Goal: Information Seeking & Learning: Learn about a topic

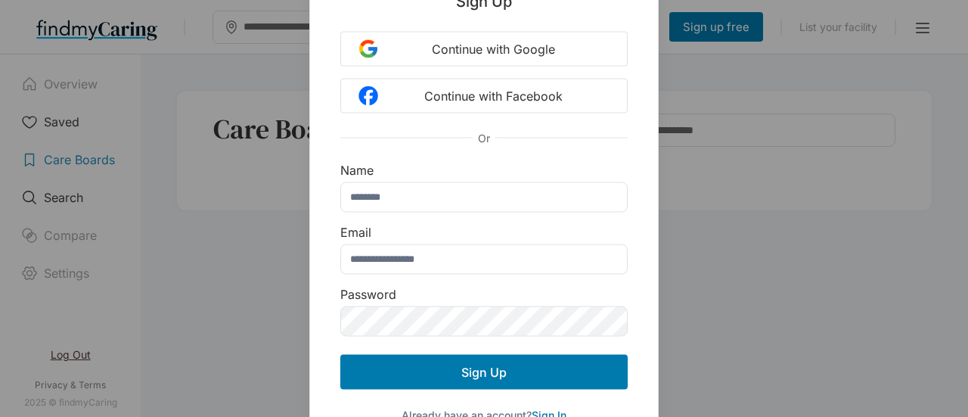
click at [182, 125] on div "Sign Up Continue with Google Continue with Facebook Or Name Email Password Sign…" at bounding box center [484, 208] width 968 height 417
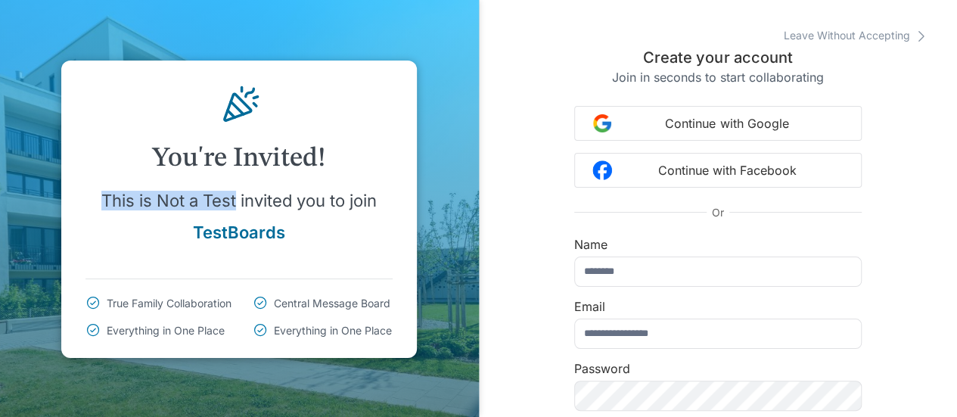
drag, startPoint x: 117, startPoint y: 207, endPoint x: 236, endPoint y: 206, distance: 119.5
click at [236, 206] on p "This is Not a Test invited you to join" at bounding box center [238, 201] width 275 height 20
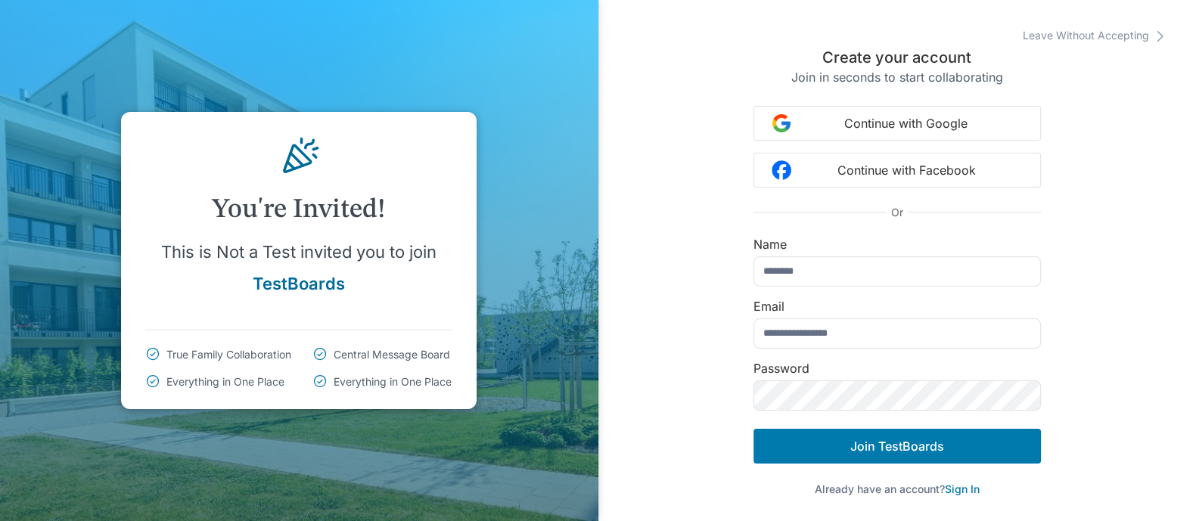
click at [659, 232] on div "Leave Without Accepting Create your account Join in seconds to start collaborat…" at bounding box center [897, 260] width 598 height 521
click at [842, 269] on input "text" at bounding box center [897, 271] width 287 height 30
type input "**********"
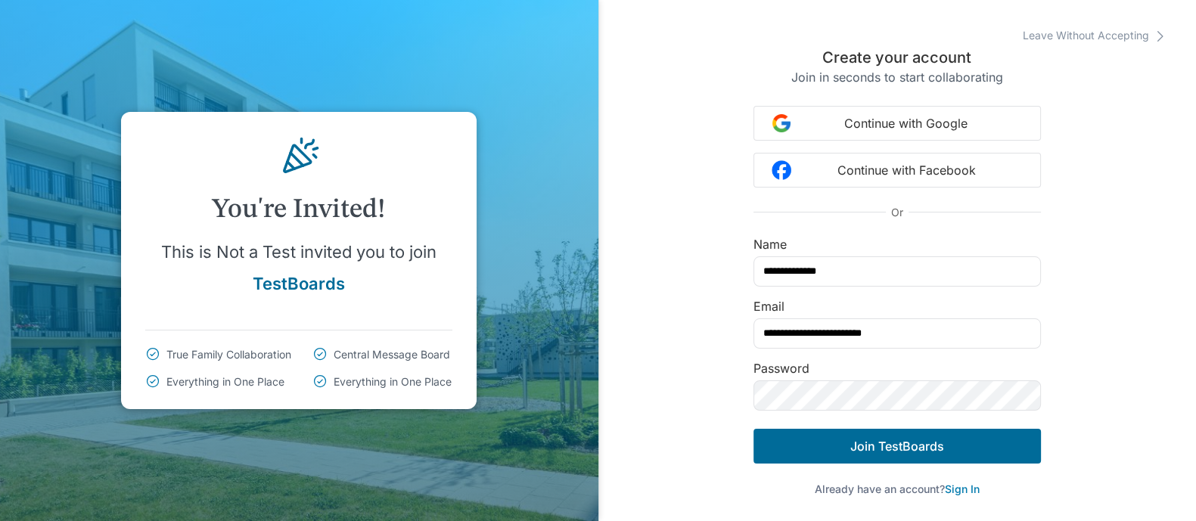
click at [885, 416] on span "Join TestBoards" at bounding box center [897, 446] width 94 height 15
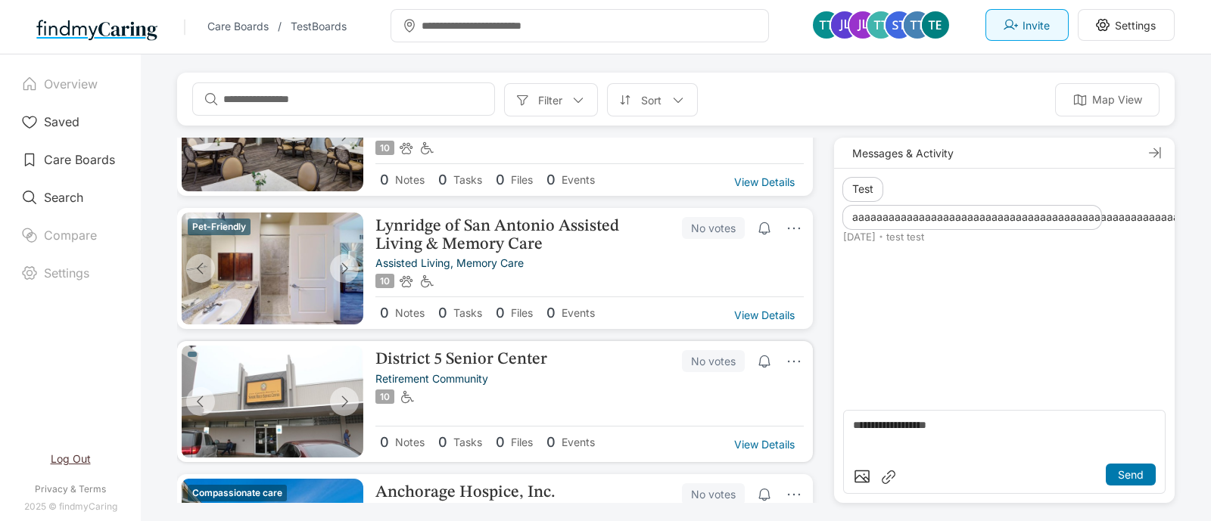
scroll to position [269, 0]
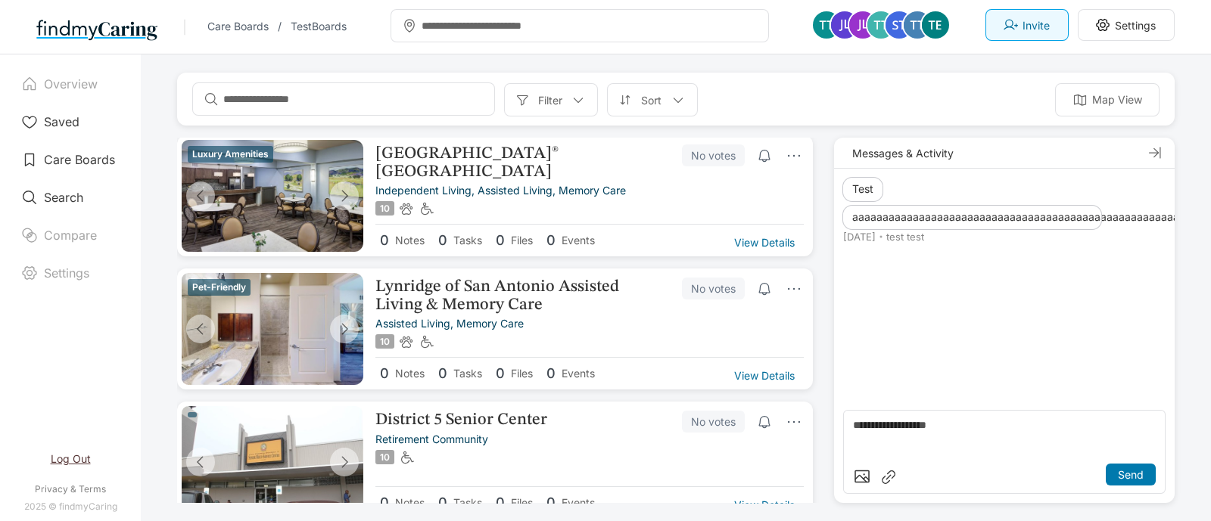
drag, startPoint x: 958, startPoint y: 406, endPoint x: 959, endPoint y: 399, distance: 7.6
click at [959, 399] on div "Messages & Activity Test 4 days ago test test aaaaaaaaaaaaaaaaaaaaaaaaaaaaaaaaa…" at bounding box center [1004, 320] width 340 height 365
click at [961, 416] on textarea at bounding box center [1004, 439] width 303 height 39
type textarea "**********"
click at [968, 416] on p "Send" at bounding box center [1130, 474] width 26 height 13
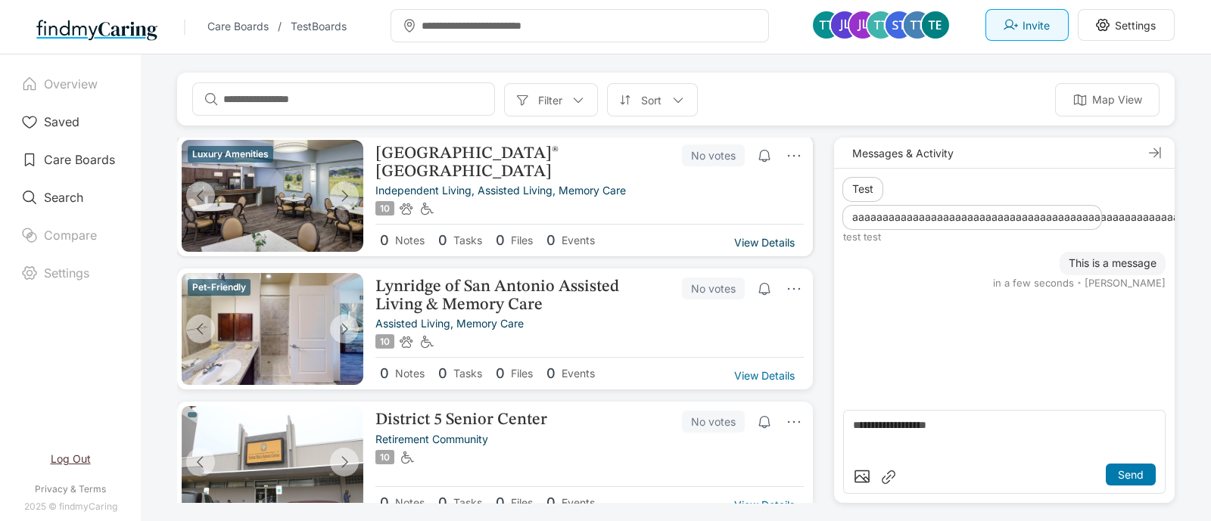
click at [754, 241] on p "View Details" at bounding box center [764, 242] width 61 height 13
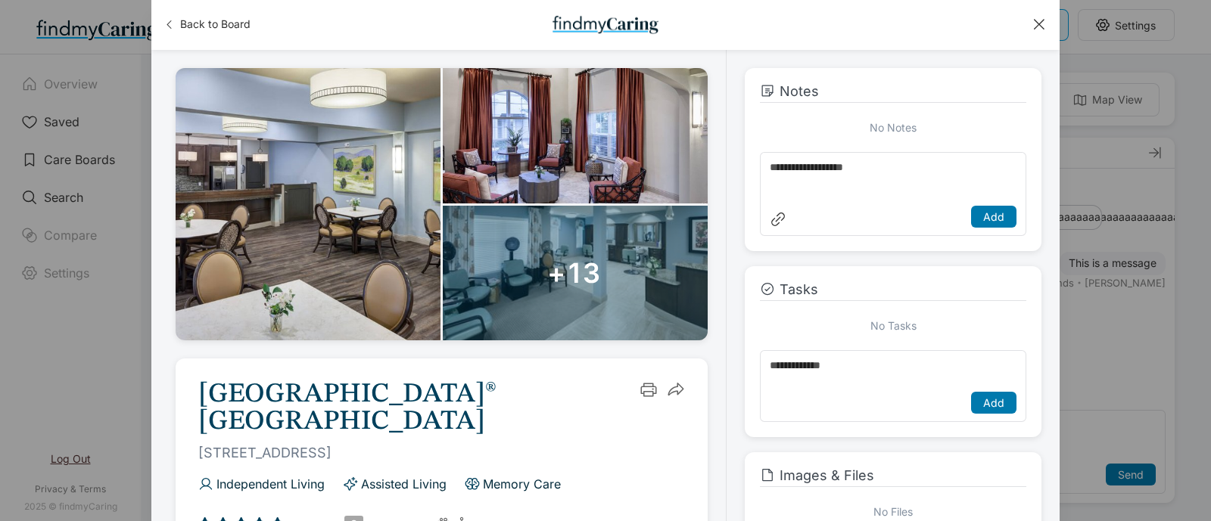
click at [819, 174] on textarea at bounding box center [892, 181] width 247 height 39
click at [968, 167] on textarea "**********" at bounding box center [892, 181] width 247 height 39
type textarea "**********"
click at [968, 206] on div "Add" at bounding box center [993, 217] width 45 height 22
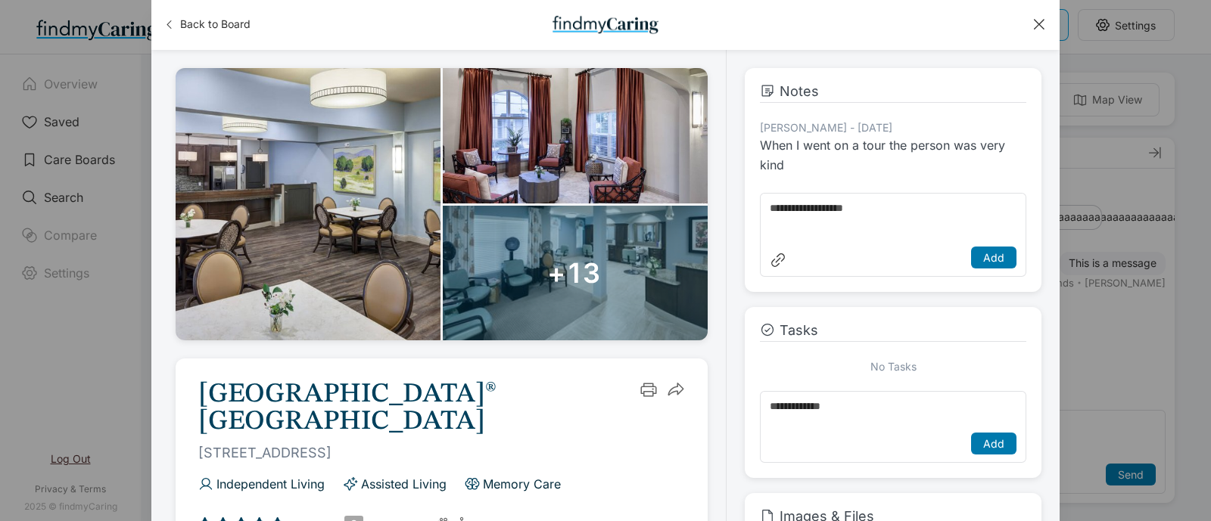
click at [968, 23] on div at bounding box center [1038, 24] width 17 height 17
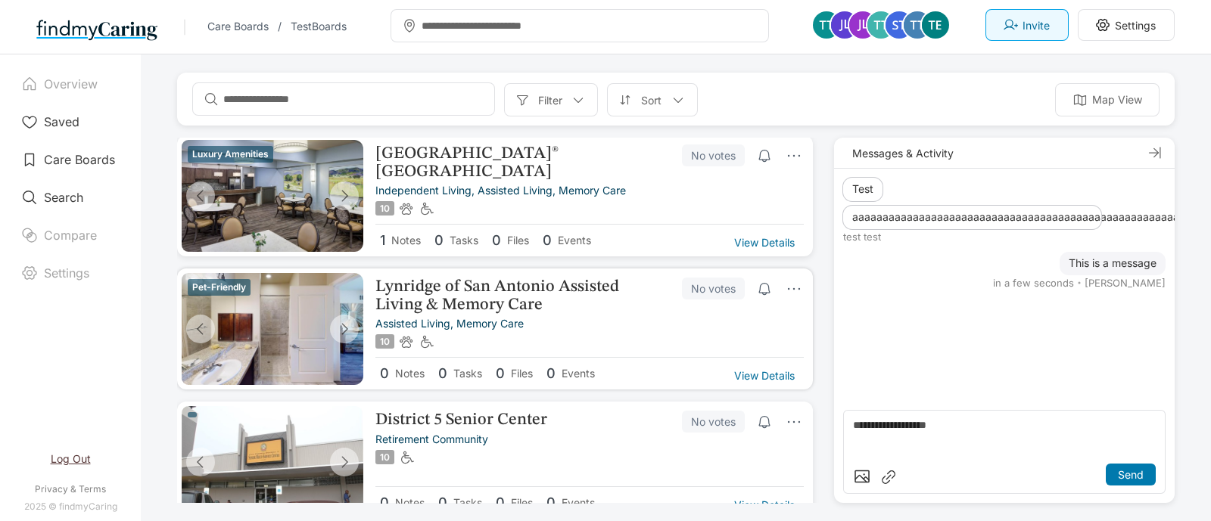
click at [682, 290] on div "No votes" at bounding box center [713, 289] width 63 height 22
click at [751, 371] on p "View Details" at bounding box center [764, 375] width 61 height 13
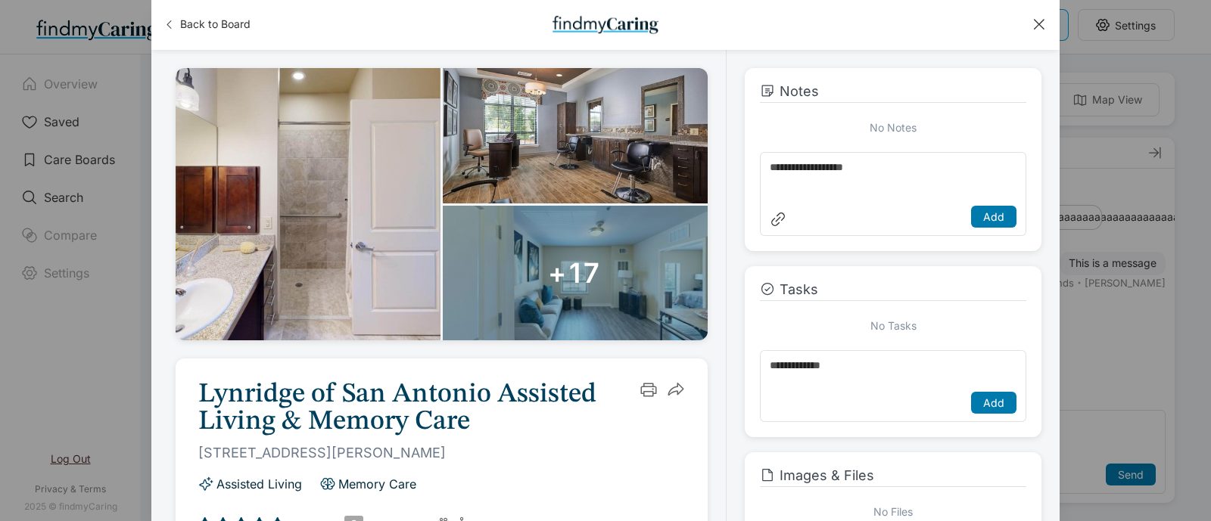
click at [968, 24] on div "Back to Board" at bounding box center [605, 25] width 908 height 50
click at [968, 17] on div at bounding box center [1038, 24] width 17 height 17
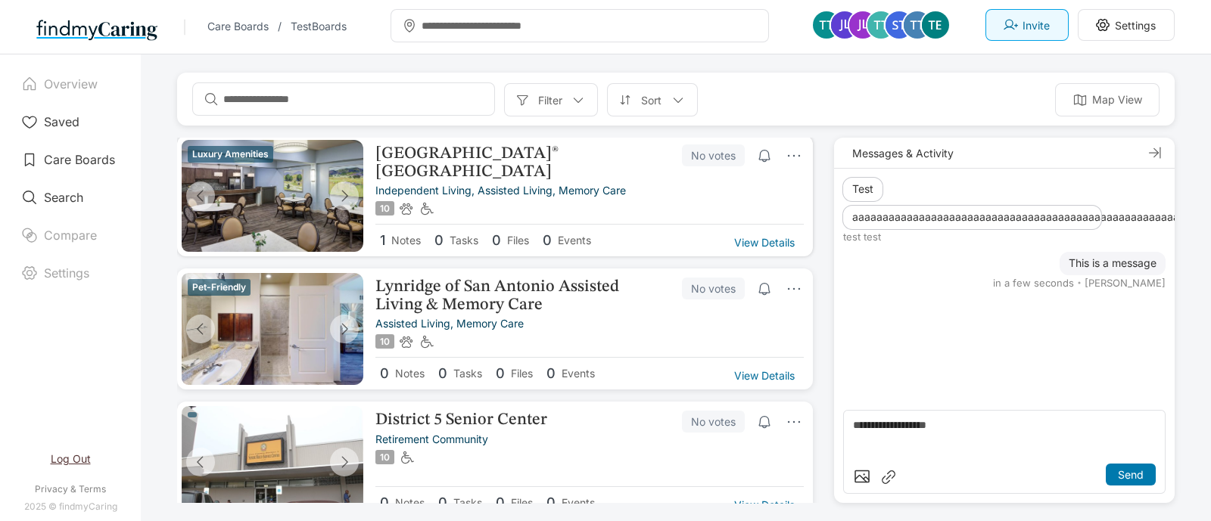
click at [767, 224] on div "1 Notes 0 Tasks 0 Files 0 Events View Details" at bounding box center [589, 237] width 428 height 27
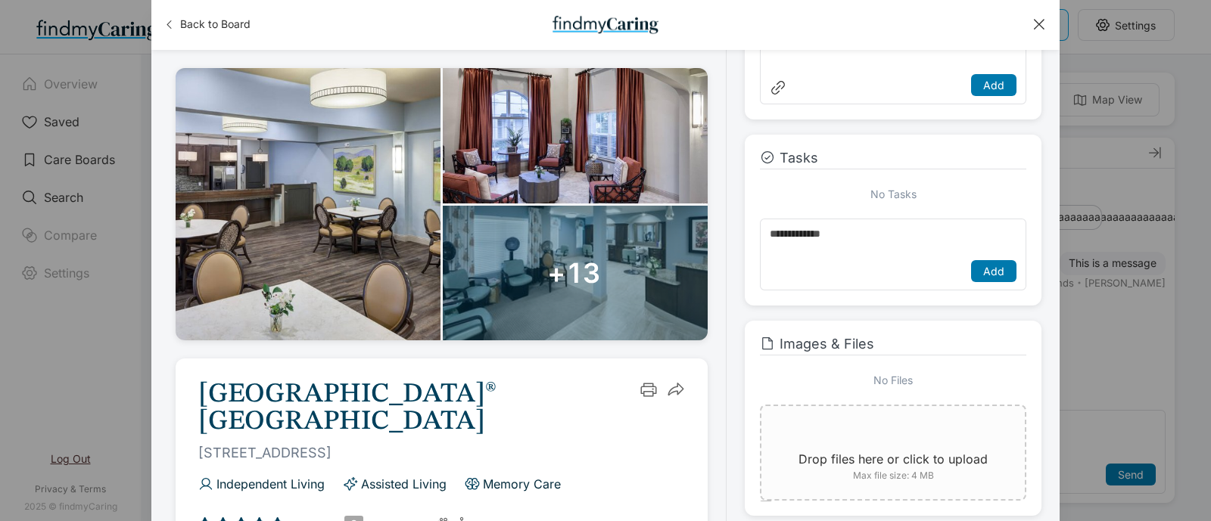
scroll to position [201, 0]
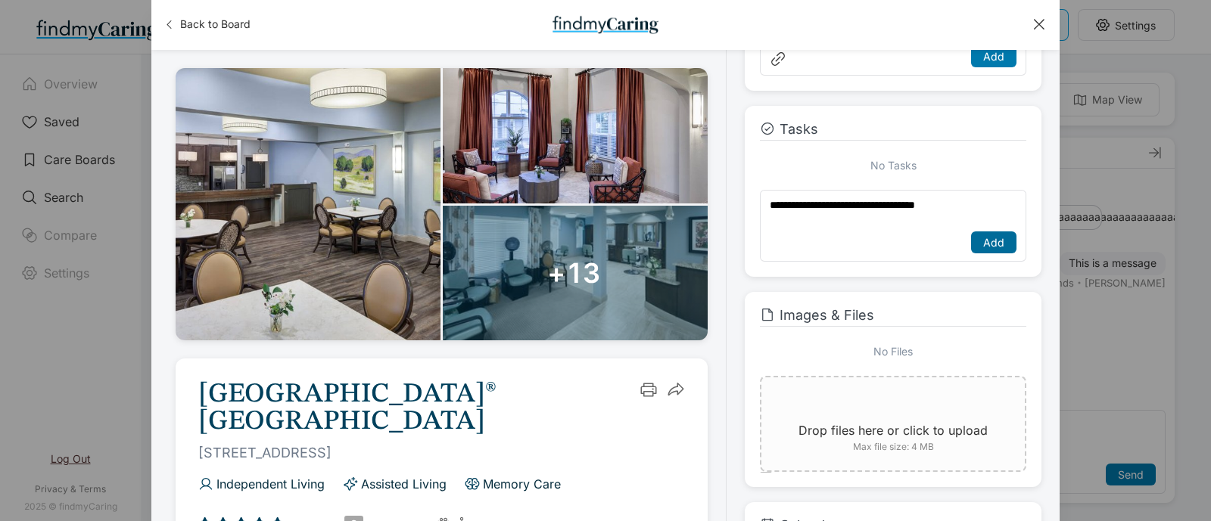
type textarea "**********"
click at [968, 233] on div "Add" at bounding box center [993, 243] width 45 height 22
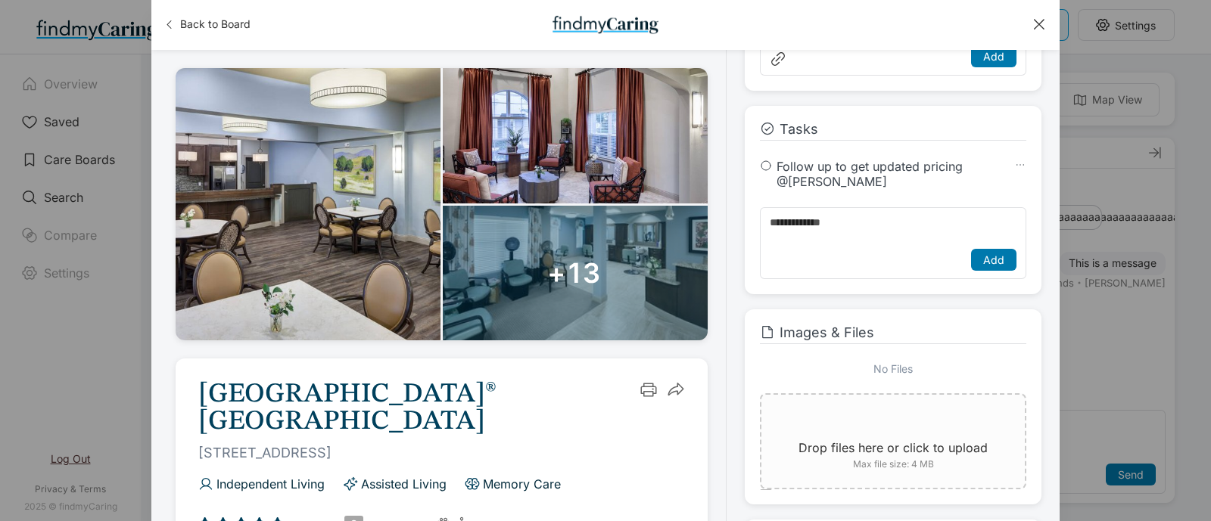
click at [968, 27] on div at bounding box center [1038, 24] width 17 height 17
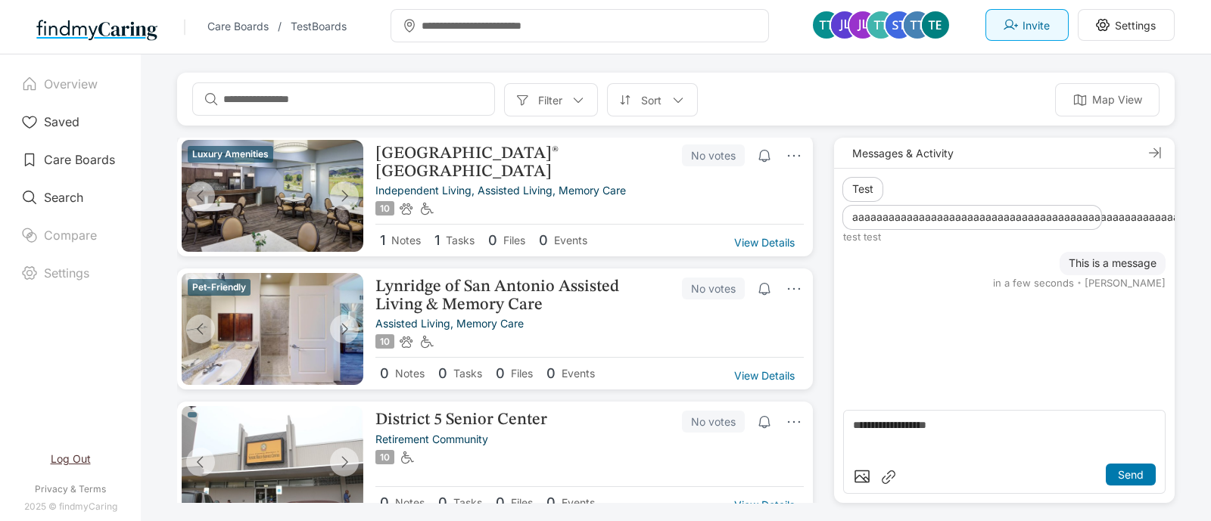
click at [894, 158] on p "Messages & Activity" at bounding box center [902, 153] width 101 height 13
drag, startPoint x: 883, startPoint y: 156, endPoint x: 915, endPoint y: 161, distance: 33.0
click at [885, 157] on p "Messages & Activity" at bounding box center [902, 153] width 101 height 13
click at [958, 145] on div "Messages & Activity" at bounding box center [1004, 153] width 340 height 31
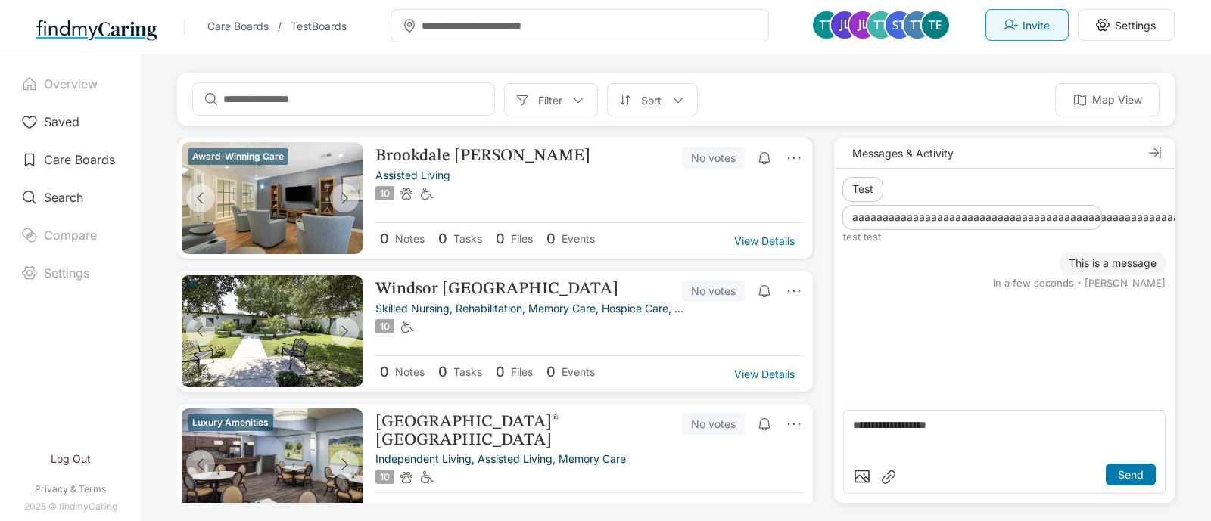
click at [757, 153] on icon at bounding box center [764, 158] width 15 height 15
click at [477, 166] on div "Brookdale Maltsberger No votes" at bounding box center [589, 158] width 428 height 22
click at [757, 241] on p "View Details" at bounding box center [764, 241] width 61 height 13
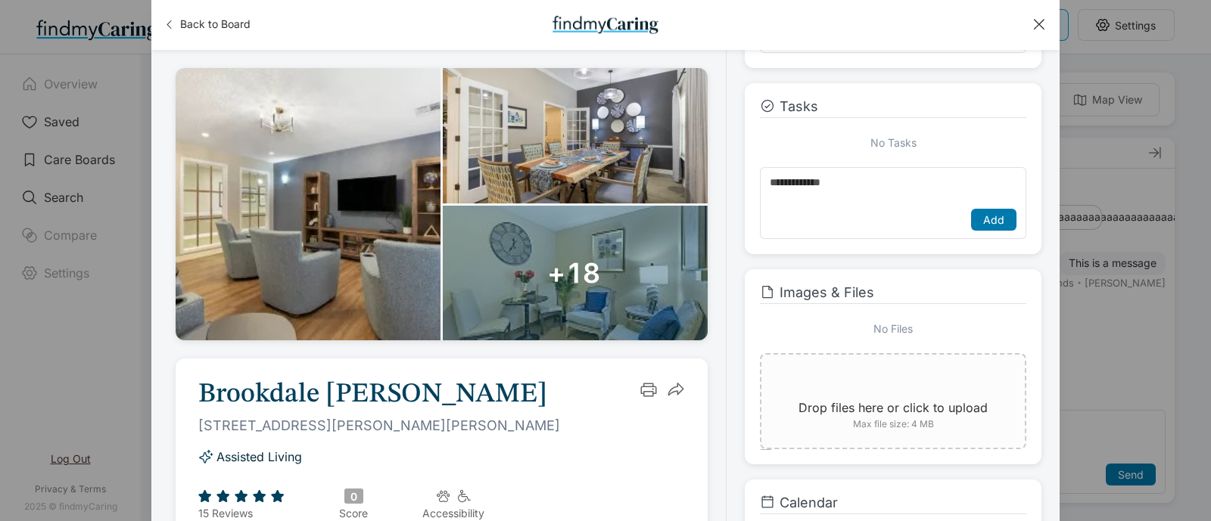
scroll to position [350, 0]
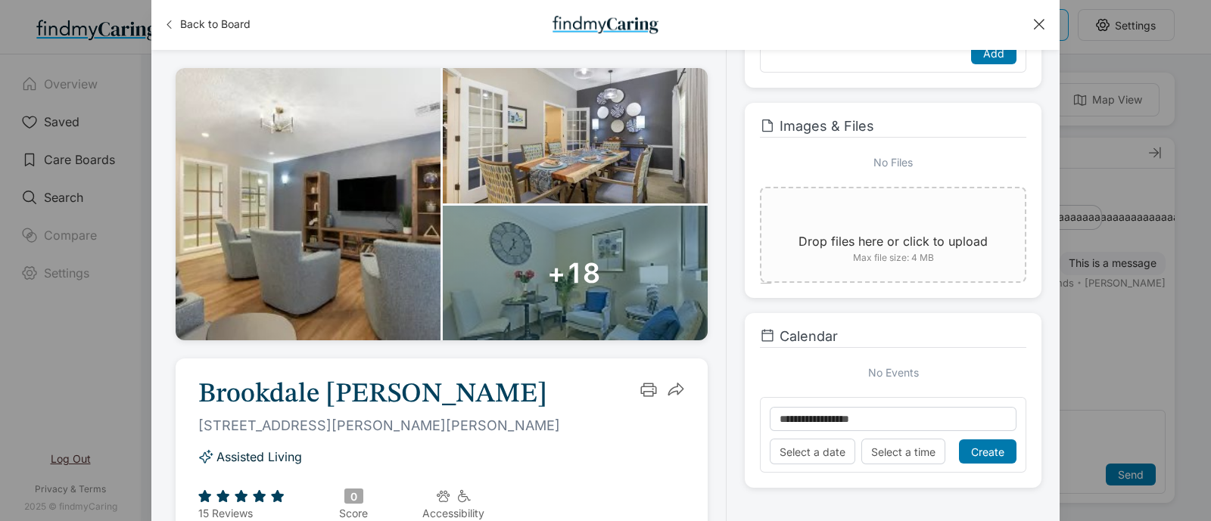
click at [893, 414] on input "text" at bounding box center [892, 419] width 247 height 24
click at [820, 416] on p "Select a date" at bounding box center [812, 452] width 66 height 13
click at [957, 384] on div "No Events" at bounding box center [893, 372] width 266 height 49
click at [968, 16] on div at bounding box center [1038, 24] width 17 height 17
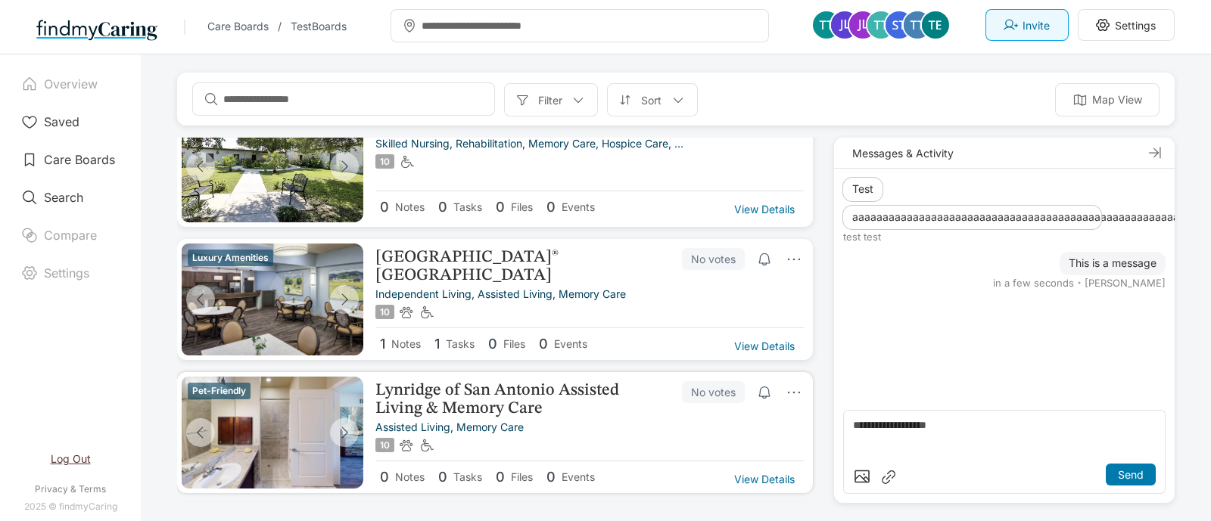
scroll to position [188, 0]
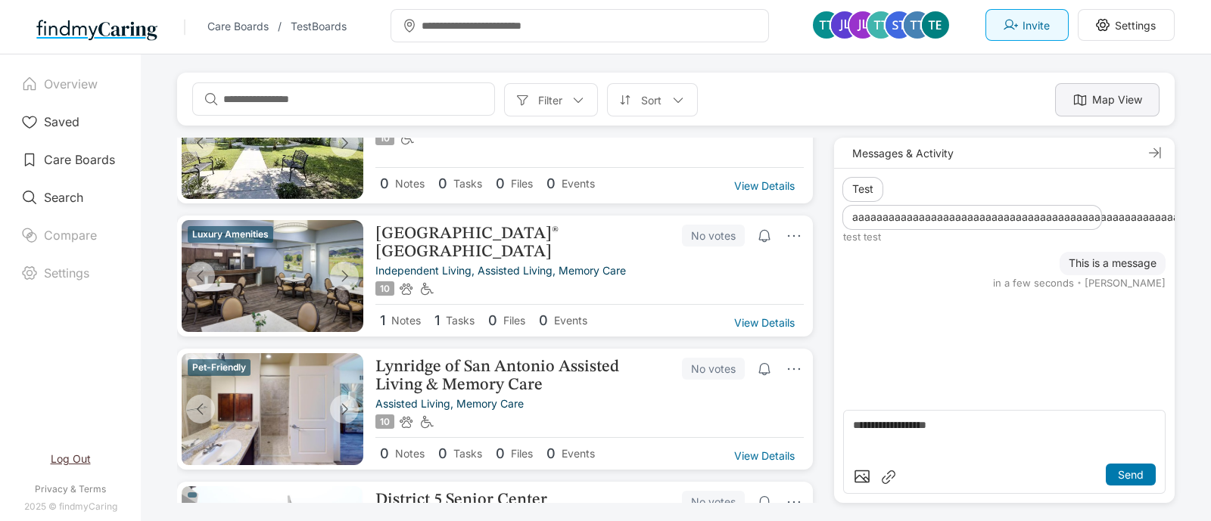
click at [968, 95] on p "Map View" at bounding box center [1117, 100] width 50 height 17
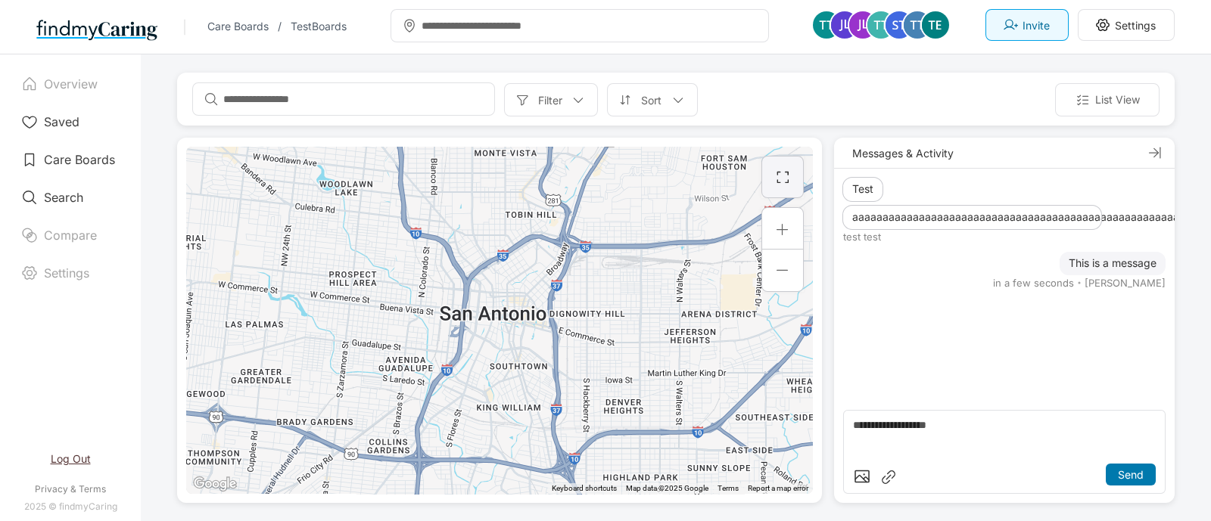
click at [779, 172] on div at bounding box center [782, 177] width 17 height 17
click at [779, 263] on div at bounding box center [782, 270] width 15 height 15
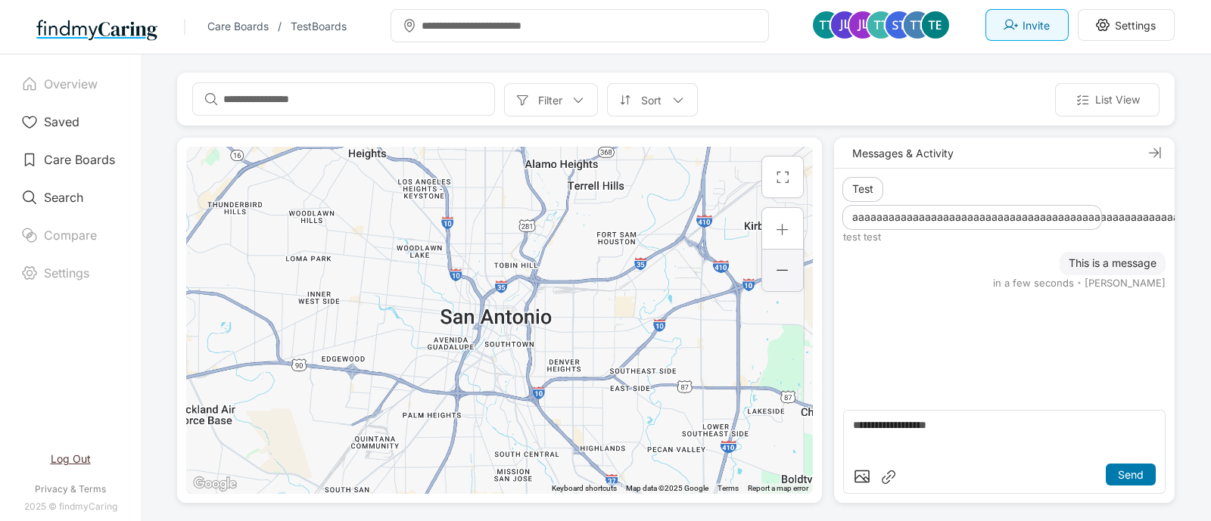
click at [784, 266] on div at bounding box center [782, 270] width 15 height 15
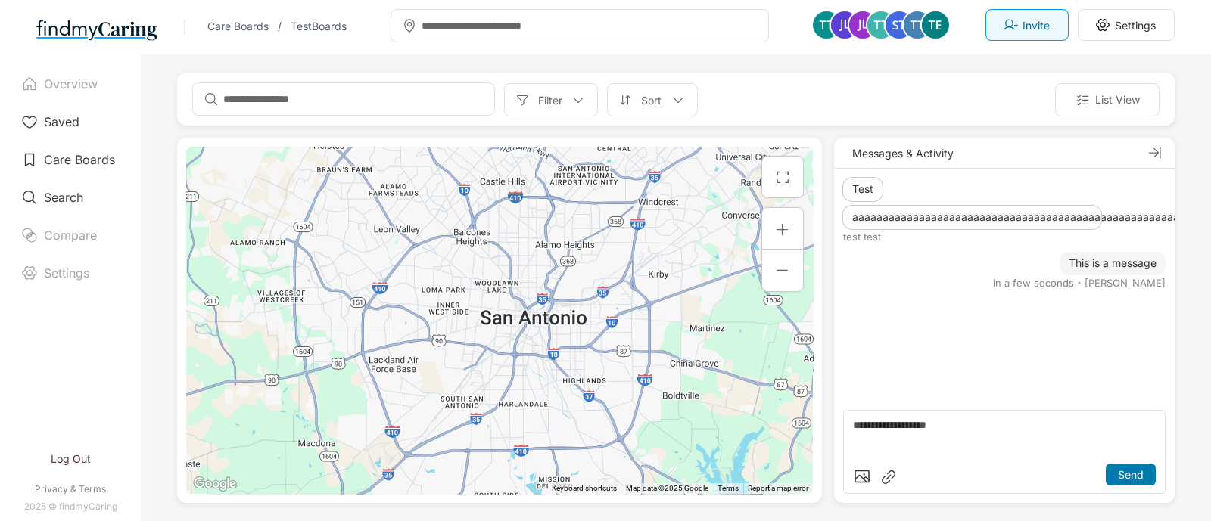
drag, startPoint x: 632, startPoint y: 247, endPoint x: 673, endPoint y: 260, distance: 42.8
click at [670, 252] on div at bounding box center [499, 320] width 626 height 347
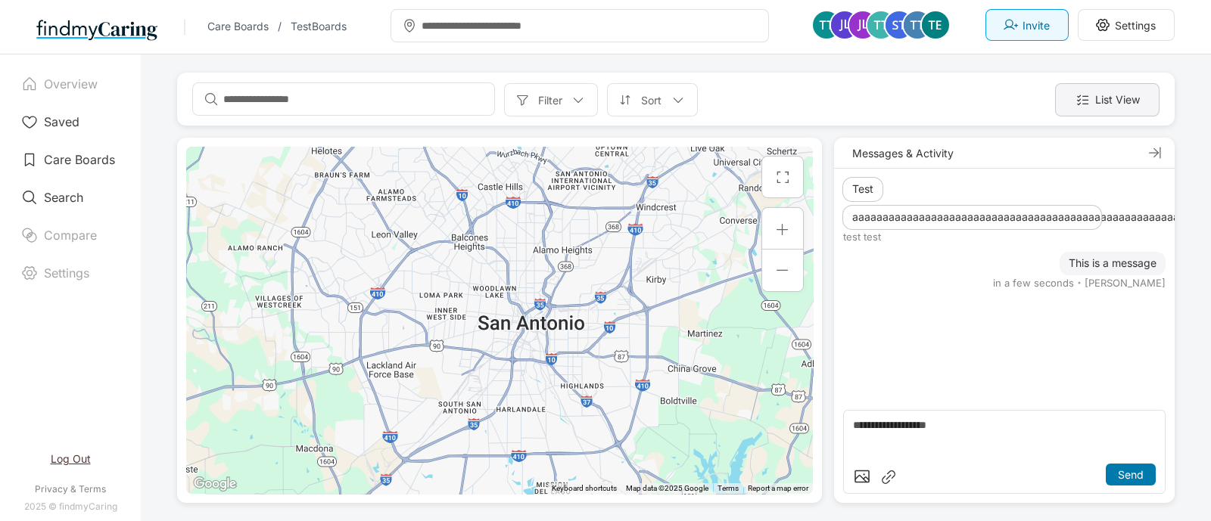
click at [968, 106] on p "List View" at bounding box center [1117, 100] width 45 height 17
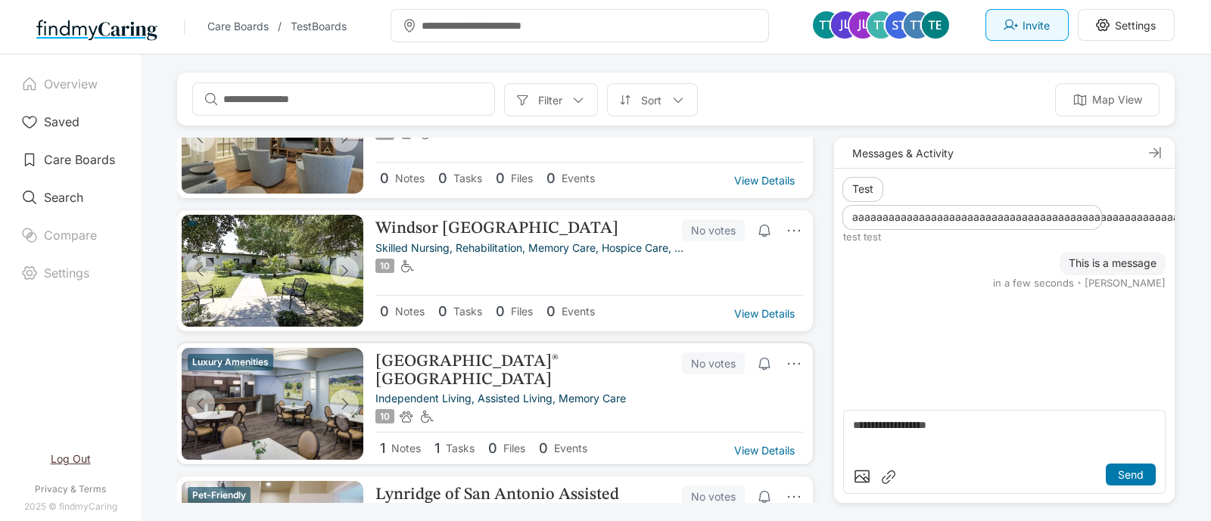
scroll to position [0, 0]
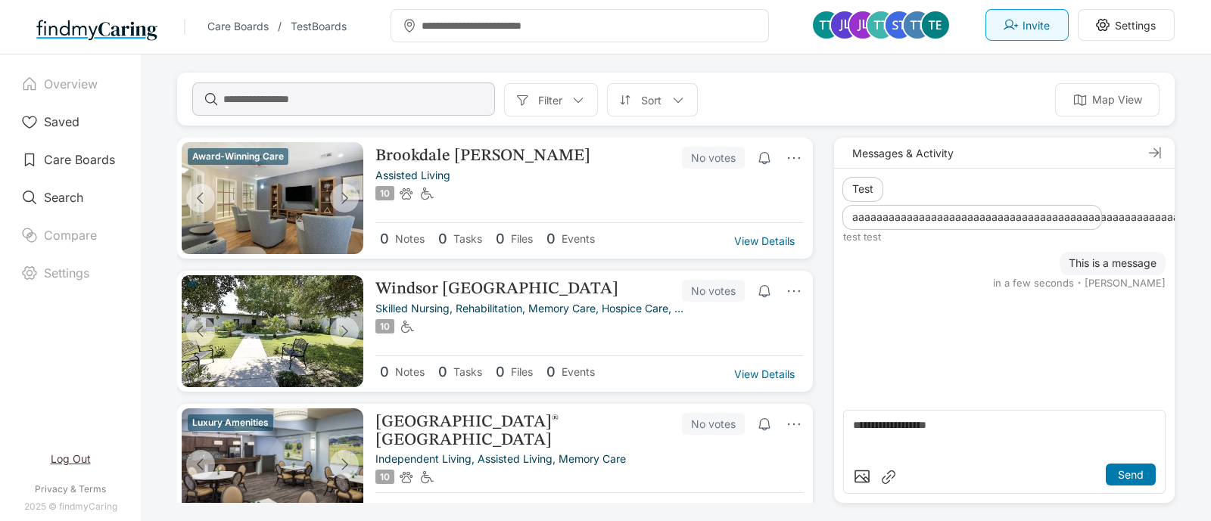
click at [397, 92] on input "text" at bounding box center [357, 98] width 268 height 27
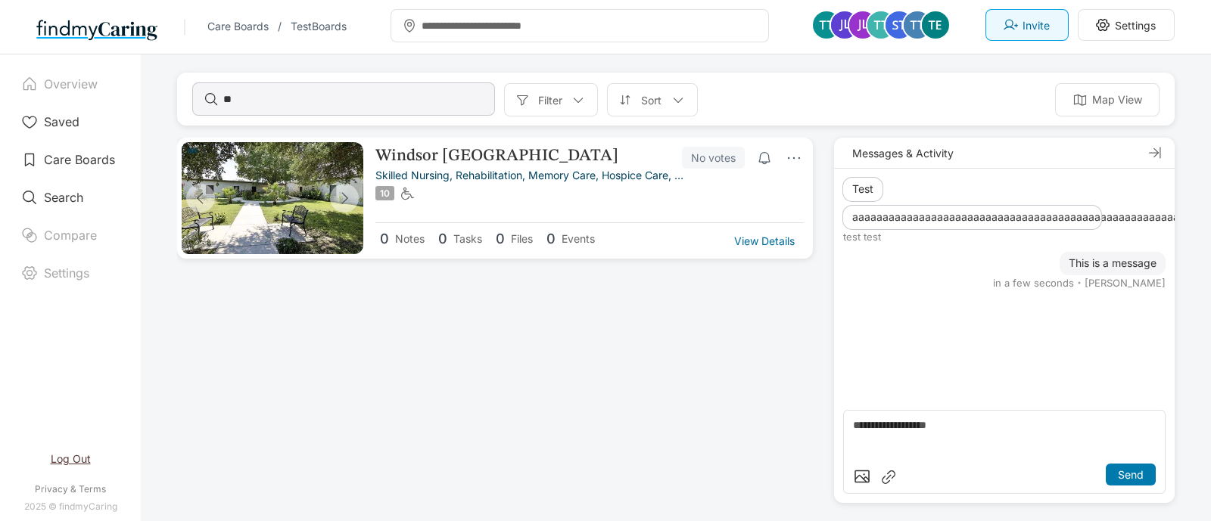
type input "*"
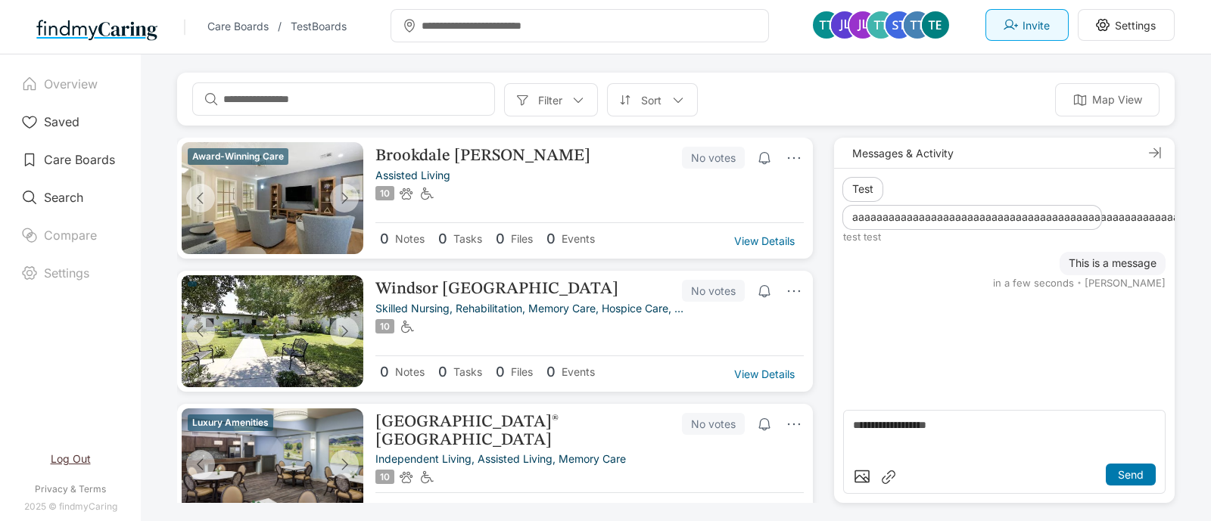
click at [98, 106] on div "Overview Saved Care Boards Search Compare Settings Log Out Privacy & Terms 2025…" at bounding box center [70, 287] width 141 height 467
click at [96, 119] on div "Saved" at bounding box center [70, 121] width 117 height 29
click at [70, 126] on p "Saved" at bounding box center [62, 121] width 36 height 15
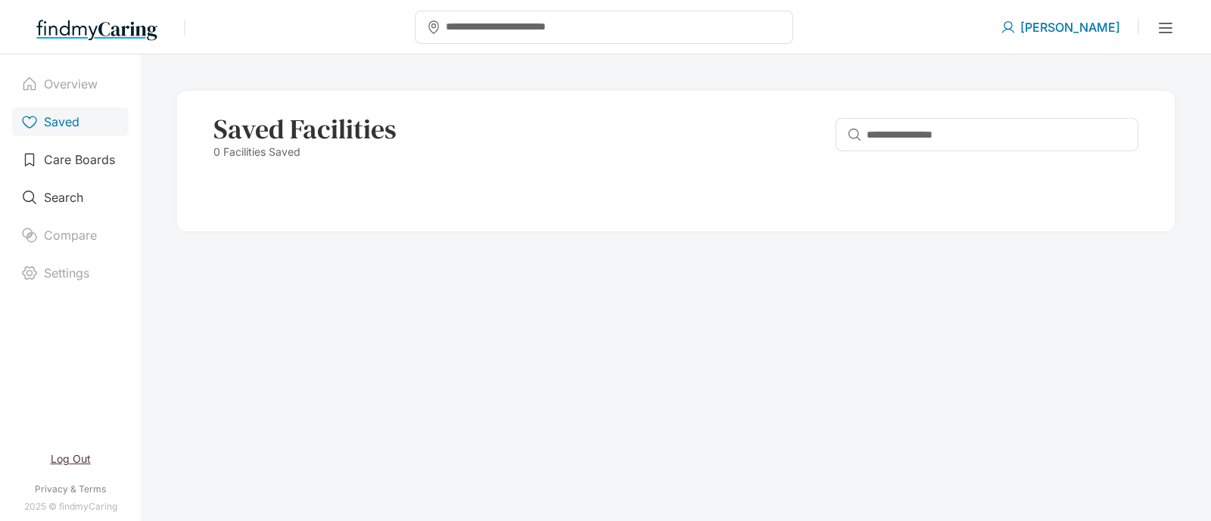
click at [26, 119] on icon at bounding box center [29, 121] width 17 height 17
click at [110, 118] on div "Saved" at bounding box center [70, 121] width 117 height 29
click at [114, 31] on img at bounding box center [96, 29] width 121 height 24
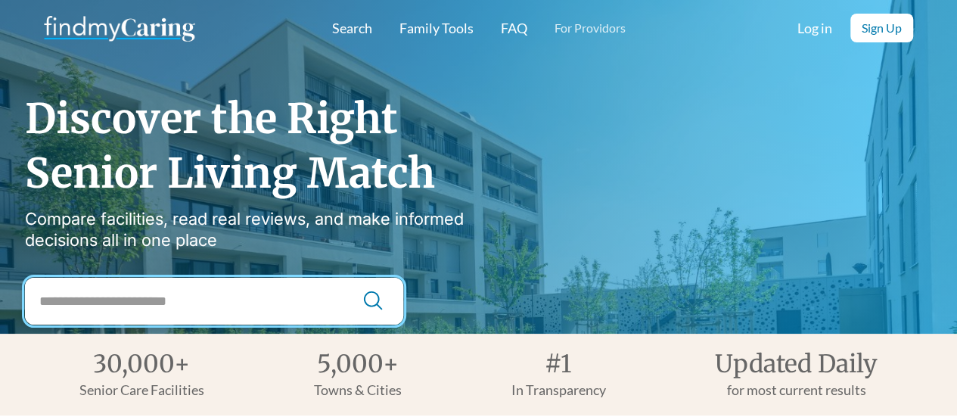
click at [120, 320] on input "City Search" at bounding box center [214, 301] width 378 height 47
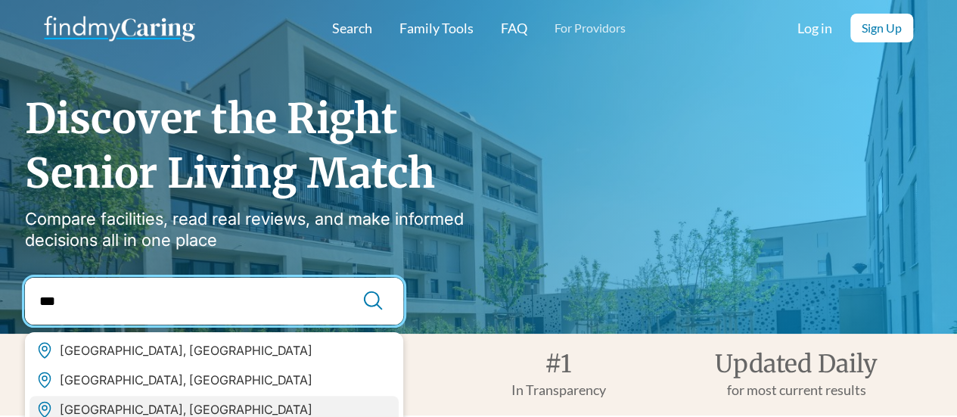
type input "***"
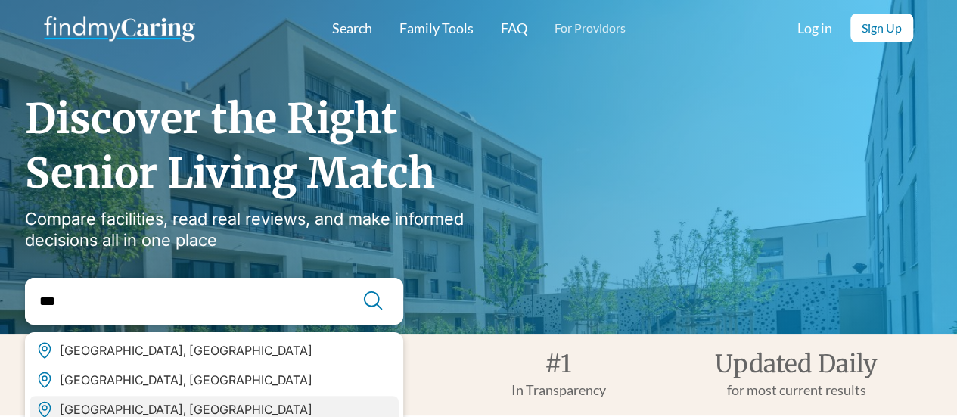
click at [120, 411] on div "[GEOGRAPHIC_DATA], [GEOGRAPHIC_DATA]" at bounding box center [186, 409] width 253 height 15
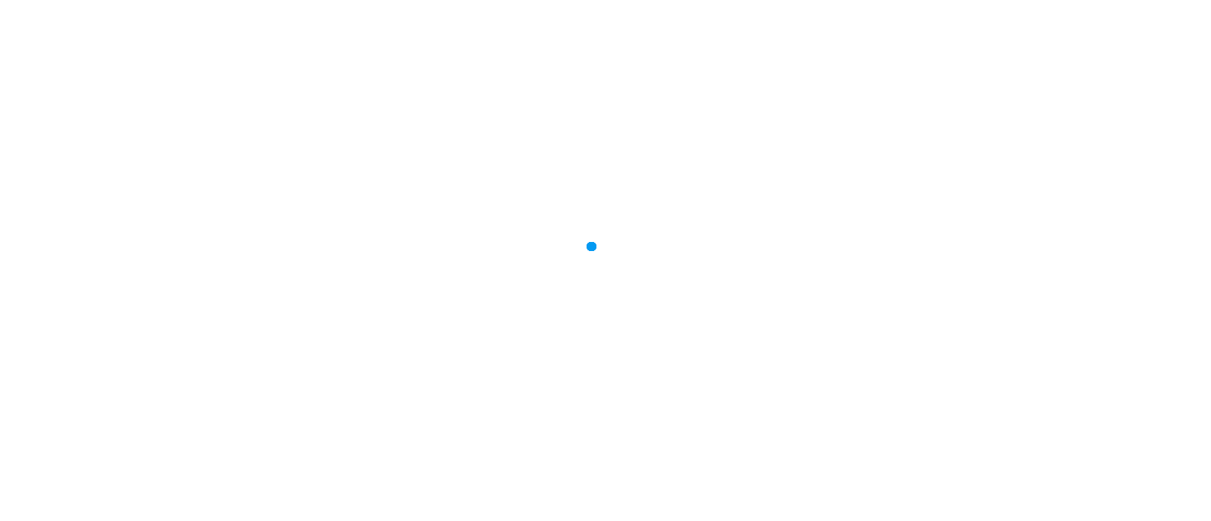
type input "**********"
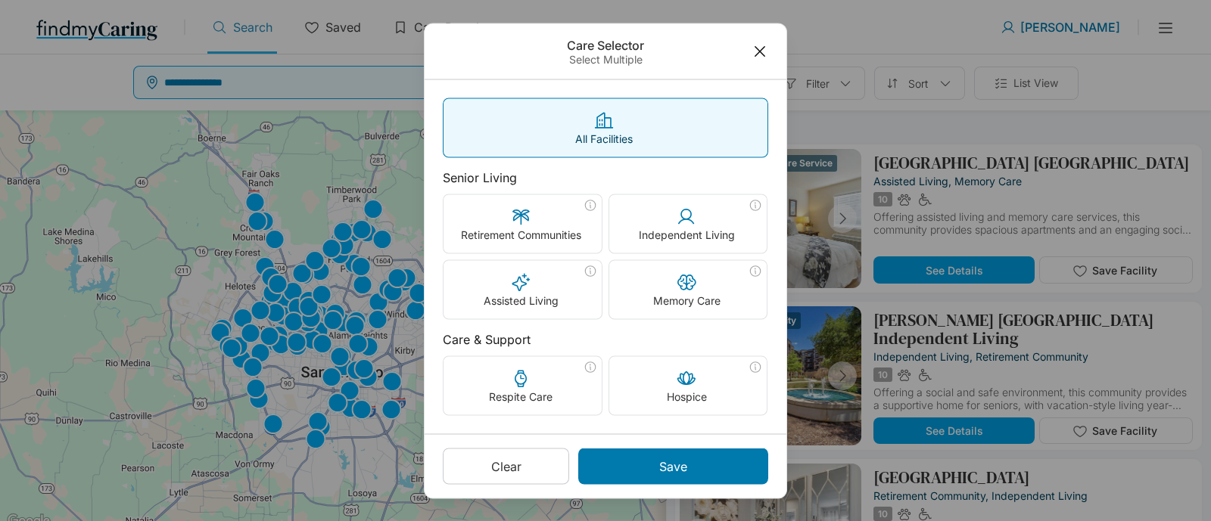
click at [764, 52] on icon at bounding box center [759, 51] width 17 height 28
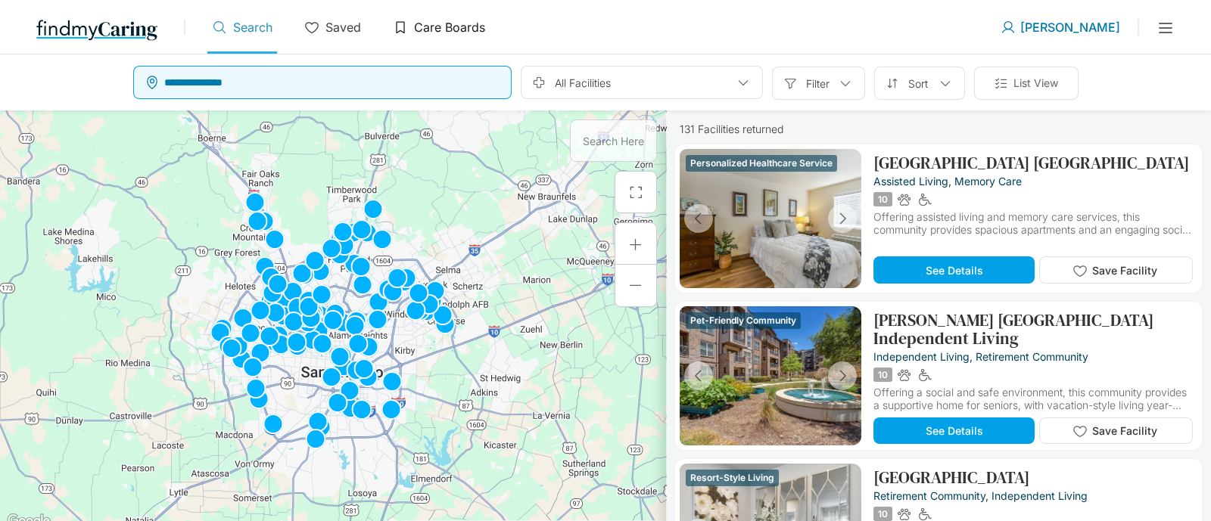
click at [443, 25] on p "Care Boards" at bounding box center [449, 27] width 71 height 15
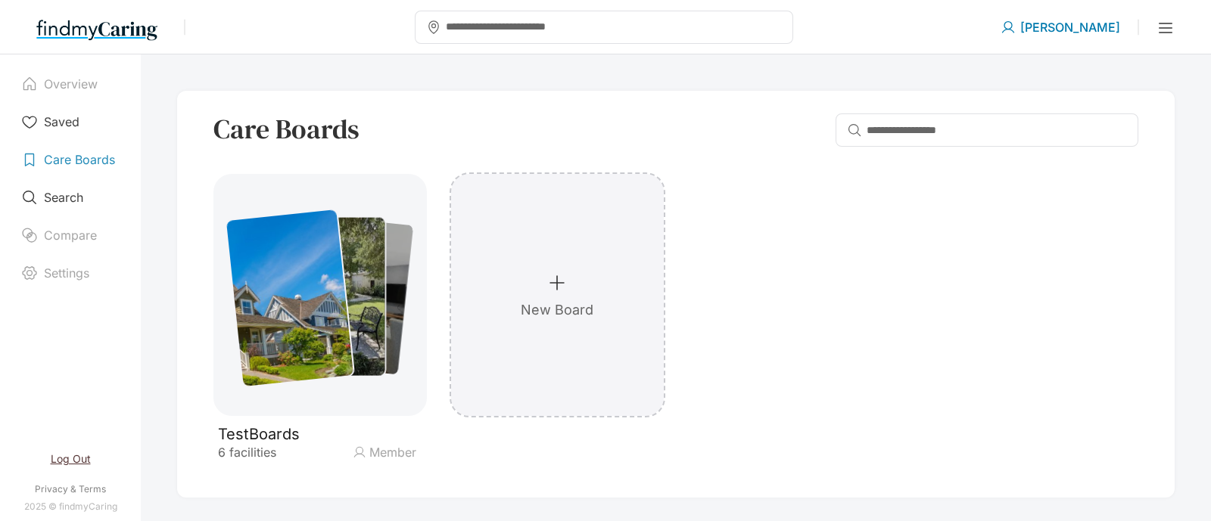
click at [530, 277] on div "New Board" at bounding box center [557, 295] width 73 height 45
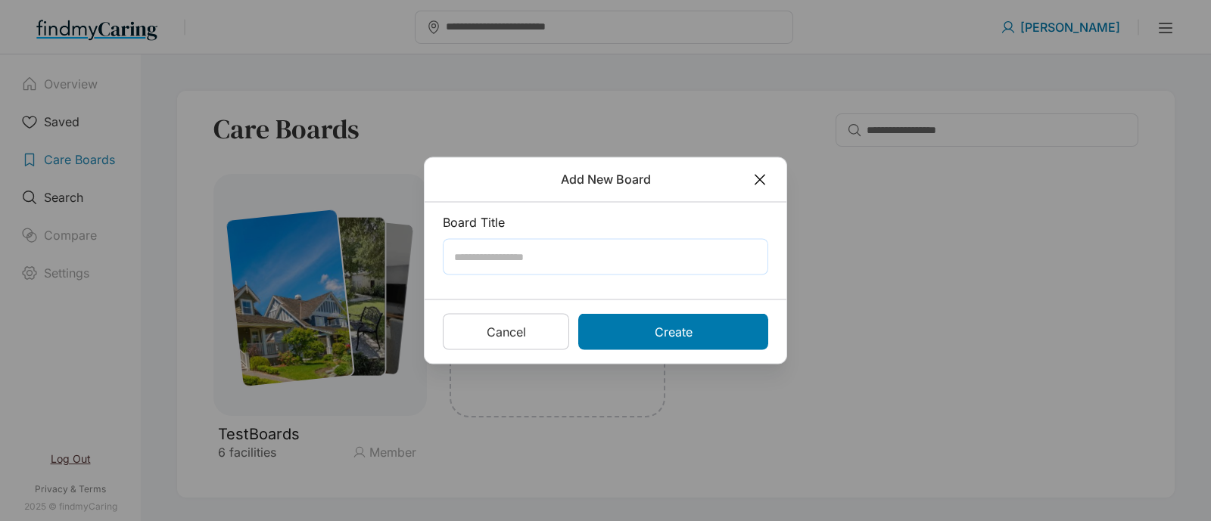
click at [540, 247] on input "text" at bounding box center [609, 257] width 310 height 27
type input "**********"
click at [675, 328] on p "Create" at bounding box center [673, 332] width 38 height 15
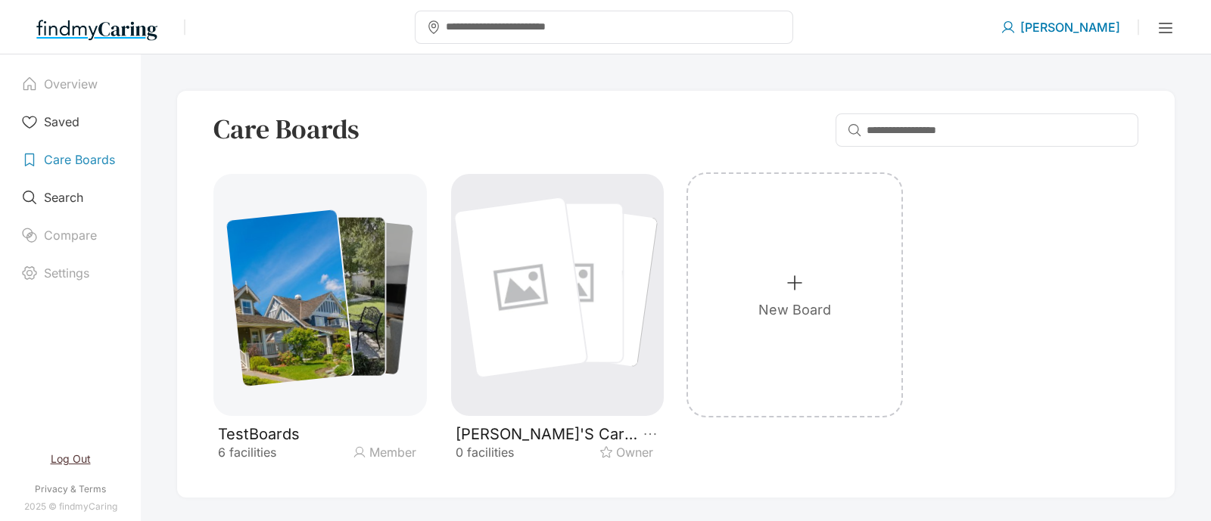
click at [569, 280] on div at bounding box center [521, 287] width 133 height 180
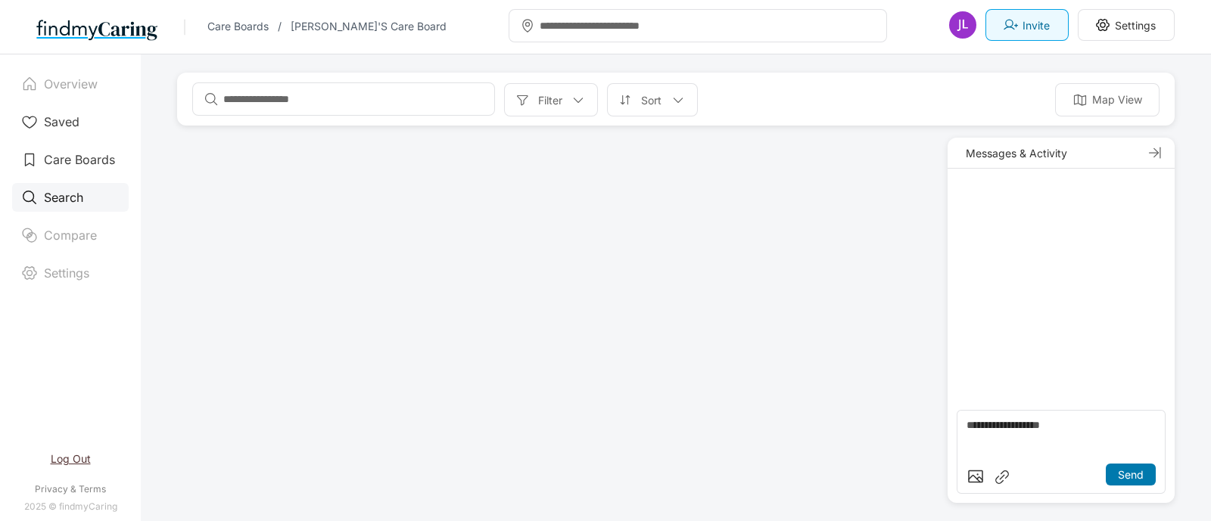
click at [64, 183] on div "Search" at bounding box center [70, 197] width 117 height 29
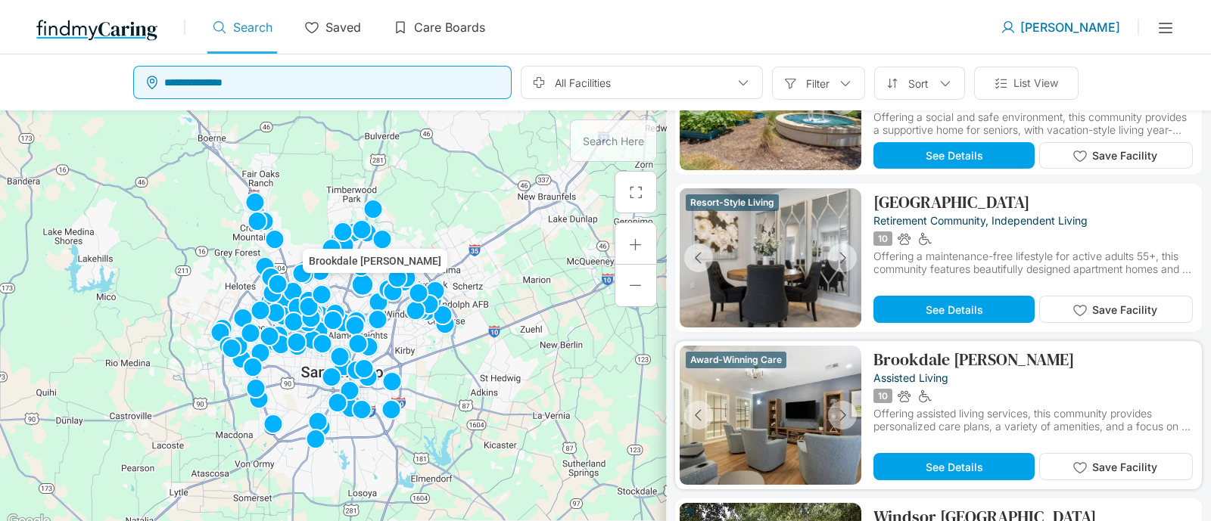
scroll to position [284, 0]
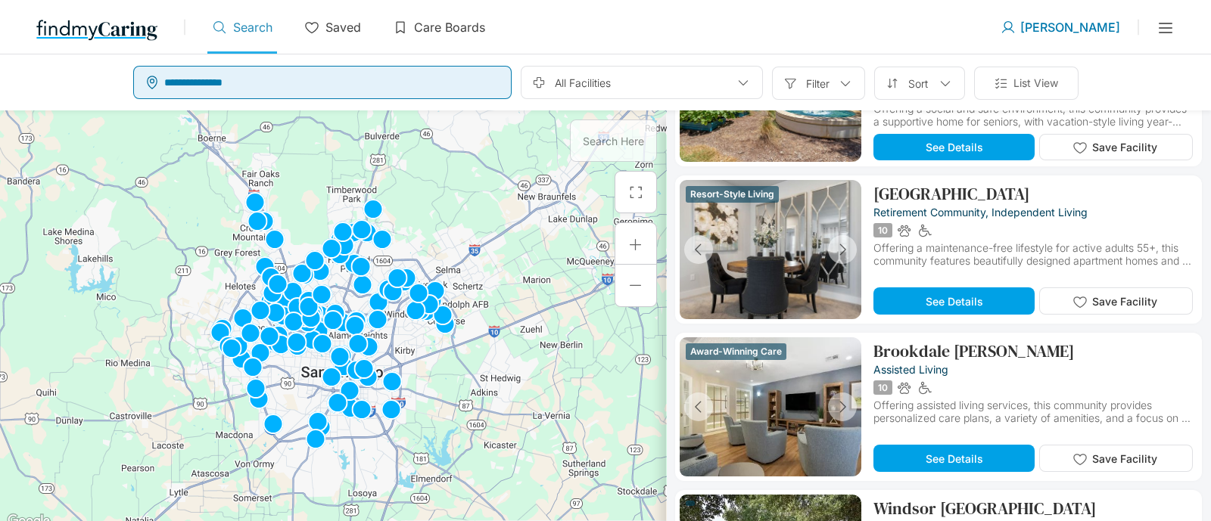
click at [417, 85] on input "text" at bounding box center [335, 82] width 343 height 27
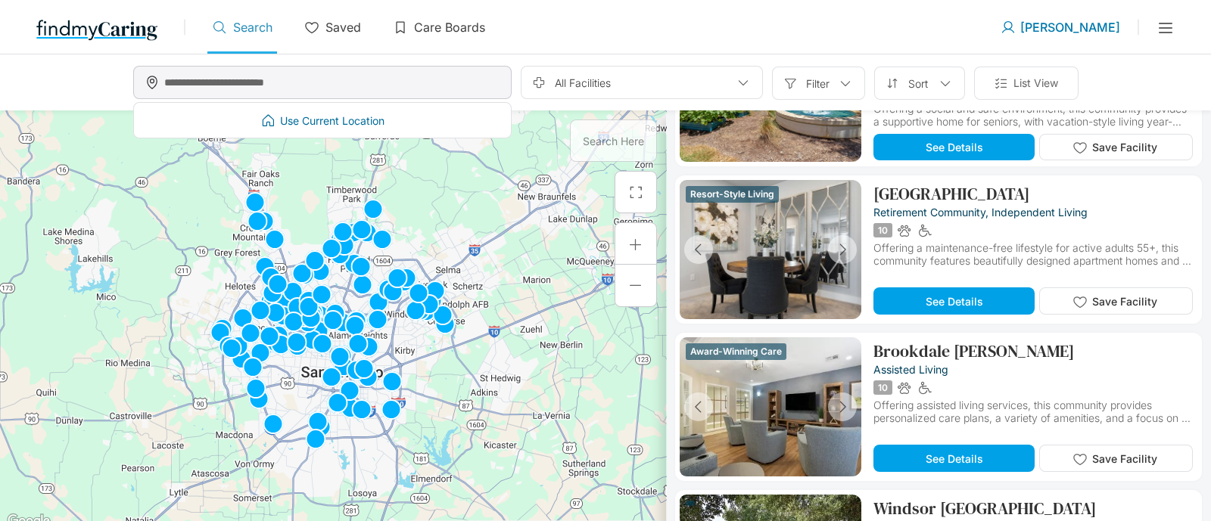
type input "*"
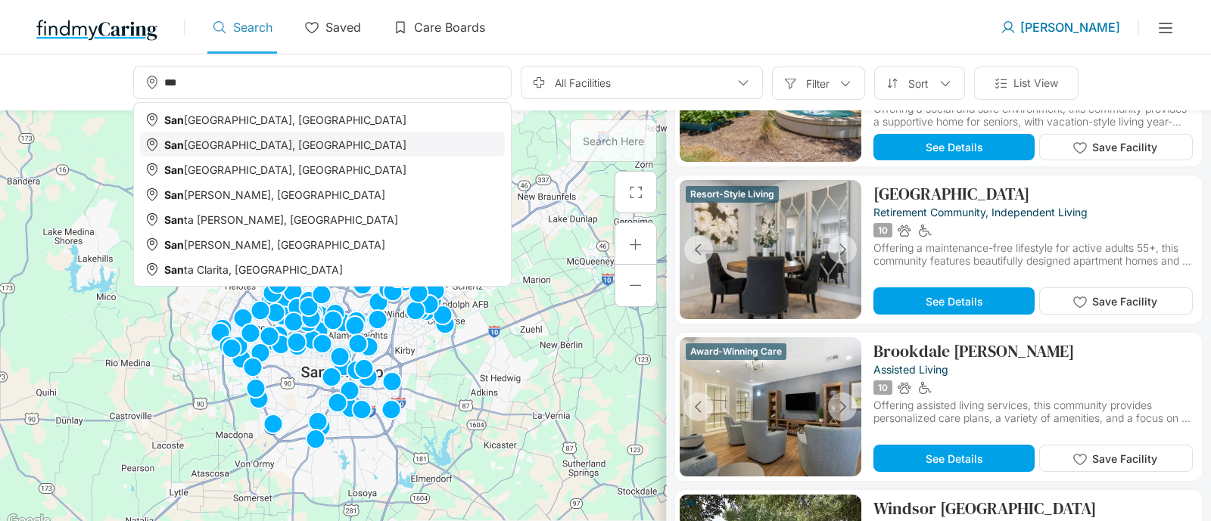
click at [362, 149] on div "San Diego, CA" at bounding box center [332, 144] width 336 height 13
type input "**********"
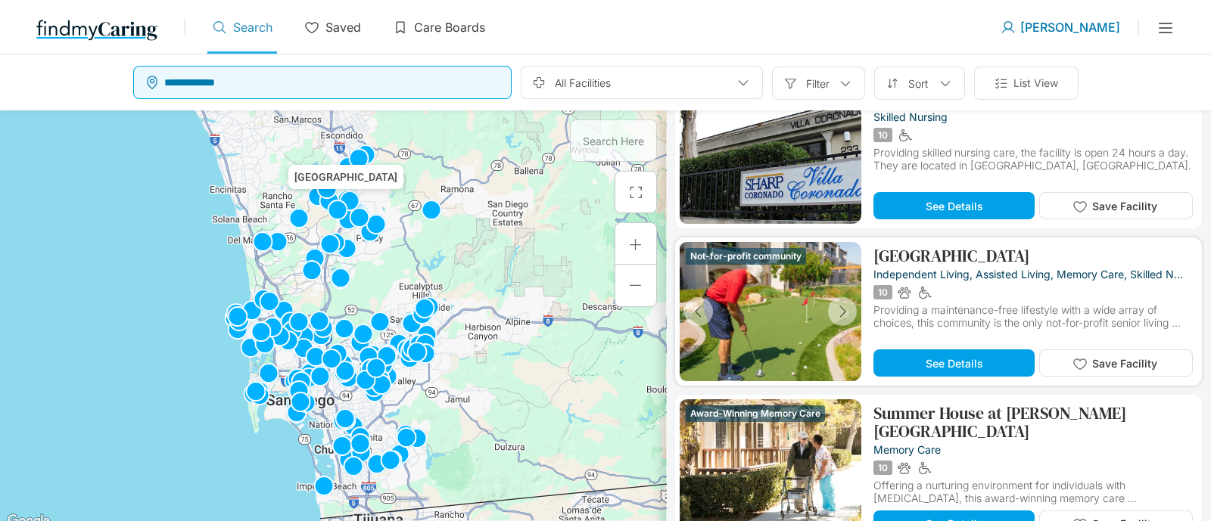
scroll to position [188, 0]
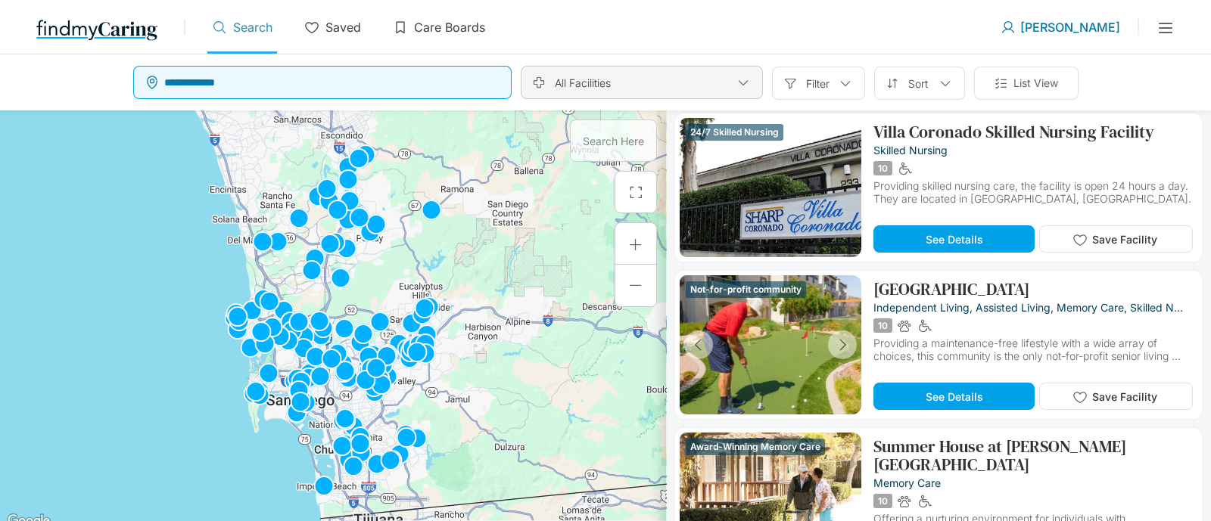
click at [711, 67] on div "All Facilities" at bounding box center [642, 82] width 242 height 33
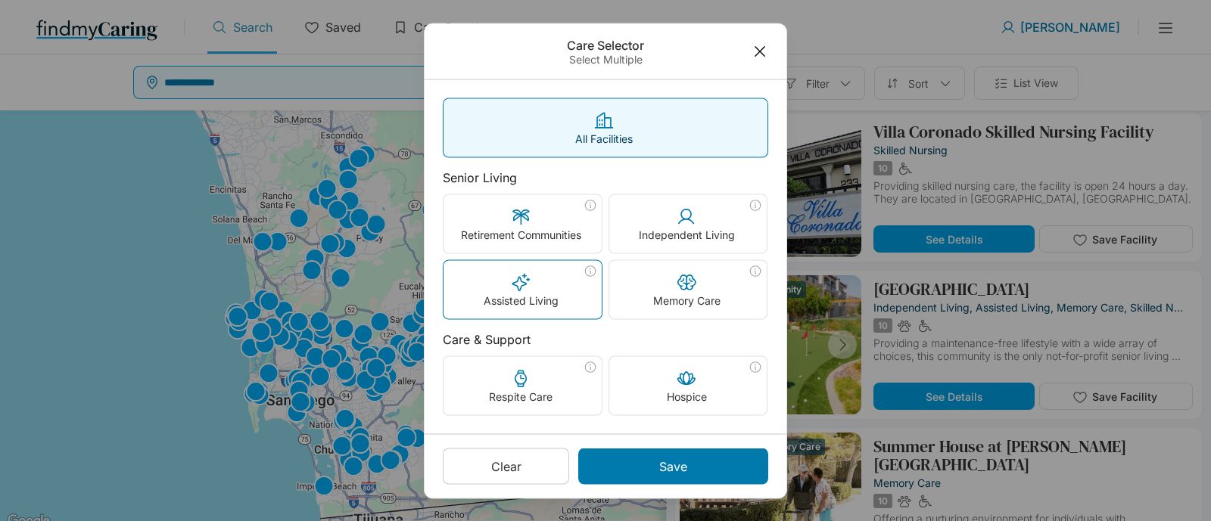
click at [549, 281] on div "Assisted Living" at bounding box center [522, 289] width 158 height 58
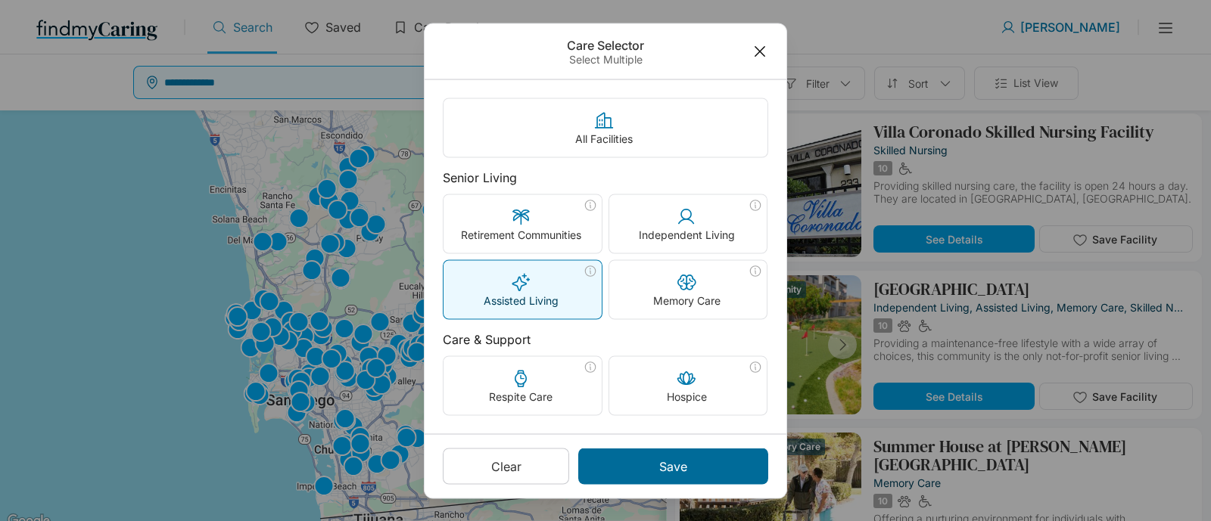
click at [716, 463] on div "Save" at bounding box center [673, 466] width 190 height 36
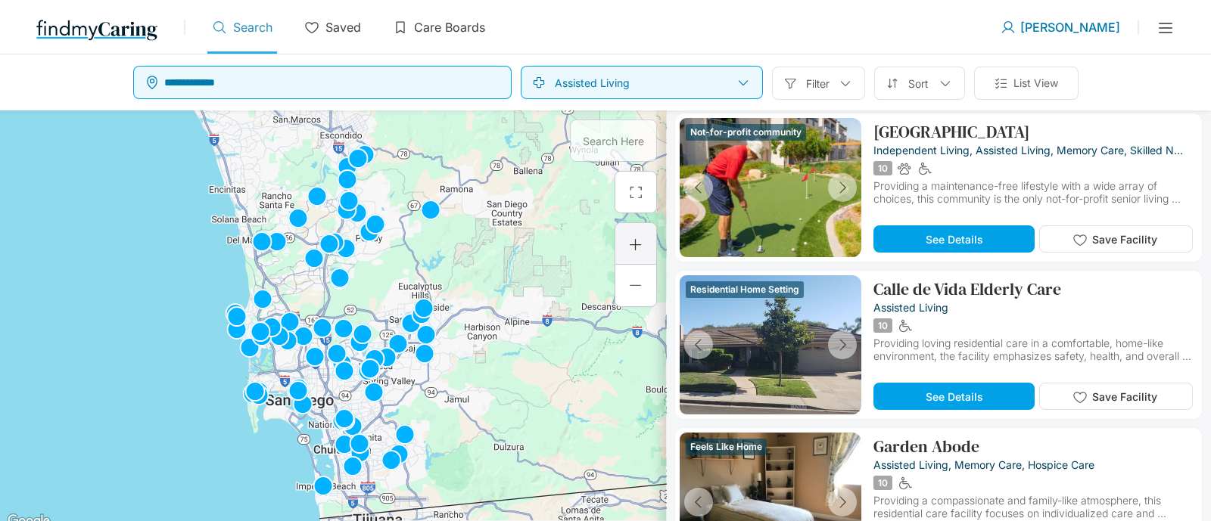
click at [636, 237] on div at bounding box center [635, 244] width 15 height 15
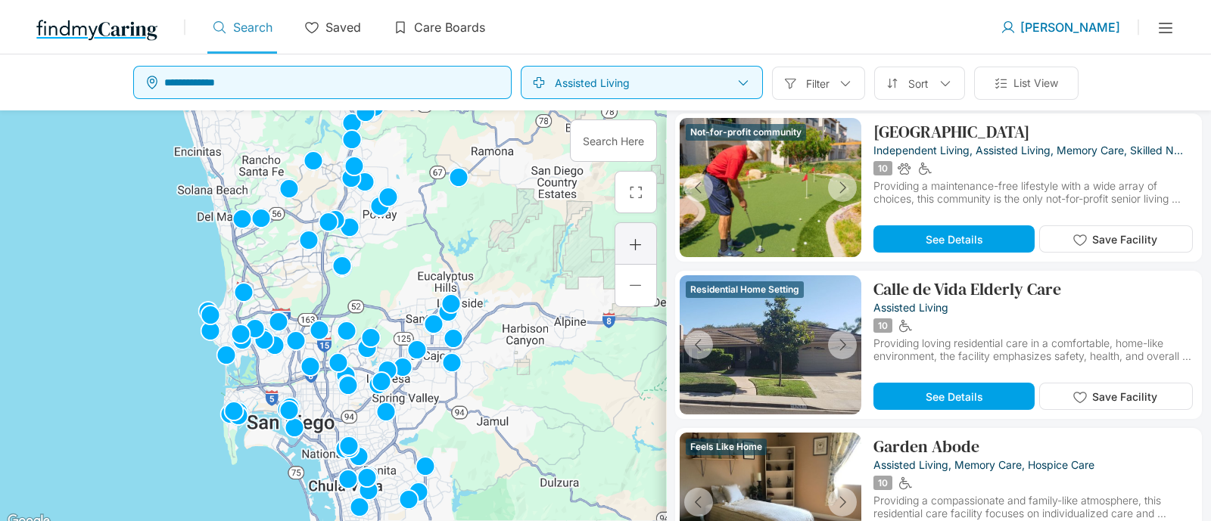
click at [636, 237] on div at bounding box center [635, 244] width 15 height 15
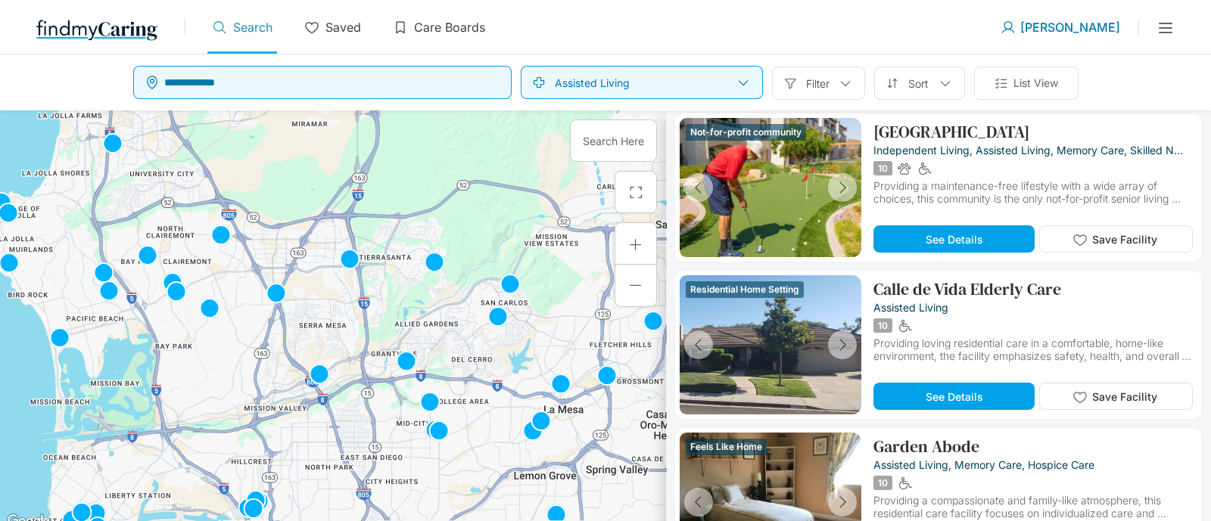
drag, startPoint x: 505, startPoint y: 319, endPoint x: 564, endPoint y: 227, distance: 109.6
click at [564, 227] on div at bounding box center [333, 320] width 666 height 421
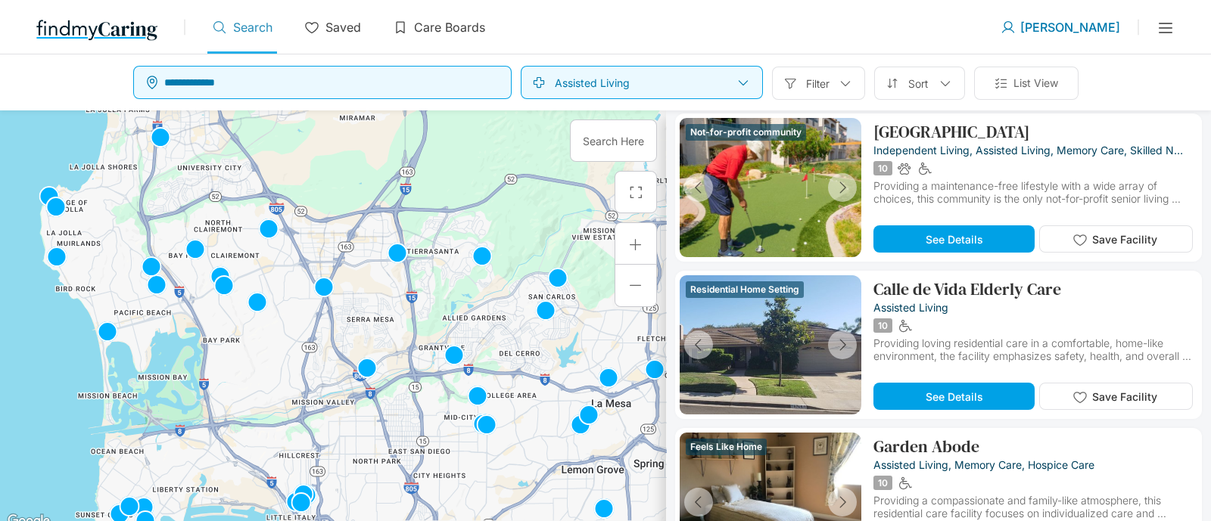
drag, startPoint x: 452, startPoint y: 200, endPoint x: 620, endPoint y: 200, distance: 168.7
click at [620, 200] on div "← Move left → Move right ↑ Move up ↓ Move down + Zoom in - Zoom out Home Jump l…" at bounding box center [333, 320] width 666 height 421
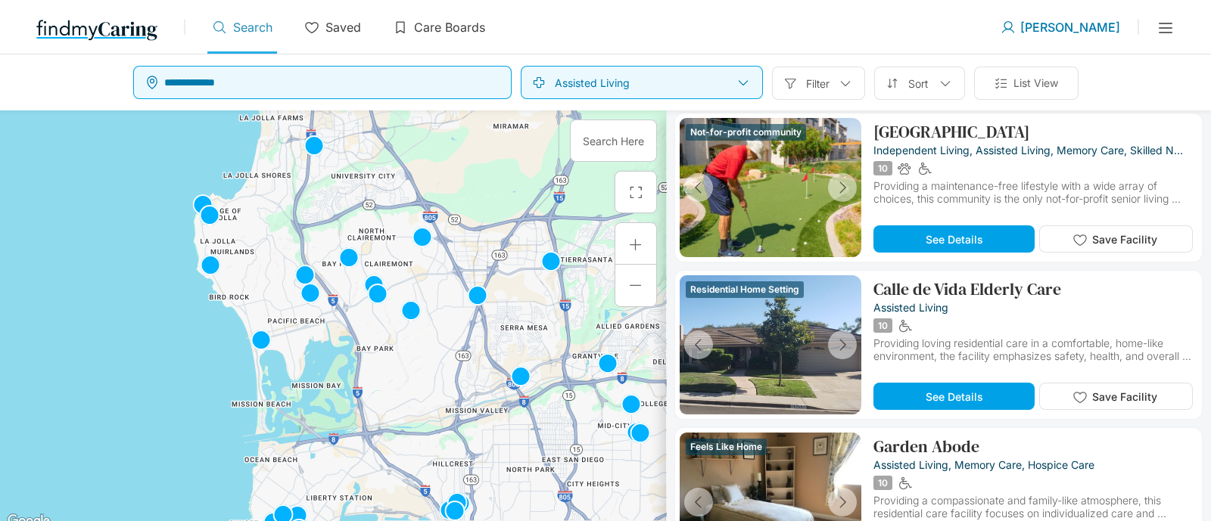
drag, startPoint x: 502, startPoint y: 185, endPoint x: 537, endPoint y: 272, distance: 94.0
click at [545, 267] on div at bounding box center [333, 320] width 666 height 421
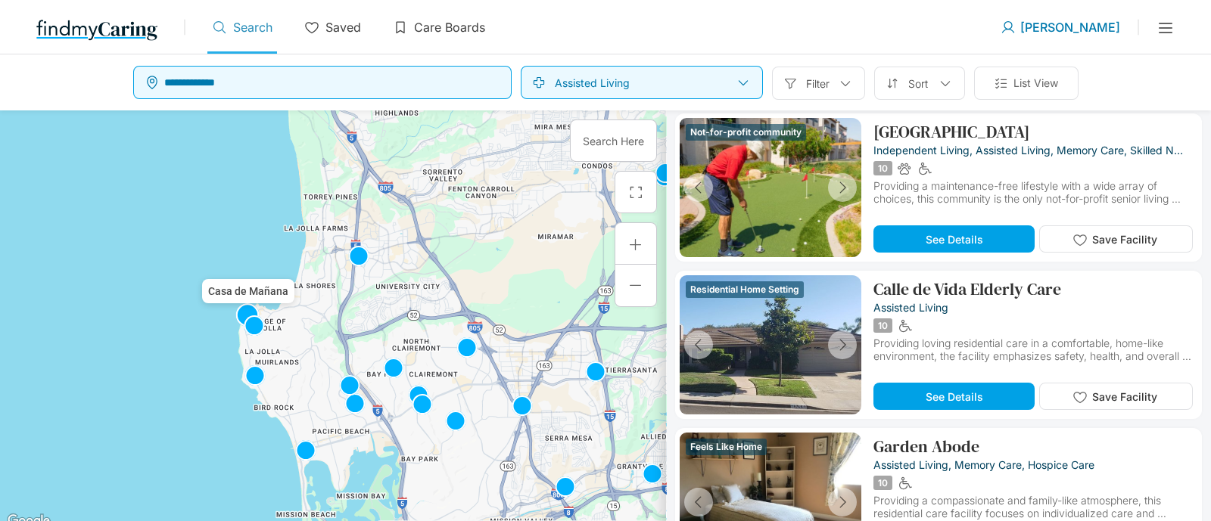
click at [251, 309] on img at bounding box center [247, 315] width 24 height 24
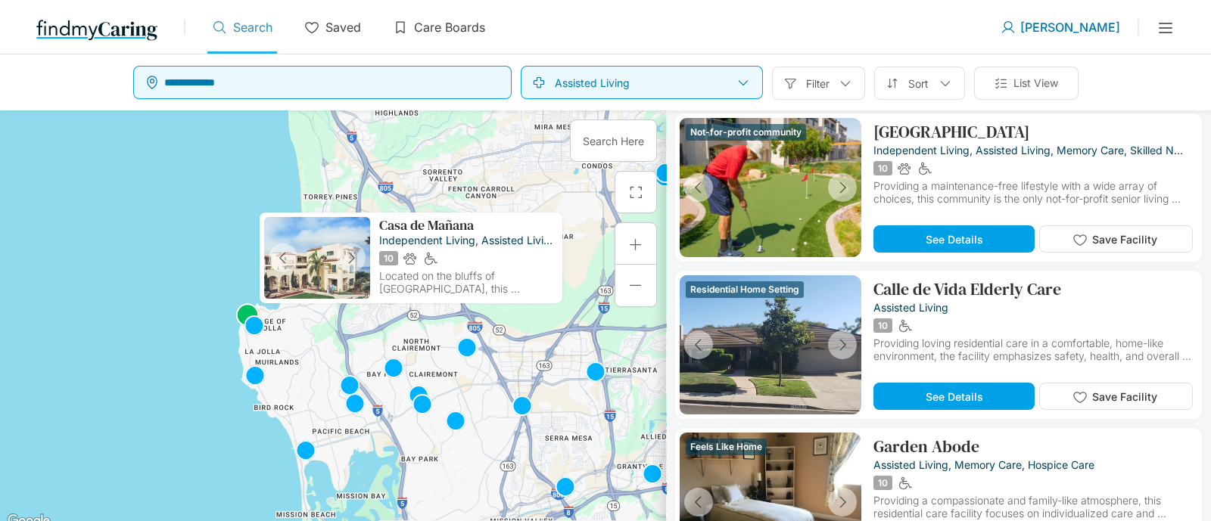
click at [296, 335] on div "To navigate, press the arrow keys." at bounding box center [333, 320] width 666 height 421
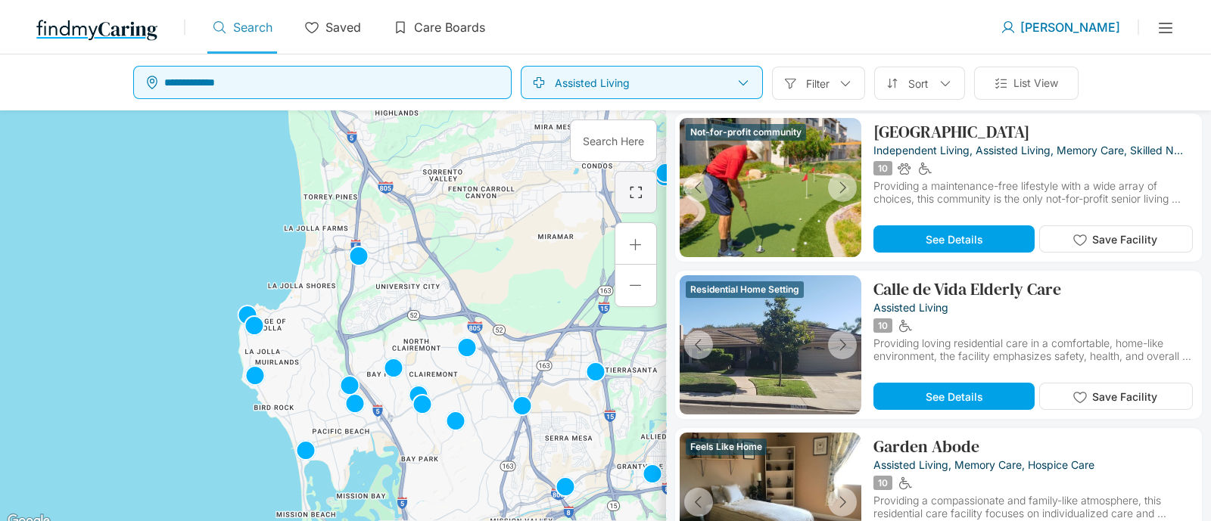
click at [629, 199] on div at bounding box center [635, 192] width 42 height 42
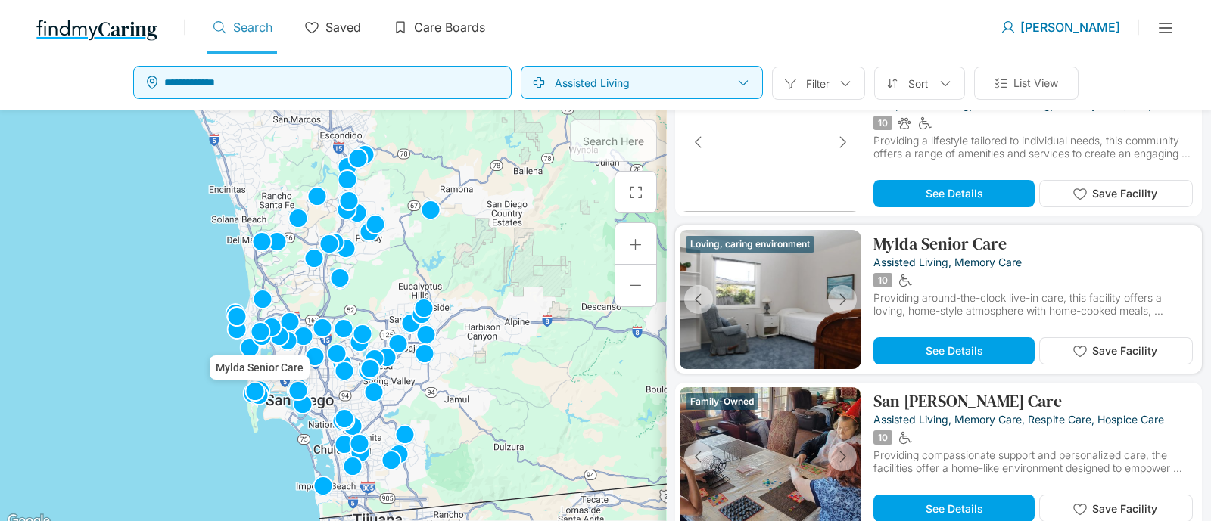
scroll to position [1040, 0]
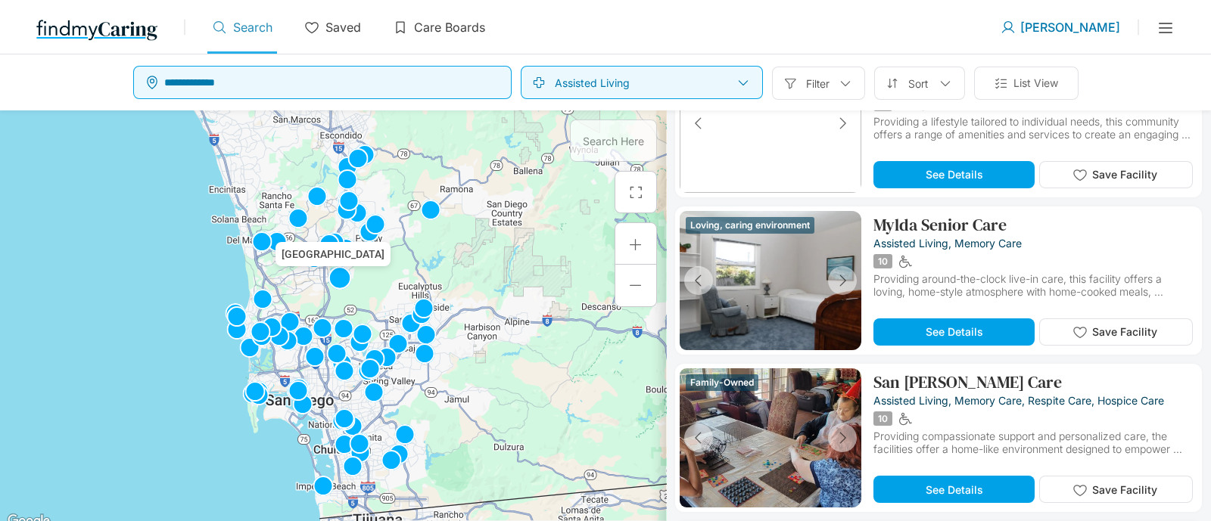
click at [338, 285] on img at bounding box center [340, 278] width 24 height 24
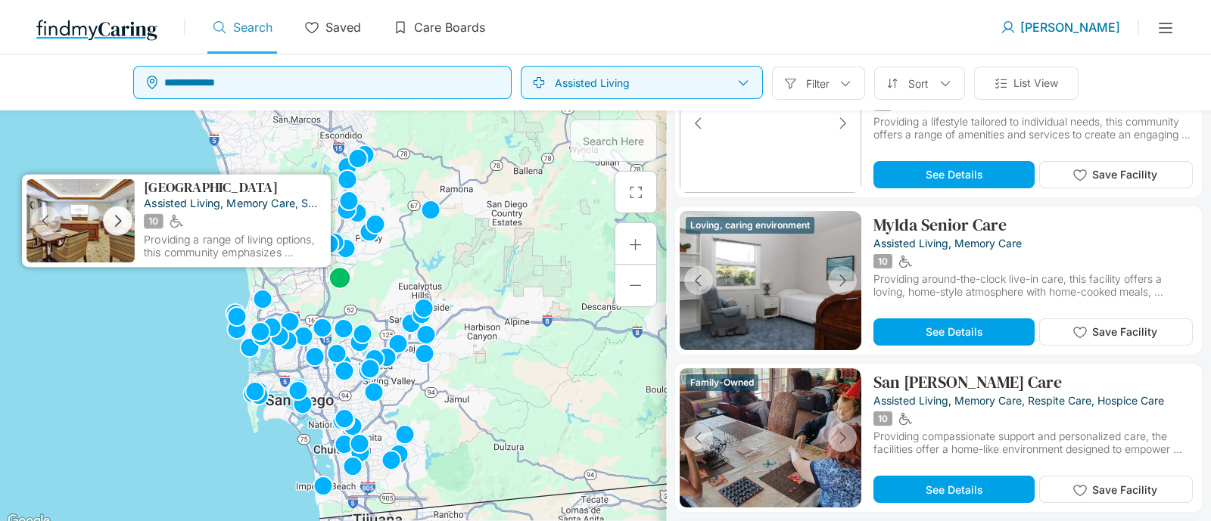
click at [126, 210] on button "button" at bounding box center [118, 222] width 30 height 30
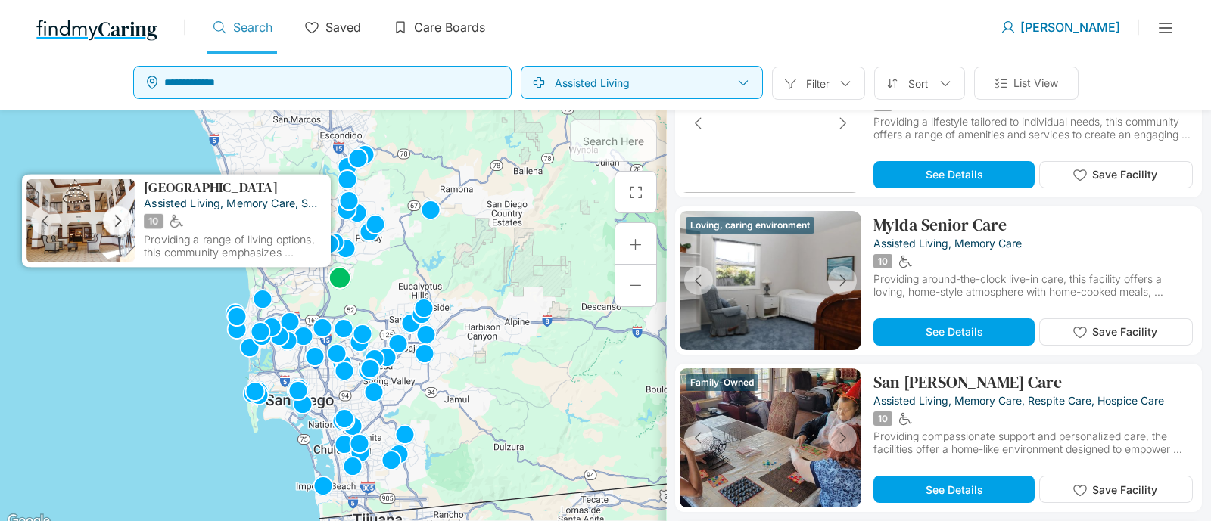
click at [126, 210] on button "button" at bounding box center [118, 222] width 30 height 30
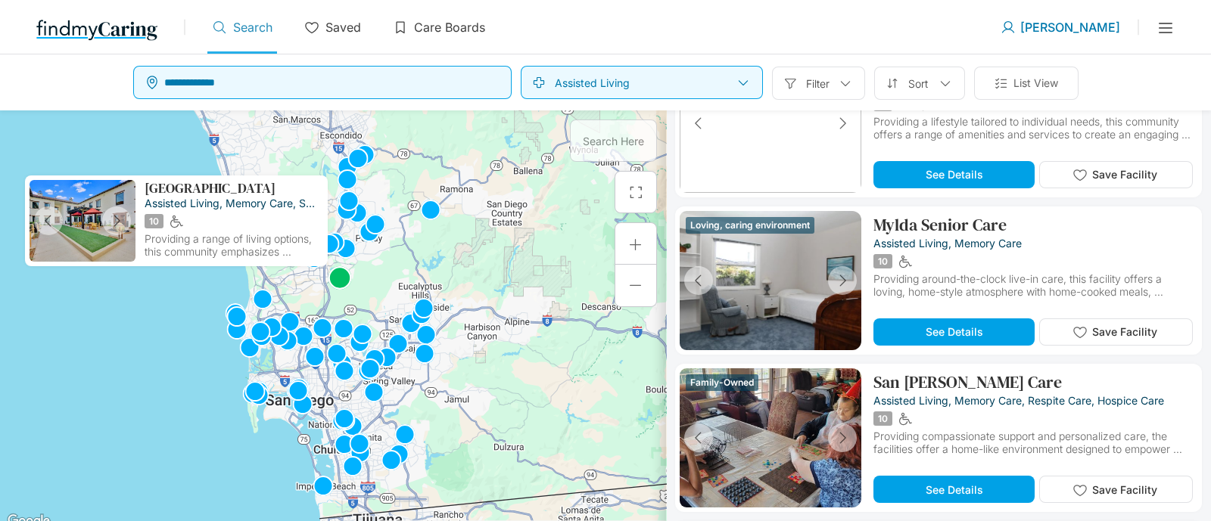
click at [405, 270] on div at bounding box center [333, 320] width 666 height 421
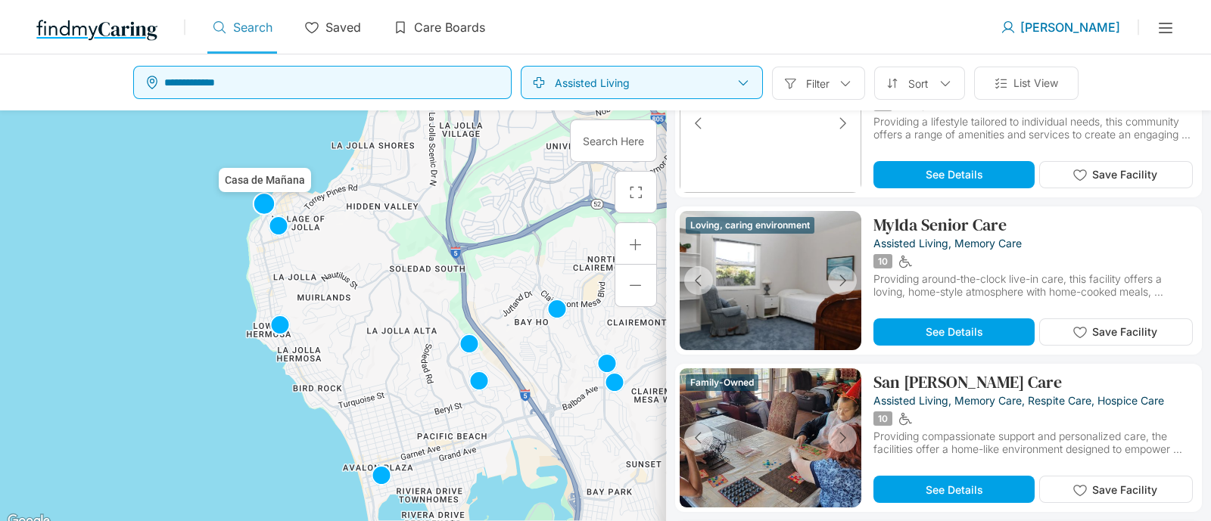
click at [260, 208] on img at bounding box center [264, 204] width 24 height 24
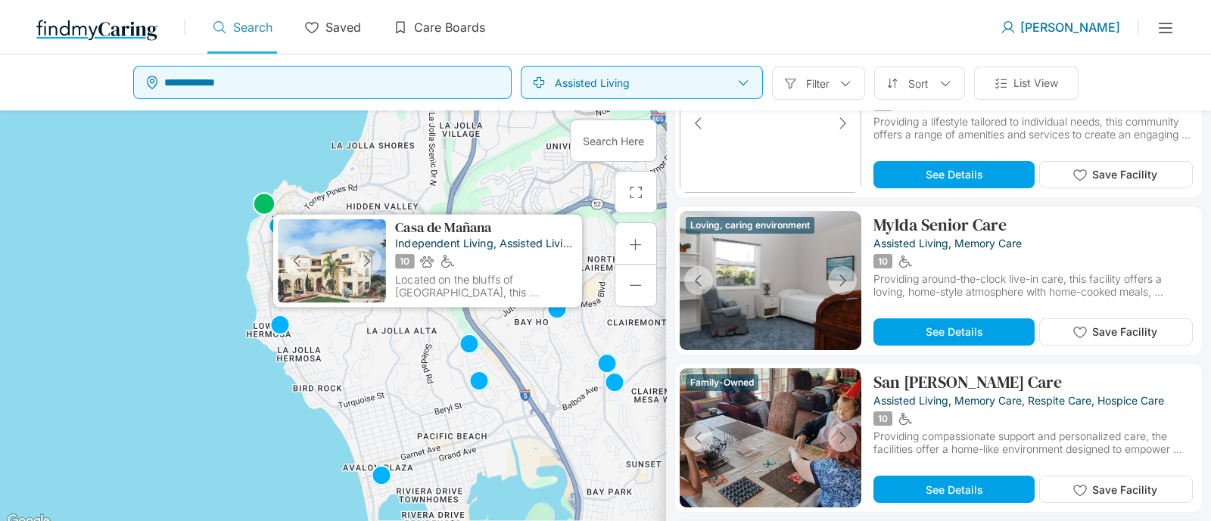
click at [412, 222] on p "Casa de Mañana" at bounding box center [443, 227] width 97 height 15
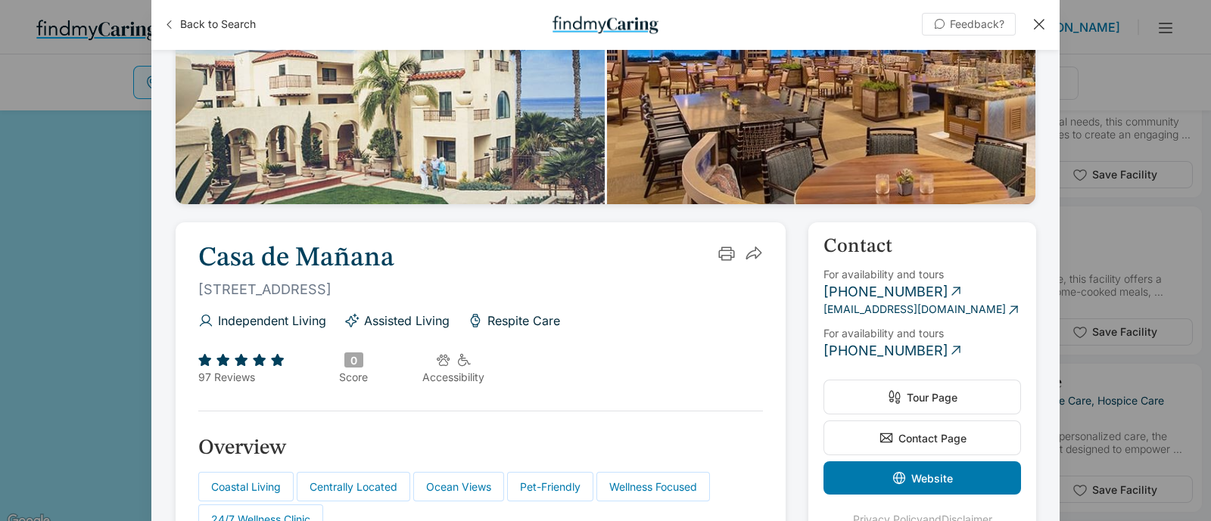
scroll to position [284, 0]
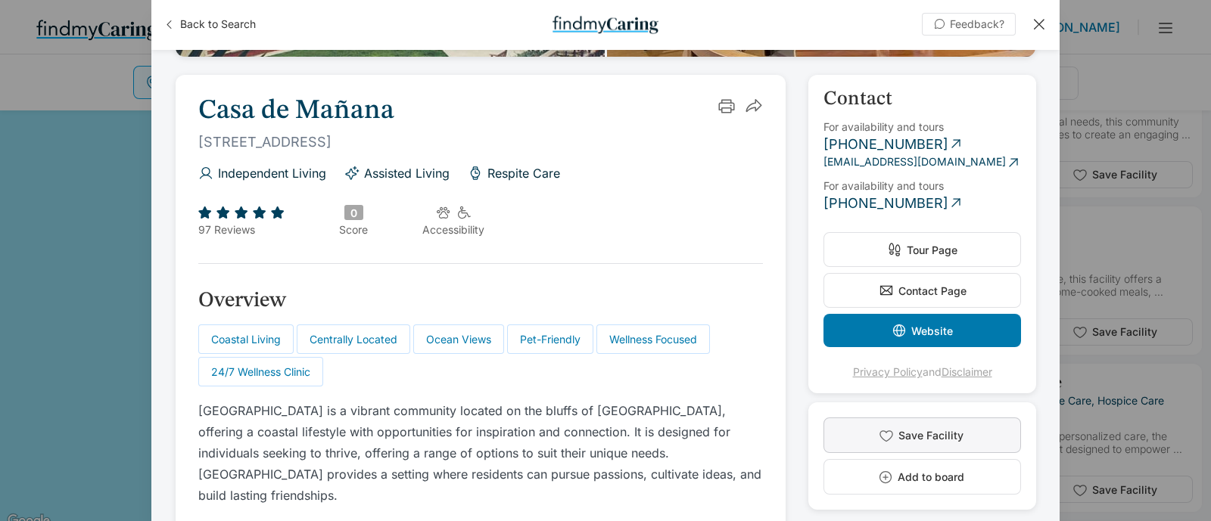
click at [940, 433] on span "Save Facility" at bounding box center [930, 435] width 65 height 13
click at [943, 427] on button "Saved" at bounding box center [921, 436] width 197 height 36
click at [941, 472] on span "Add to board" at bounding box center [930, 477] width 67 height 13
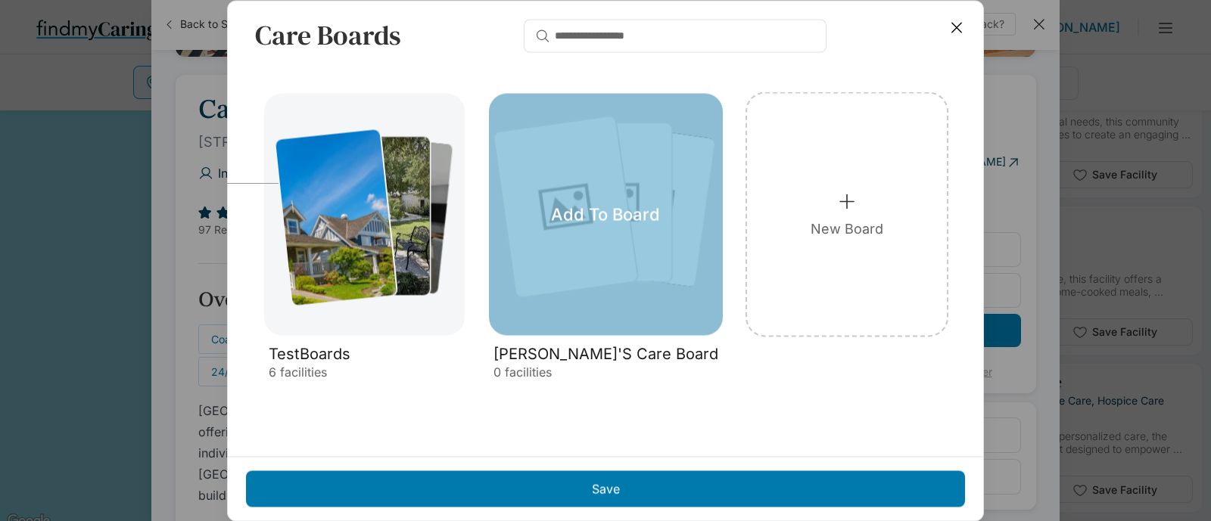
click at [608, 251] on div "Add To Board" at bounding box center [606, 214] width 234 height 242
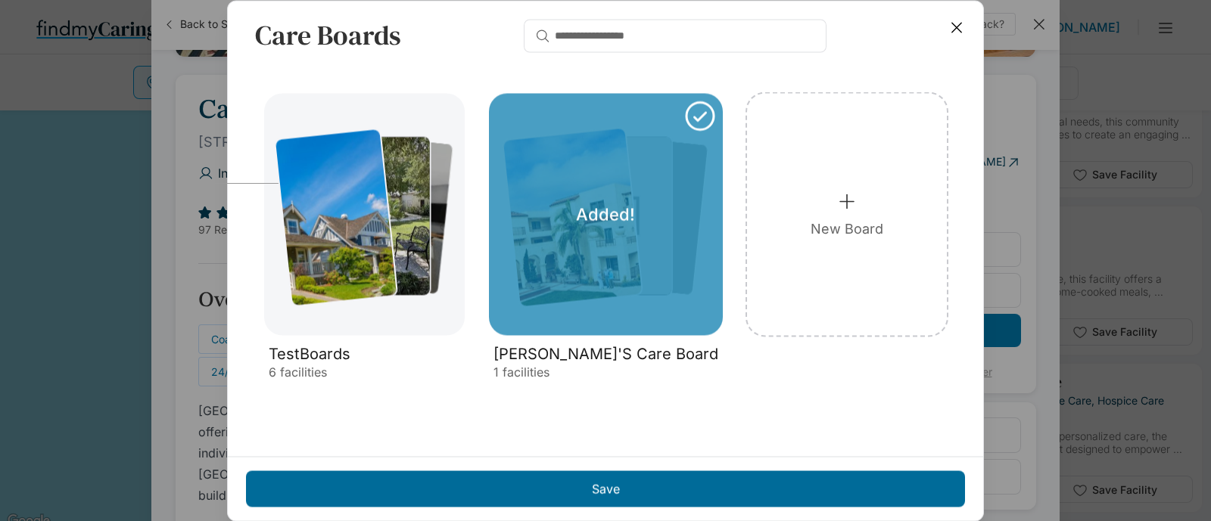
click at [655, 480] on div "Save" at bounding box center [605, 489] width 719 height 36
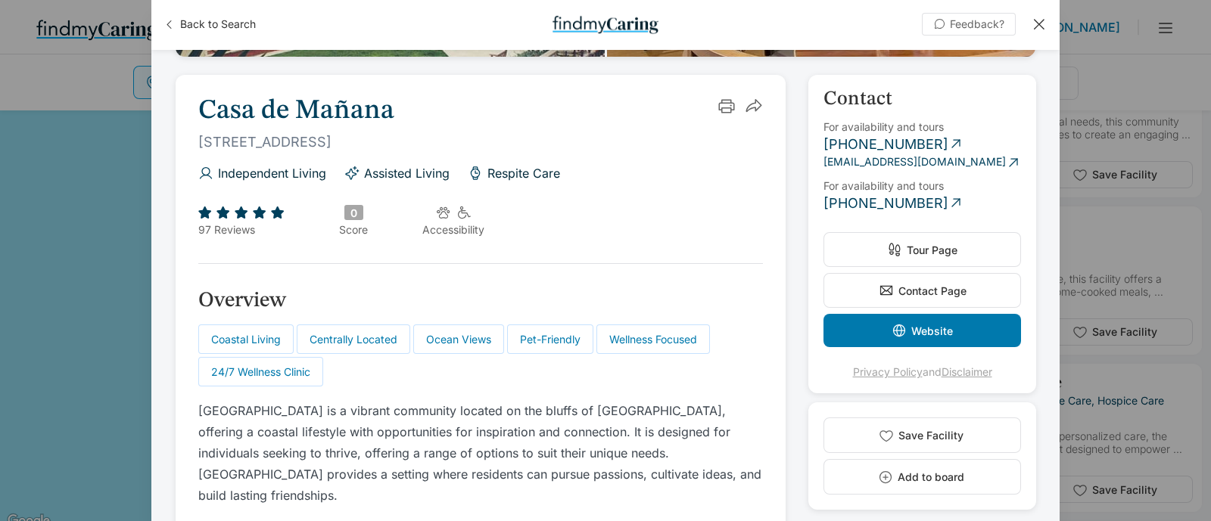
drag, startPoint x: 1037, startPoint y: 23, endPoint x: 614, endPoint y: 444, distance: 597.0
click at [614, 444] on p "Casa de Mañana is a vibrant community located on the bluffs of La Jolla, offeri…" at bounding box center [480, 484] width 564 height 169
click at [866, 474] on button "Add to board" at bounding box center [921, 477] width 197 height 36
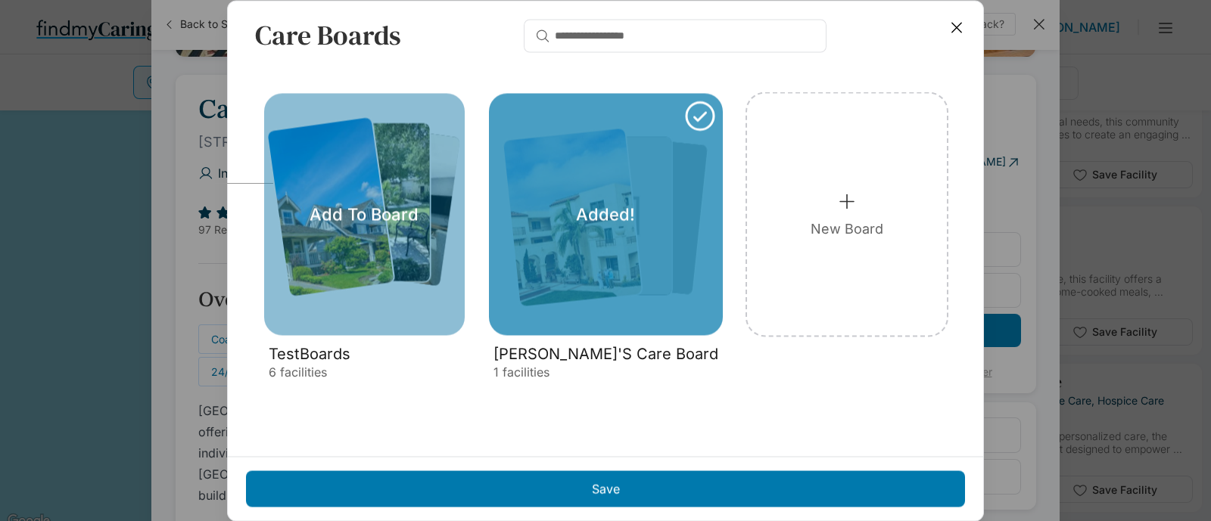
click at [443, 286] on div "Add To Board" at bounding box center [364, 214] width 200 height 242
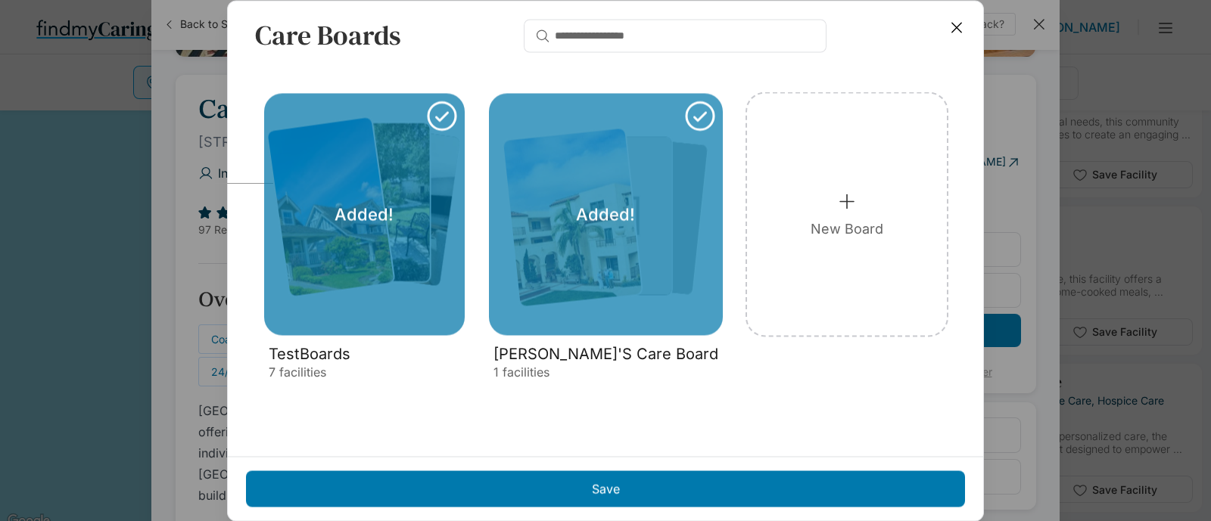
click at [382, 287] on div "Added!" at bounding box center [364, 214] width 200 height 242
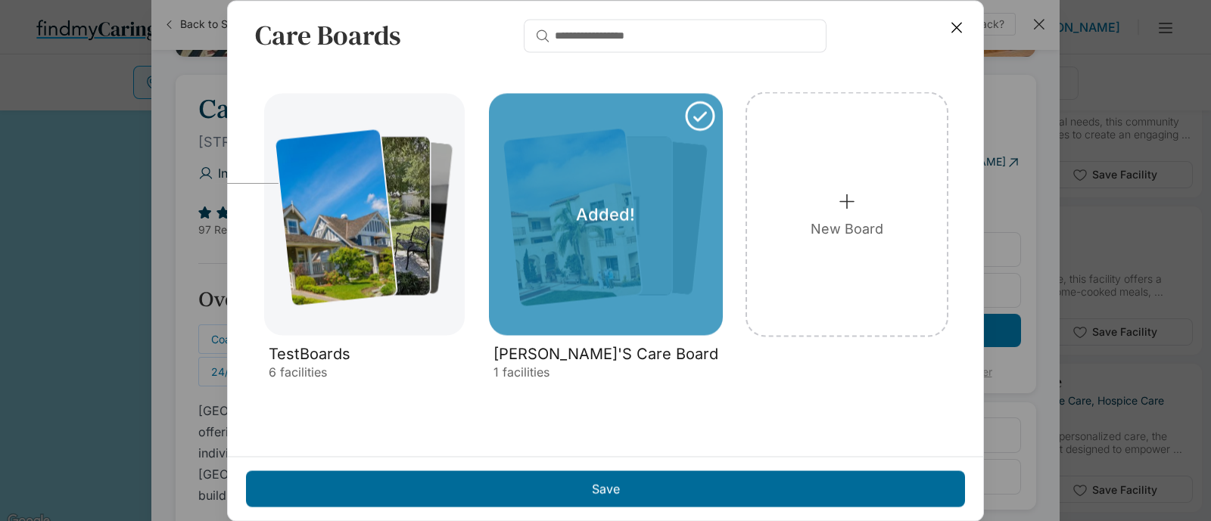
click at [542, 477] on div "Save" at bounding box center [605, 489] width 719 height 36
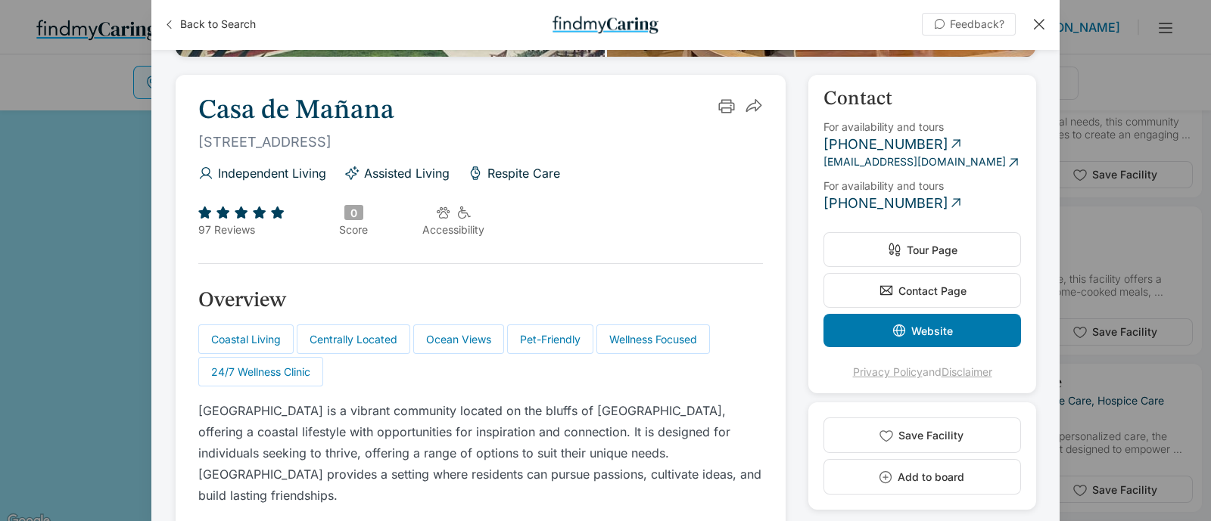
click at [1035, 24] on div at bounding box center [1038, 24] width 17 height 17
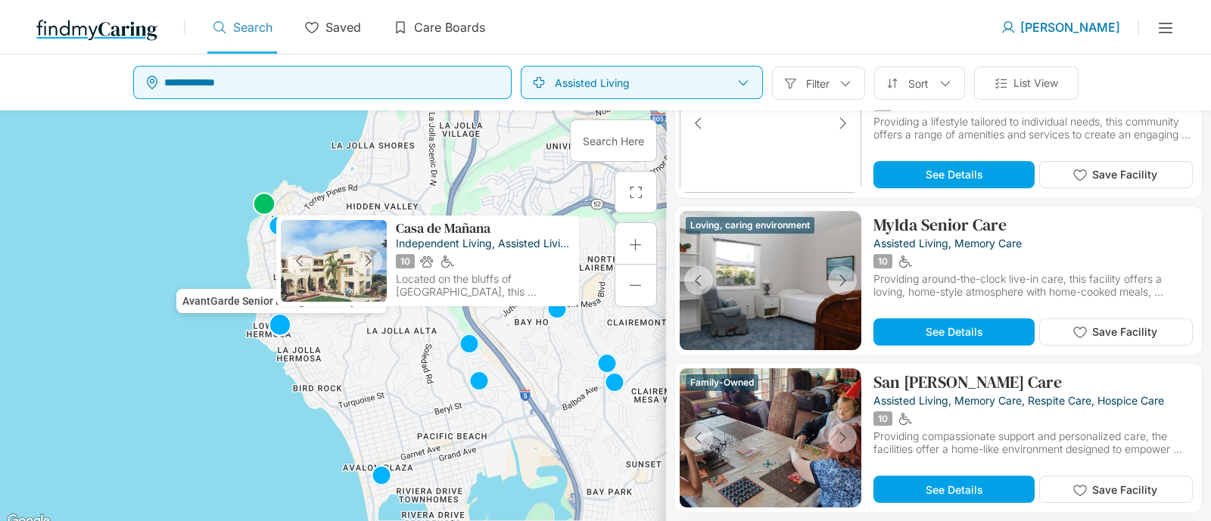
click at [276, 327] on img at bounding box center [280, 325] width 24 height 24
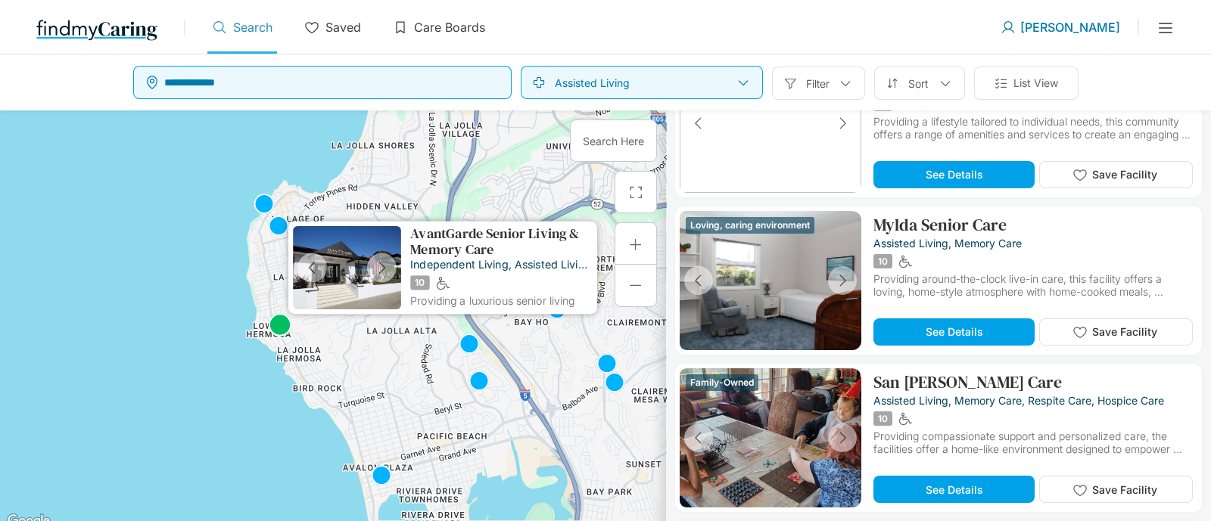
click at [441, 253] on p "AvantGarde Senior Living & Memory Care" at bounding box center [501, 241] width 182 height 31
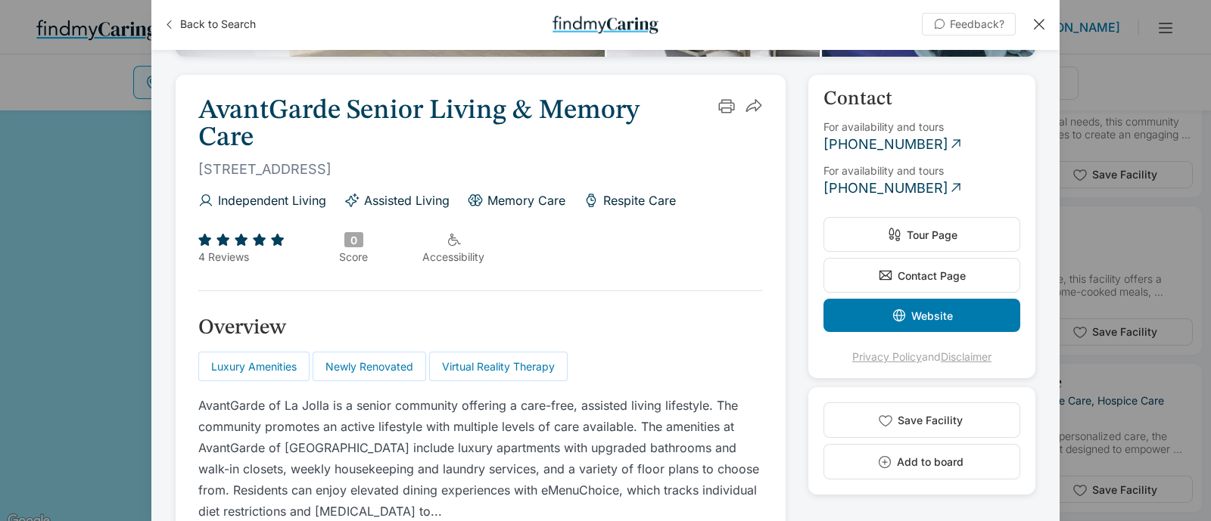
scroll to position [473, 0]
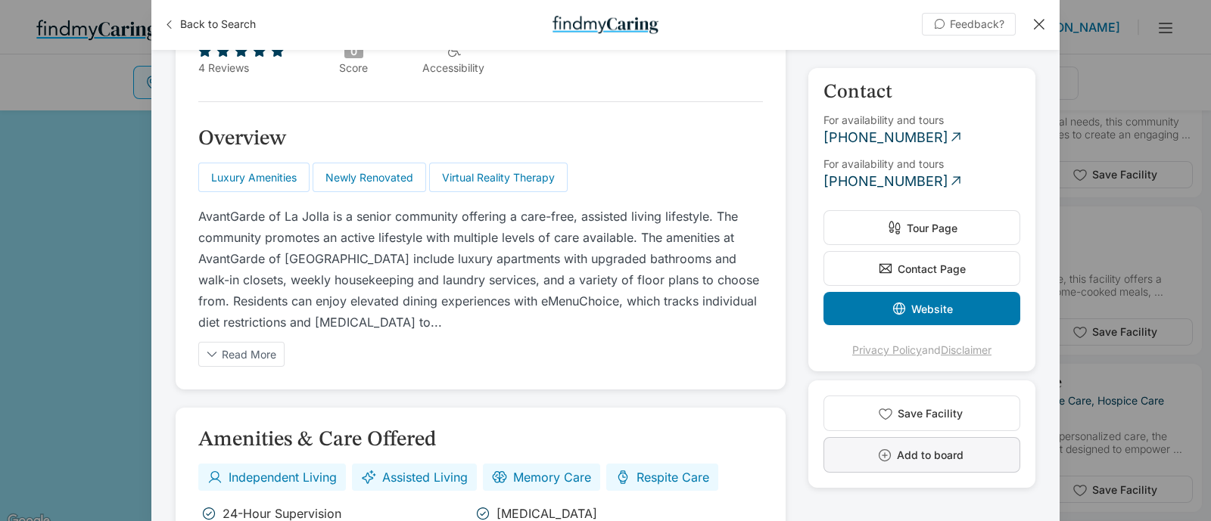
click at [870, 441] on button "Add to board" at bounding box center [921, 455] width 197 height 36
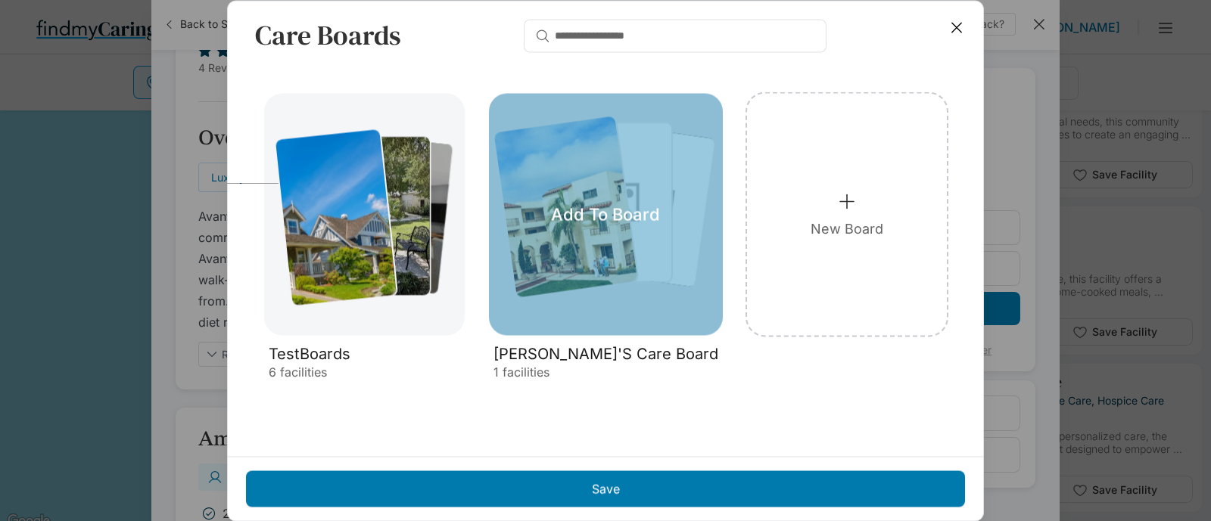
click at [561, 251] on div "Add To Board" at bounding box center [606, 214] width 234 height 242
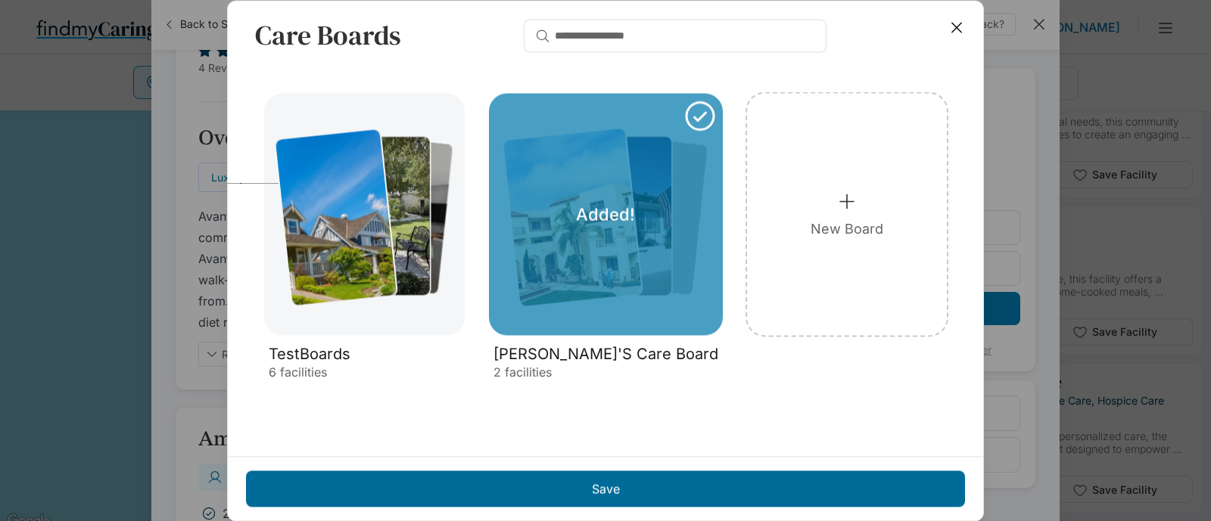
click at [568, 489] on div "Save" at bounding box center [605, 489] width 719 height 36
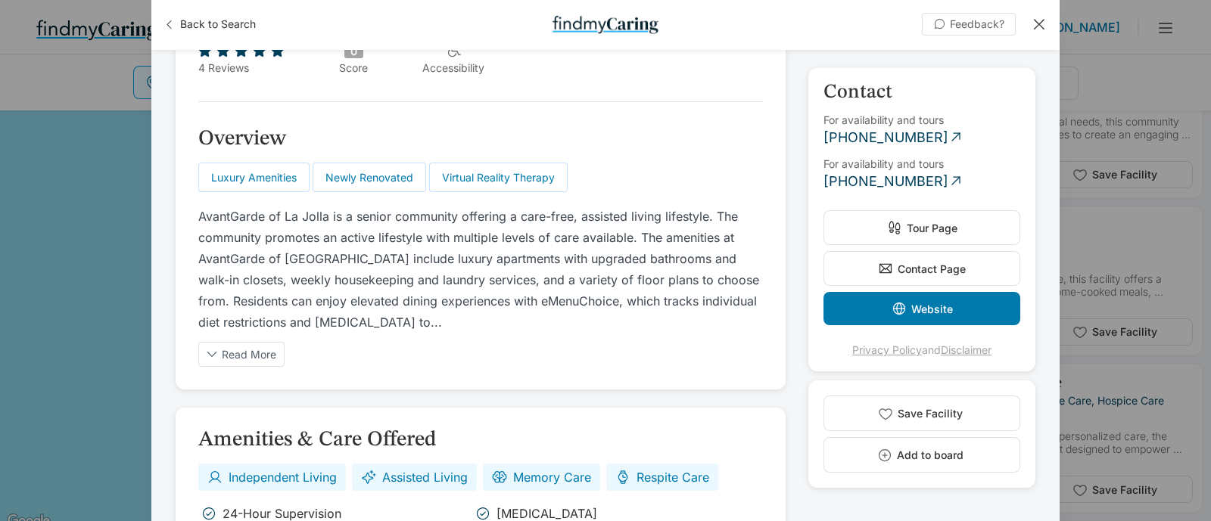
click at [1084, 35] on div "Back to Search Feedback? +3 AvantGarde Senior Living & Memory Care 6211 La Joll…" at bounding box center [605, 260] width 1211 height 521
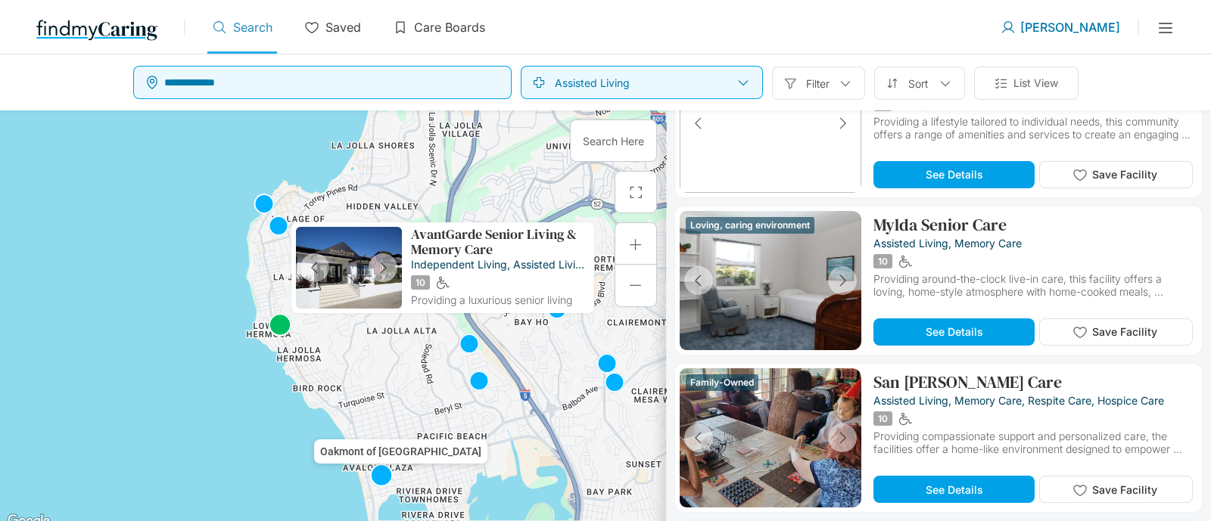
click at [398, 474] on div "Oakmont of Pacific Beach" at bounding box center [333, 320] width 666 height 421
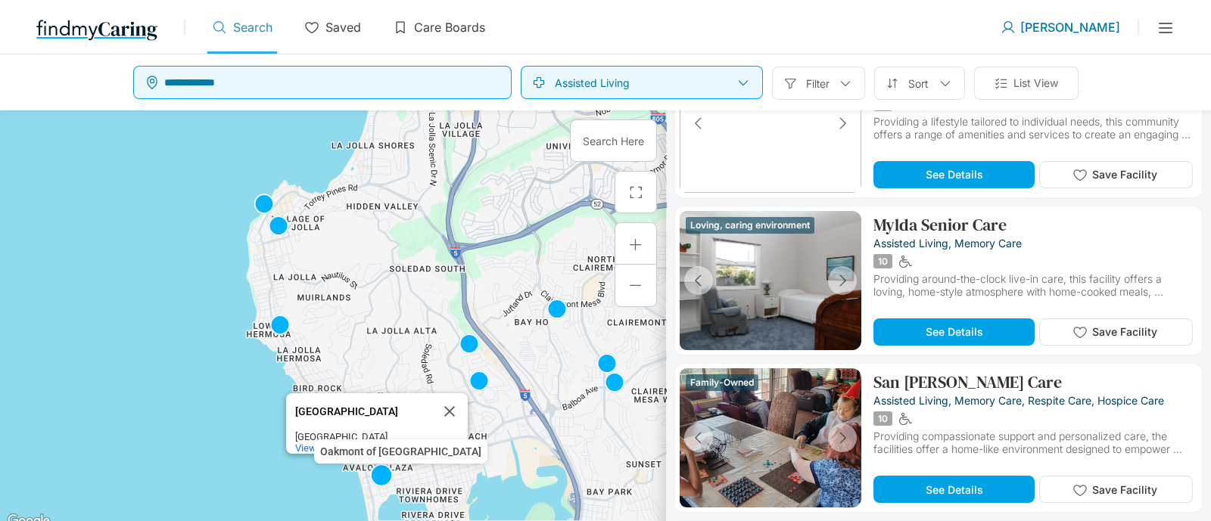
click at [385, 467] on img at bounding box center [381, 476] width 24 height 24
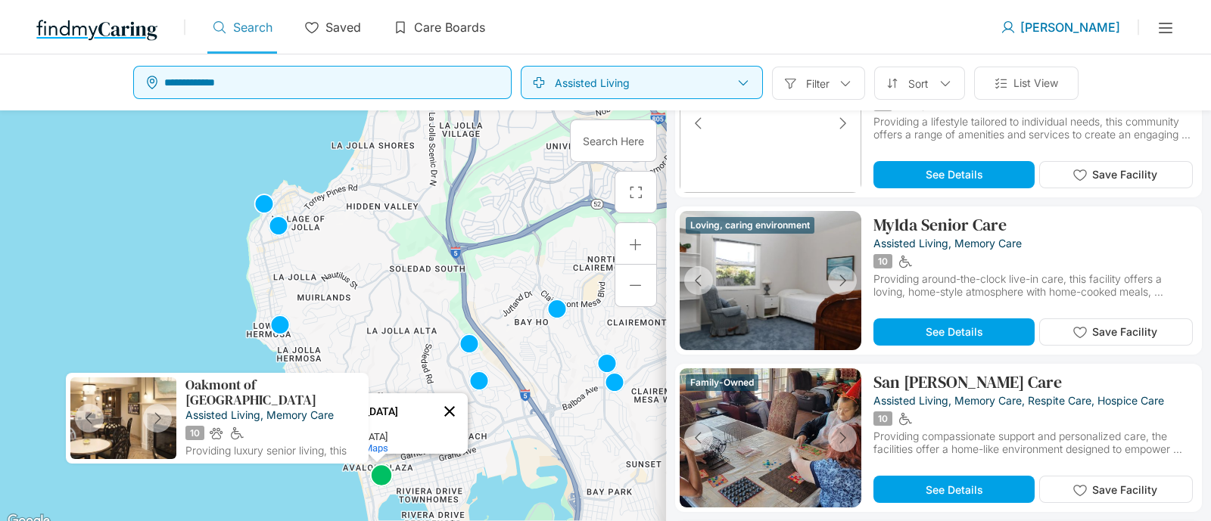
click at [458, 404] on button "Close" at bounding box center [449, 411] width 36 height 36
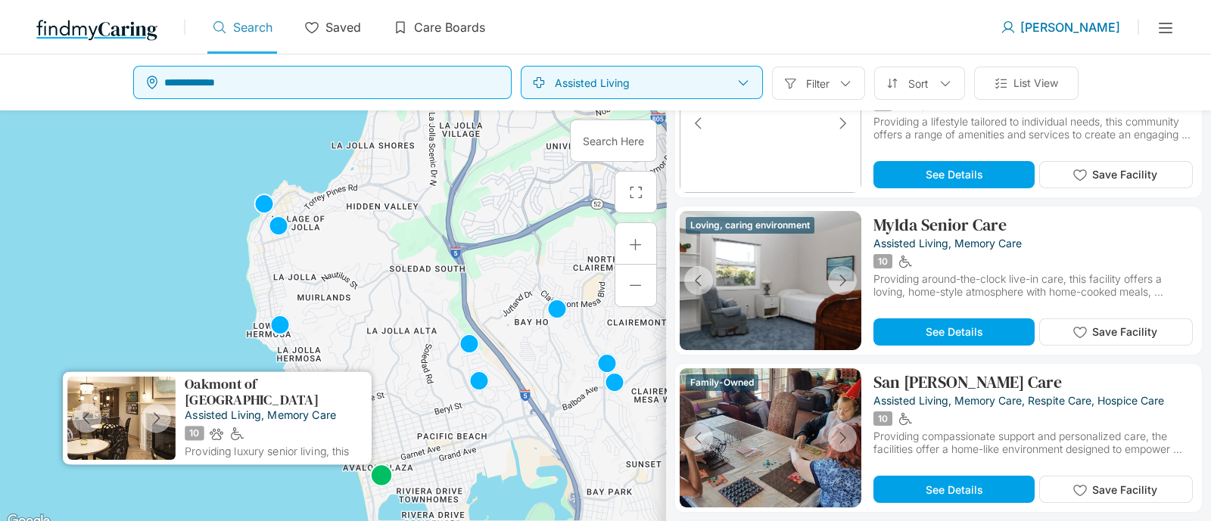
click at [255, 387] on p "Oakmont of Pacific Beach" at bounding box center [276, 392] width 182 height 31
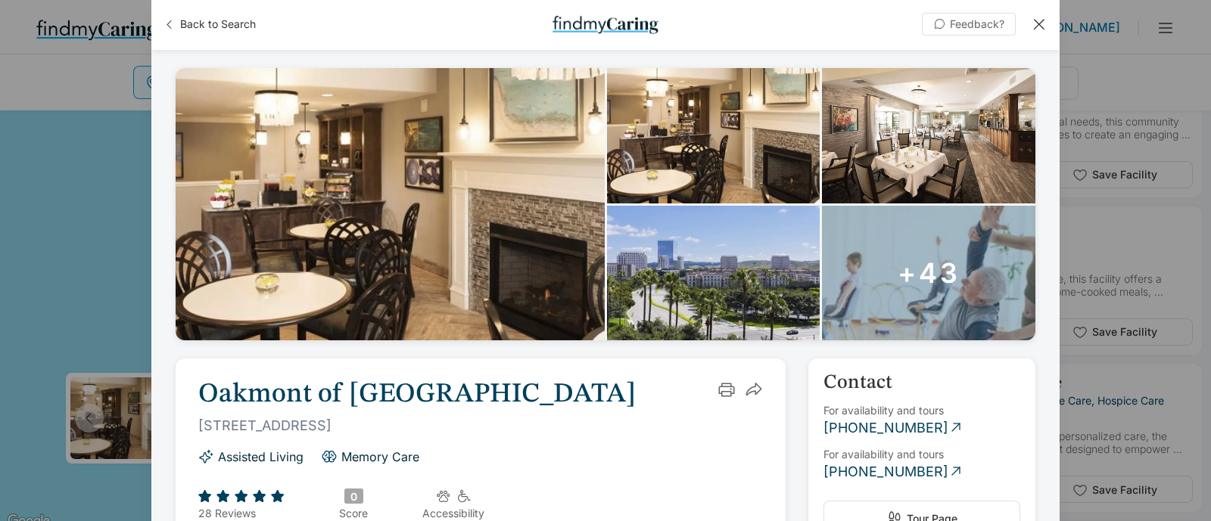
click at [927, 262] on p "+43" at bounding box center [928, 272] width 63 height 33
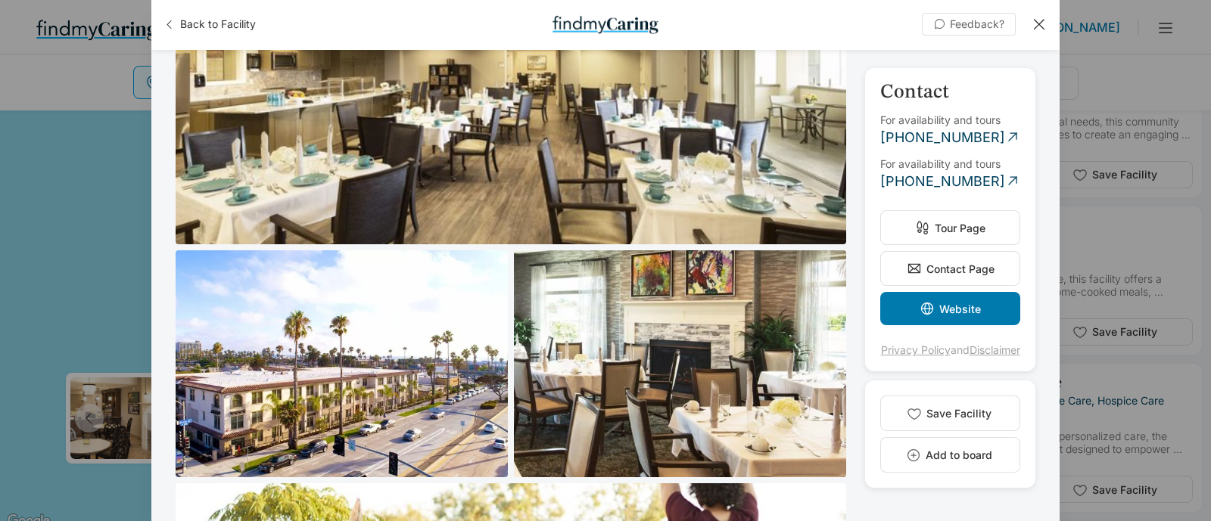
scroll to position [4256, 0]
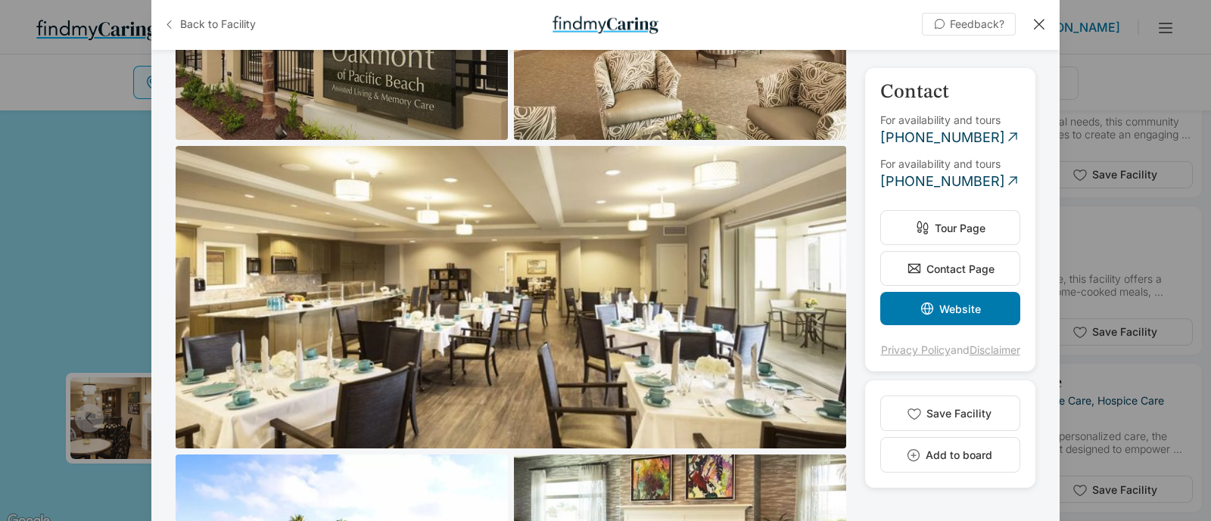
click at [245, 13] on button "Back to Facility" at bounding box center [209, 24] width 92 height 24
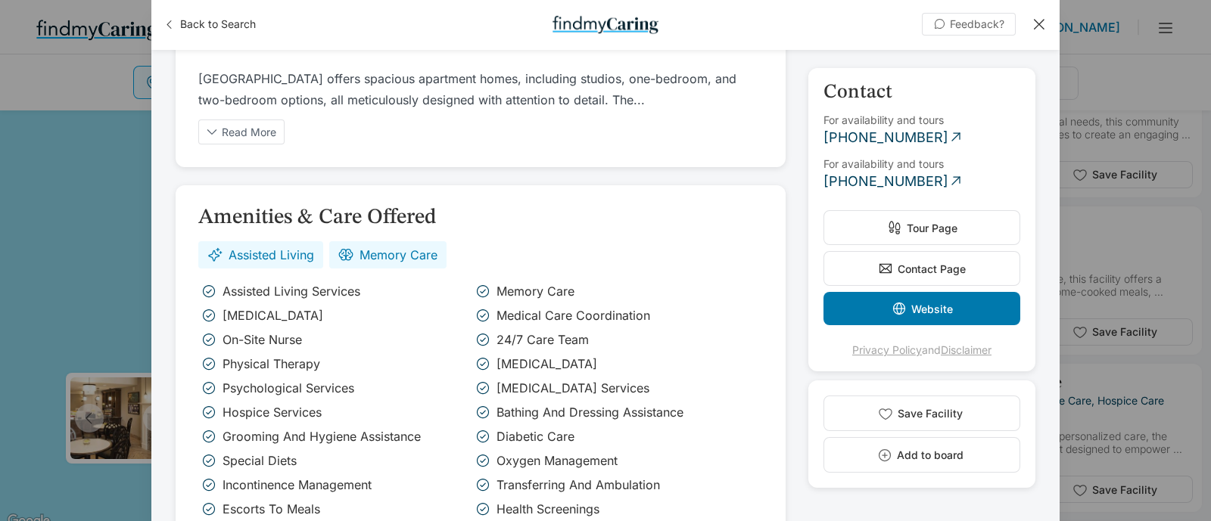
scroll to position [851, 0]
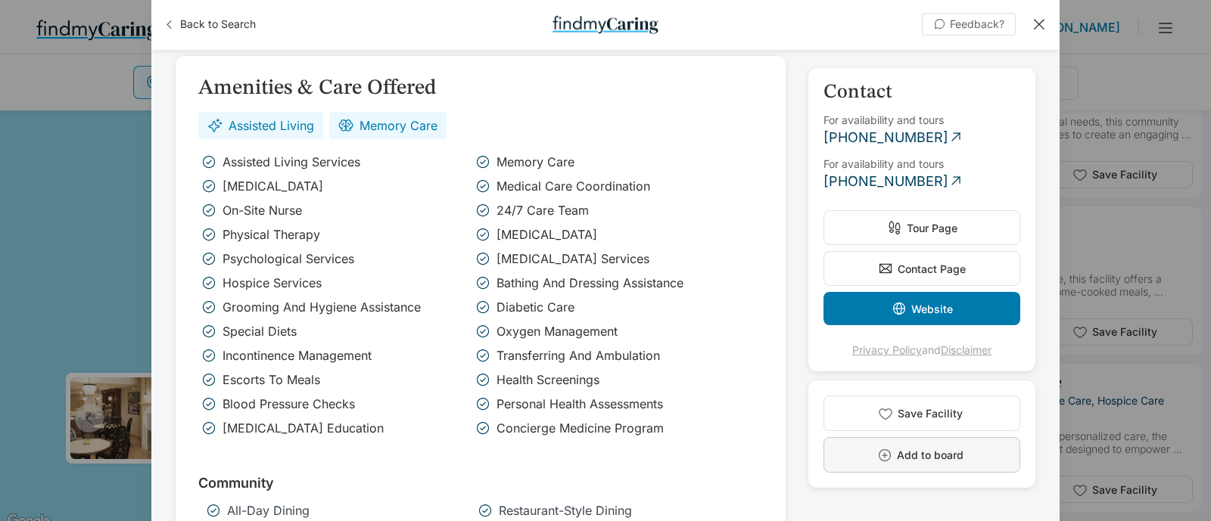
click at [907, 454] on span "Add to board" at bounding box center [930, 455] width 67 height 13
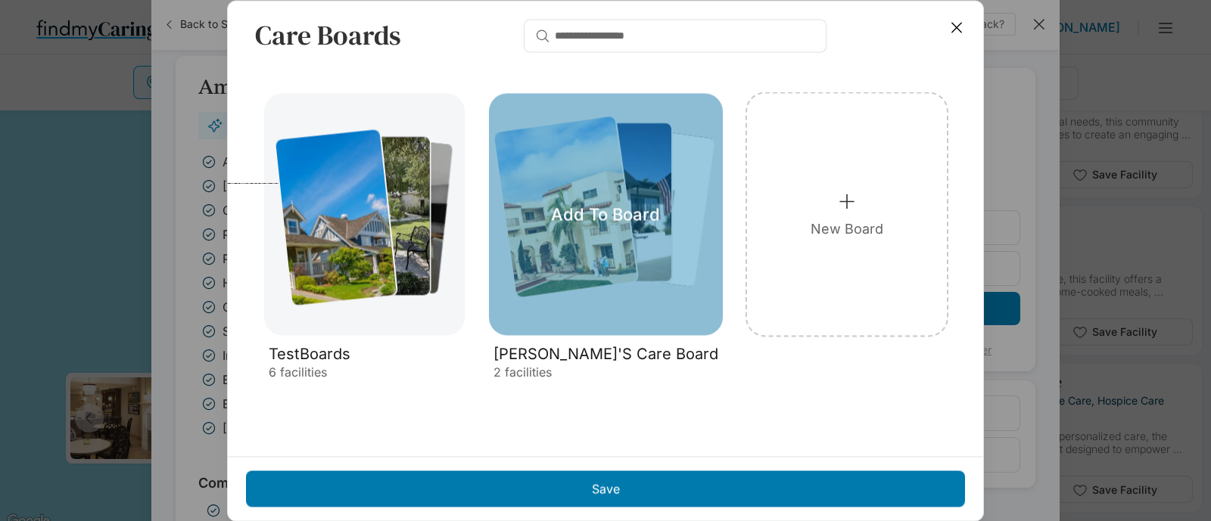
click at [617, 246] on div "Add To Board" at bounding box center [606, 214] width 234 height 242
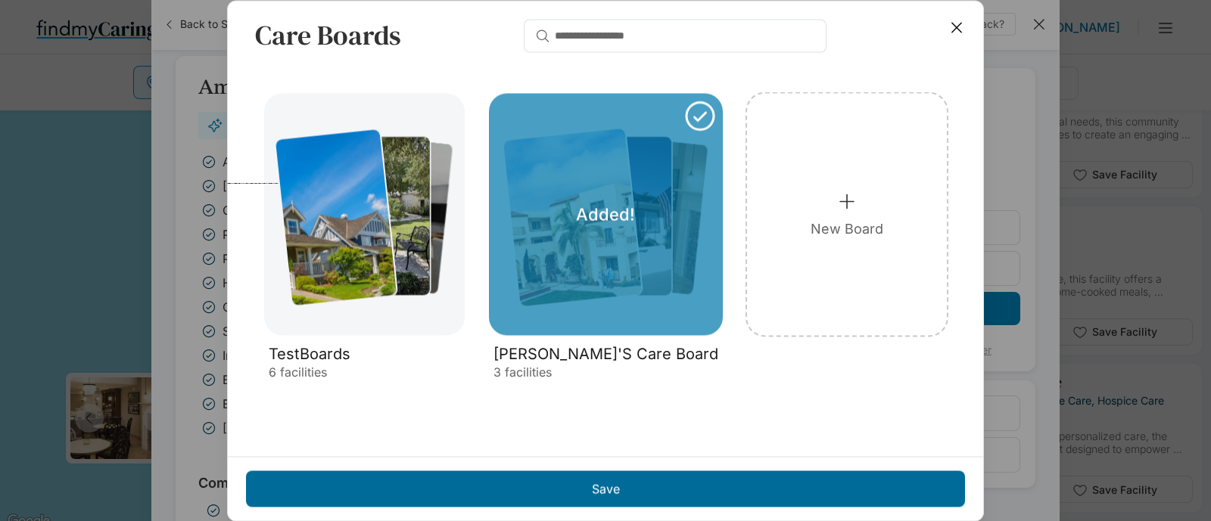
click at [673, 475] on div "Save" at bounding box center [605, 489] width 719 height 36
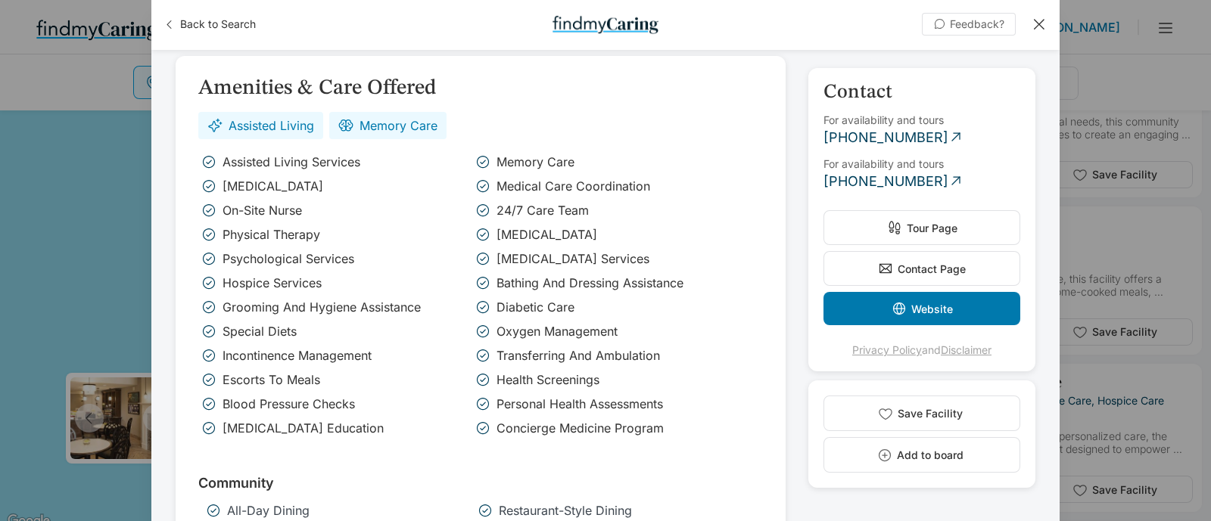
click at [1037, 14] on div "Feedback?" at bounding box center [963, 24] width 168 height 23
click at [1043, 22] on div at bounding box center [1038, 24] width 17 height 17
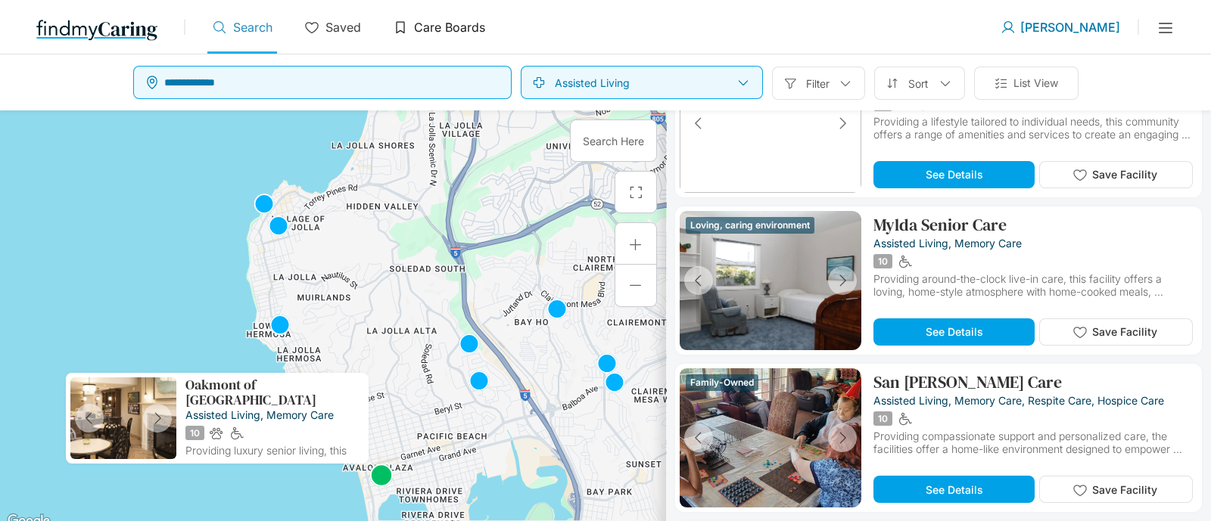
click at [446, 20] on p "Care Boards" at bounding box center [449, 27] width 71 height 15
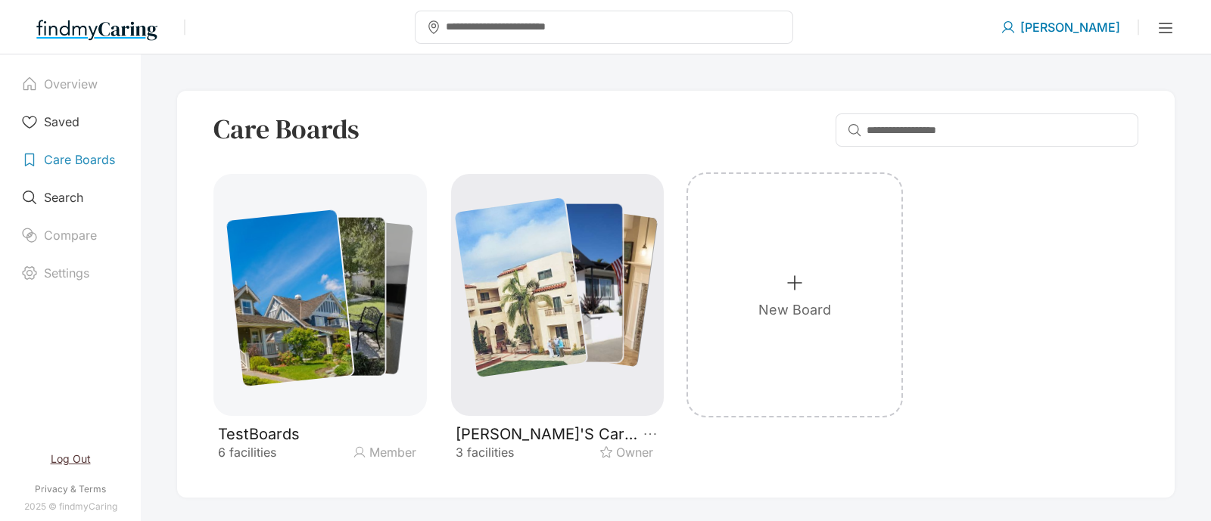
click at [555, 273] on div at bounding box center [521, 287] width 133 height 180
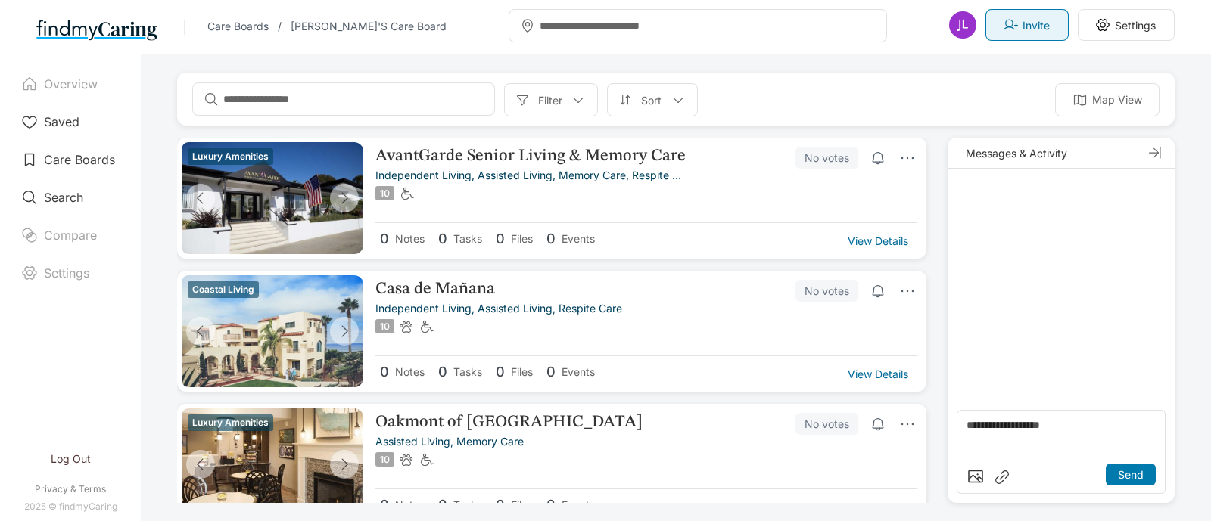
click at [1030, 26] on p "Invite" at bounding box center [1035, 25] width 27 height 13
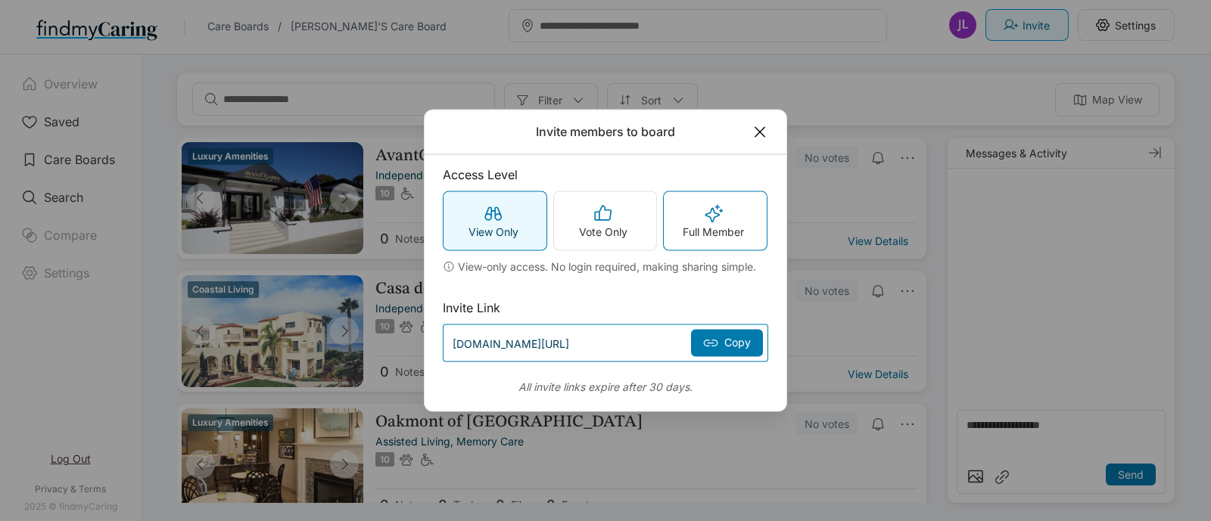
click at [710, 226] on p "Full Member" at bounding box center [712, 231] width 61 height 13
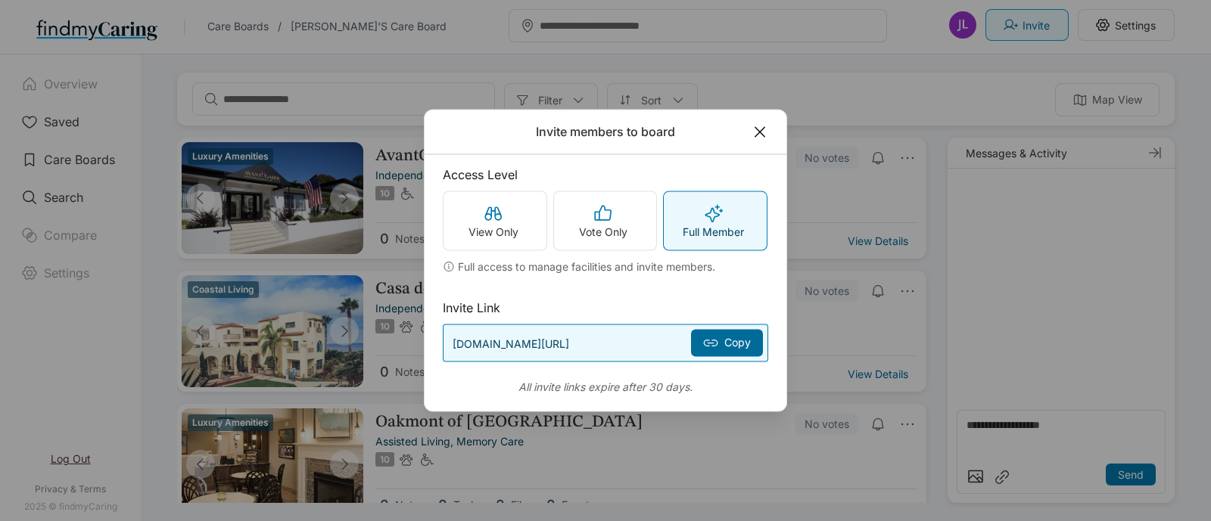
click at [704, 350] on icon at bounding box center [710, 343] width 15 height 15
click at [569, 338] on p "app.findmycaring.com/invites/6e263caa-5a04-4d7c-9483-53f352568c9c" at bounding box center [510, 343] width 117 height 13
click at [764, 130] on icon at bounding box center [759, 132] width 17 height 17
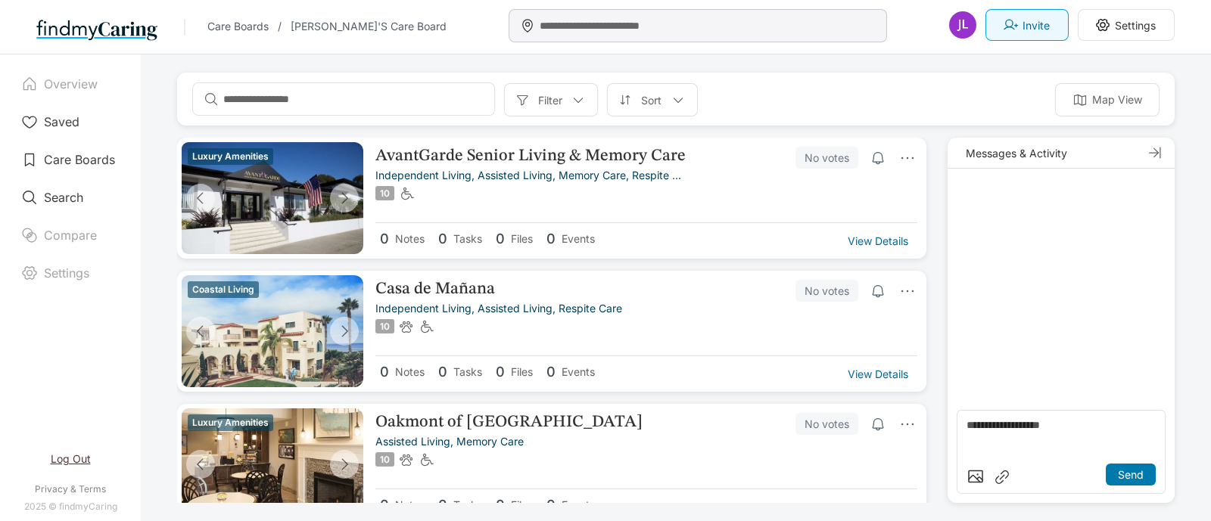
click at [677, 20] on input "text" at bounding box center [710, 25] width 343 height 27
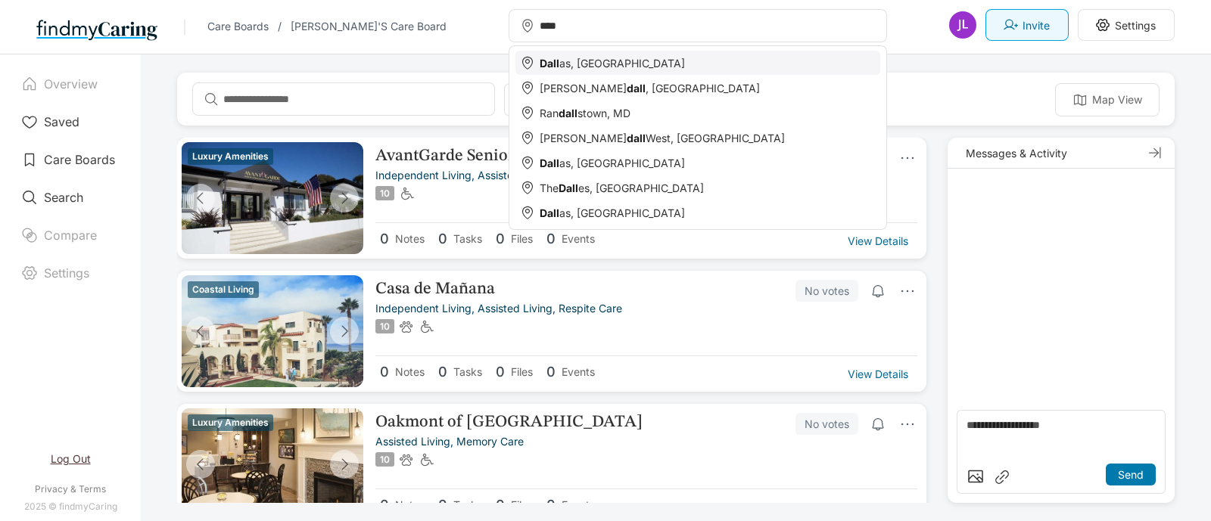
type input "****"
click at [611, 57] on div "Dall as, TX" at bounding box center [707, 63] width 336 height 13
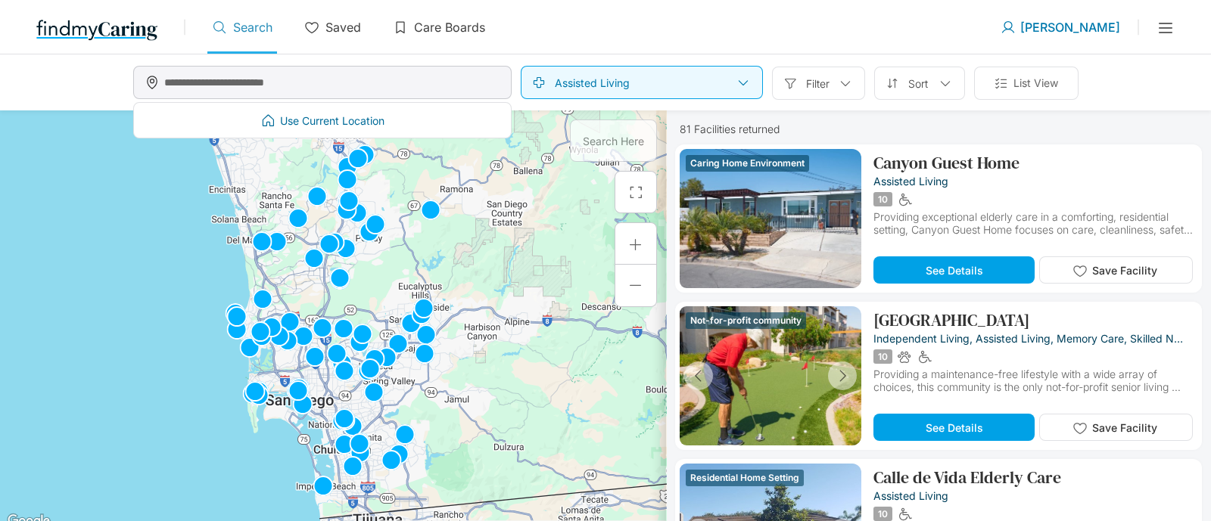
click at [434, 77] on input "text" at bounding box center [335, 82] width 343 height 27
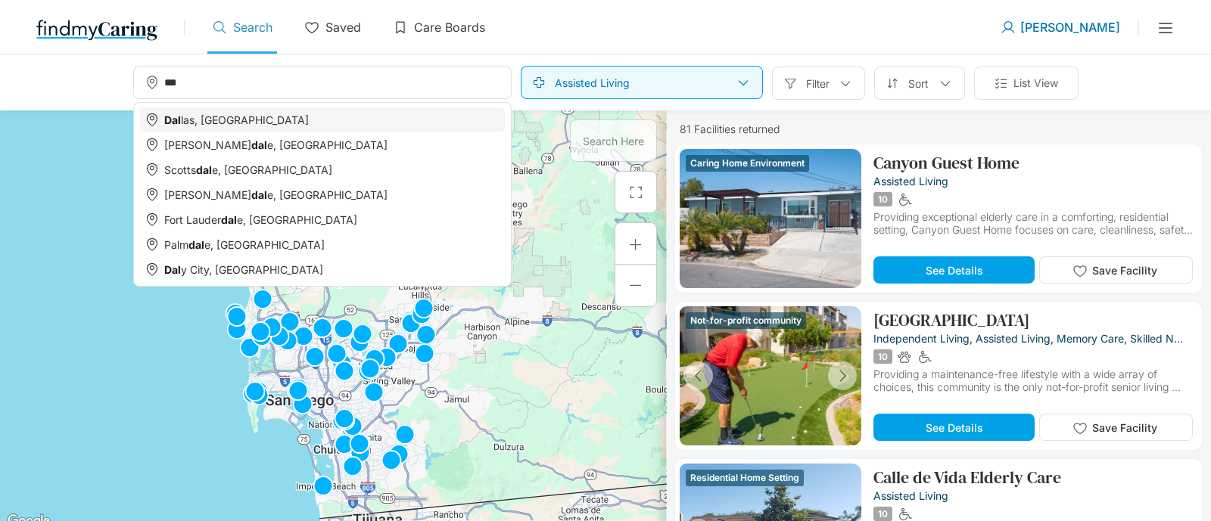
type input "***"
click at [326, 126] on div "Dal las, TX" at bounding box center [322, 119] width 365 height 24
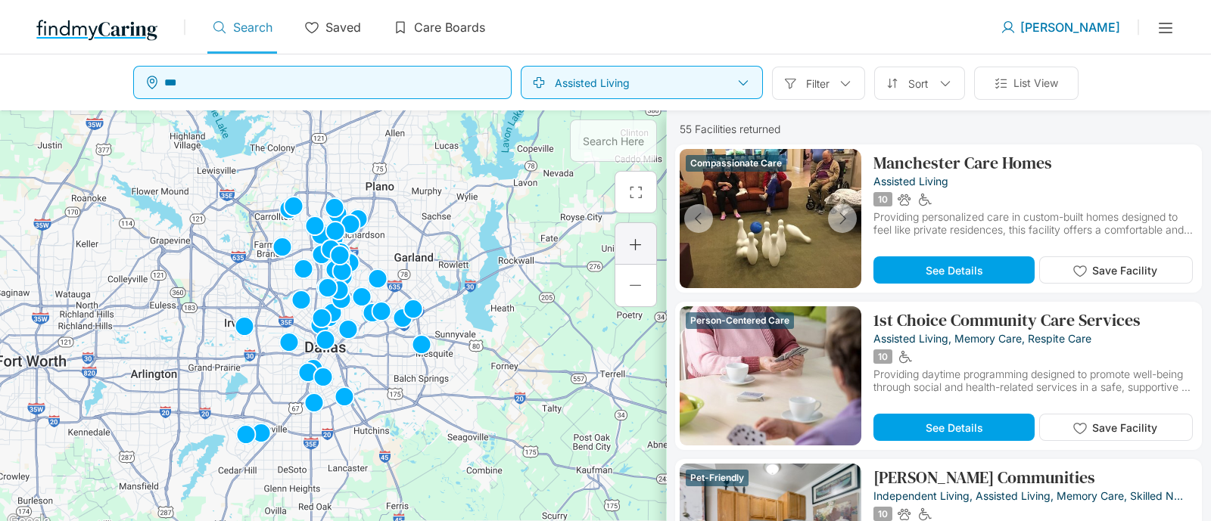
click at [636, 248] on div at bounding box center [635, 244] width 15 height 15
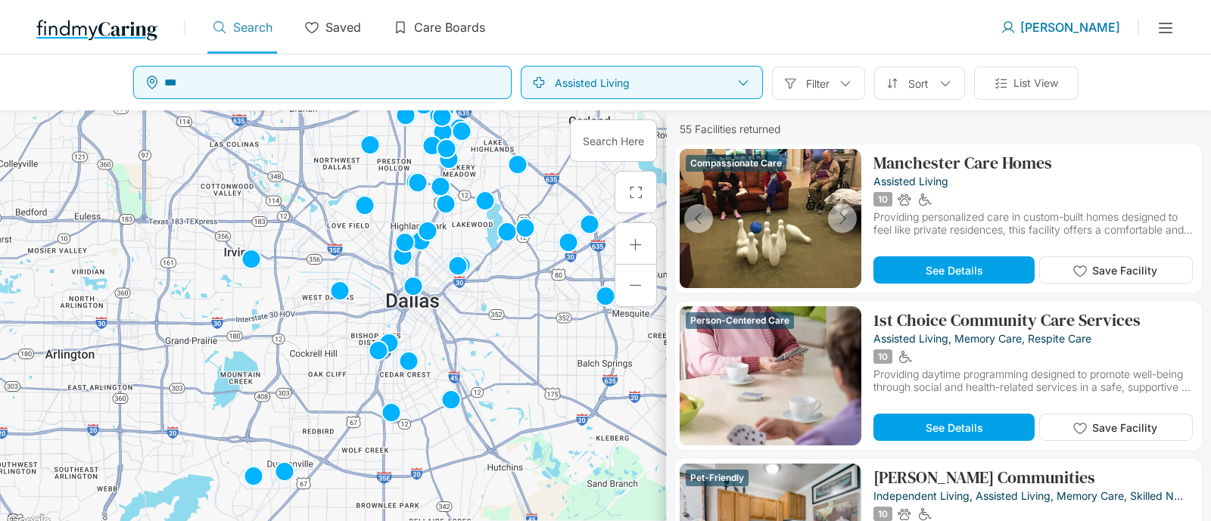
drag, startPoint x: 225, startPoint y: 219, endPoint x: 317, endPoint y: 160, distance: 110.0
click at [317, 160] on div at bounding box center [333, 320] width 666 height 421
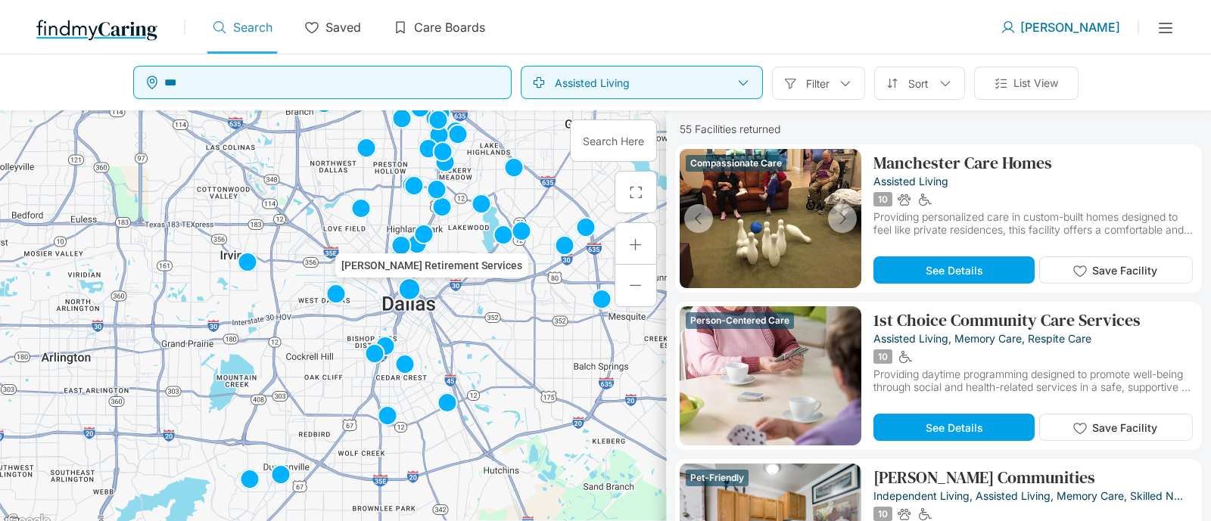
click at [418, 291] on img at bounding box center [409, 290] width 24 height 24
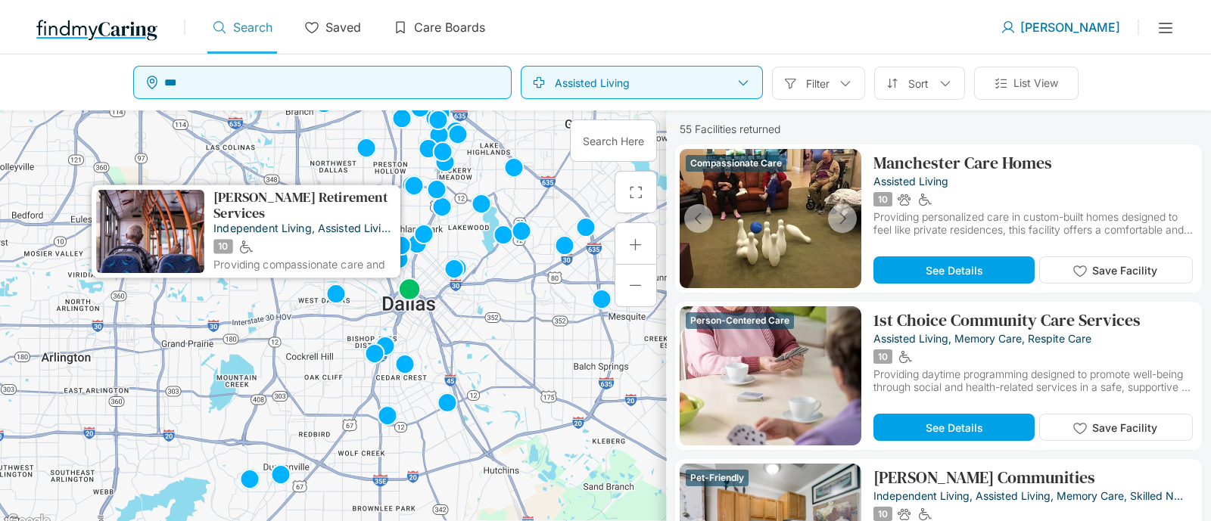
click at [240, 191] on p "Buckner Retirement Services" at bounding box center [304, 205] width 182 height 31
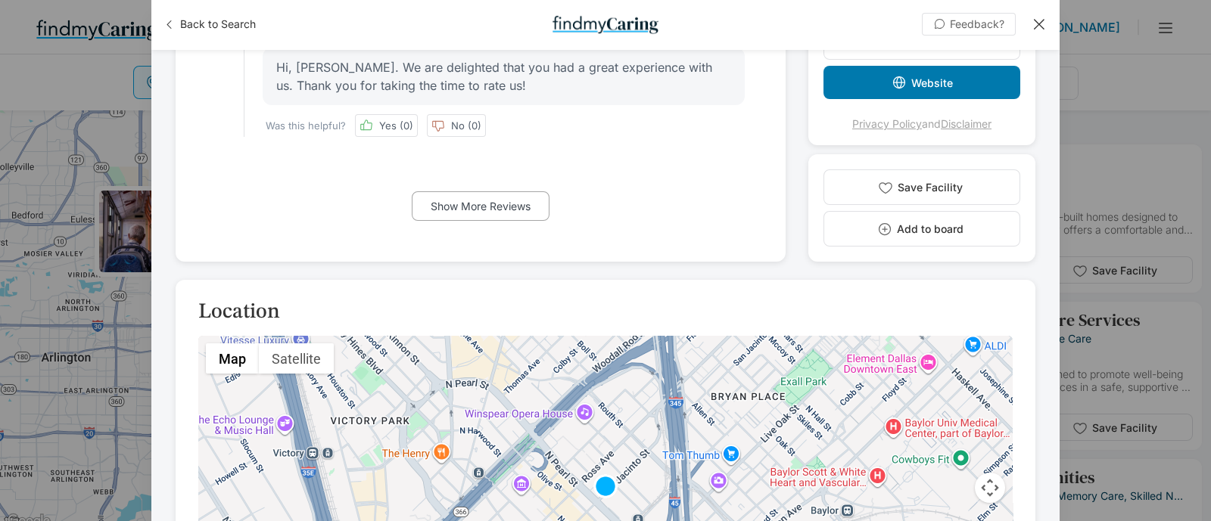
scroll to position [2270, 0]
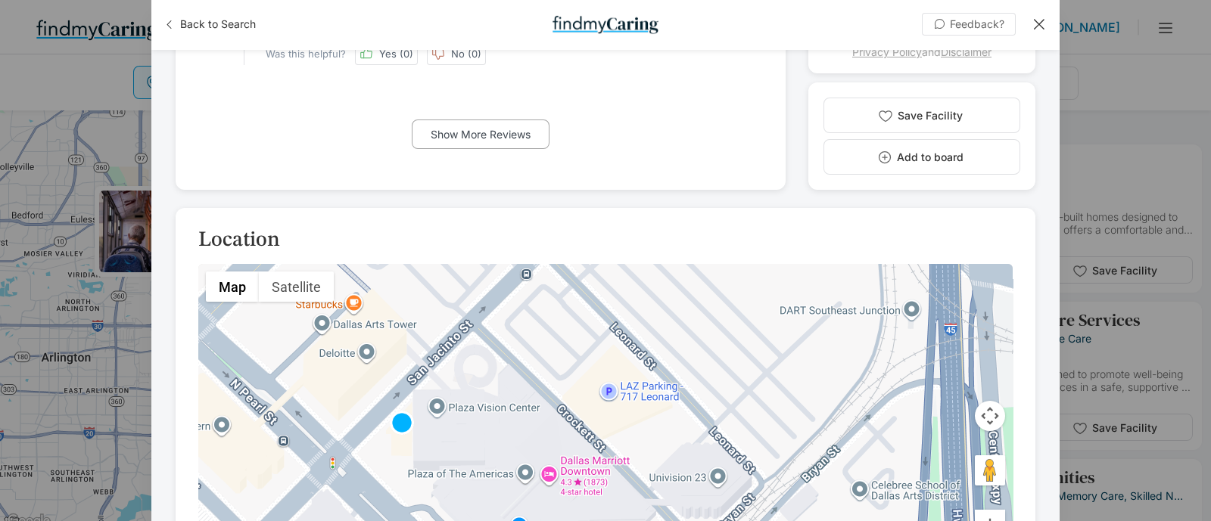
drag, startPoint x: 457, startPoint y: 474, endPoint x: 555, endPoint y: 228, distance: 264.8
click at [555, 228] on div "Location ← Move left → Move right ↑ Move up ↓ Move down + Zoom in - Zoom out Ho…" at bounding box center [605, 513] width 859 height 611
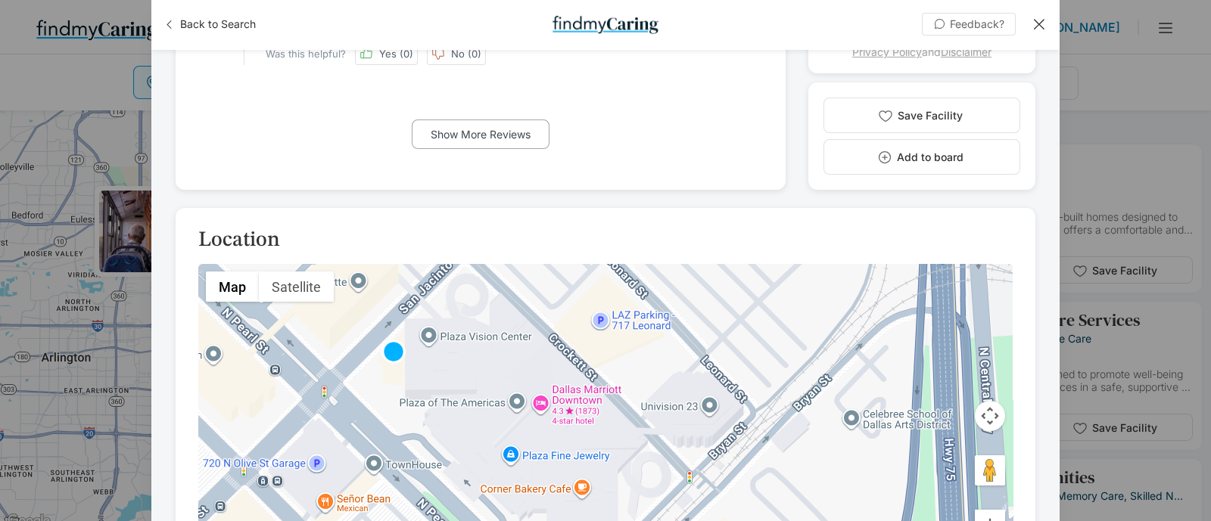
drag, startPoint x: 451, startPoint y: 474, endPoint x: 434, endPoint y: 402, distance: 74.0
click at [434, 402] on div at bounding box center [605, 426] width 814 height 325
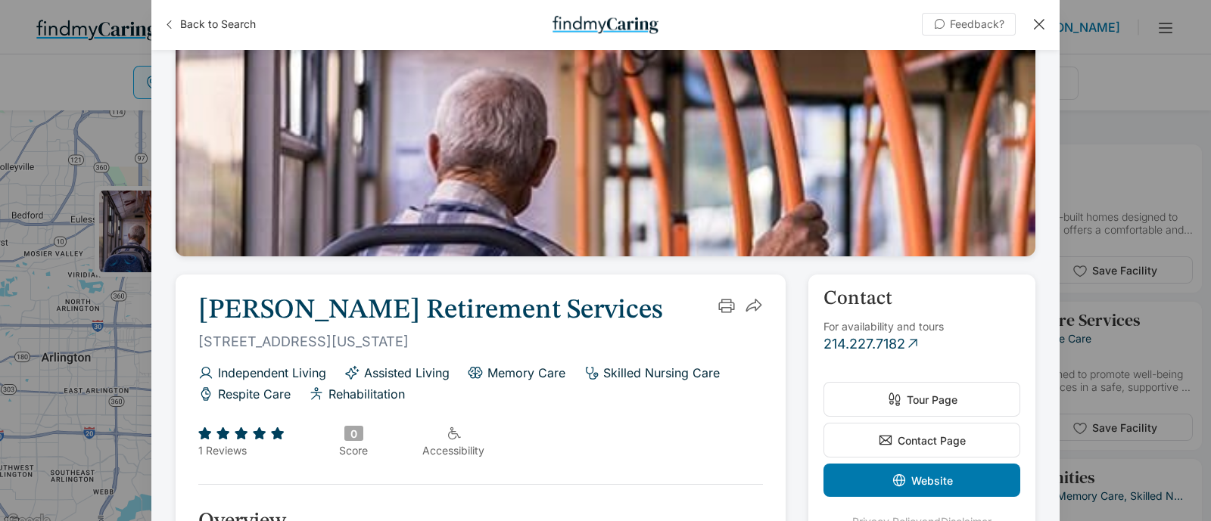
scroll to position [0, 0]
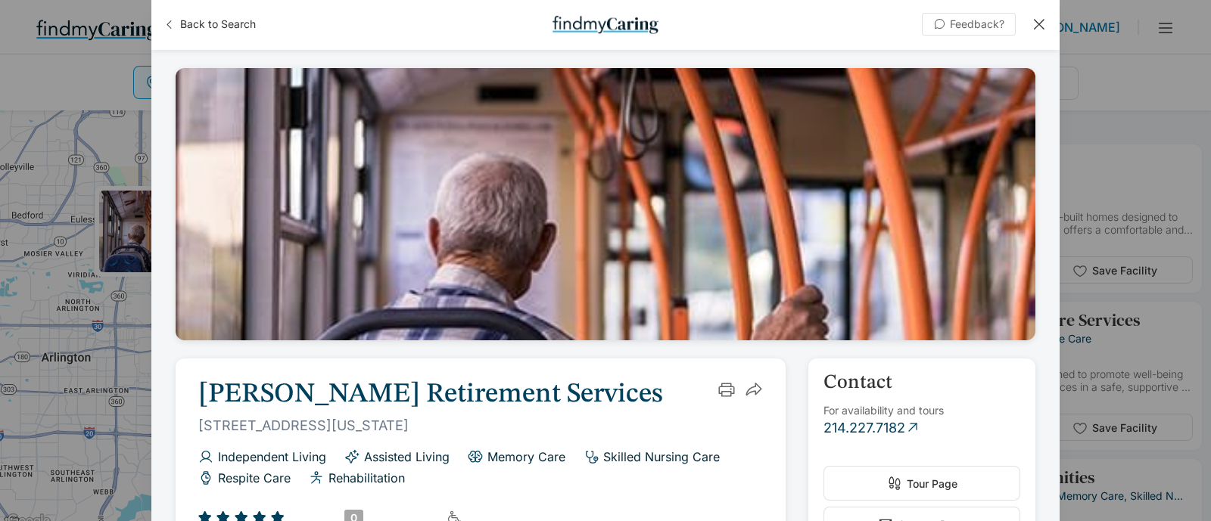
click at [1046, 26] on div at bounding box center [1038, 24] width 17 height 17
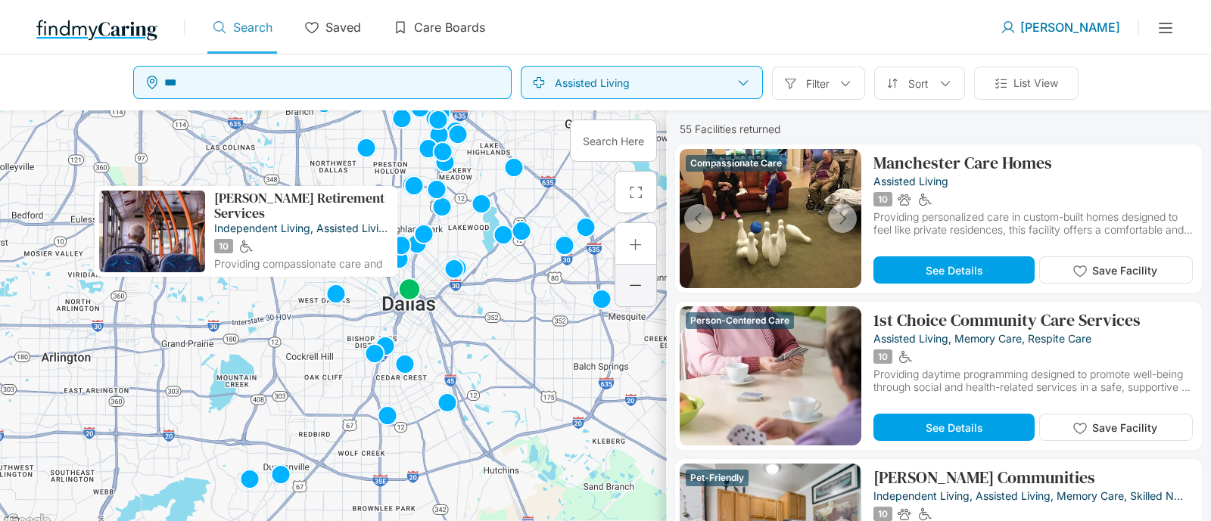
click at [648, 278] on div at bounding box center [635, 286] width 42 height 42
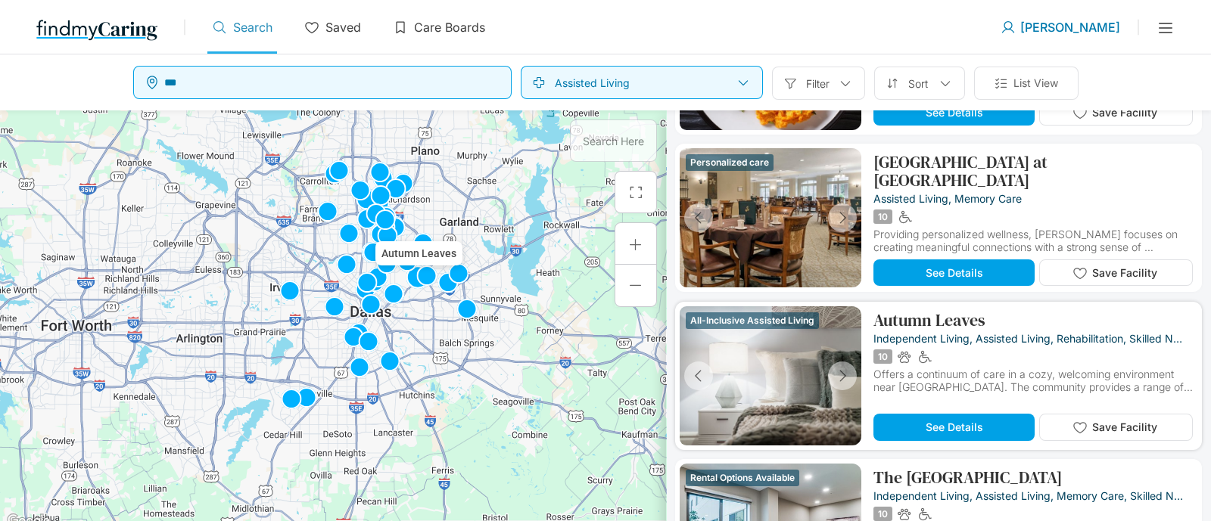
scroll to position [1040, 0]
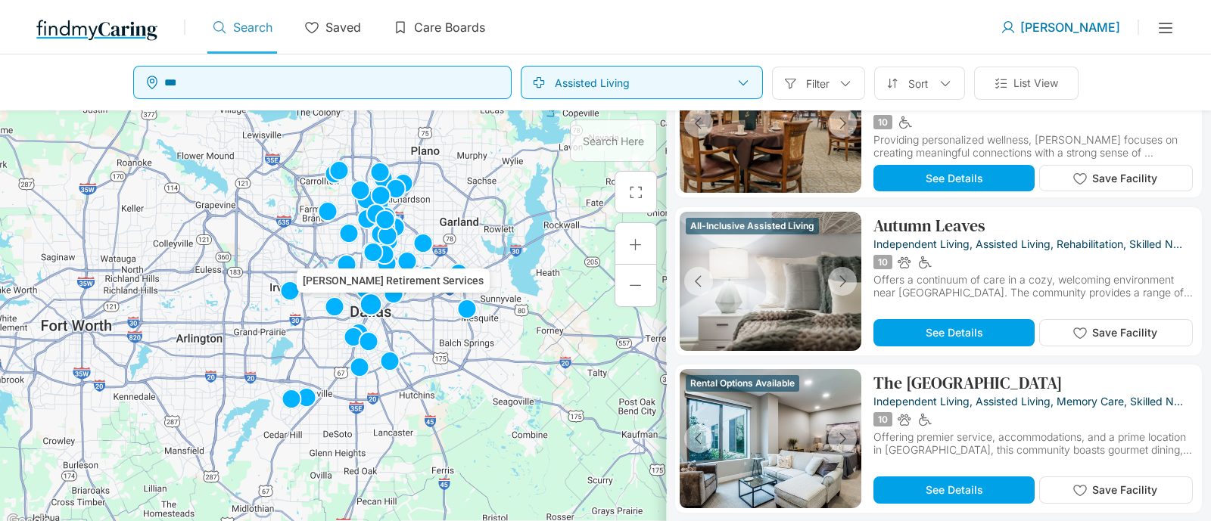
click at [378, 312] on img at bounding box center [371, 305] width 24 height 24
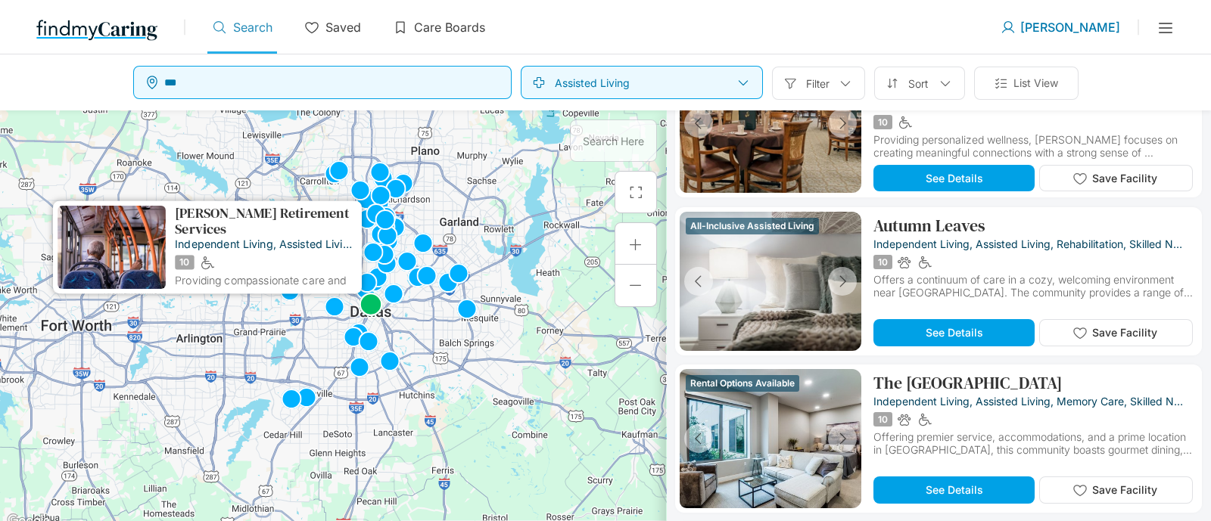
click at [240, 217] on p "Buckner Retirement Services" at bounding box center [266, 221] width 182 height 31
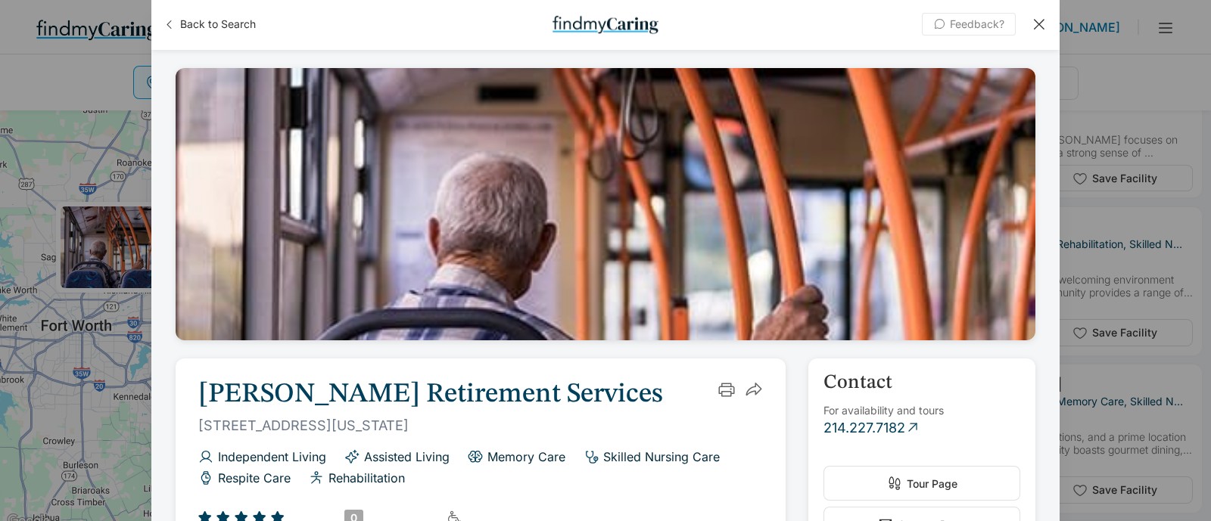
click at [975, 14] on button "Feedback?" at bounding box center [969, 24] width 94 height 23
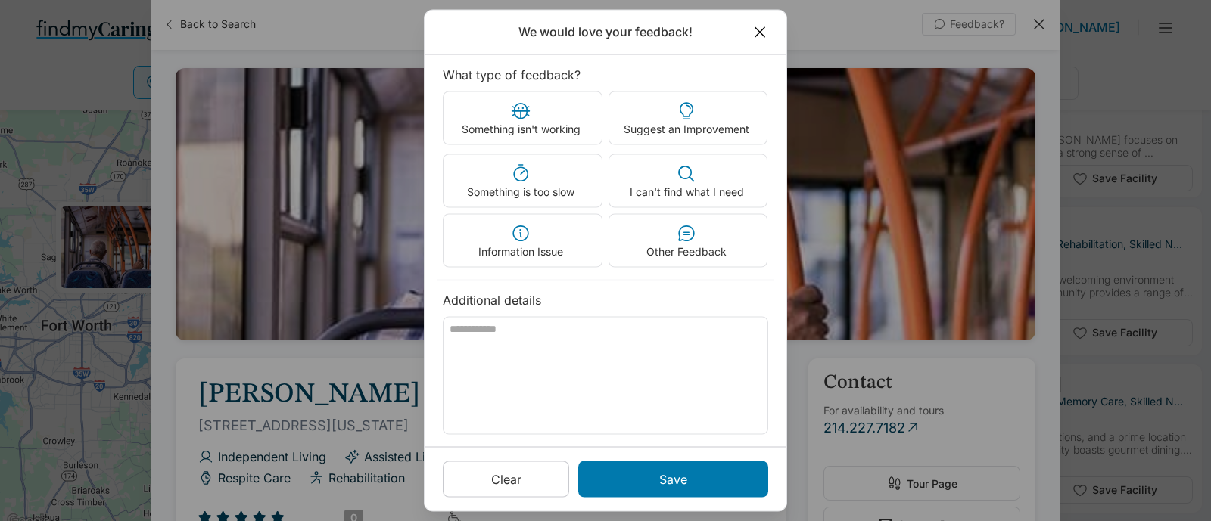
click at [766, 34] on icon at bounding box center [759, 32] width 17 height 17
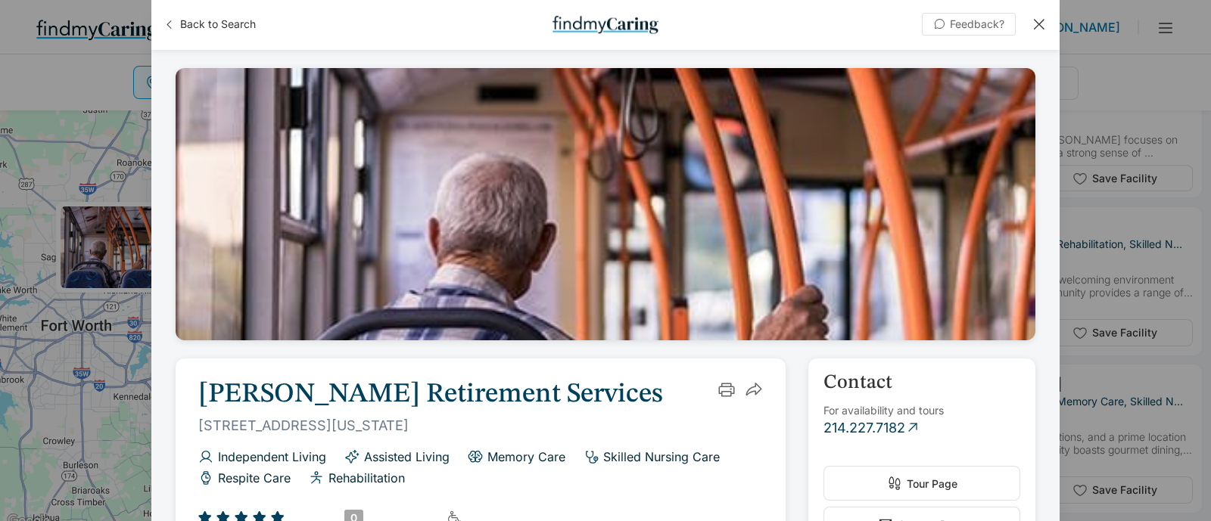
click at [1043, 23] on div at bounding box center [1038, 24] width 17 height 17
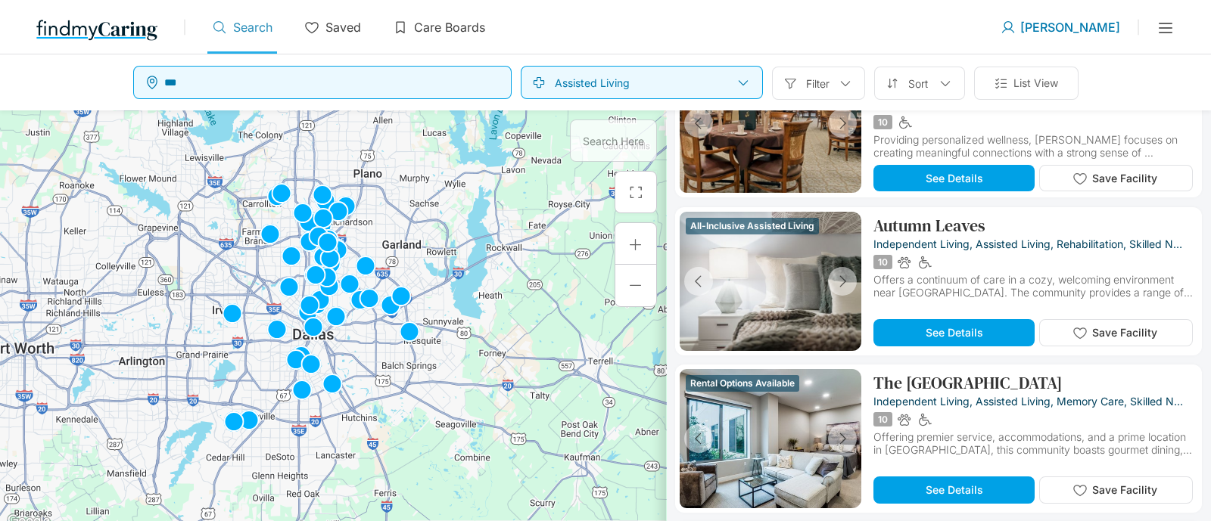
drag, startPoint x: 542, startPoint y: 272, endPoint x: 480, endPoint y: 305, distance: 70.1
click at [480, 305] on div at bounding box center [333, 320] width 666 height 421
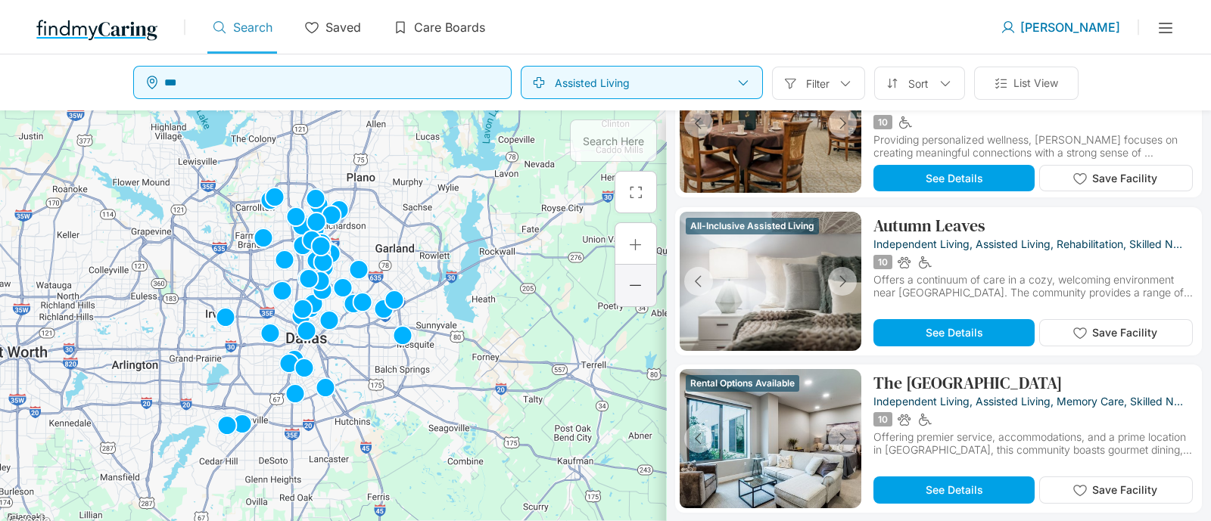
click at [626, 304] on div at bounding box center [635, 286] width 42 height 42
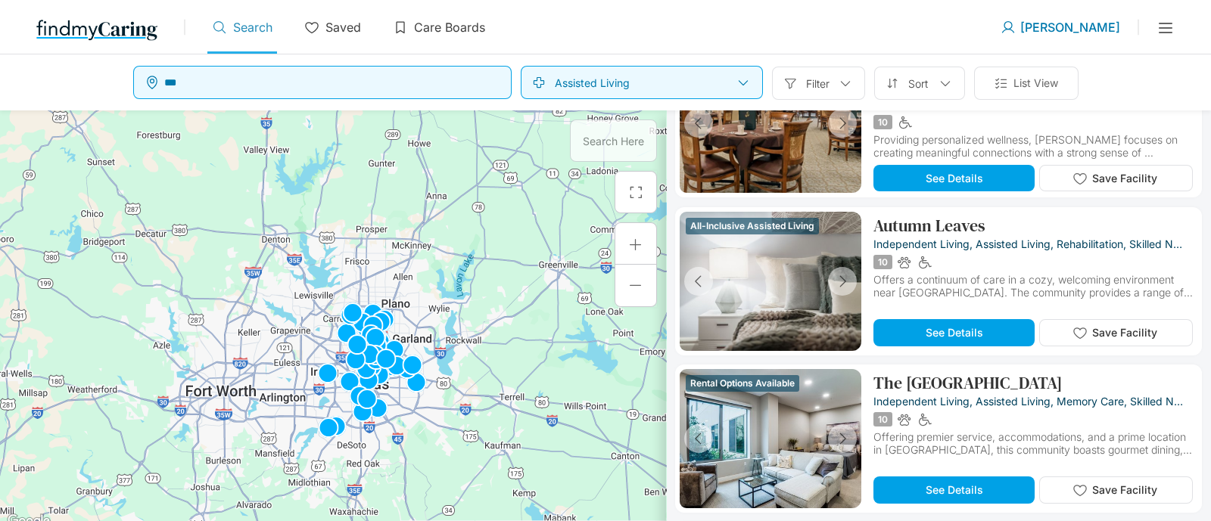
drag, startPoint x: 454, startPoint y: 242, endPoint x: 511, endPoint y: 309, distance: 87.5
click at [511, 309] on div at bounding box center [333, 320] width 666 height 421
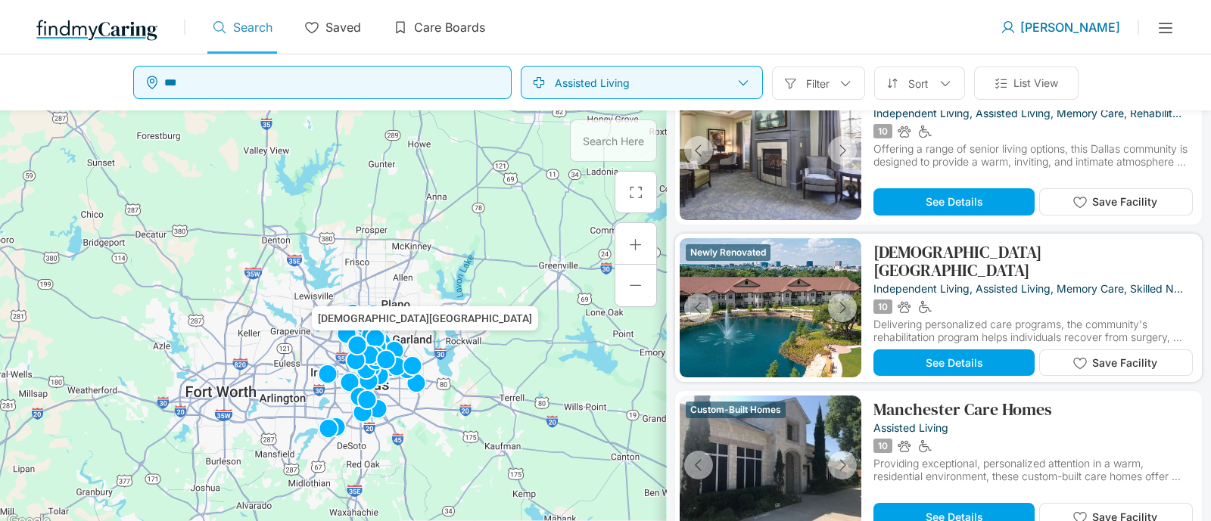
scroll to position [2836, 0]
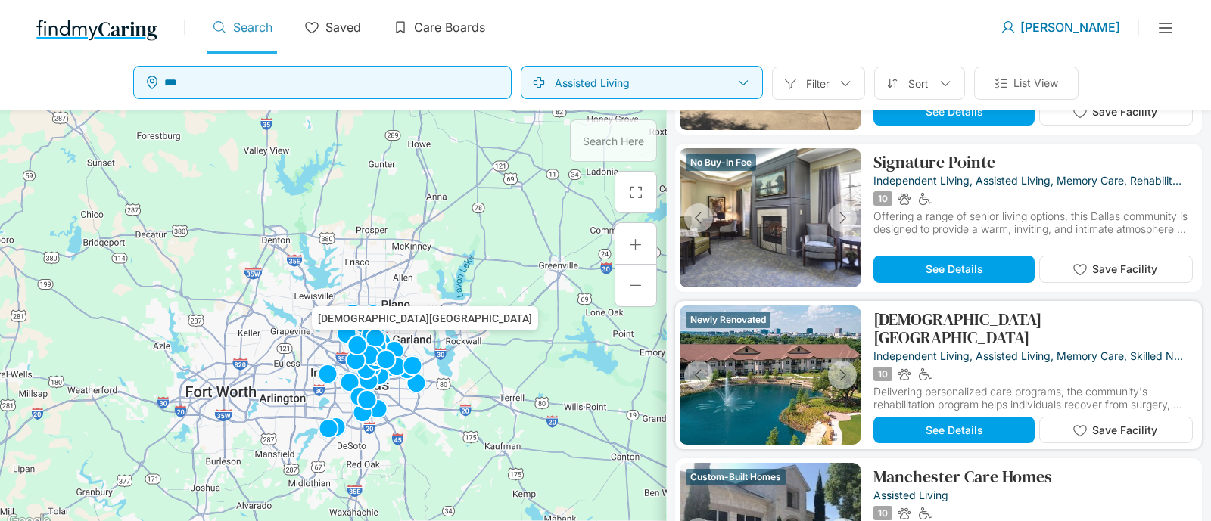
click at [775, 345] on div at bounding box center [770, 375] width 103 height 139
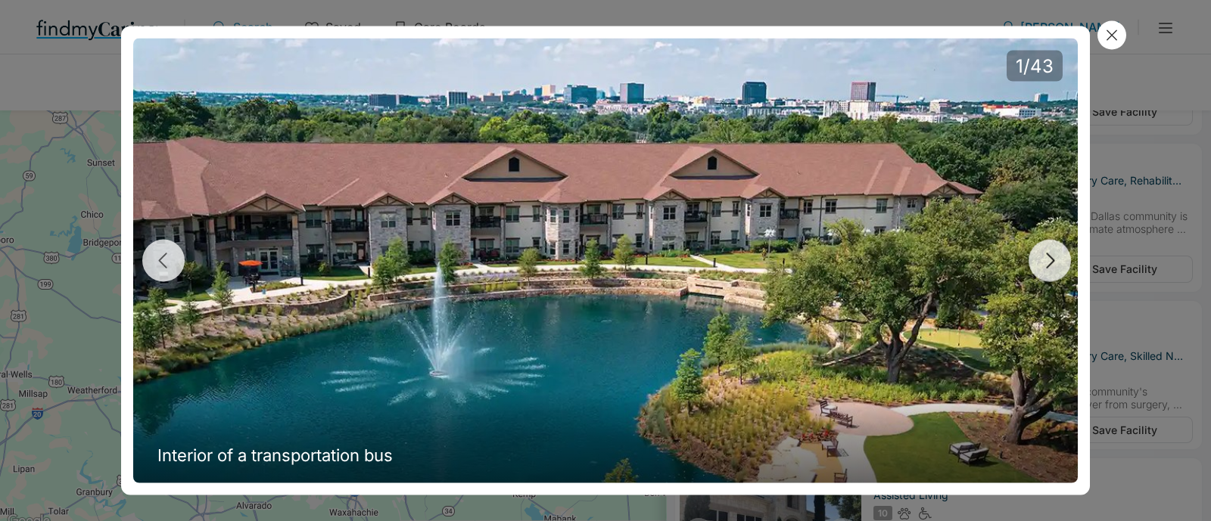
click at [1030, 262] on button "button" at bounding box center [1049, 261] width 42 height 42
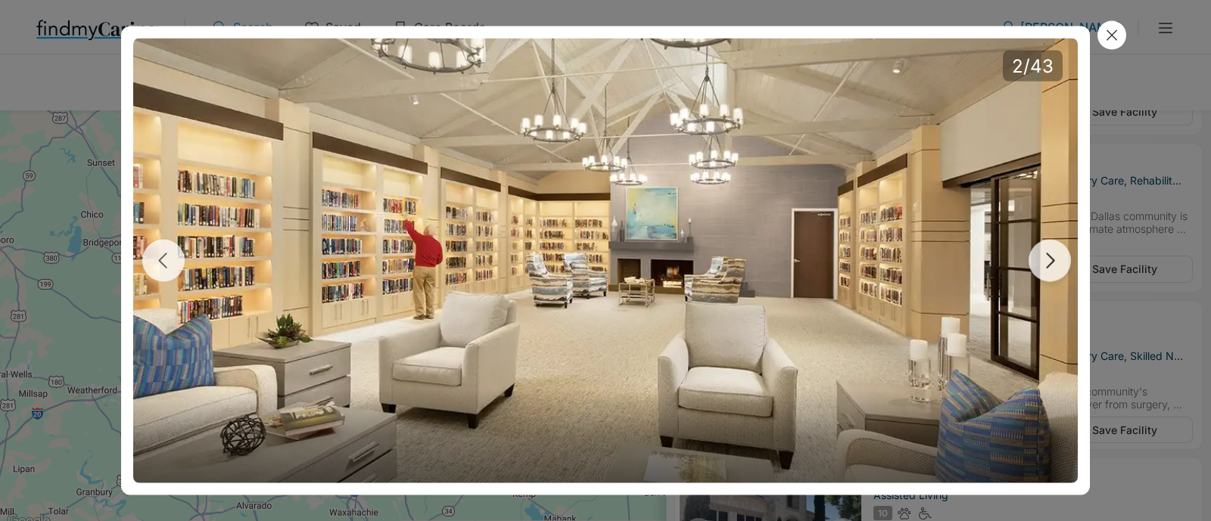
drag, startPoint x: 1029, startPoint y: 260, endPoint x: 1038, endPoint y: 256, distance: 10.2
click at [1038, 256] on button "button" at bounding box center [1049, 261] width 42 height 42
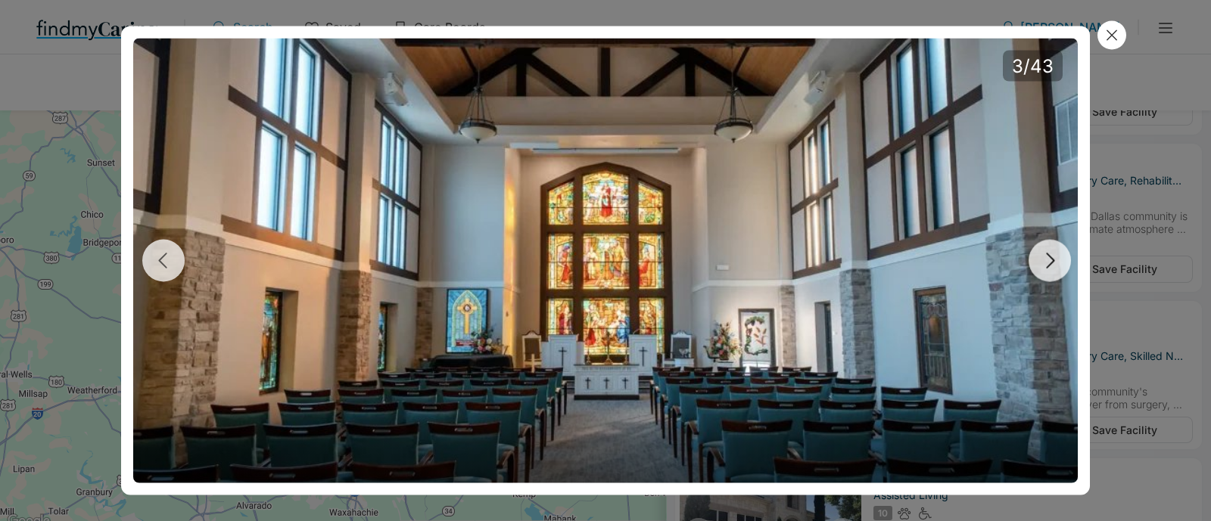
click at [1045, 254] on icon "button" at bounding box center [1049, 261] width 23 height 23
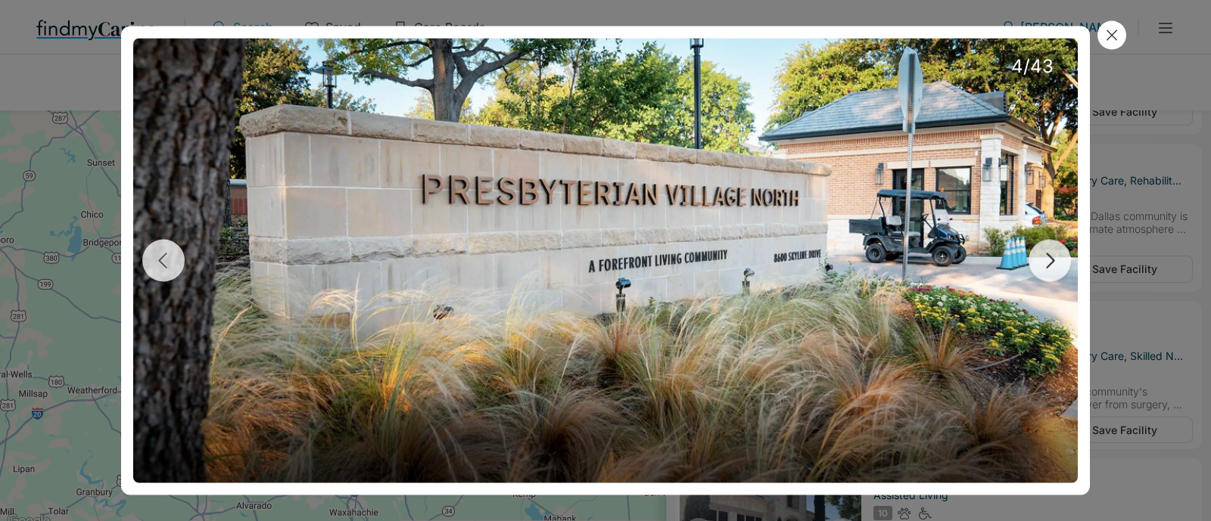
click at [1049, 256] on icon "button" at bounding box center [1049, 261] width 23 height 23
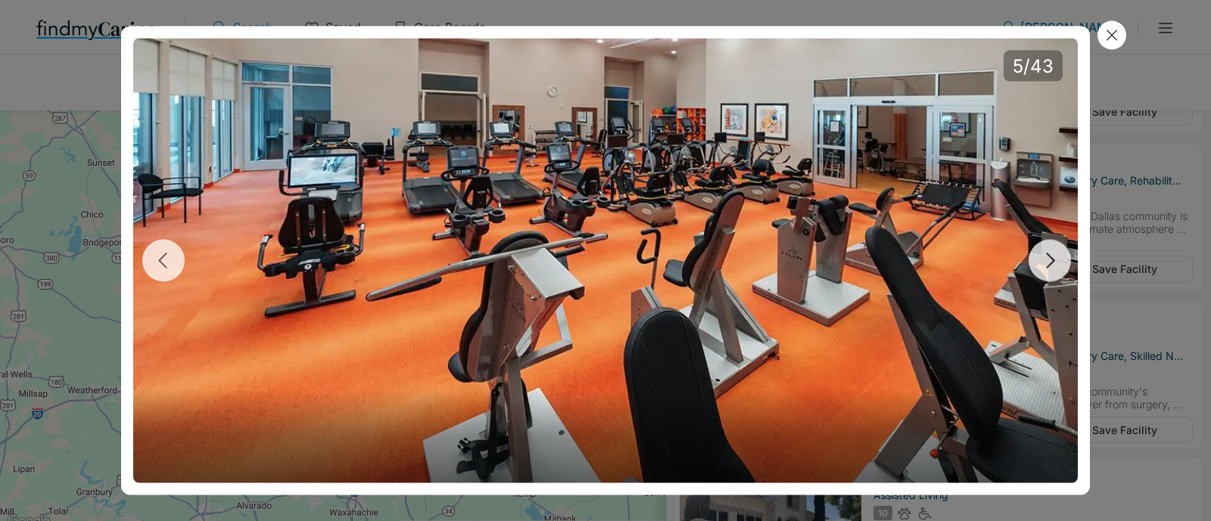
click at [1040, 260] on icon "button" at bounding box center [1049, 261] width 23 height 23
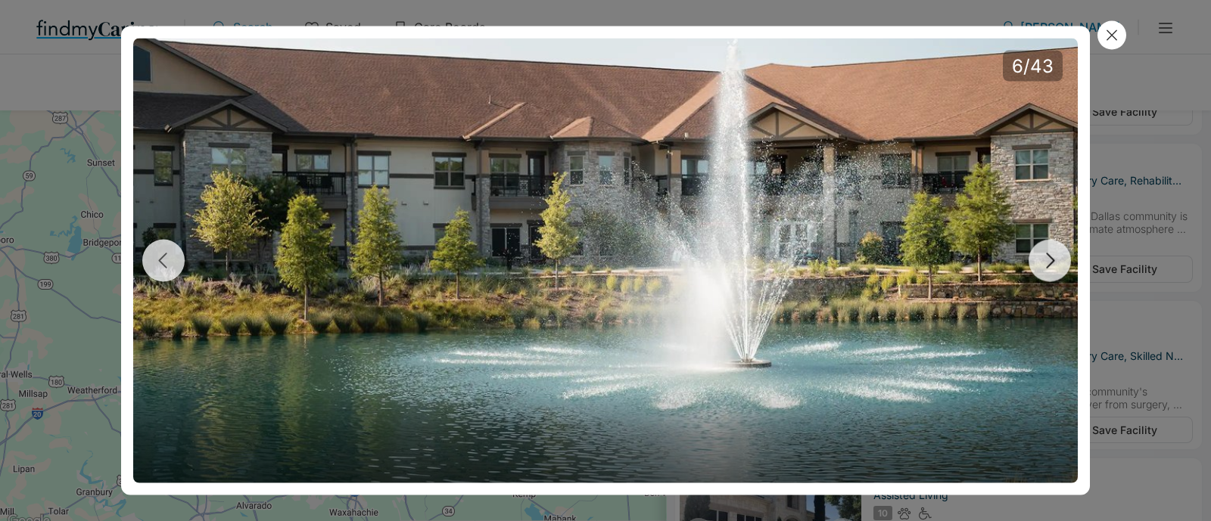
click at [1033, 266] on button "button" at bounding box center [1049, 261] width 42 height 42
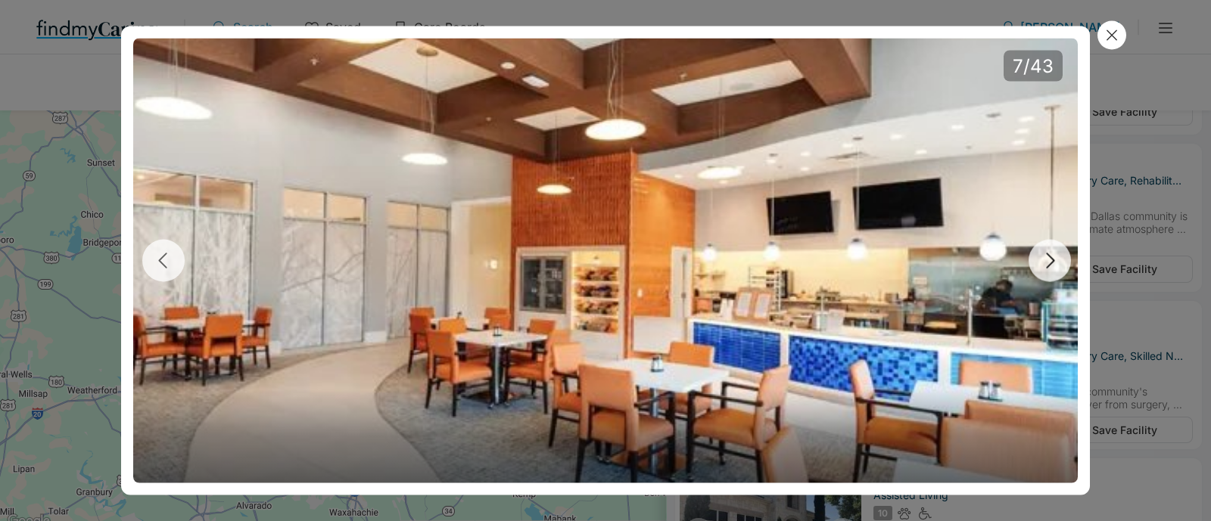
click at [1033, 266] on button "button" at bounding box center [1049, 261] width 42 height 42
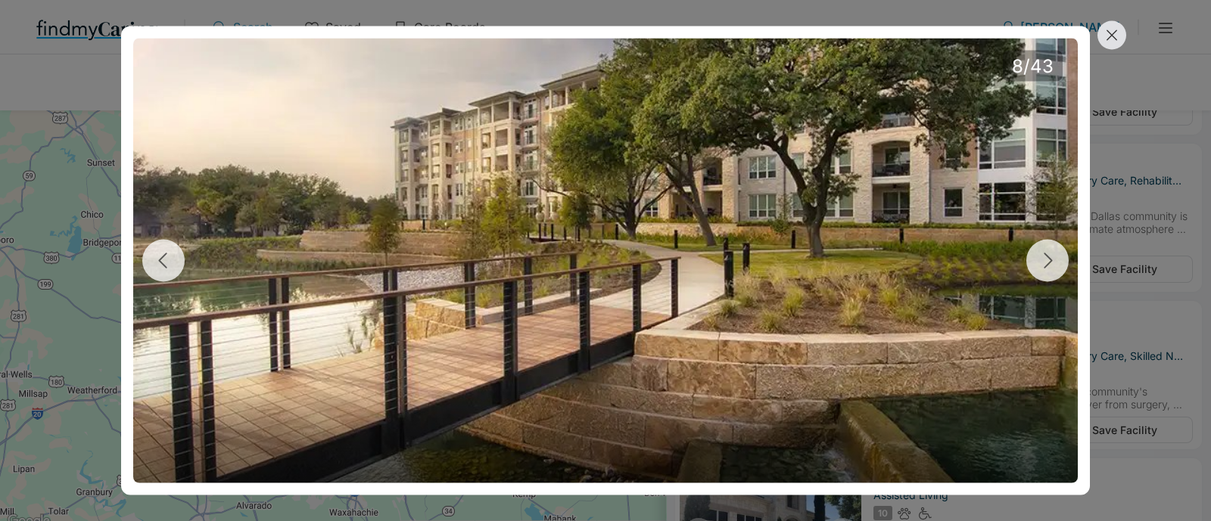
click at [1112, 29] on icon at bounding box center [1111, 35] width 17 height 17
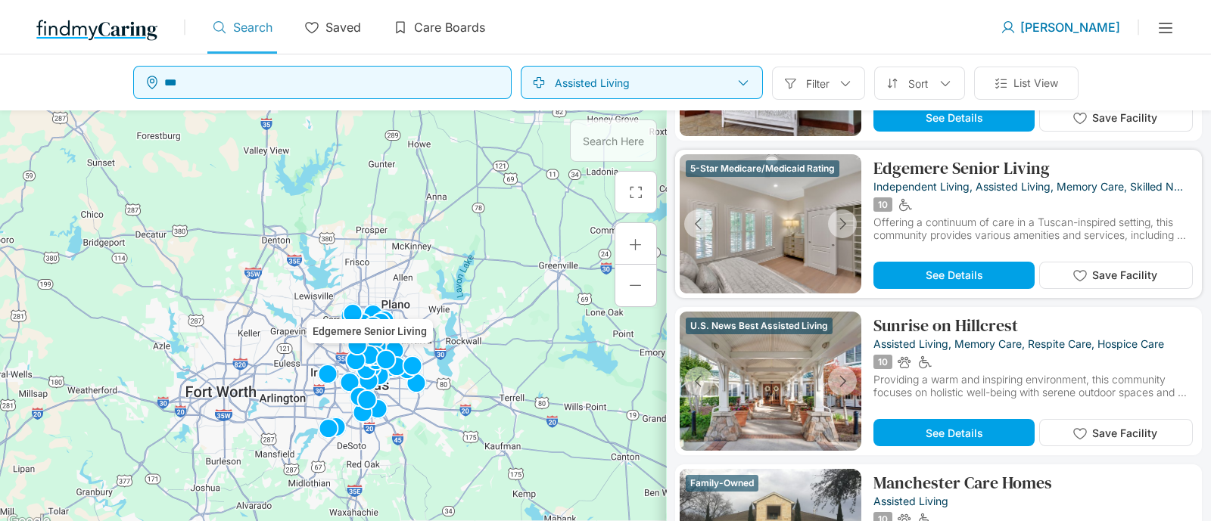
scroll to position [5382, 0]
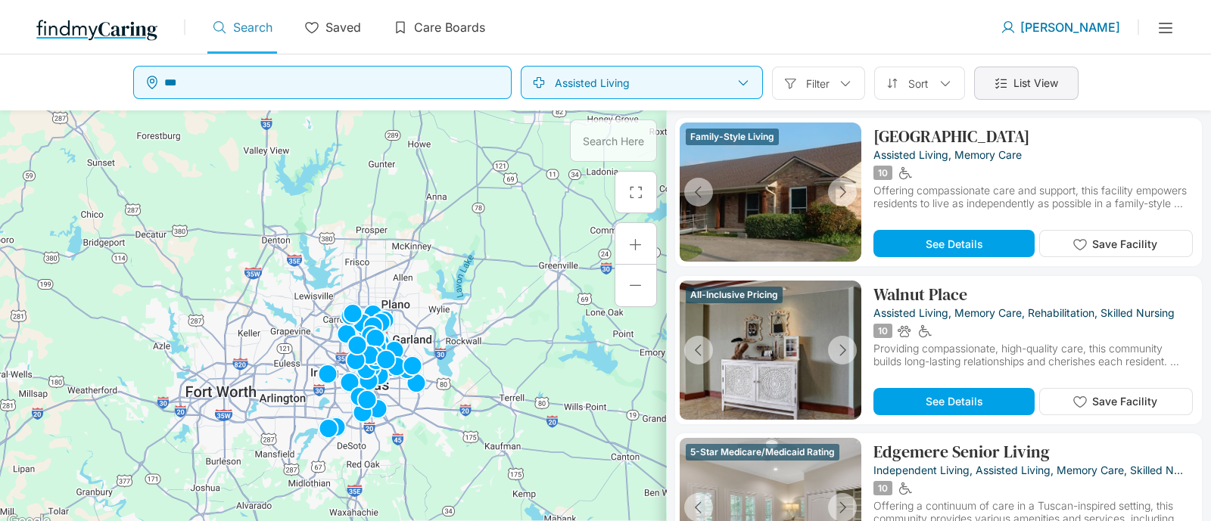
click at [1000, 87] on div at bounding box center [1000, 83] width 15 height 15
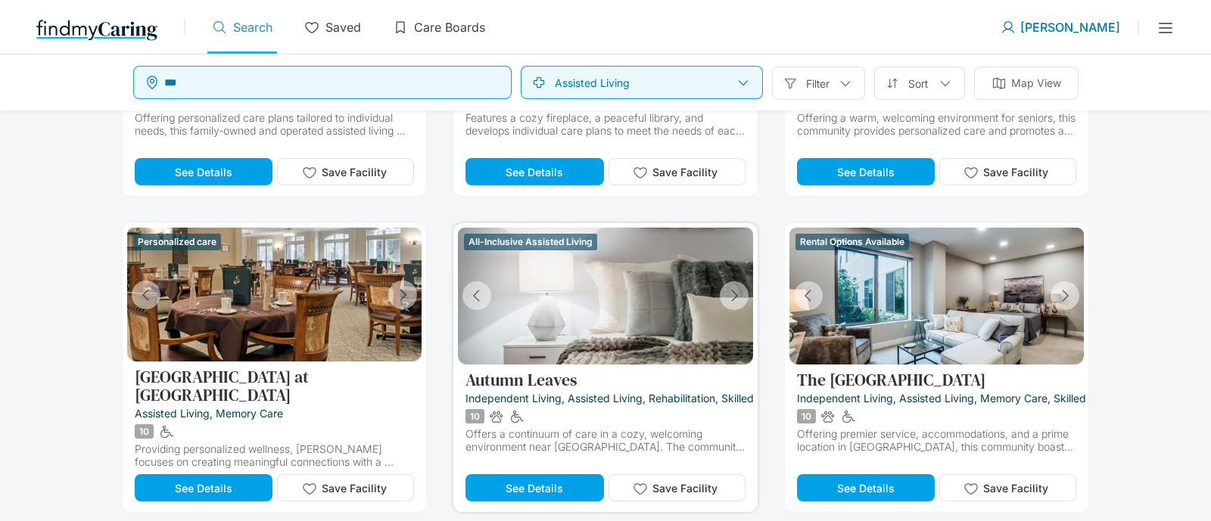
scroll to position [654, 0]
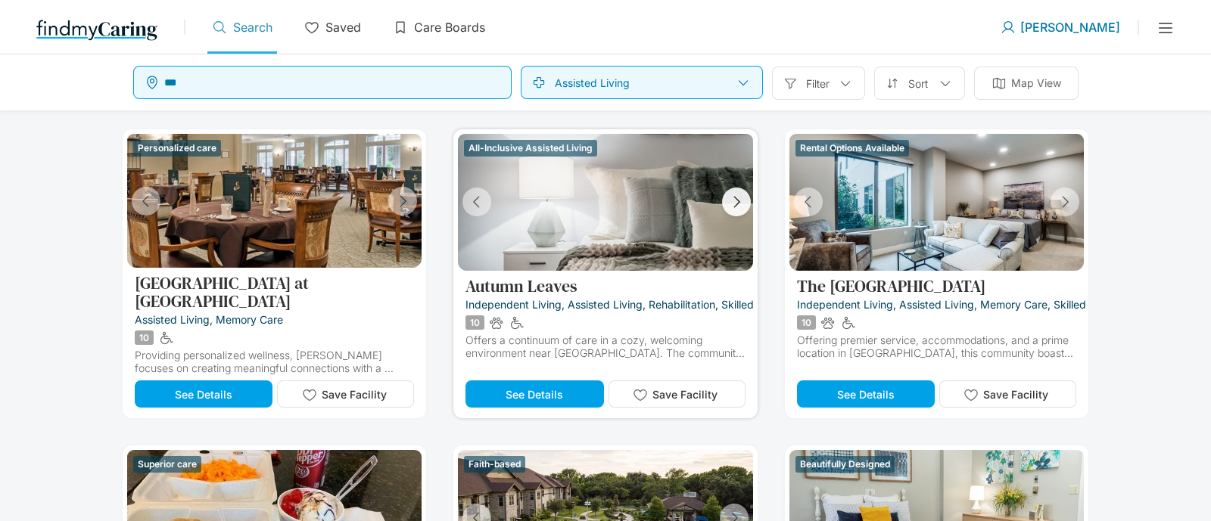
click at [735, 203] on icon "button" at bounding box center [736, 202] width 17 height 17
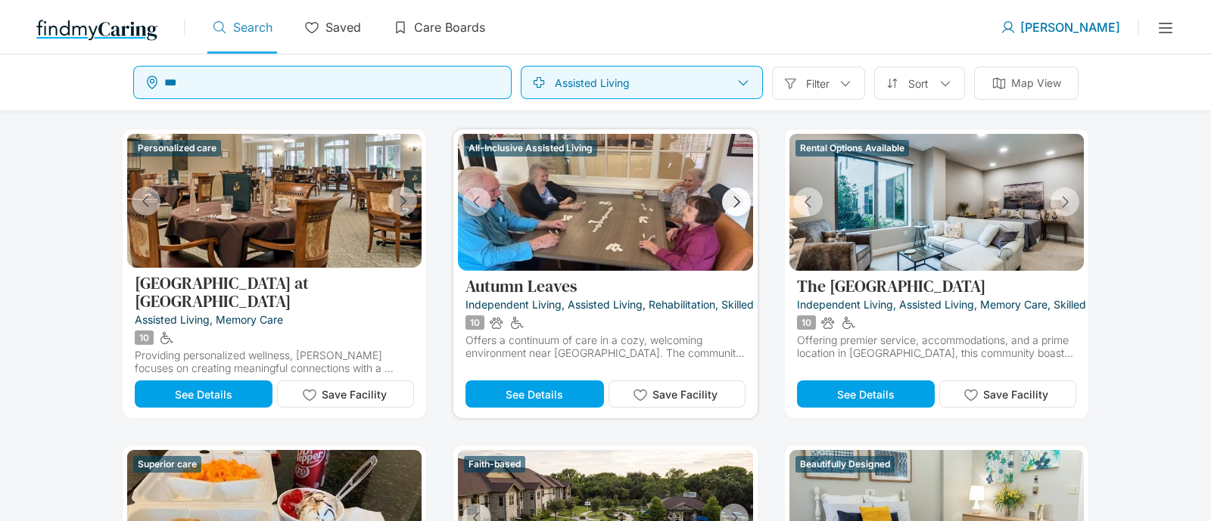
click at [735, 203] on icon "button" at bounding box center [736, 202] width 17 height 17
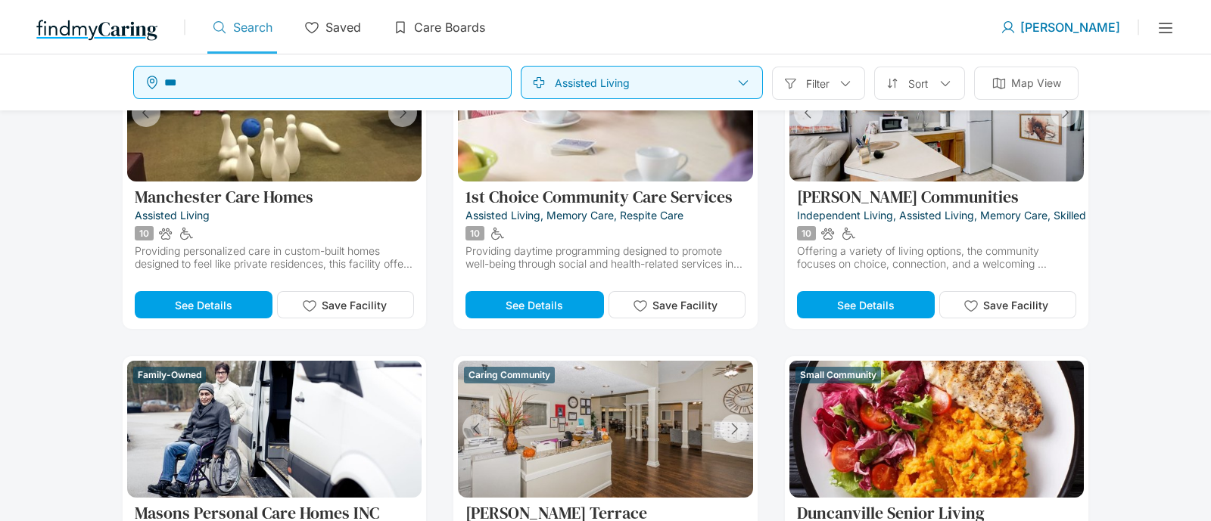
scroll to position [0, 0]
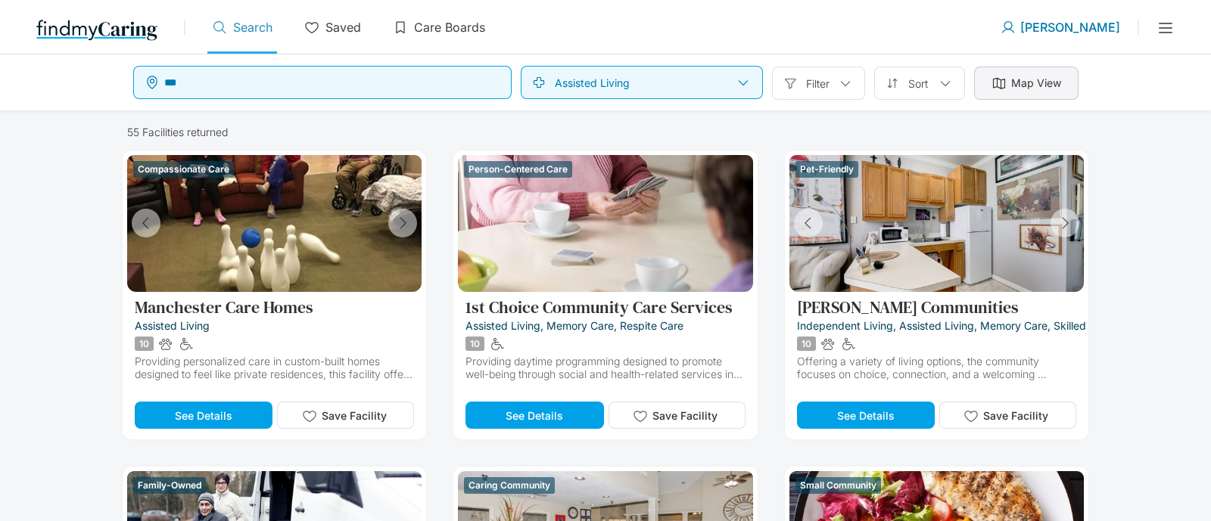
click at [1059, 88] on p "Map View" at bounding box center [1036, 83] width 50 height 17
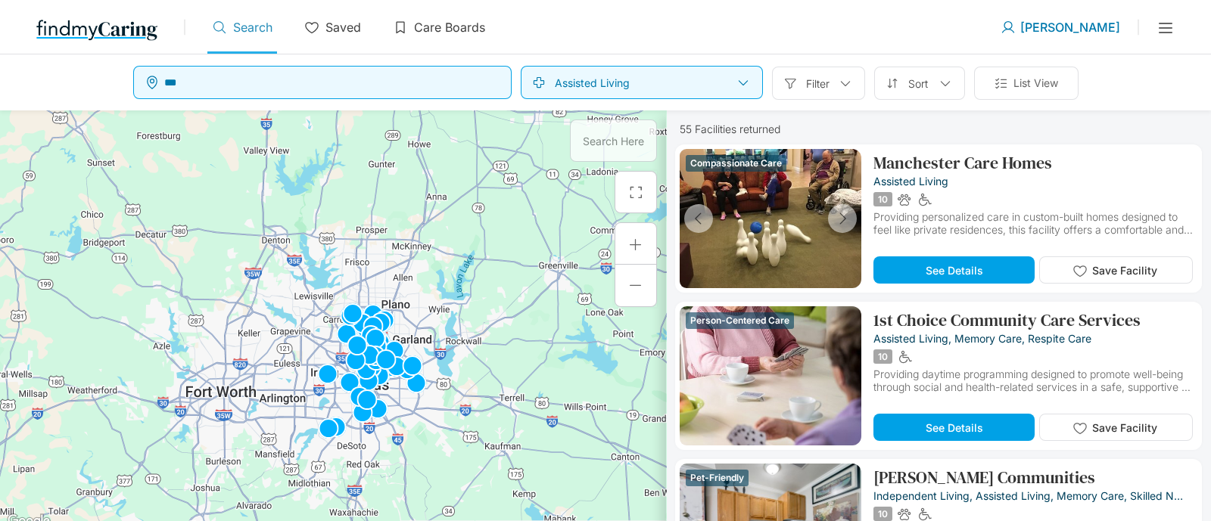
click at [731, 72] on div "Assisted Living" at bounding box center [642, 82] width 242 height 33
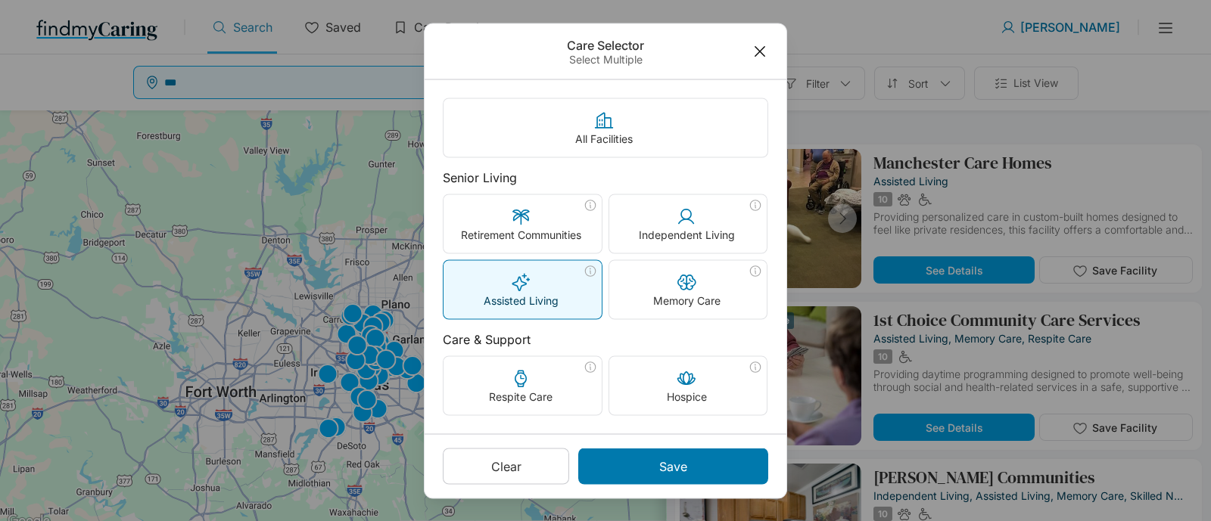
click at [756, 40] on icon at bounding box center [759, 51] width 17 height 28
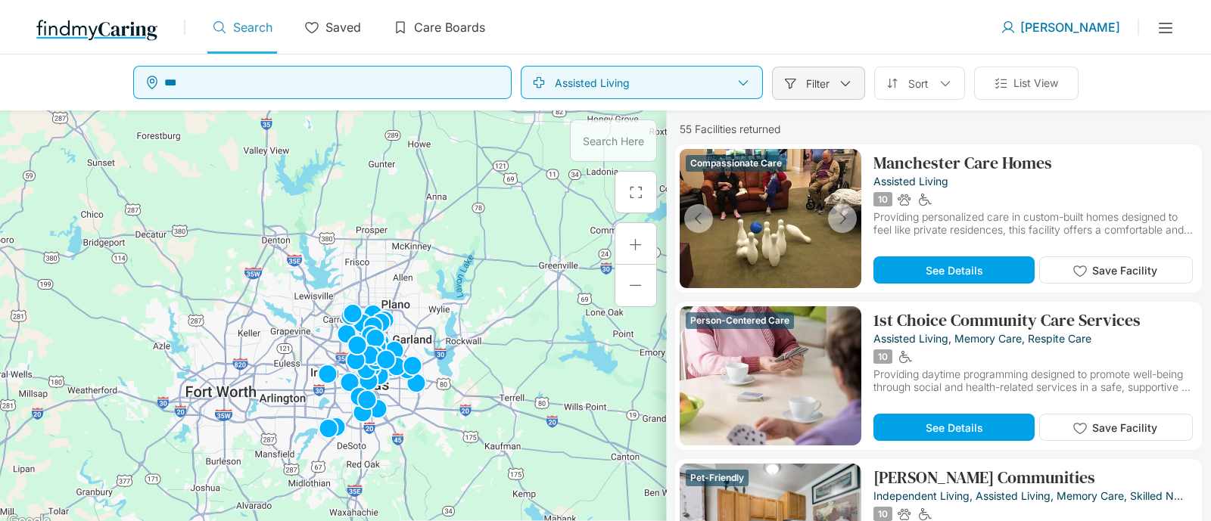
click at [810, 68] on div "Filter" at bounding box center [818, 83] width 93 height 33
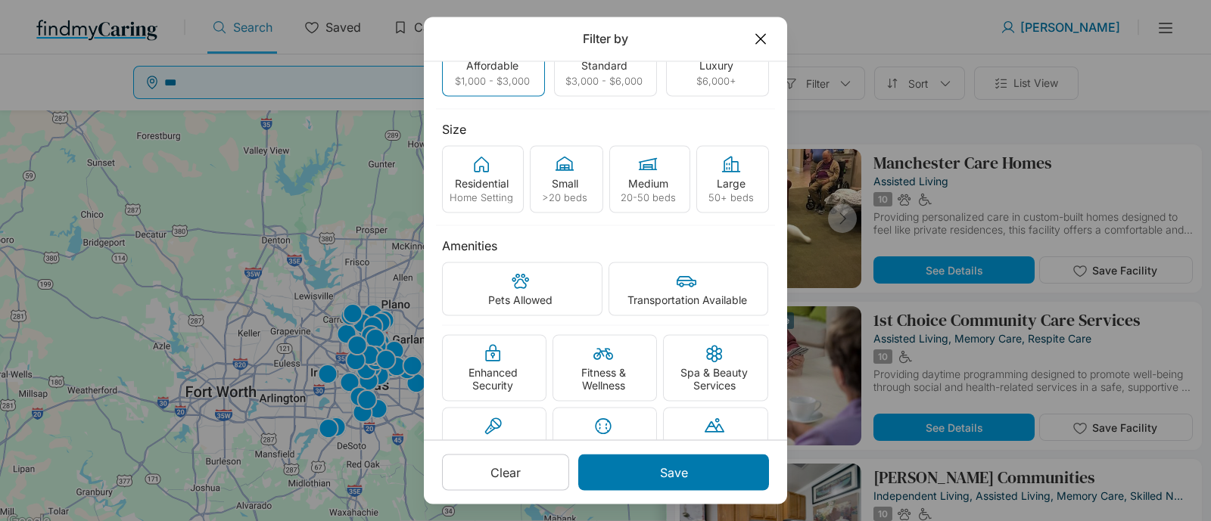
scroll to position [94, 0]
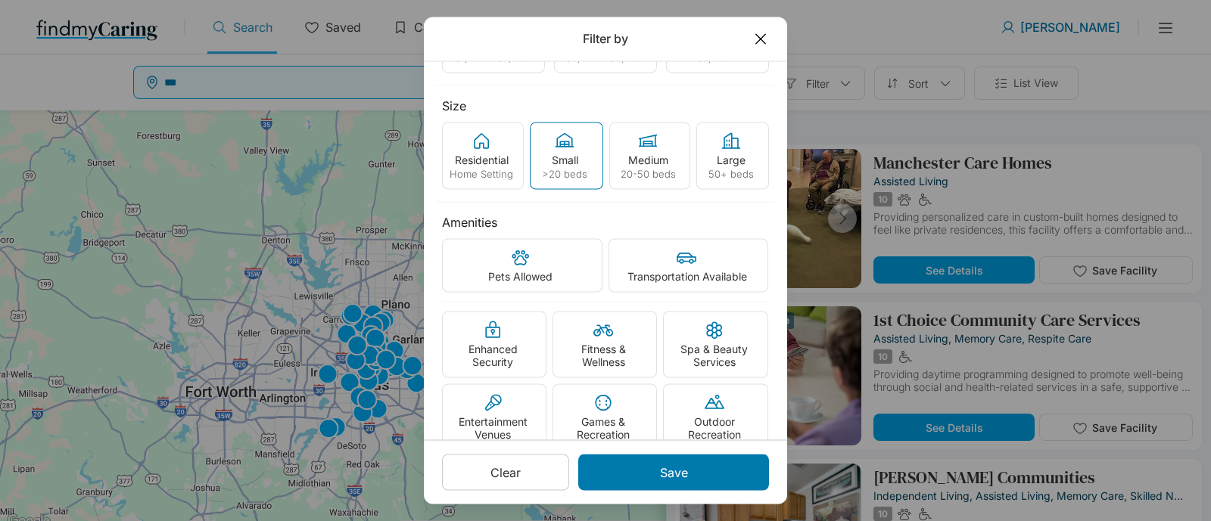
click at [576, 154] on div "Small >20 beds" at bounding box center [566, 156] width 73 height 67
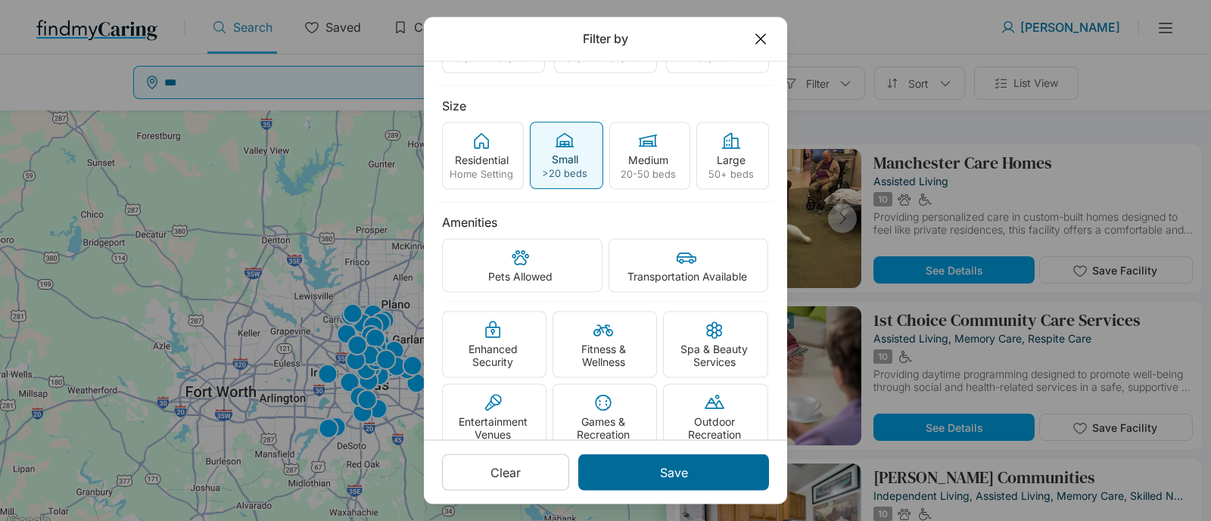
click at [711, 464] on div "Save" at bounding box center [673, 473] width 191 height 36
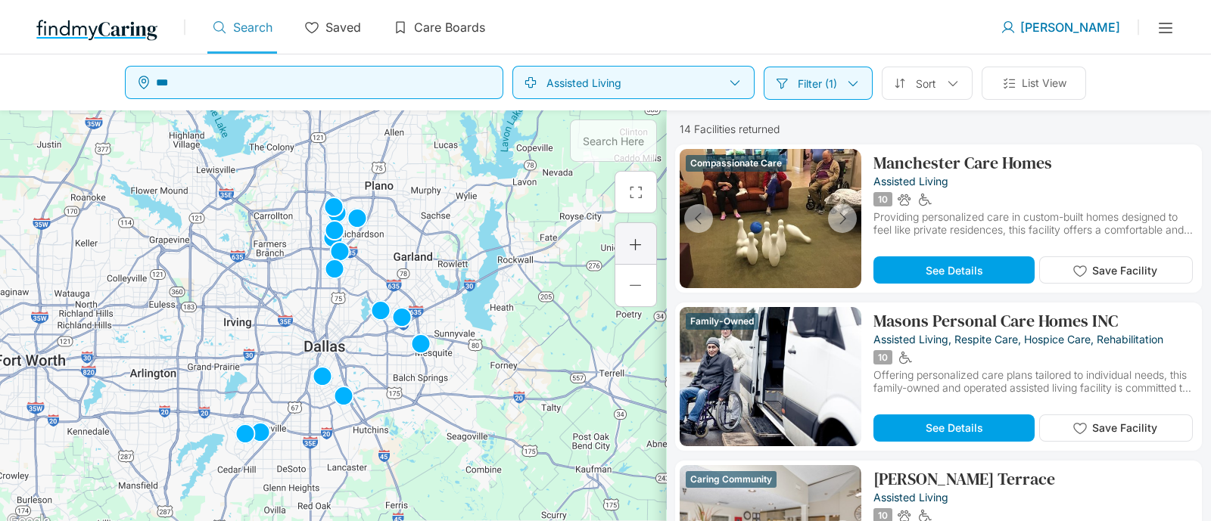
click at [636, 256] on div at bounding box center [635, 243] width 42 height 42
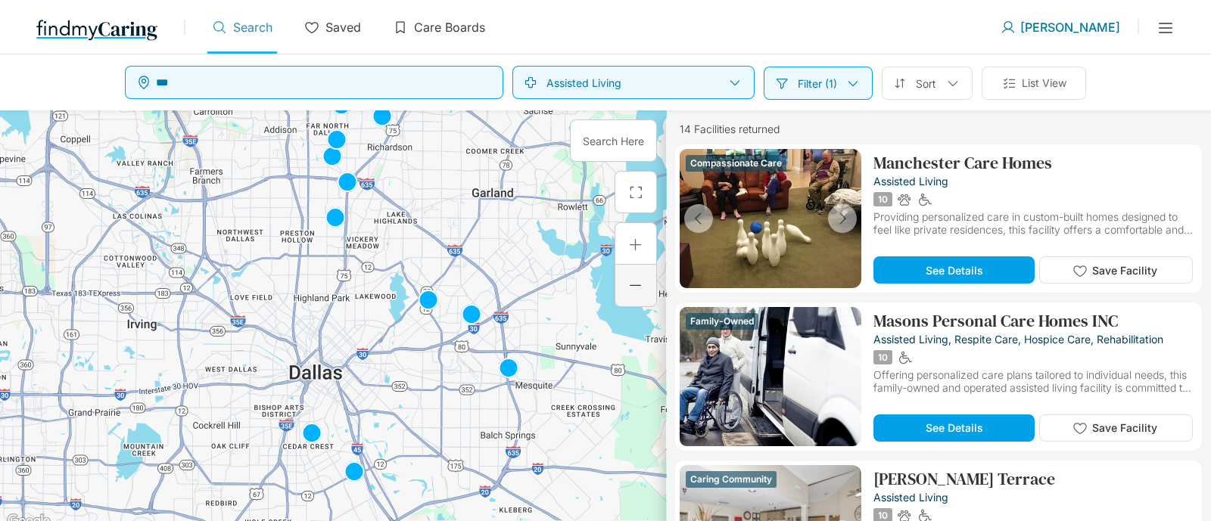
click at [651, 294] on div at bounding box center [635, 286] width 42 height 42
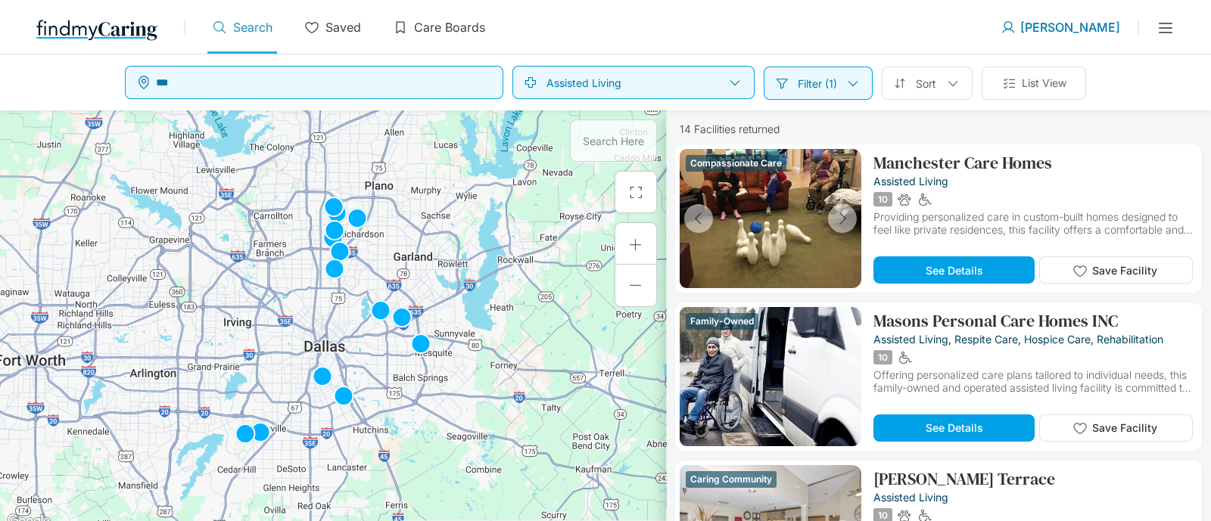
click at [806, 69] on div "Filter (1)" at bounding box center [817, 83] width 109 height 33
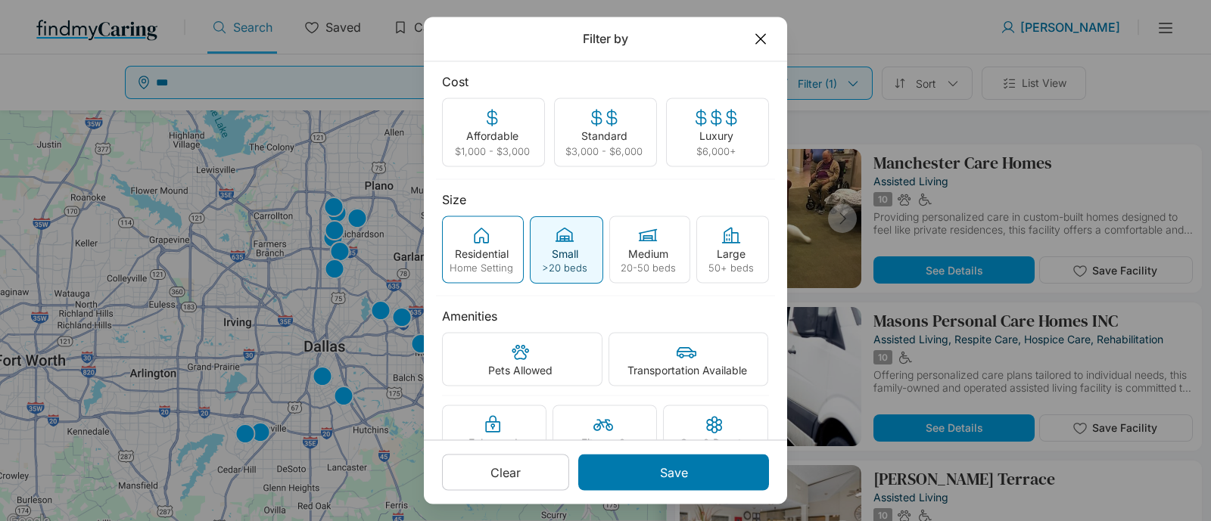
click at [473, 259] on div "Residential Home Setting" at bounding box center [483, 249] width 82 height 67
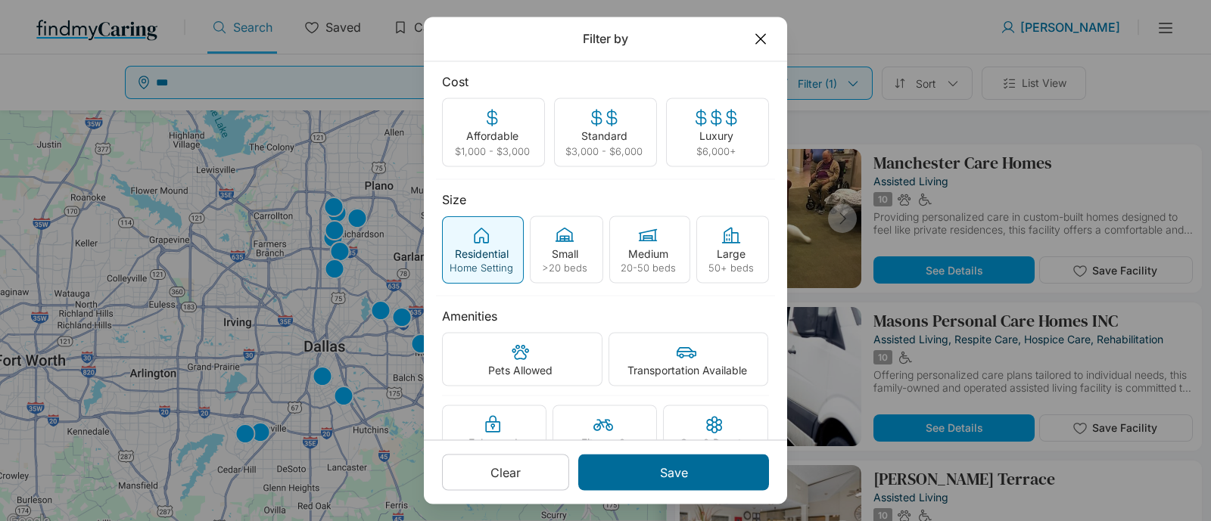
click at [620, 467] on div "Save" at bounding box center [673, 473] width 191 height 36
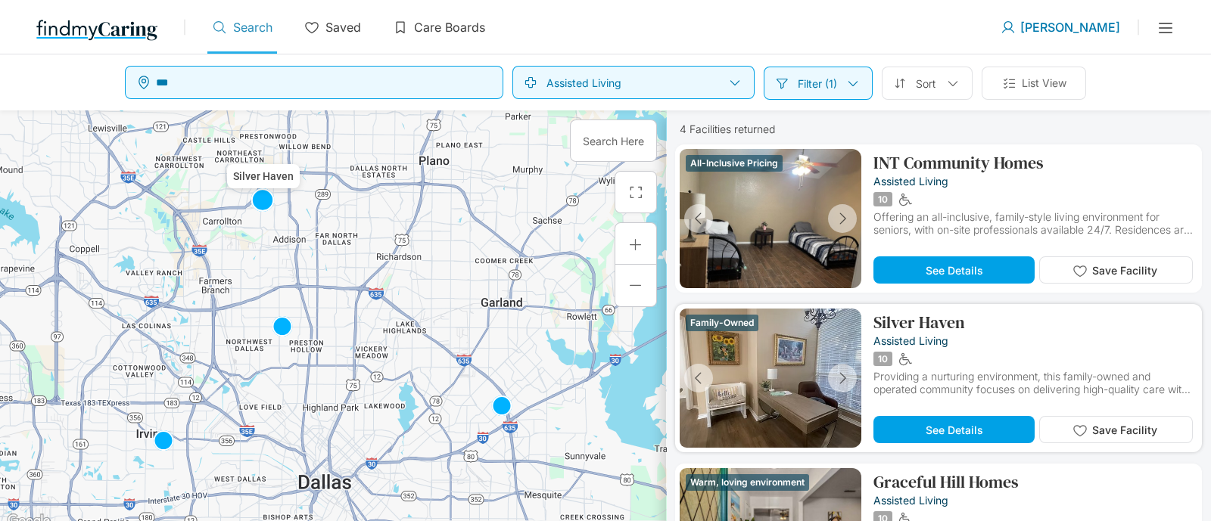
click at [923, 323] on p "Silver Haven" at bounding box center [919, 322] width 92 height 18
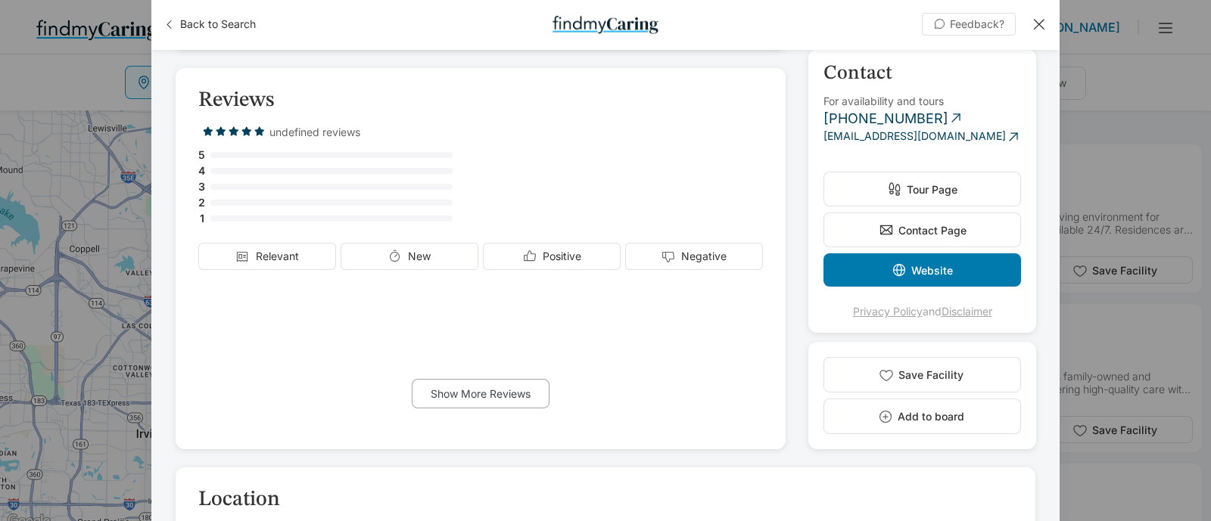
scroll to position [1891, 0]
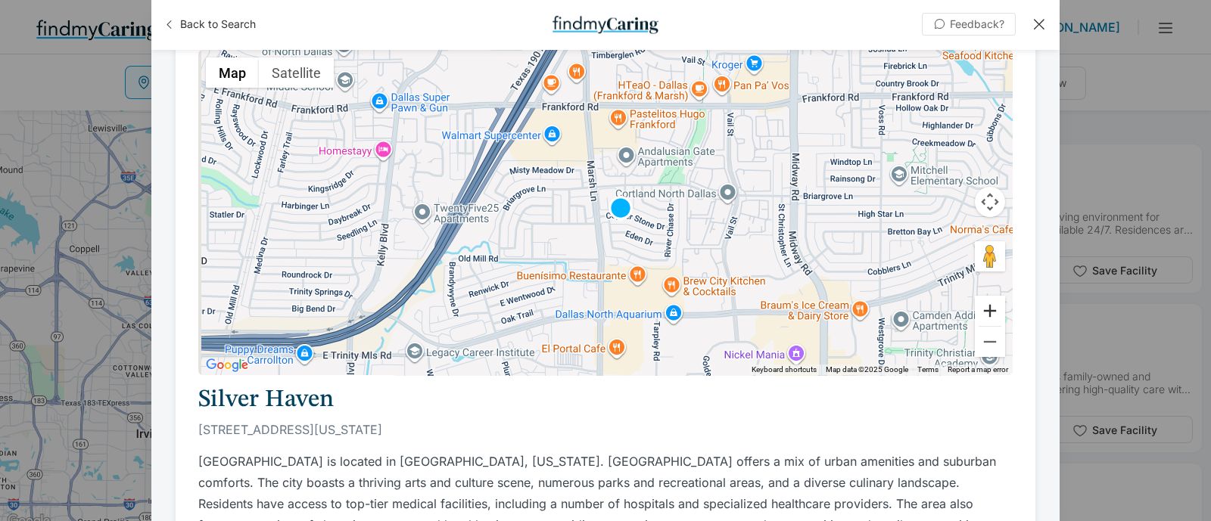
click at [978, 313] on button "Zoom in" at bounding box center [989, 311] width 30 height 30
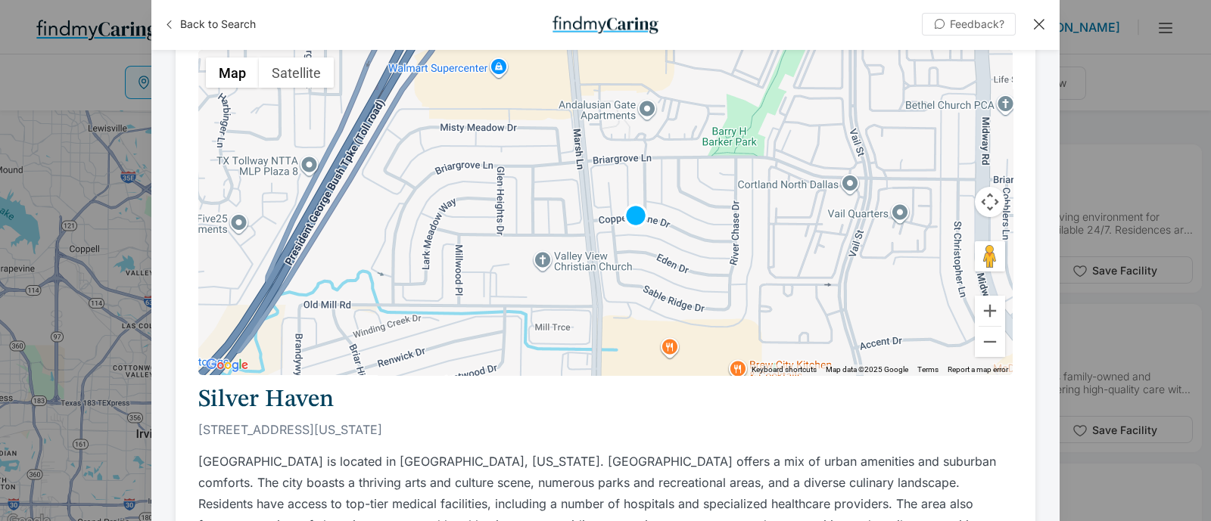
drag, startPoint x: 977, startPoint y: 257, endPoint x: 630, endPoint y: 198, distance: 351.5
click at [630, 198] on div "Map Terrain Satellite Labels Keyboard shortcuts Map Data Map data ©2025 Google …" at bounding box center [605, 212] width 814 height 325
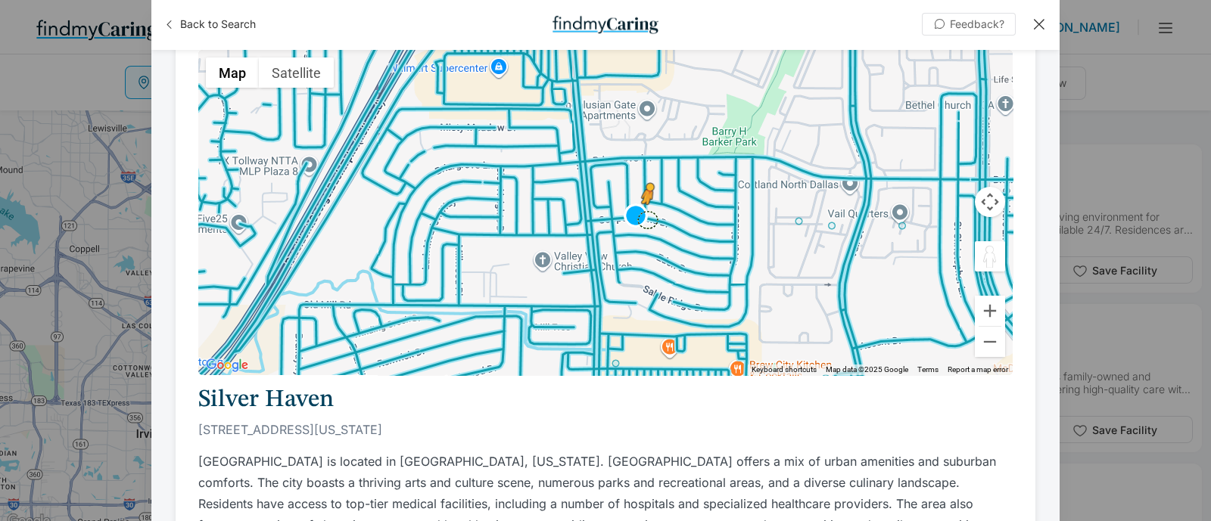
drag, startPoint x: 980, startPoint y: 255, endPoint x: 631, endPoint y: 216, distance: 350.9
click at [631, 216] on div "To activate drag with keyboard, press Alt + Enter. Once in keyboard drag state,…" at bounding box center [605, 212] width 814 height 325
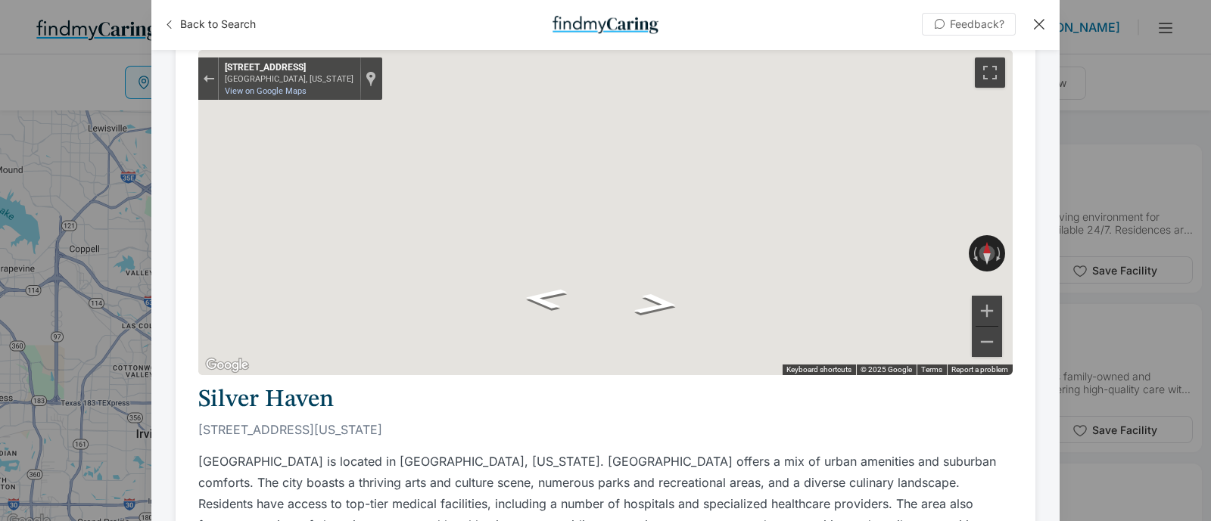
scroll to position [1890, 0]
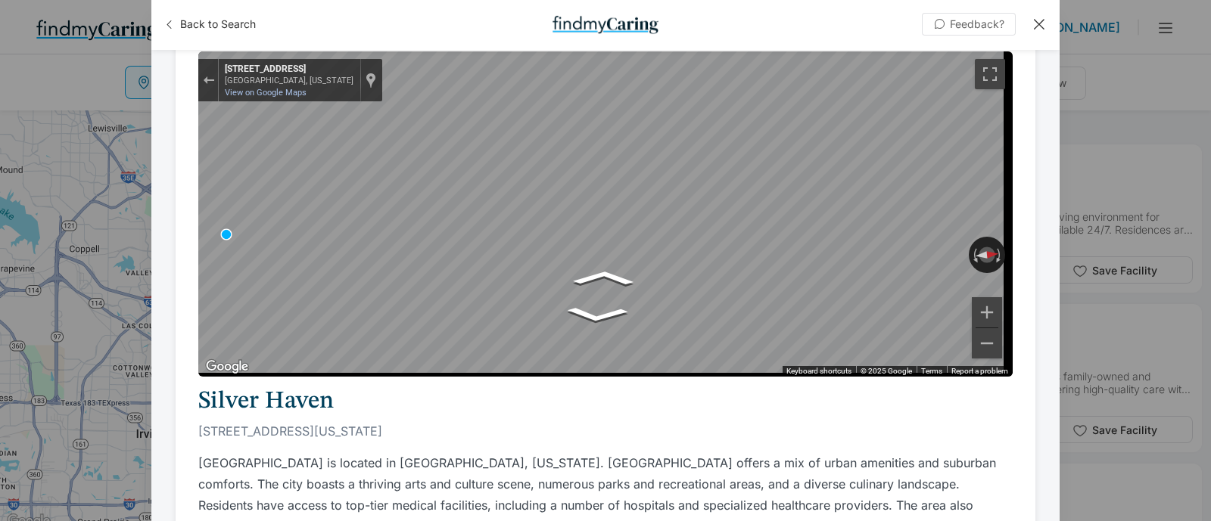
click at [1209, 218] on div "Back to Search Feedback? +0 Silver Haven 3616 Copper Stone Drive, Dallas, Texas…" at bounding box center [605, 260] width 1211 height 521
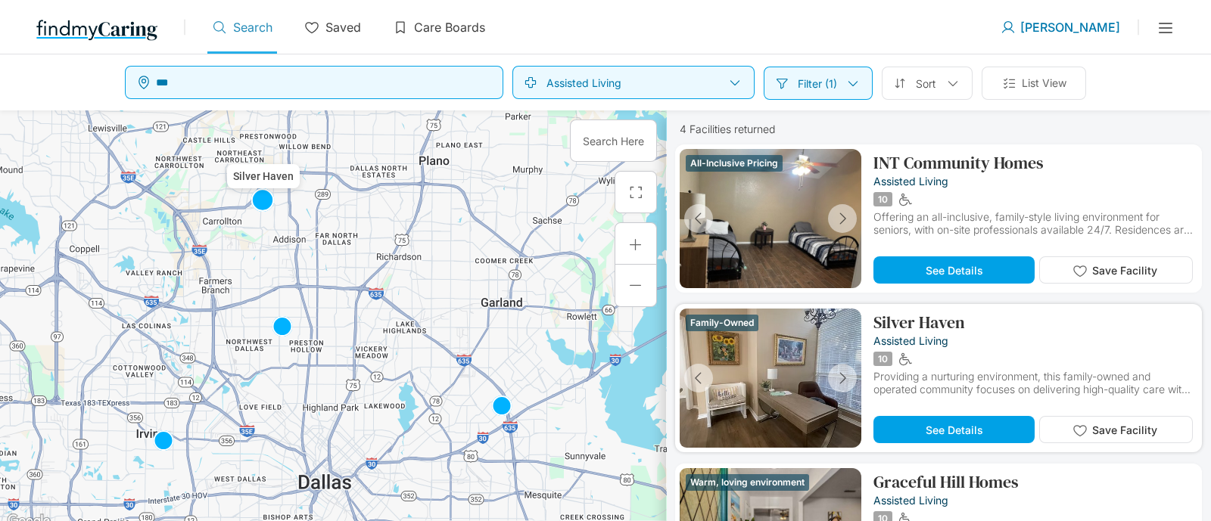
click at [908, 326] on p "Silver Haven" at bounding box center [919, 322] width 92 height 18
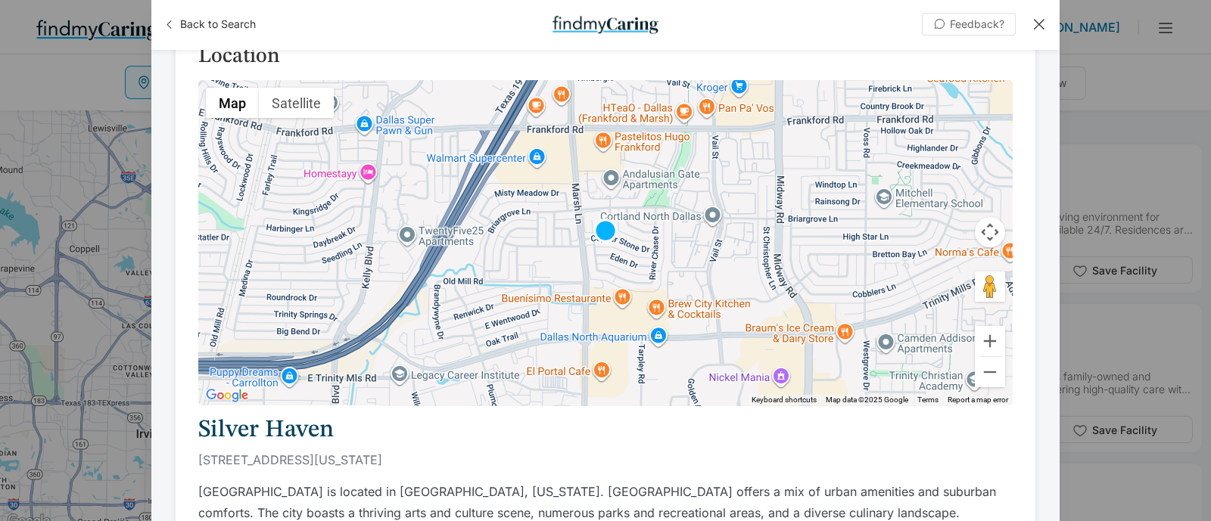
scroll to position [1891, 0]
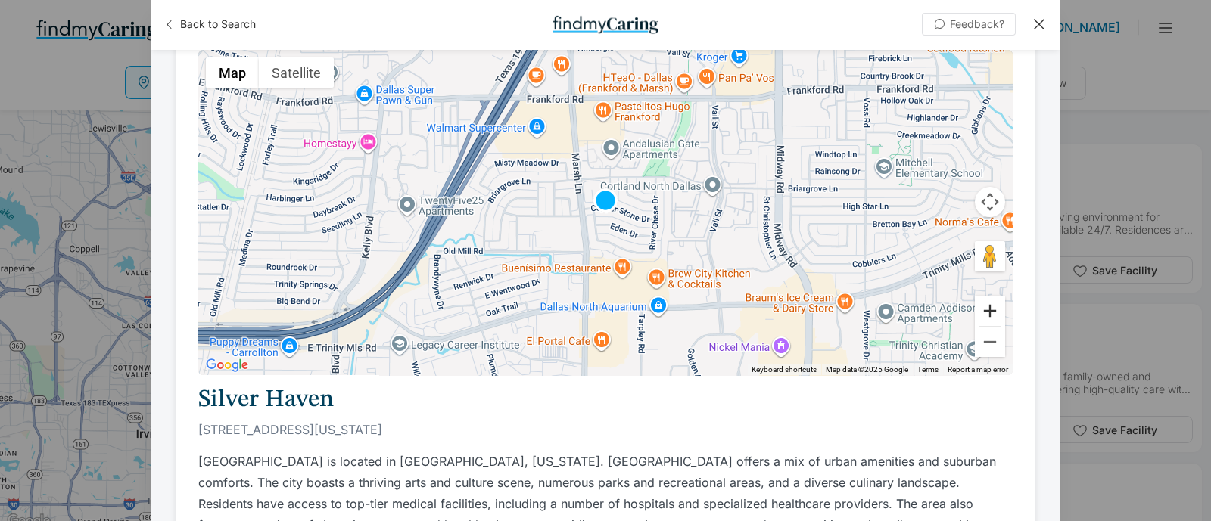
click at [974, 308] on button "Zoom in" at bounding box center [989, 311] width 30 height 30
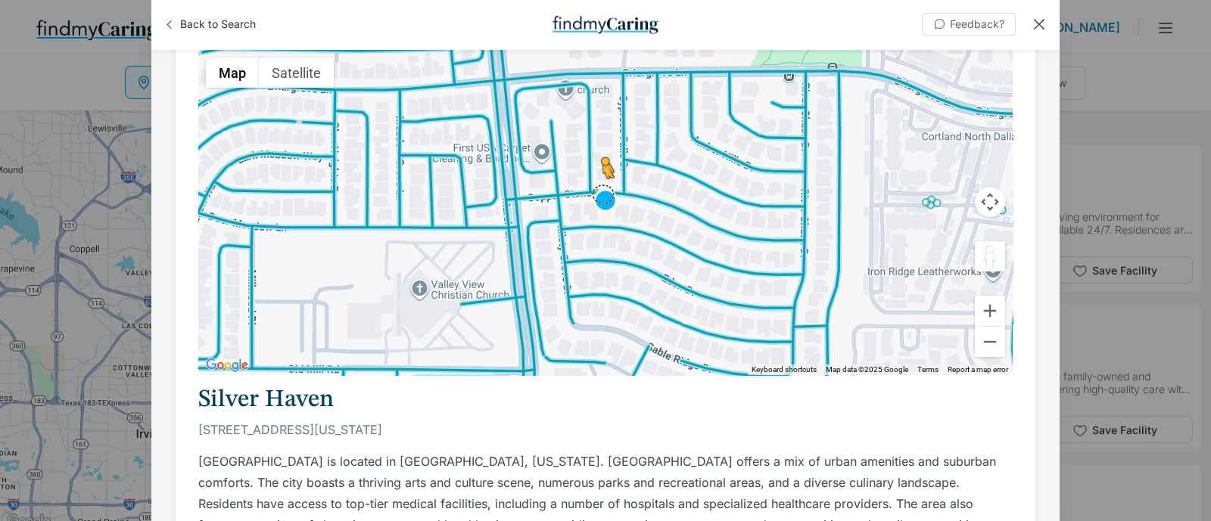
drag, startPoint x: 969, startPoint y: 251, endPoint x: 603, endPoint y: 189, distance: 371.4
click at [603, 189] on div "To activate drag with keyboard, press Alt + Enter. Once in keyboard drag state,…" at bounding box center [605, 212] width 814 height 325
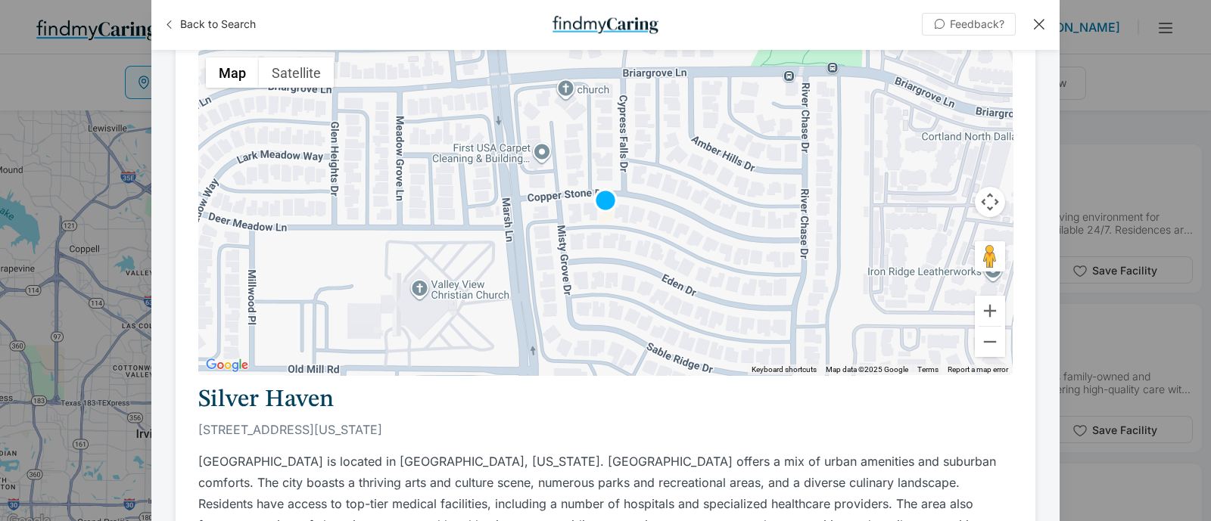
scroll to position [1890, 0]
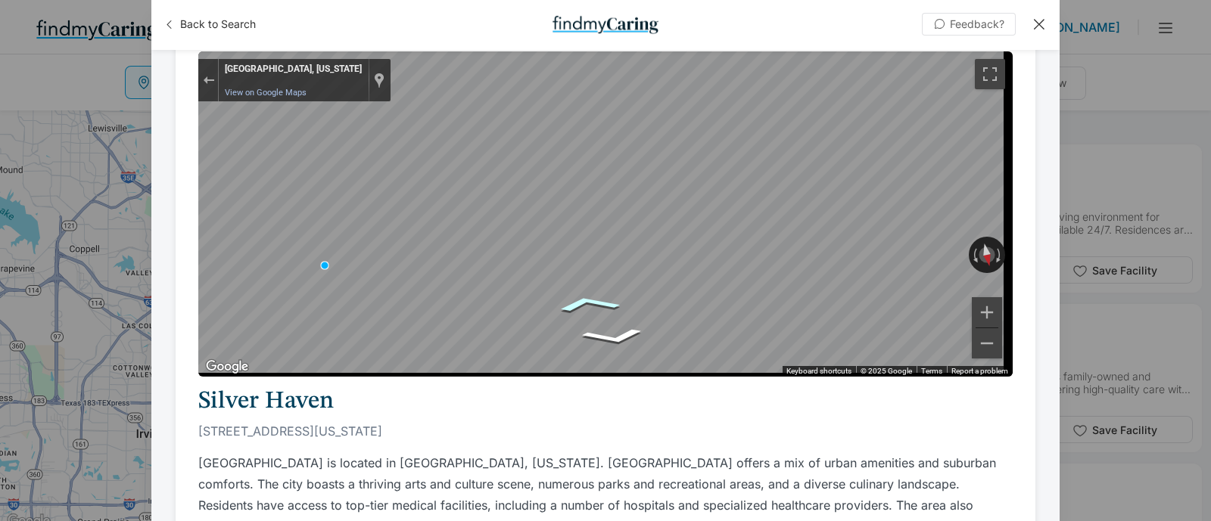
click at [595, 308] on icon "Go South" at bounding box center [588, 304] width 104 height 26
click at [554, 316] on icon "Go Southeast, Copper Stone Dr" at bounding box center [557, 309] width 110 height 33
click at [549, 289] on icon "Go East, Copper Stone Dr" at bounding box center [551, 296] width 105 height 36
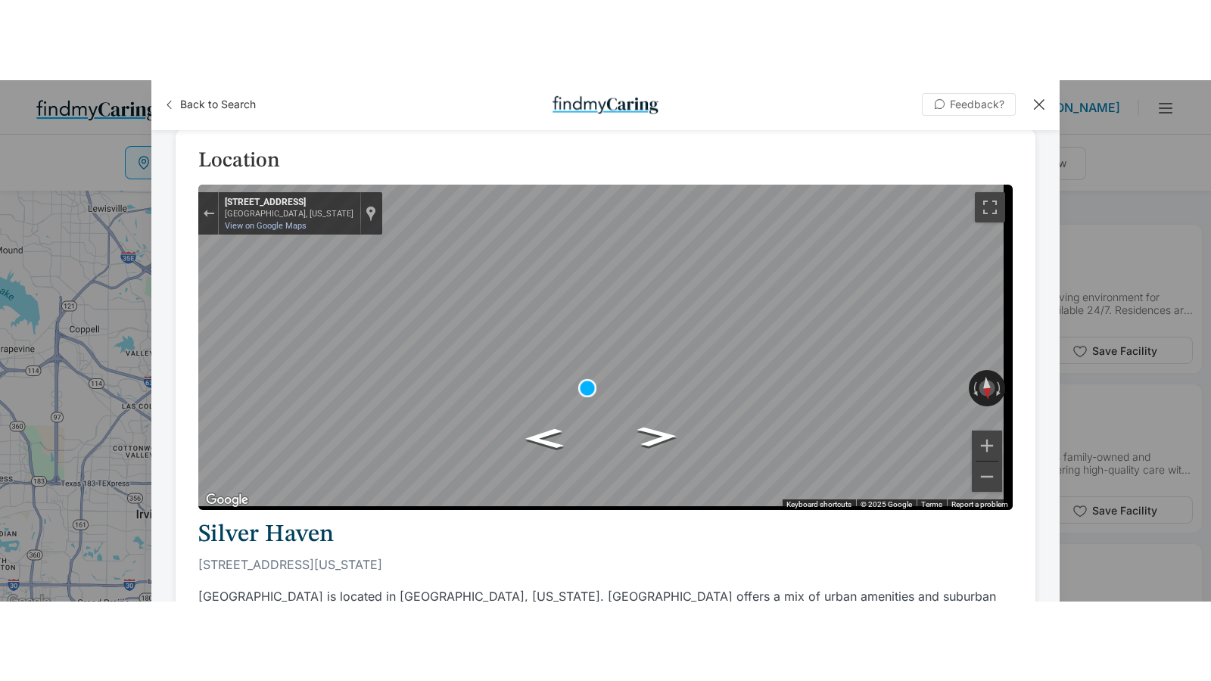
scroll to position [1795, 0]
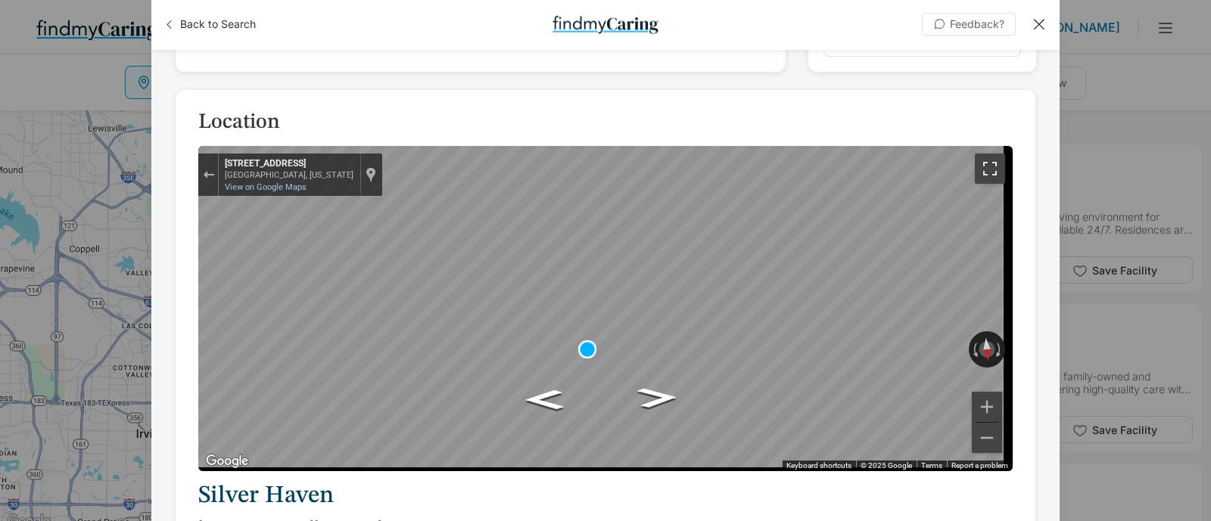
click at [994, 160] on button "Toggle fullscreen view" at bounding box center [989, 169] width 30 height 30
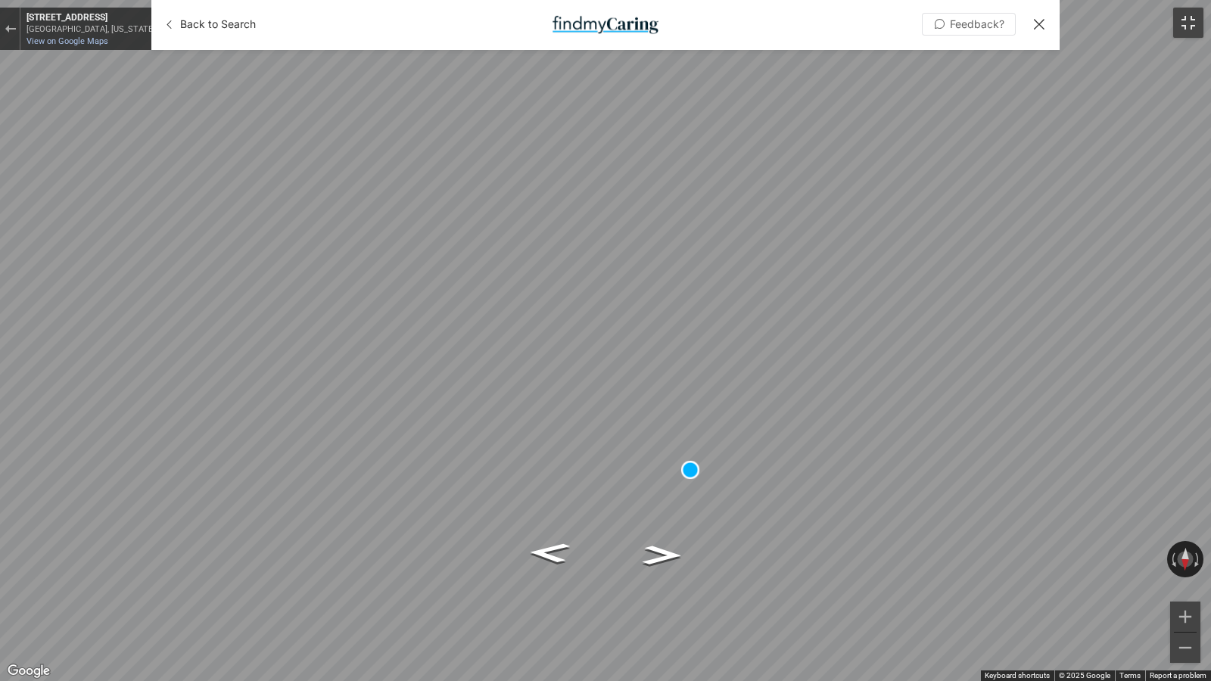
click at [1195, 15] on button "Toggle fullscreen view" at bounding box center [1188, 23] width 30 height 30
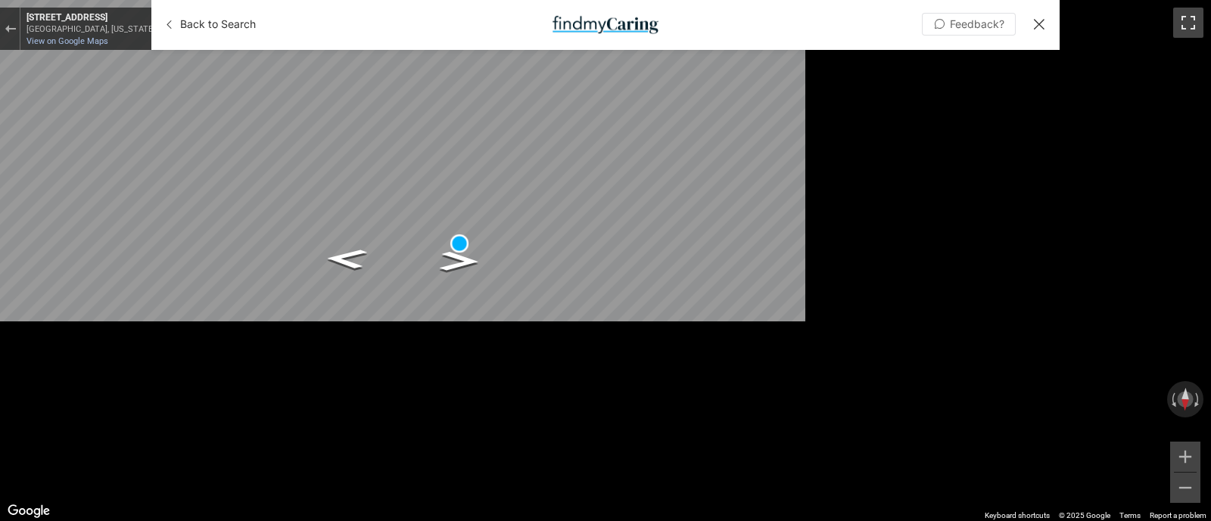
scroll to position [0, 0]
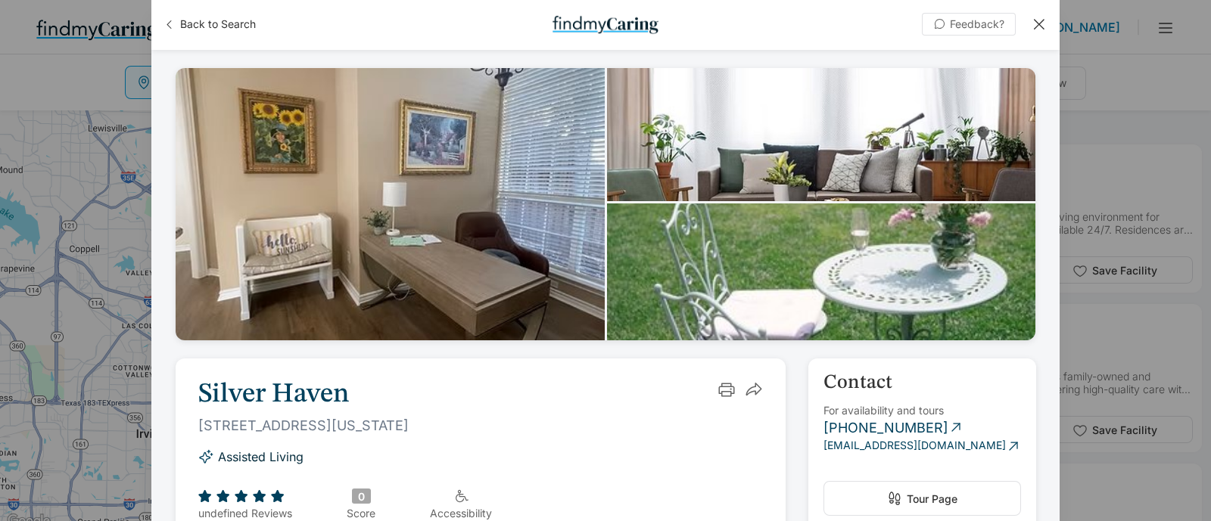
click at [1034, 23] on div at bounding box center [1038, 24] width 17 height 17
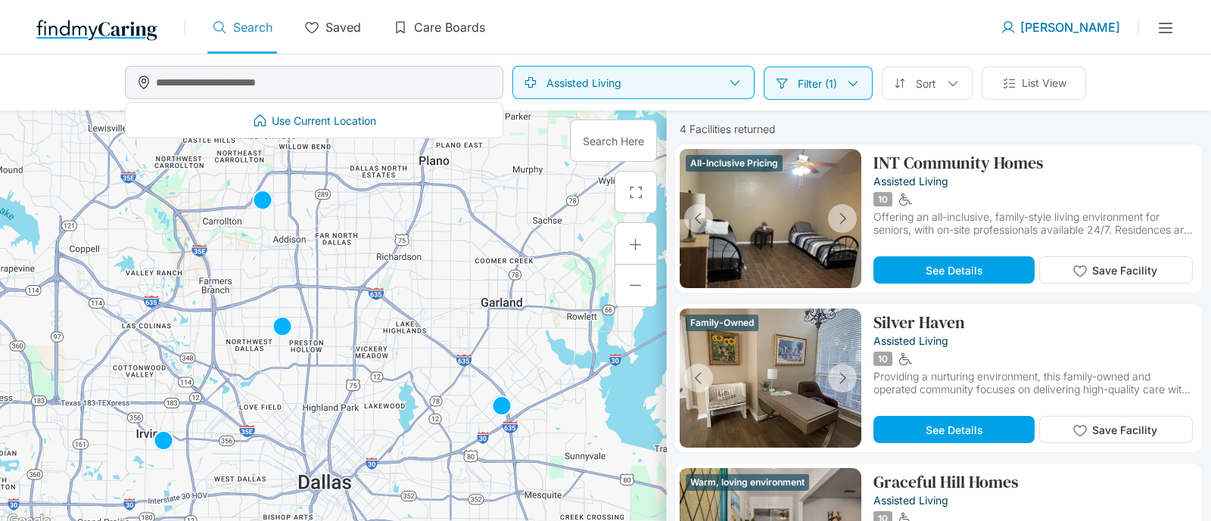
click at [195, 80] on input "text" at bounding box center [327, 82] width 343 height 27
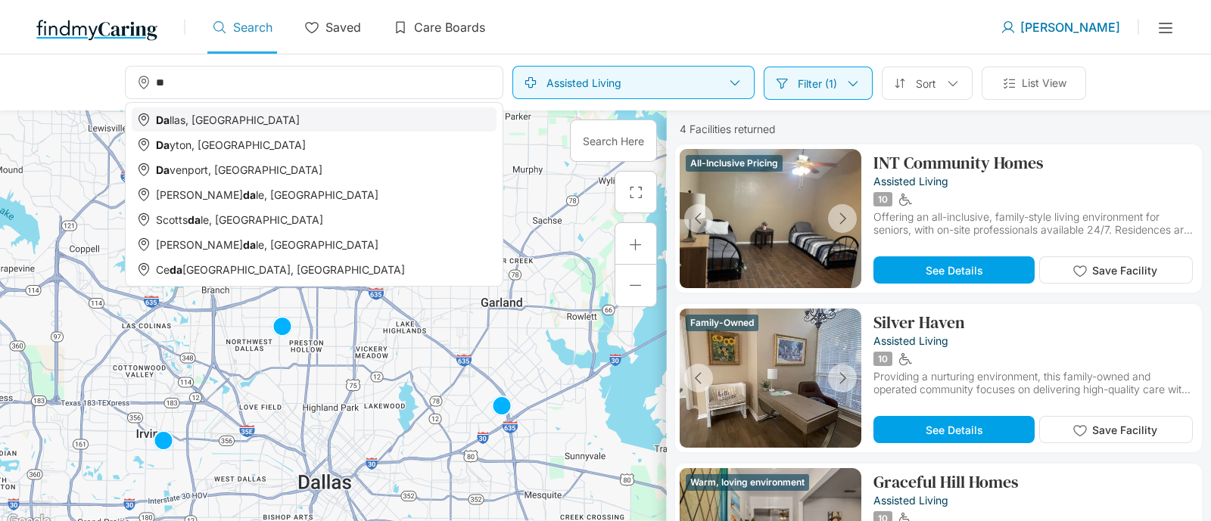
type input "**"
click at [192, 111] on div "Da llas, TX" at bounding box center [314, 119] width 365 height 24
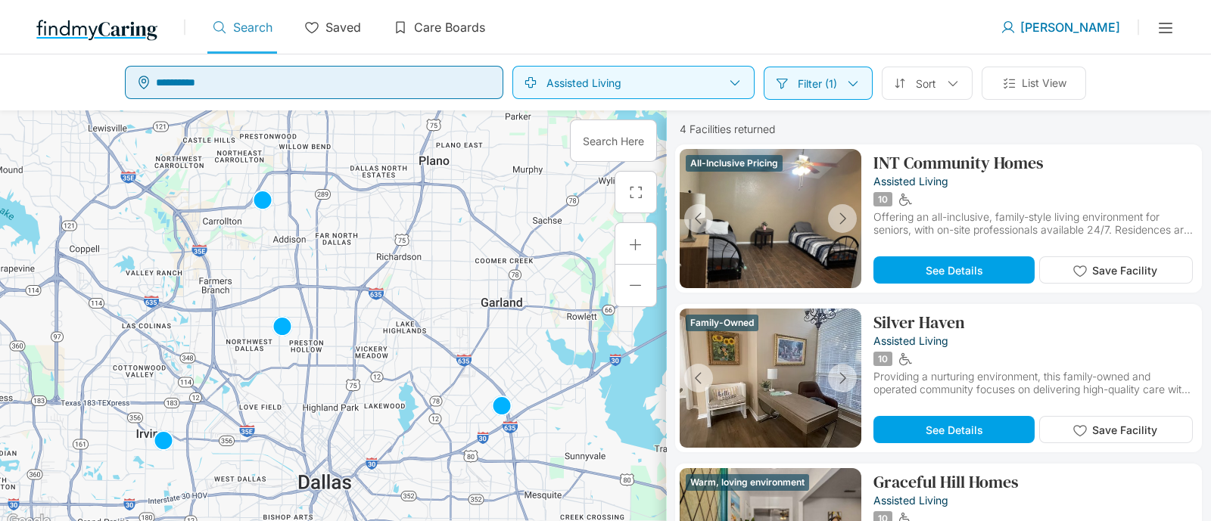
click at [213, 82] on input "text" at bounding box center [327, 82] width 343 height 27
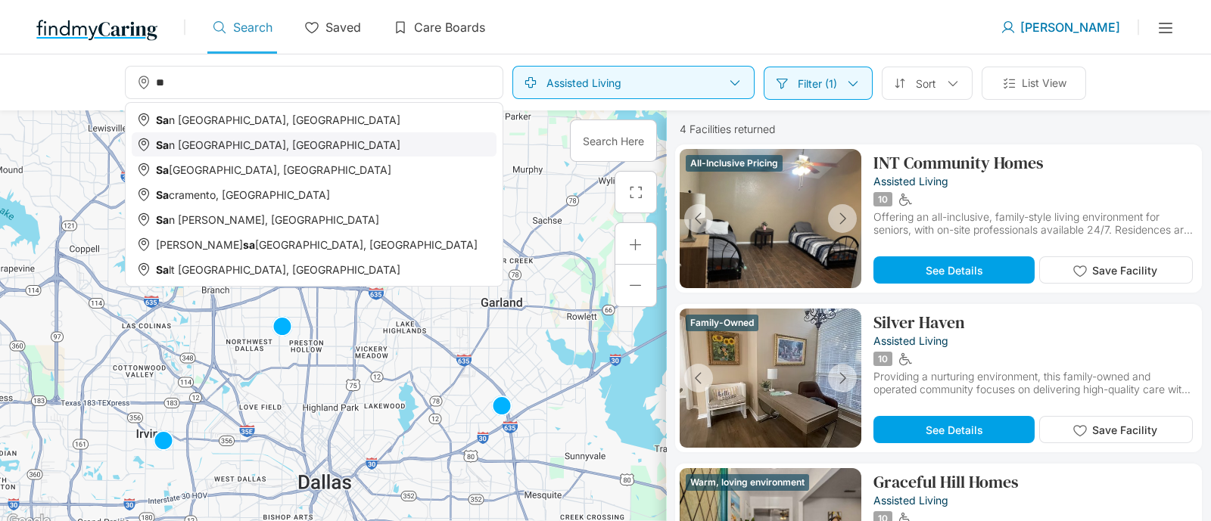
click at [205, 143] on p "n Diego, CA" at bounding box center [285, 144] width 232 height 13
type input "**********"
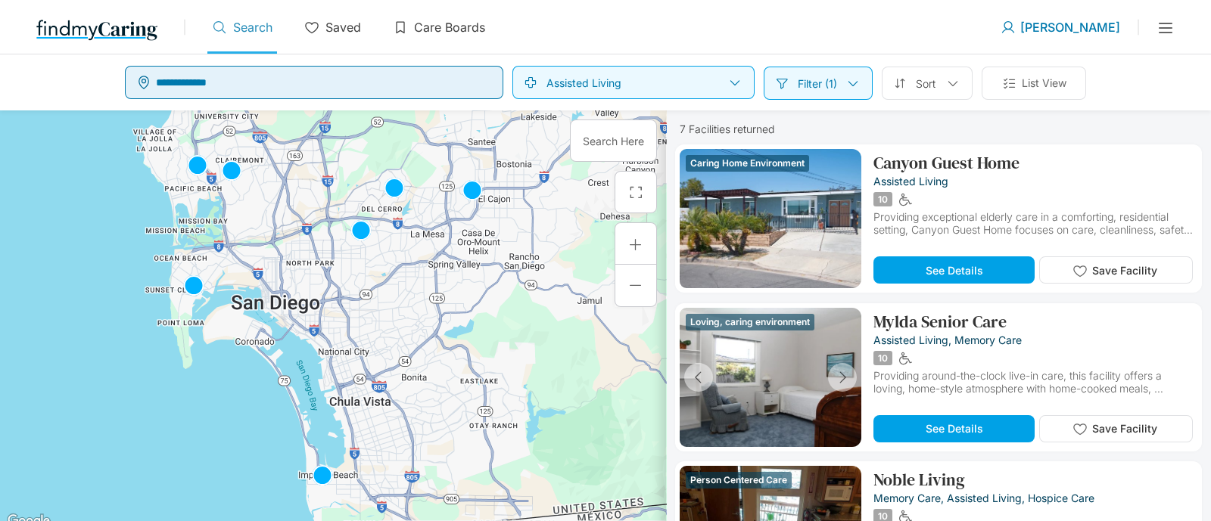
click at [232, 76] on input "text" at bounding box center [327, 82] width 343 height 27
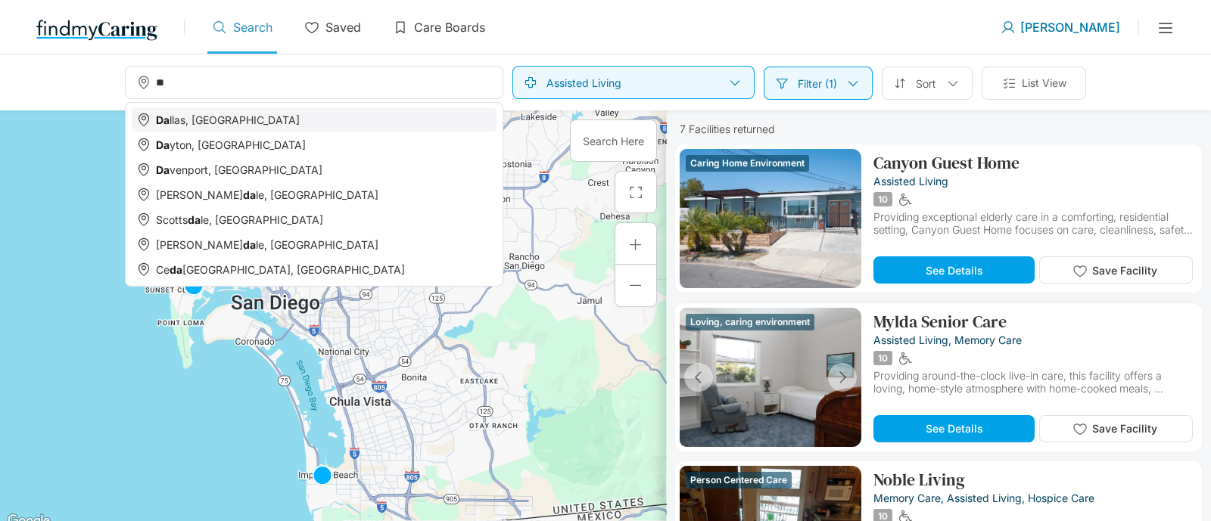
click at [203, 119] on p "llas, TX" at bounding box center [234, 119] width 130 height 13
type input "**********"
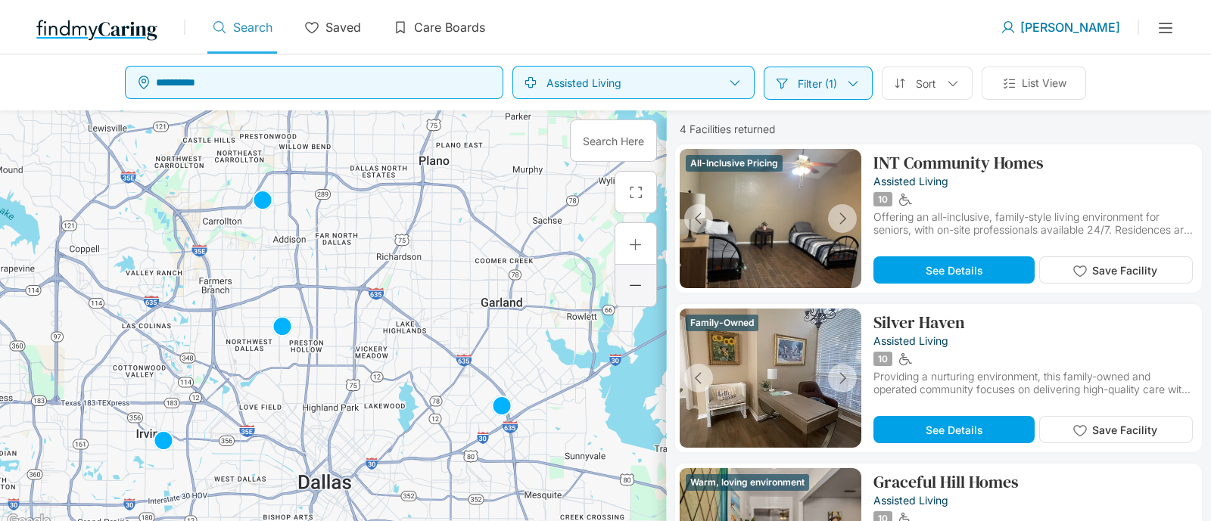
click at [625, 276] on div at bounding box center [635, 286] width 42 height 42
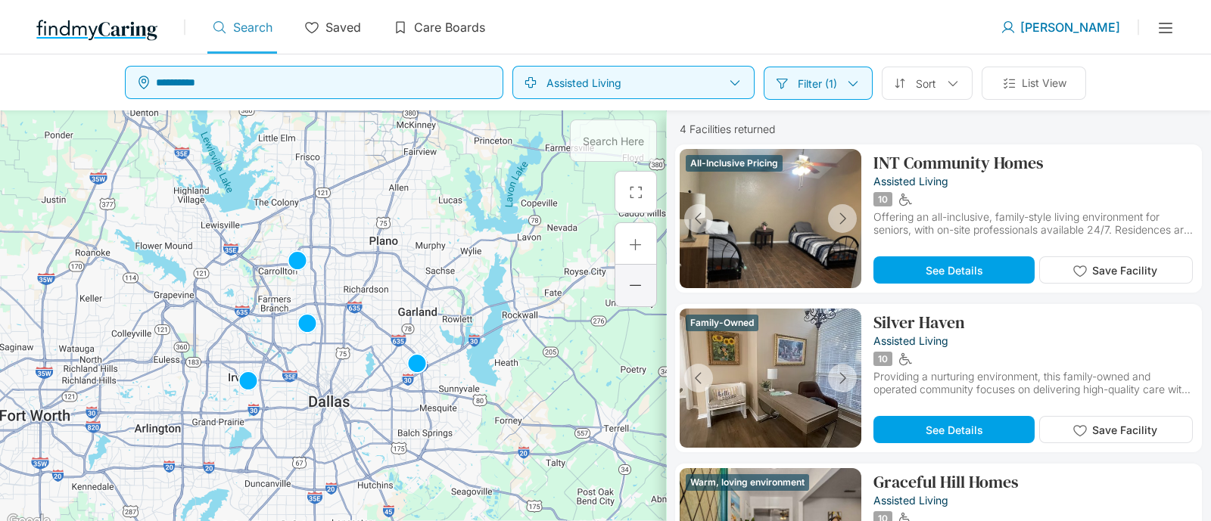
click at [625, 276] on div at bounding box center [635, 286] width 42 height 42
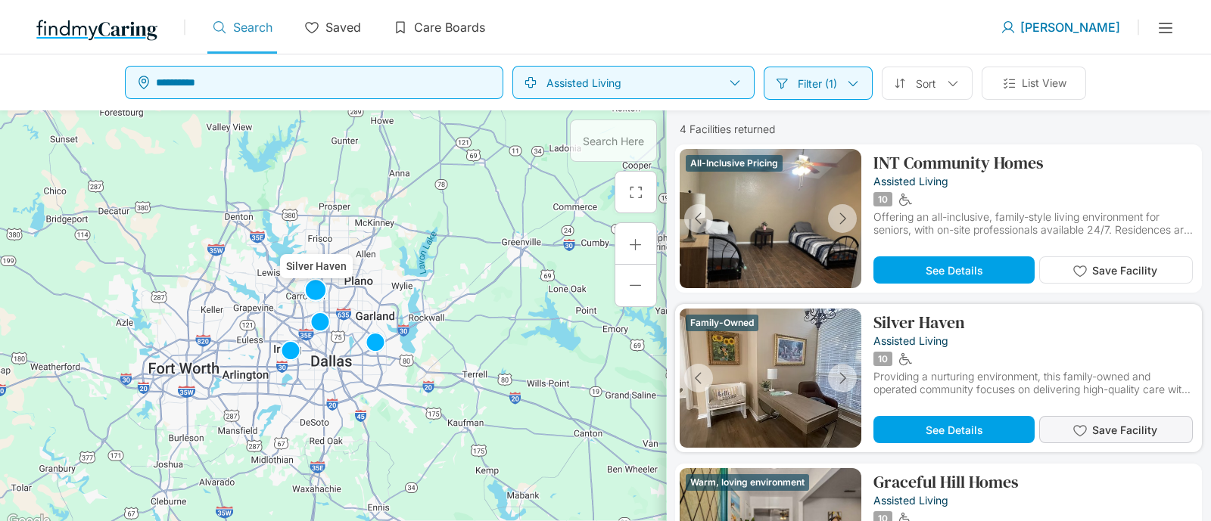
click at [1111, 427] on span "Save Facility" at bounding box center [1124, 430] width 65 height 13
click at [334, 26] on p "Saved" at bounding box center [343, 27] width 36 height 15
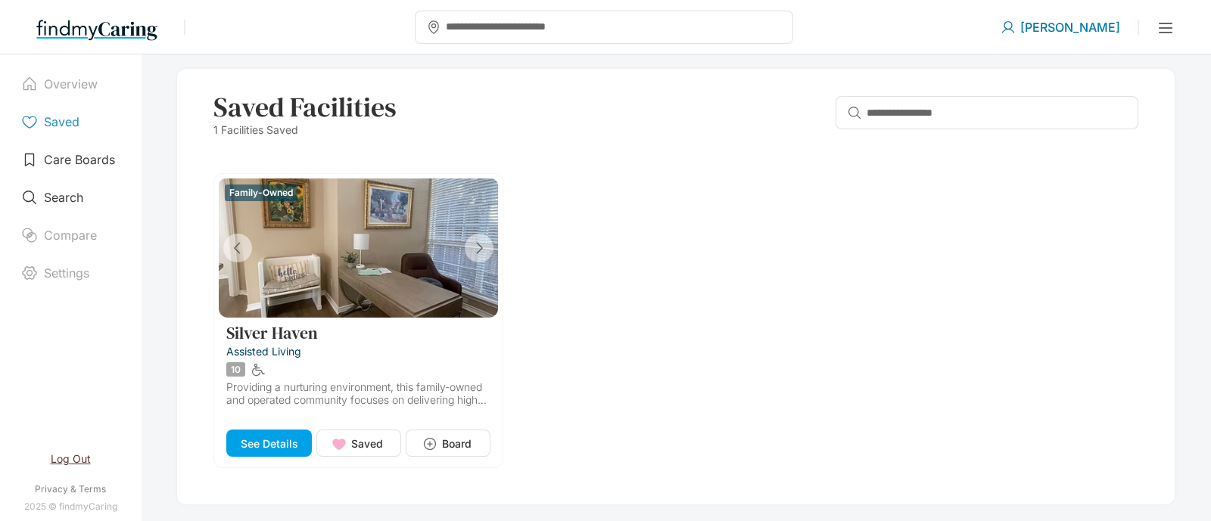
scroll to position [23, 0]
click at [484, 247] on icon "button" at bounding box center [481, 247] width 17 height 17
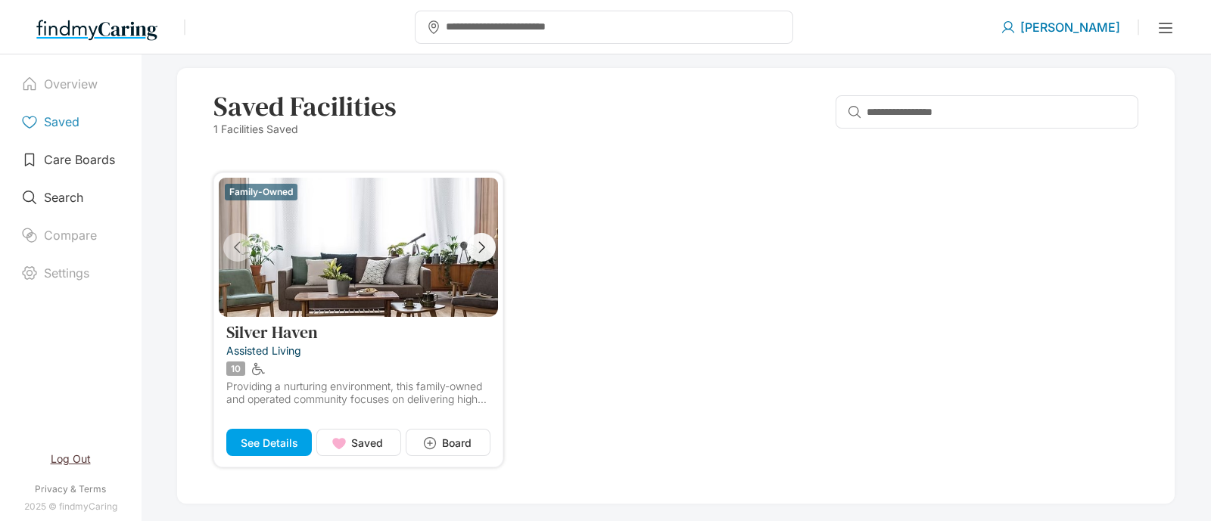
click at [484, 247] on icon "button" at bounding box center [481, 247] width 17 height 17
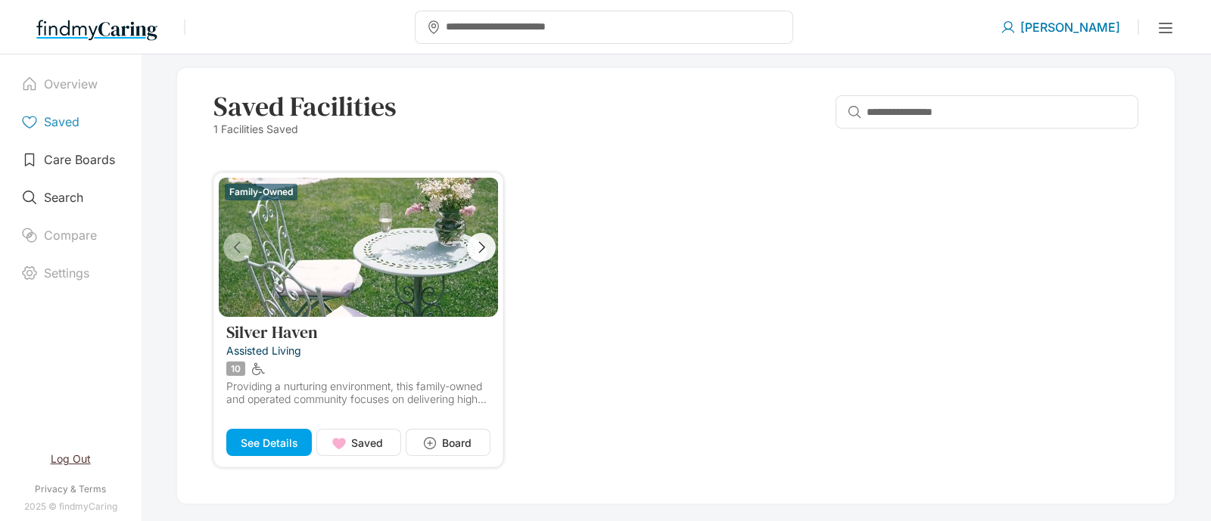
click at [484, 247] on icon "button" at bounding box center [481, 247] width 17 height 17
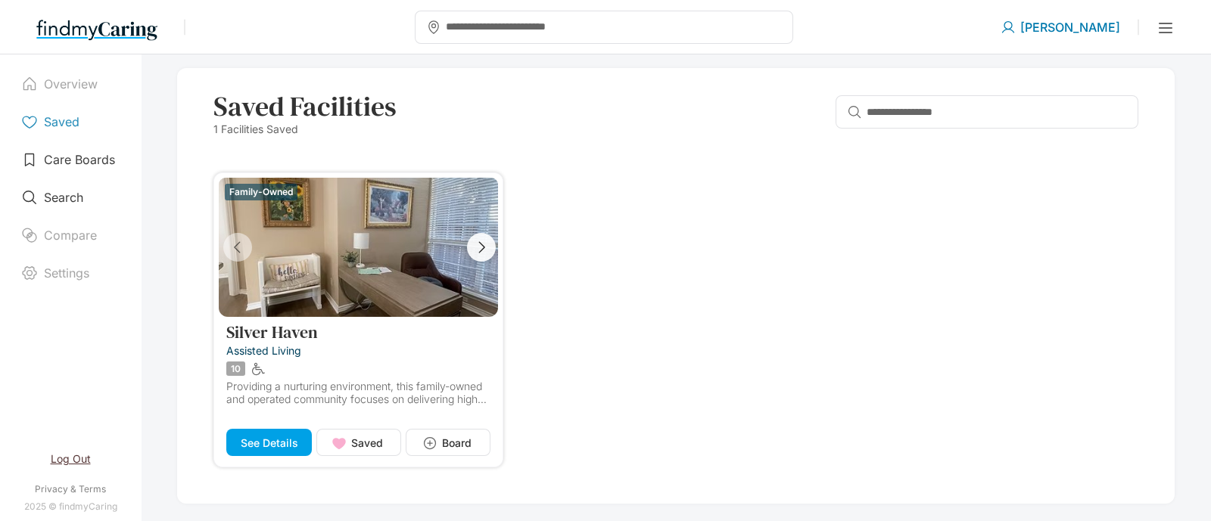
click at [484, 247] on icon "button" at bounding box center [481, 247] width 17 height 17
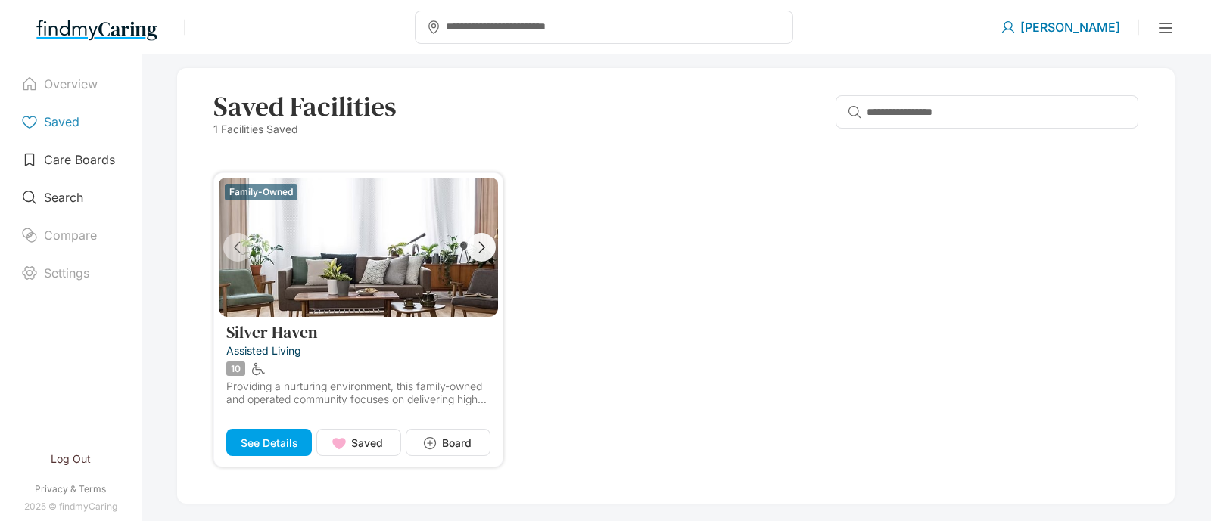
click at [484, 247] on icon "button" at bounding box center [481, 247] width 17 height 17
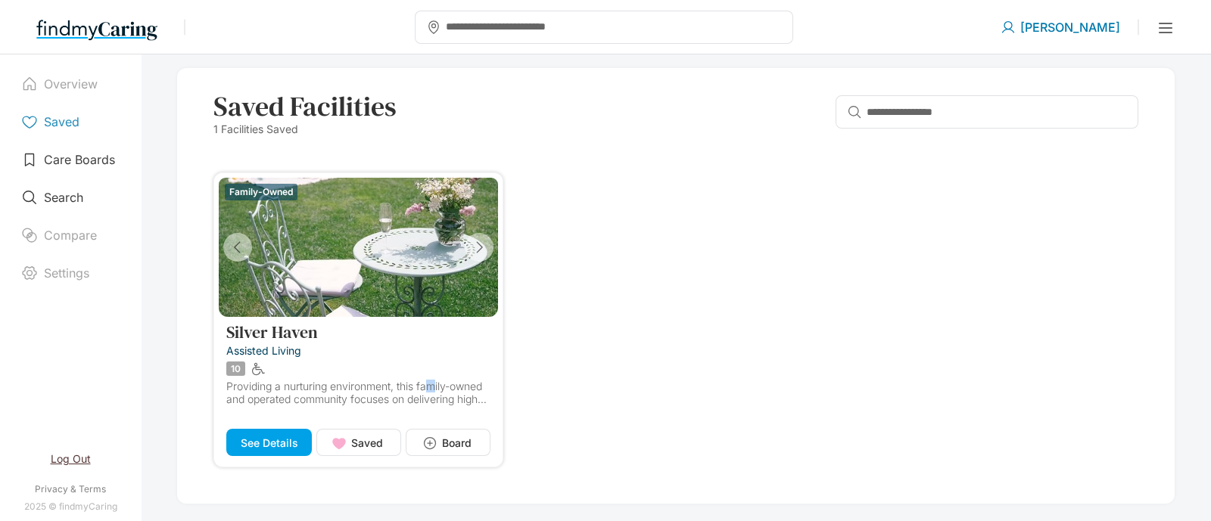
click at [436, 335] on div "Silver Haven assisted living 10 Providing a nurturing environment, this family-…" at bounding box center [358, 374] width 264 height 103
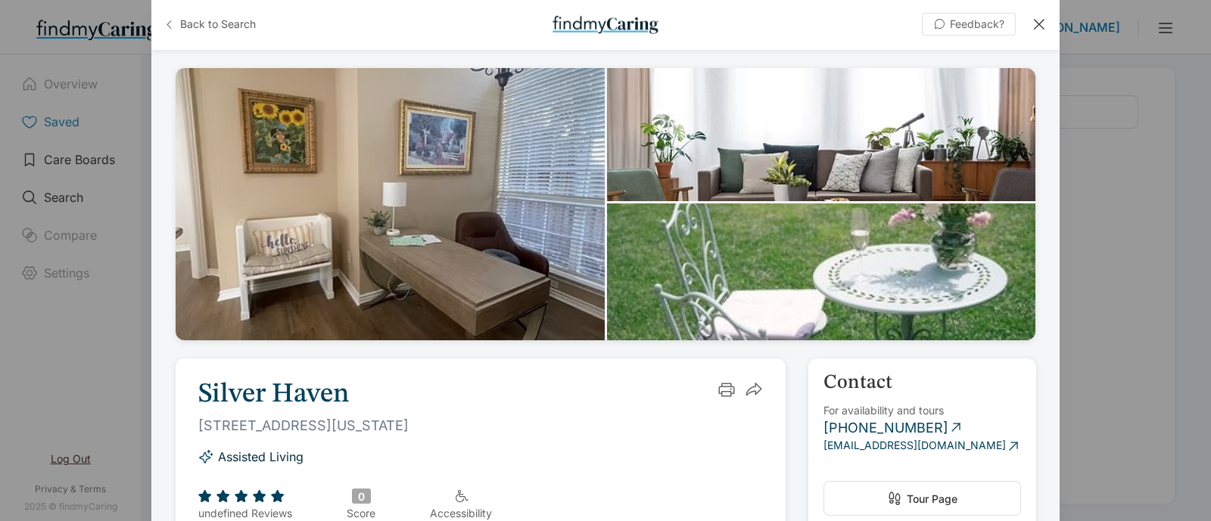
click at [200, 18] on span "Back to Search" at bounding box center [218, 24] width 76 height 15
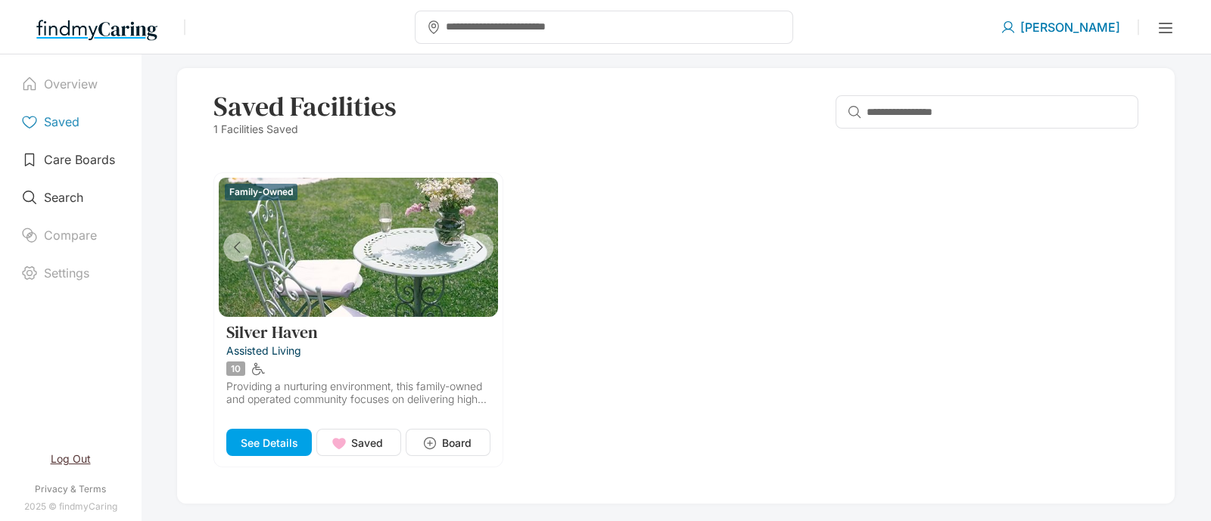
click at [592, 387] on div "Family-Owned Silver Haven assisted living 10 Providing a nurturing environment,…" at bounding box center [675, 319] width 925 height 295
click at [458, 399] on p "Providing a nurturing environment, this family-owned and operated community foc…" at bounding box center [358, 393] width 264 height 27
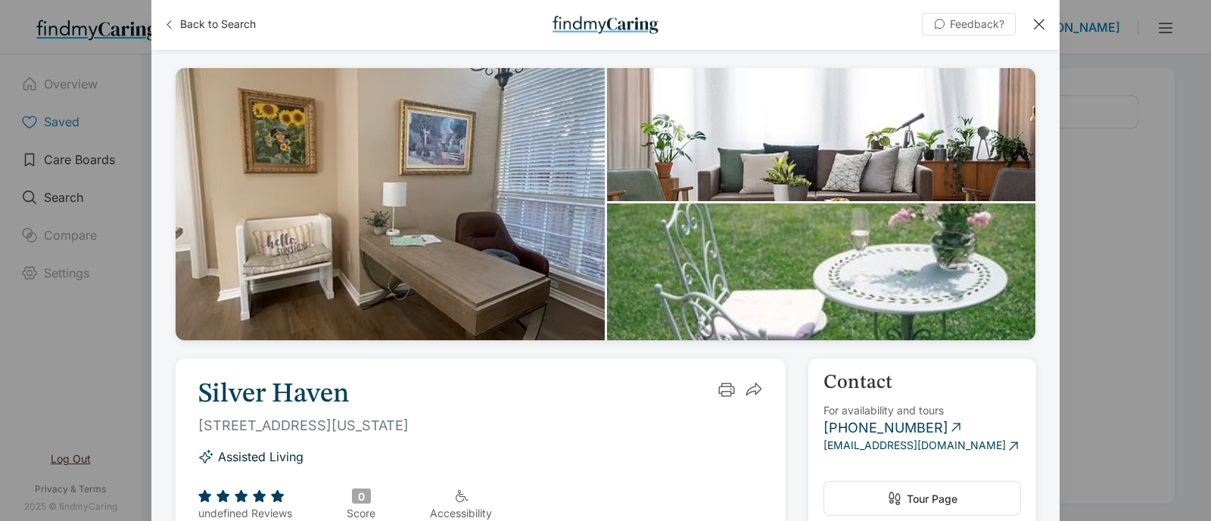
scroll to position [284, 0]
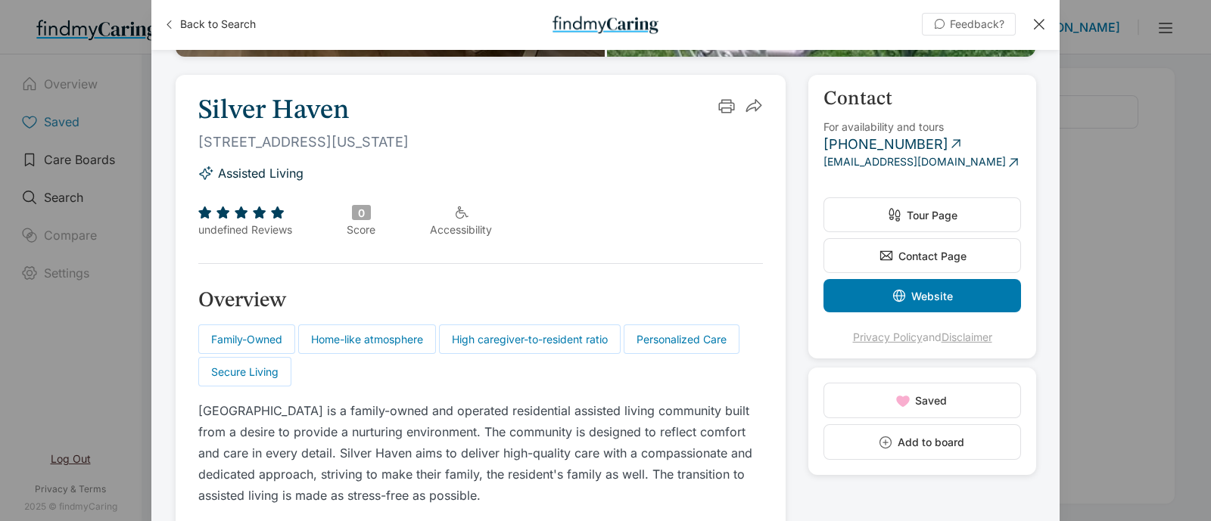
click at [949, 219] on button "Tour Page" at bounding box center [921, 214] width 197 height 35
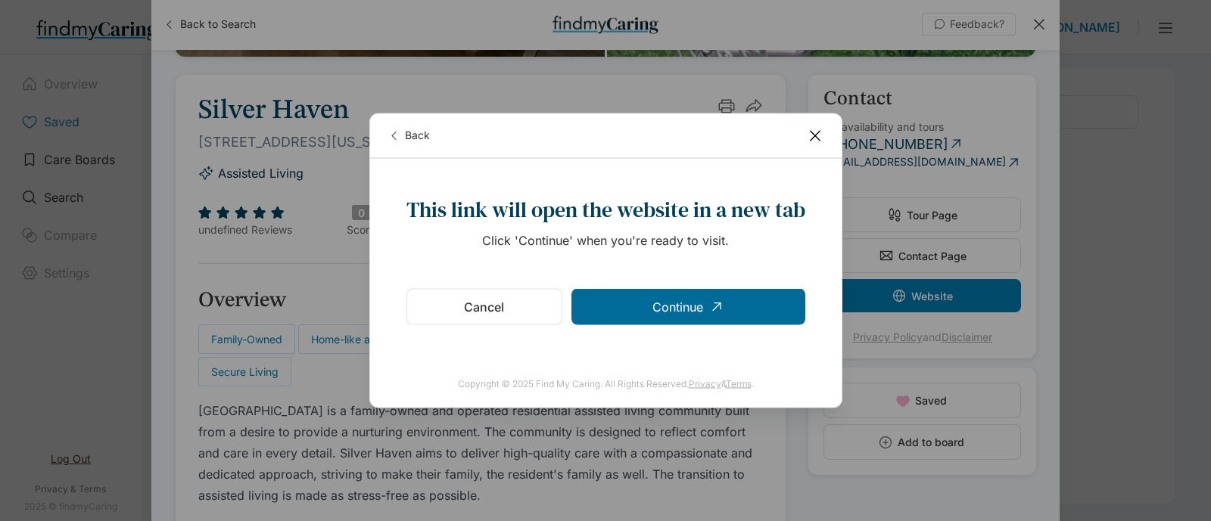
click at [735, 306] on div "Continue" at bounding box center [688, 307] width 234 height 36
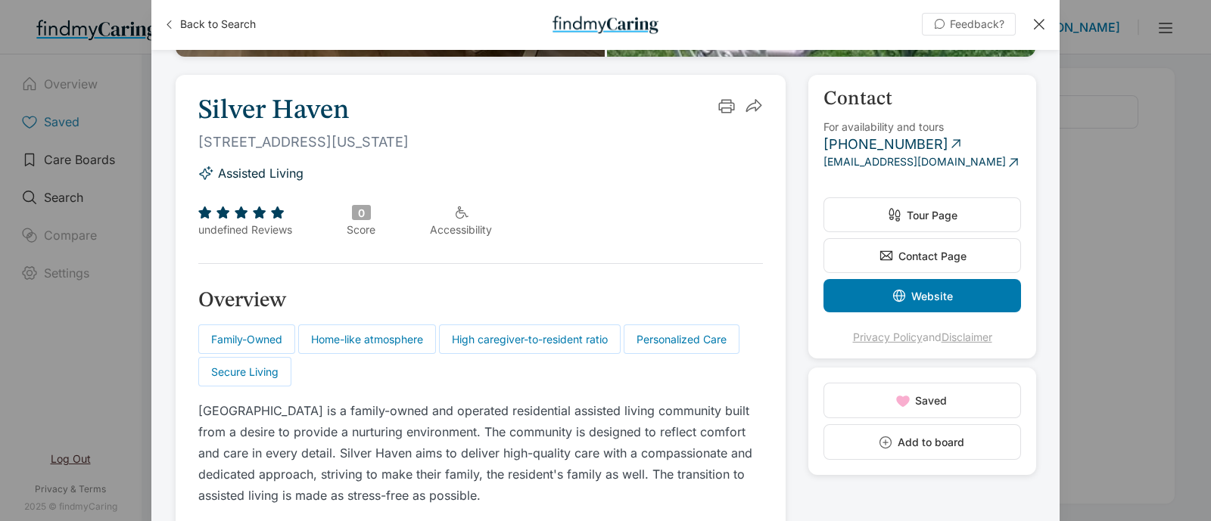
click at [1046, 24] on div at bounding box center [1038, 24] width 17 height 17
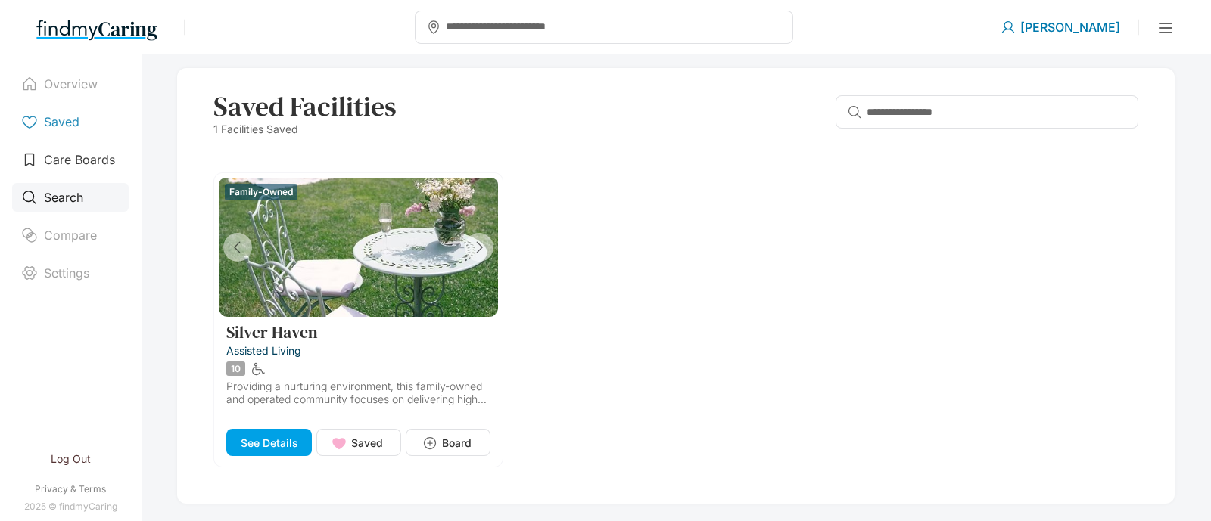
click at [61, 187] on div "Search" at bounding box center [70, 197] width 117 height 29
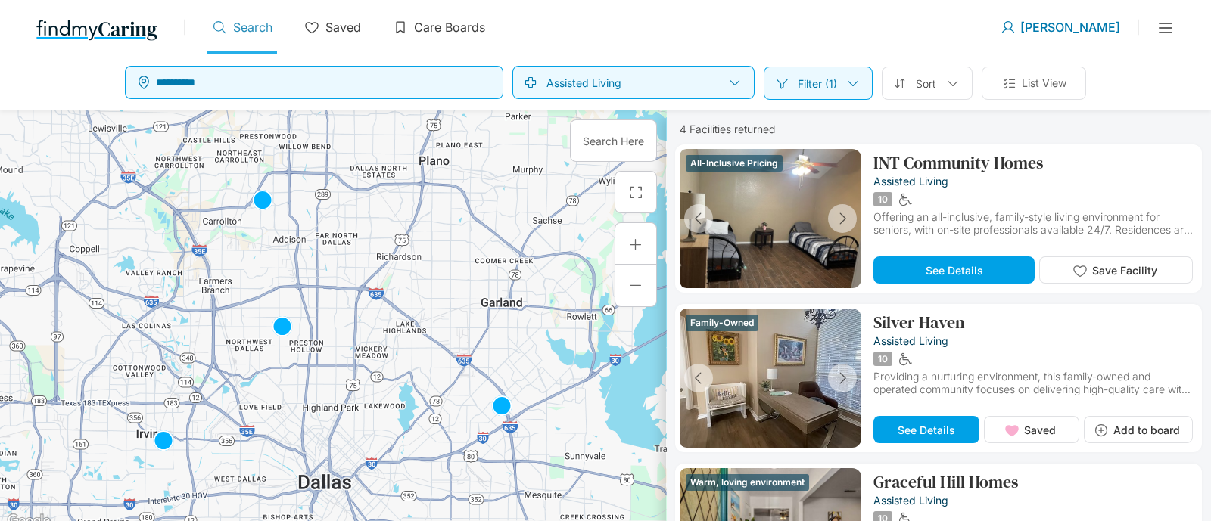
click at [826, 83] on p "Filter (1)" at bounding box center [816, 83] width 39 height 13
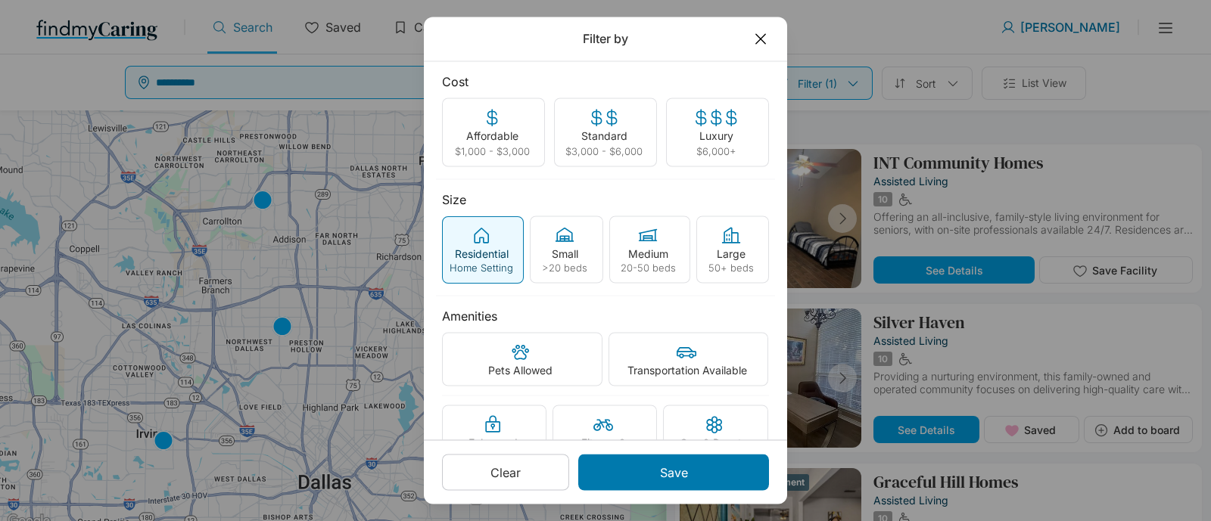
click at [523, 241] on div "Residential Home Setting Small >20 beds Medium 20-50 beds Large 50+ beds" at bounding box center [605, 249] width 327 height 67
click at [729, 247] on p "Large" at bounding box center [730, 253] width 29 height 13
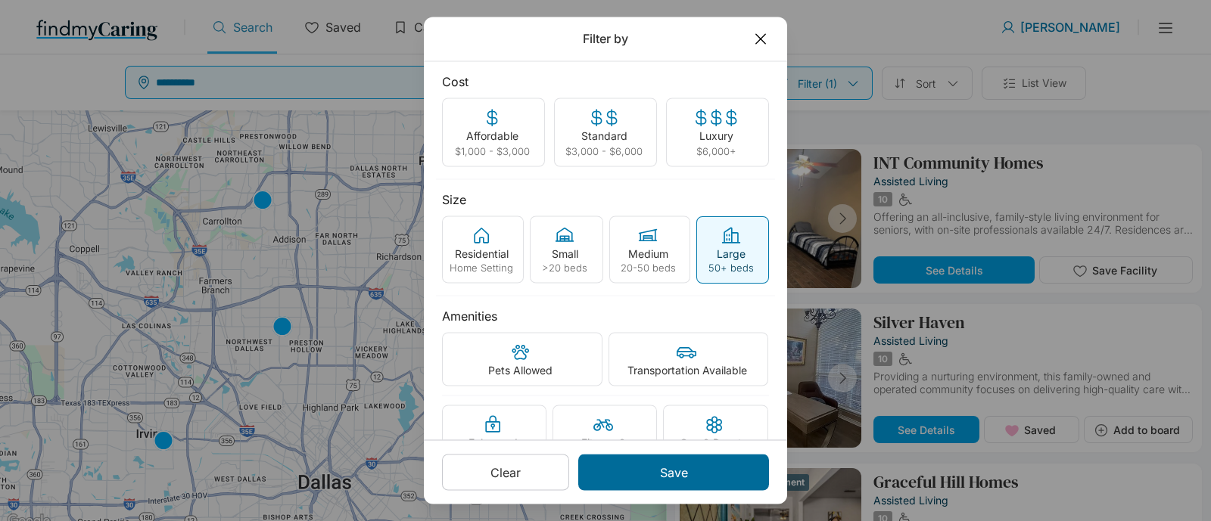
click at [688, 474] on div "Save" at bounding box center [673, 473] width 191 height 36
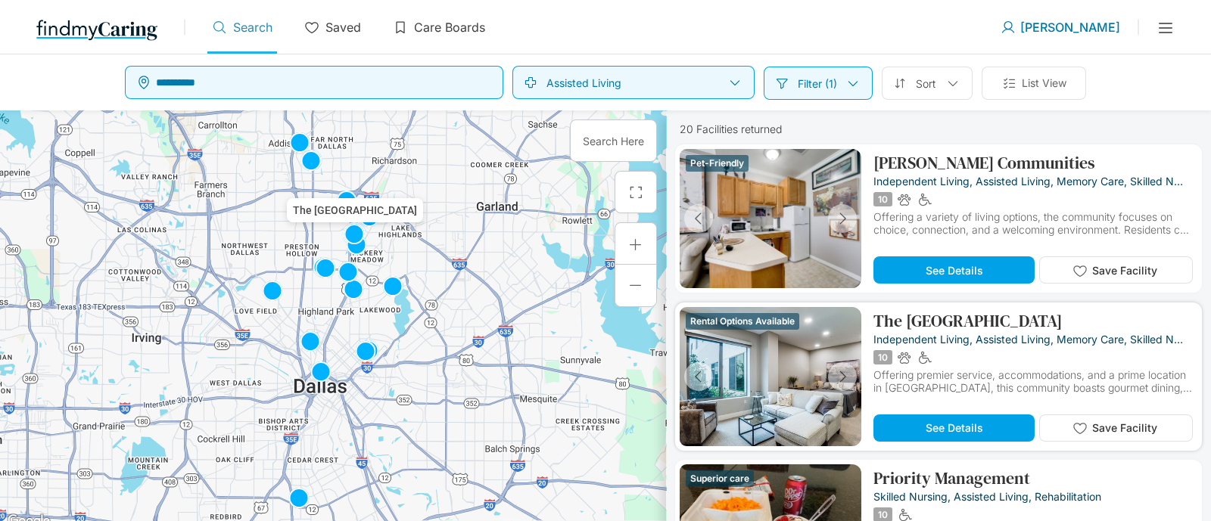
click at [957, 327] on p "The Legacy Midtown Park" at bounding box center [967, 321] width 188 height 18
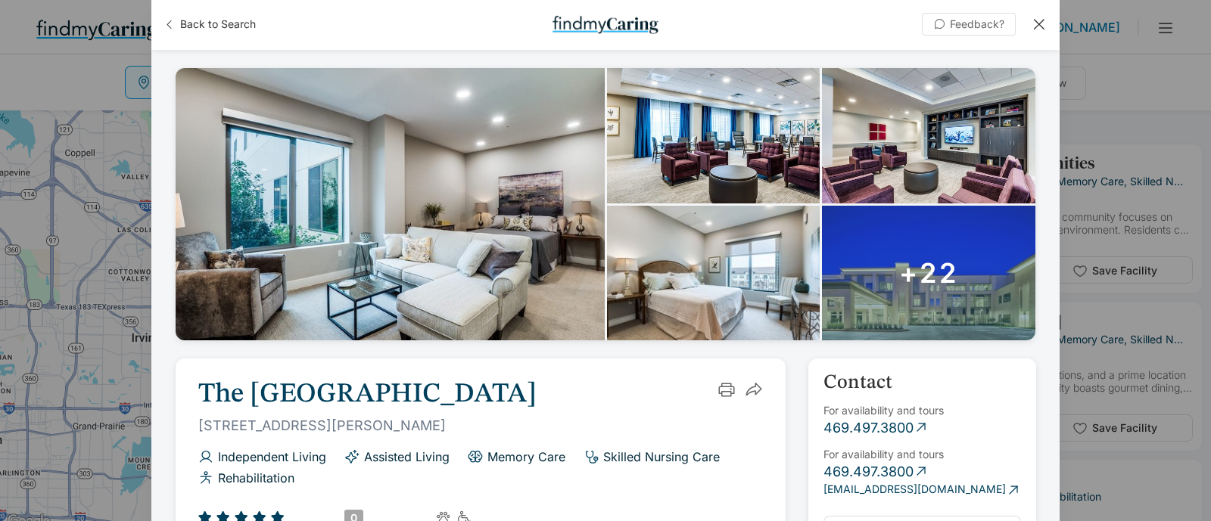
click at [906, 330] on div "+22" at bounding box center [928, 273] width 213 height 135
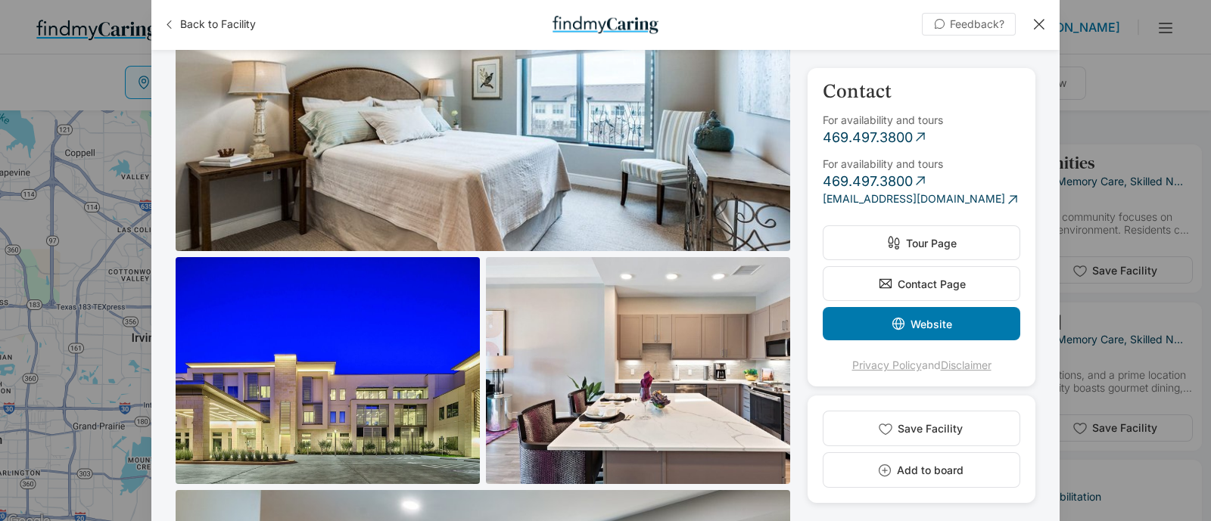
scroll to position [851, 0]
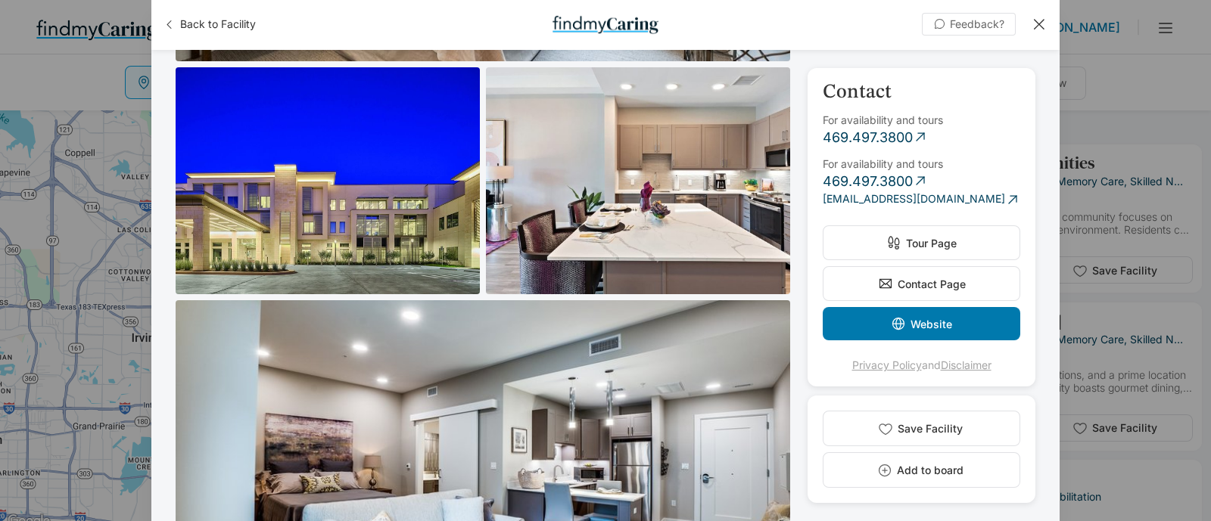
click at [378, 245] on img at bounding box center [328, 180] width 304 height 227
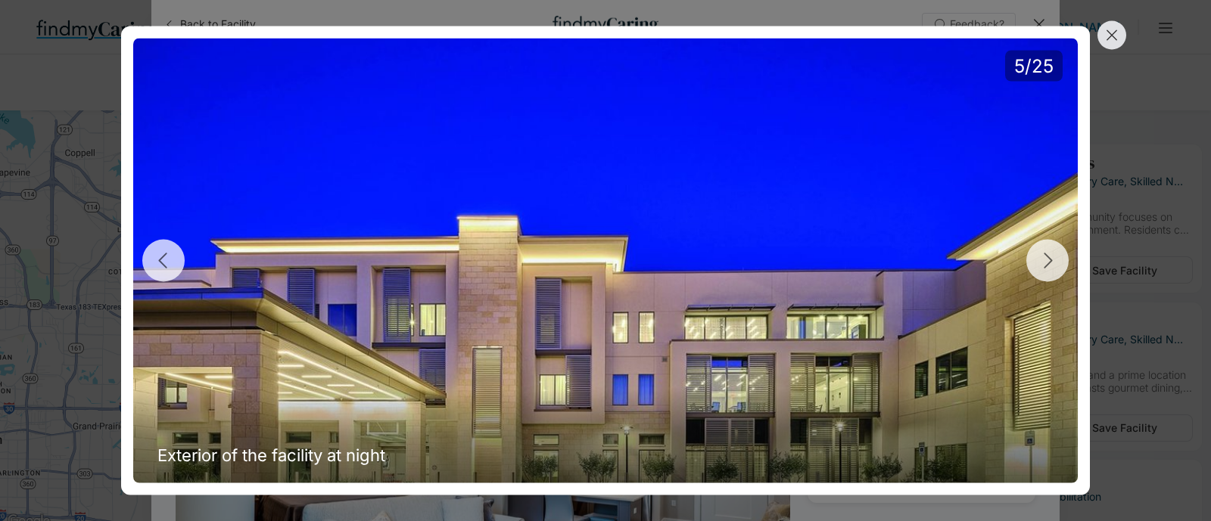
click at [1108, 32] on line at bounding box center [1111, 34] width 9 height 9
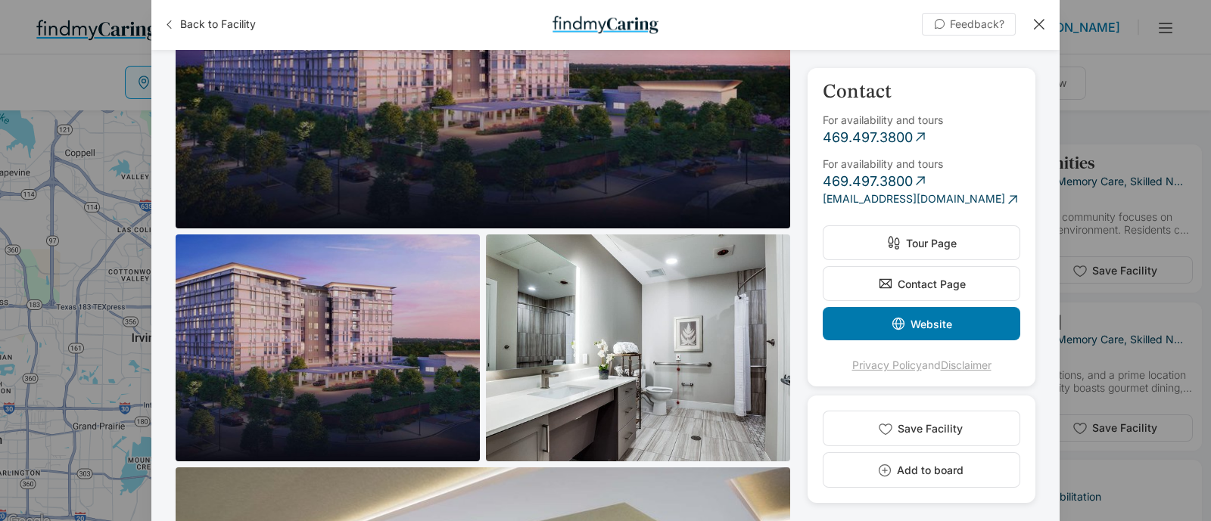
scroll to position [2742, 0]
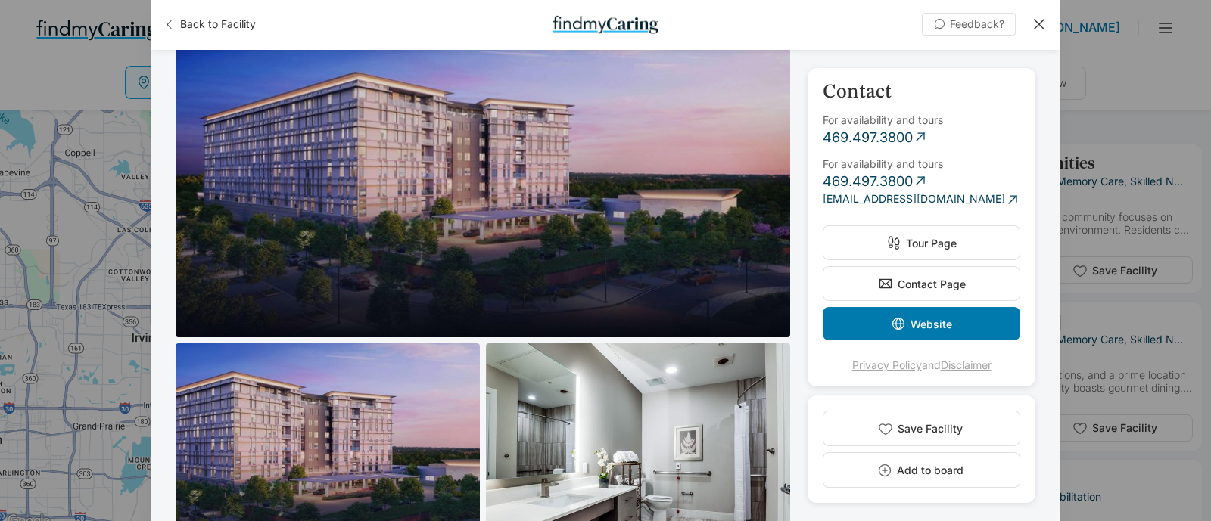
click at [956, 241] on span "Tour Page" at bounding box center [931, 243] width 51 height 13
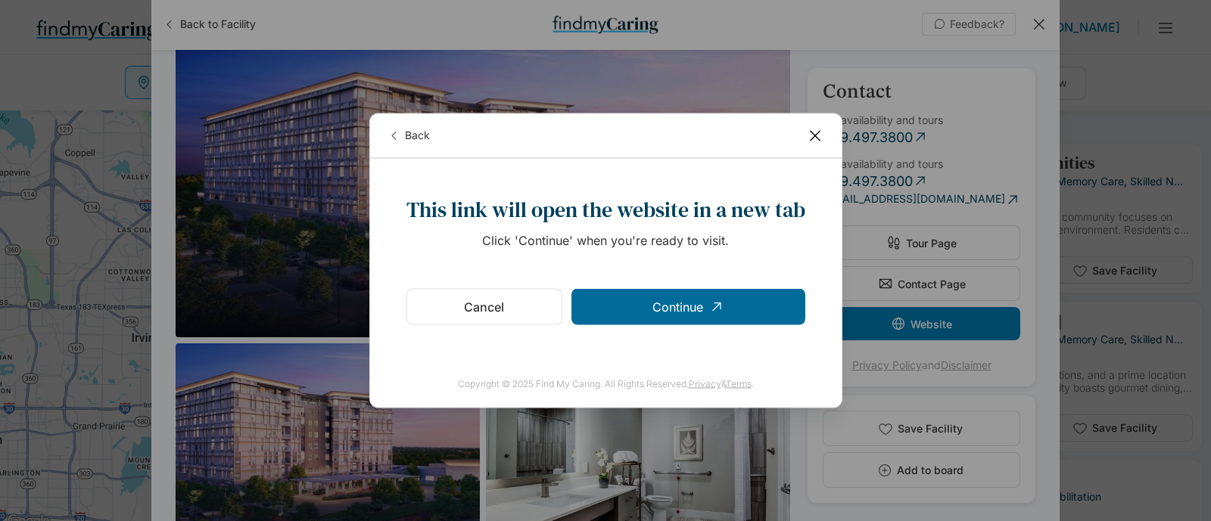
click at [676, 312] on p "Continue" at bounding box center [677, 307] width 51 height 15
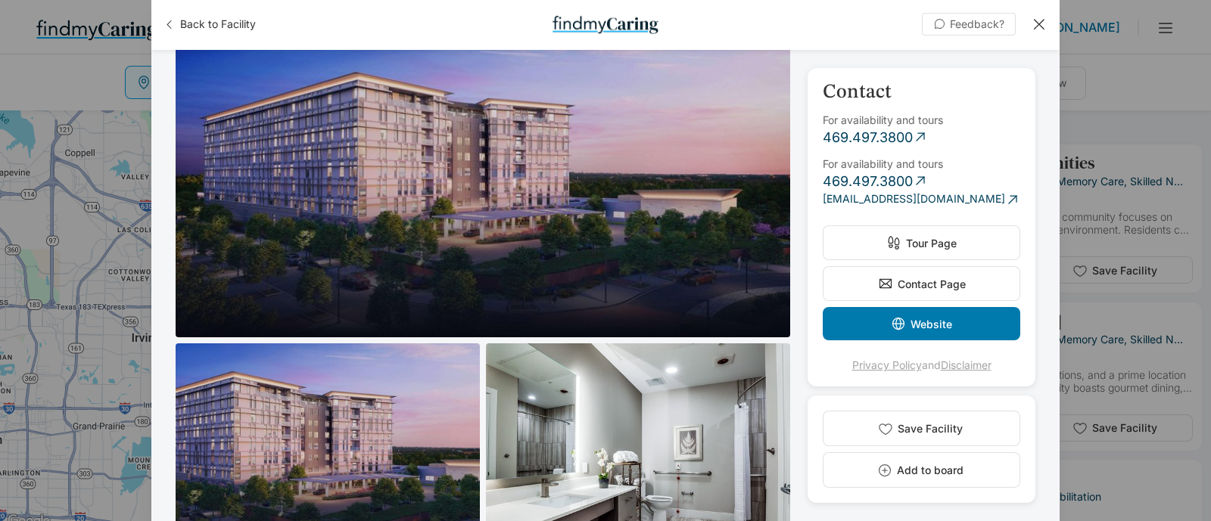
click at [931, 278] on span "Contact Page" at bounding box center [931, 284] width 68 height 13
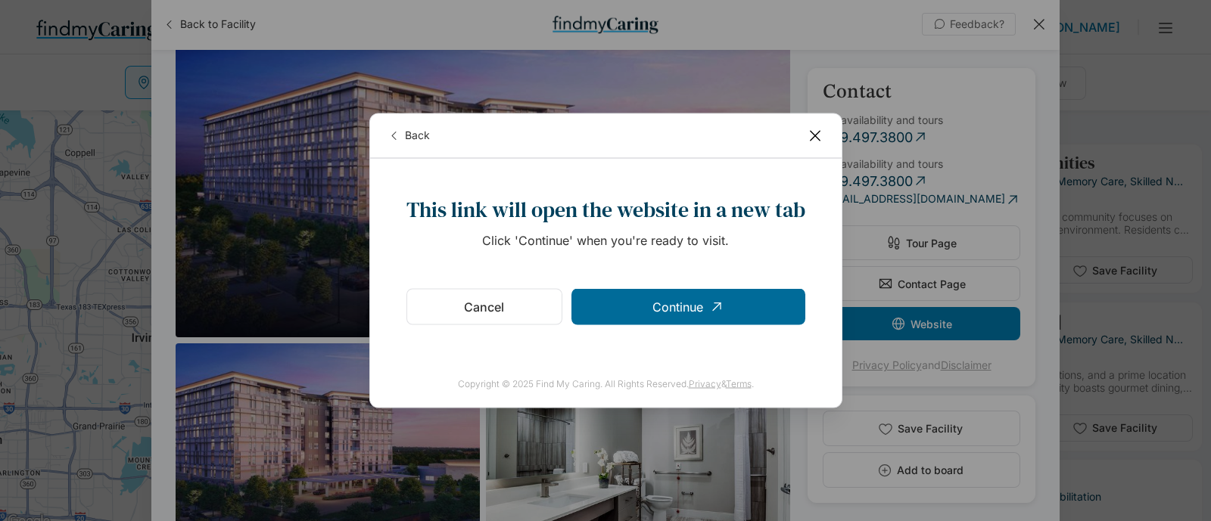
click at [671, 308] on p "Continue" at bounding box center [677, 307] width 51 height 15
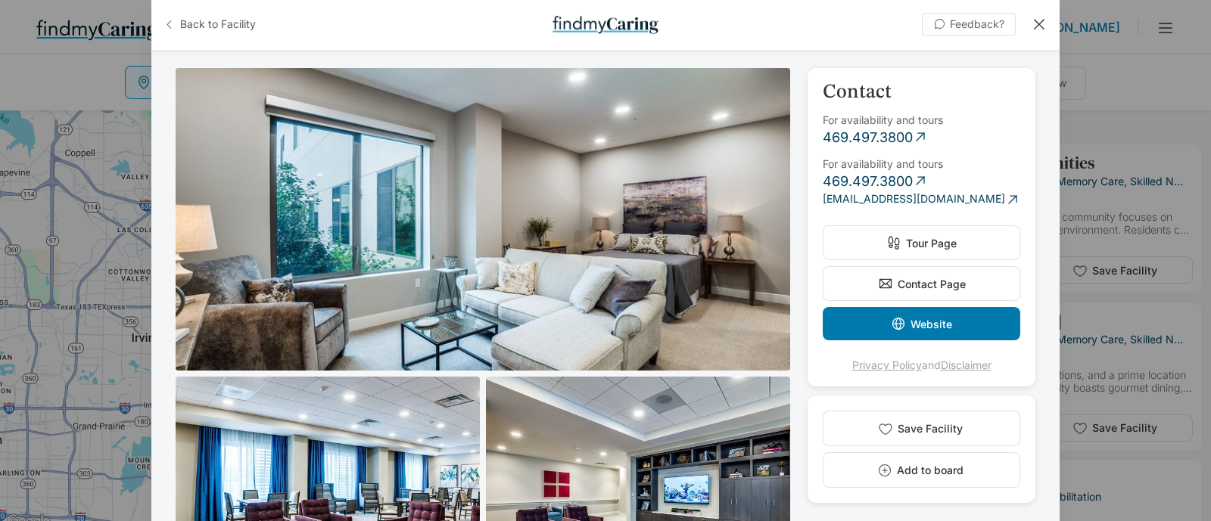
click at [222, 20] on span "Back to Facility" at bounding box center [218, 24] width 76 height 15
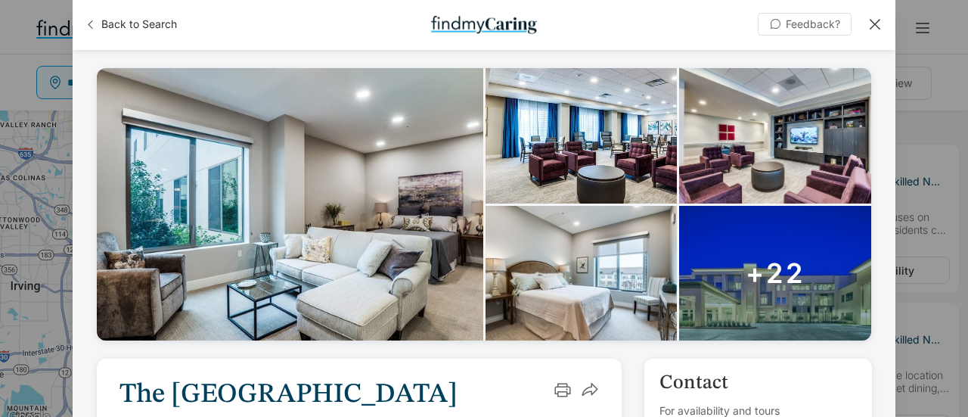
click at [875, 26] on div at bounding box center [875, 24] width 17 height 17
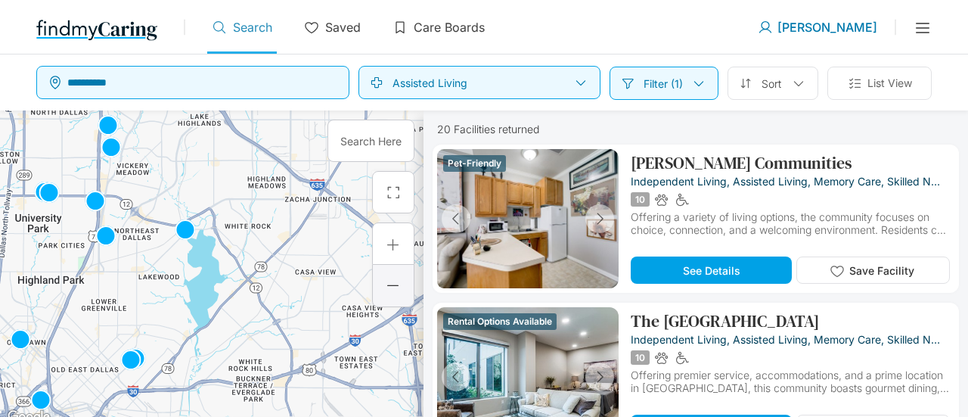
click at [387, 283] on div at bounding box center [393, 285] width 15 height 15
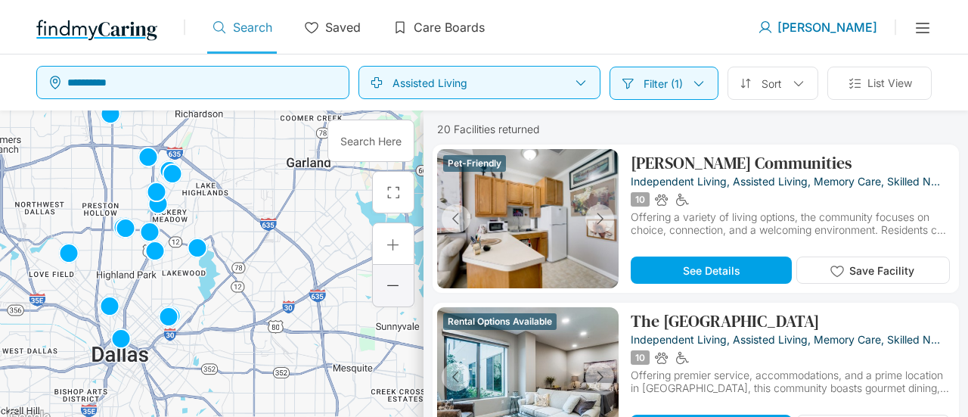
click at [387, 283] on div at bounding box center [393, 285] width 15 height 15
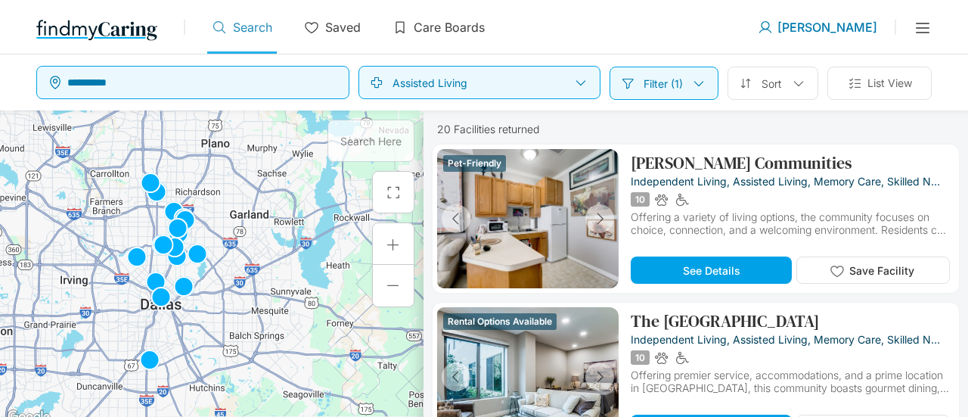
drag, startPoint x: 204, startPoint y: 216, endPoint x: 197, endPoint y: 214, distance: 7.7
click at [197, 214] on div at bounding box center [212, 268] width 424 height 316
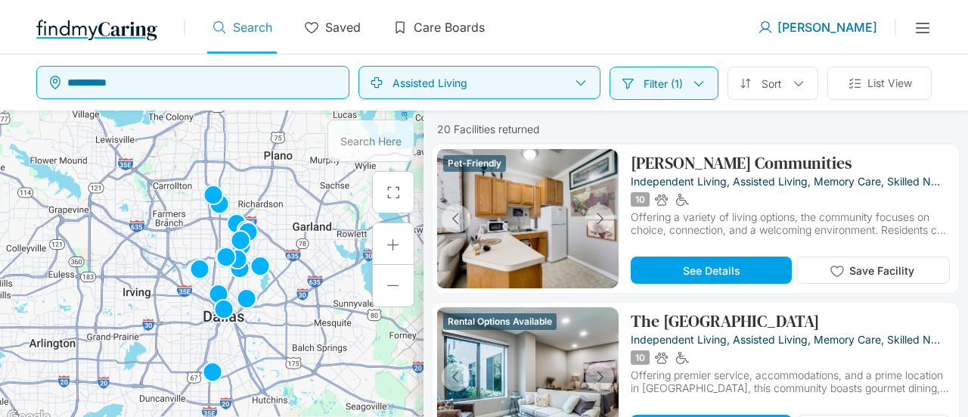
drag, startPoint x: 300, startPoint y: 211, endPoint x: 364, endPoint y: 219, distance: 64.8
click at [362, 222] on div at bounding box center [212, 268] width 424 height 316
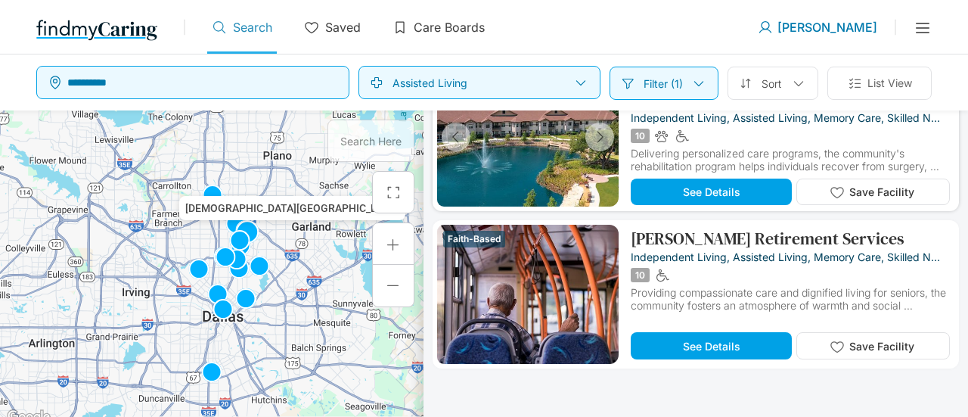
scroll to position [1209, 0]
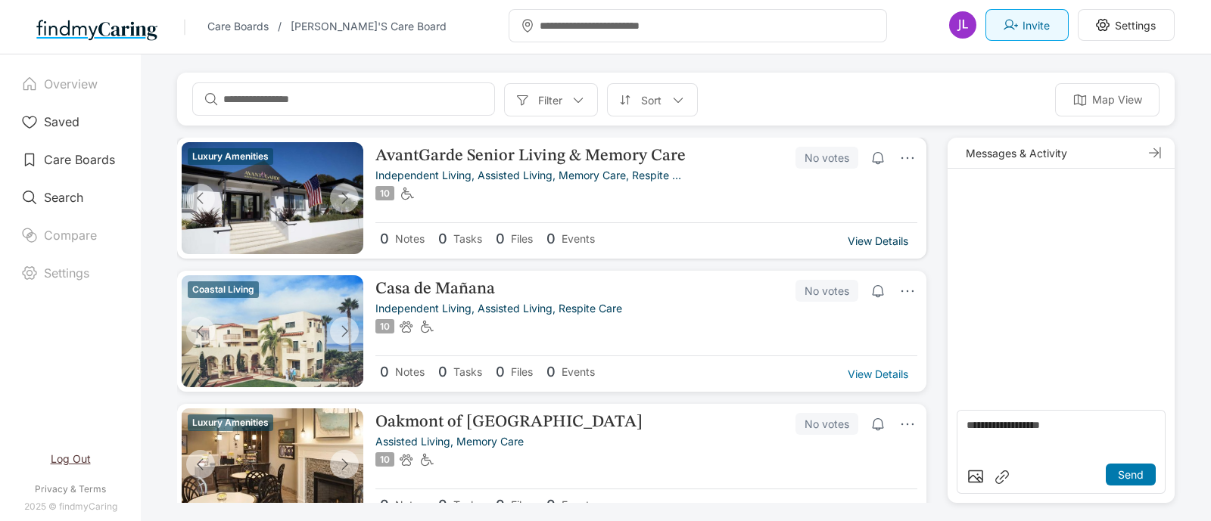
click at [889, 238] on p "View Details" at bounding box center [877, 241] width 61 height 13
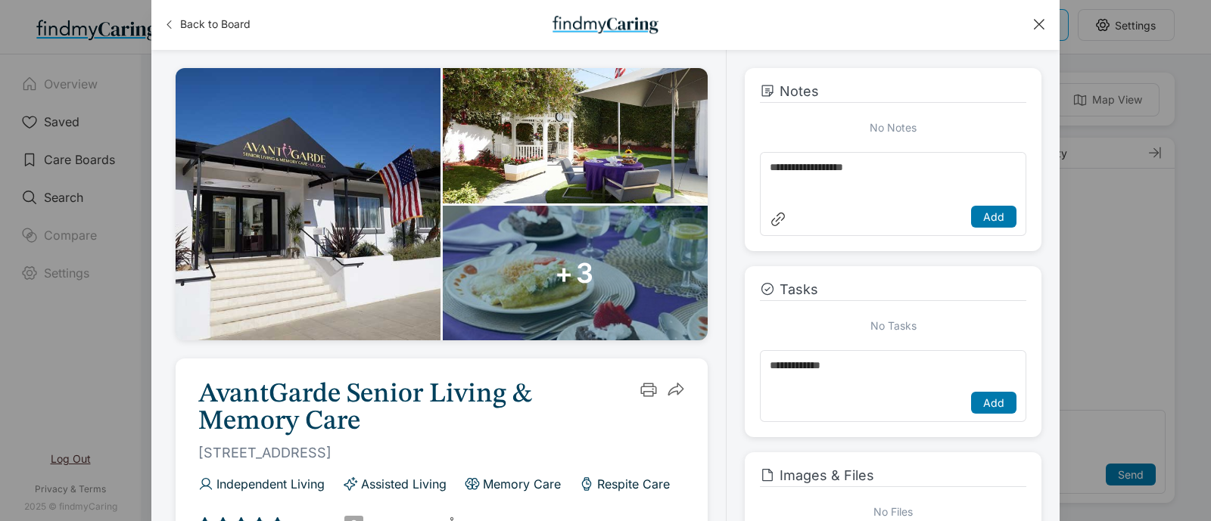
click at [1030, 32] on div at bounding box center [1038, 24] width 17 height 17
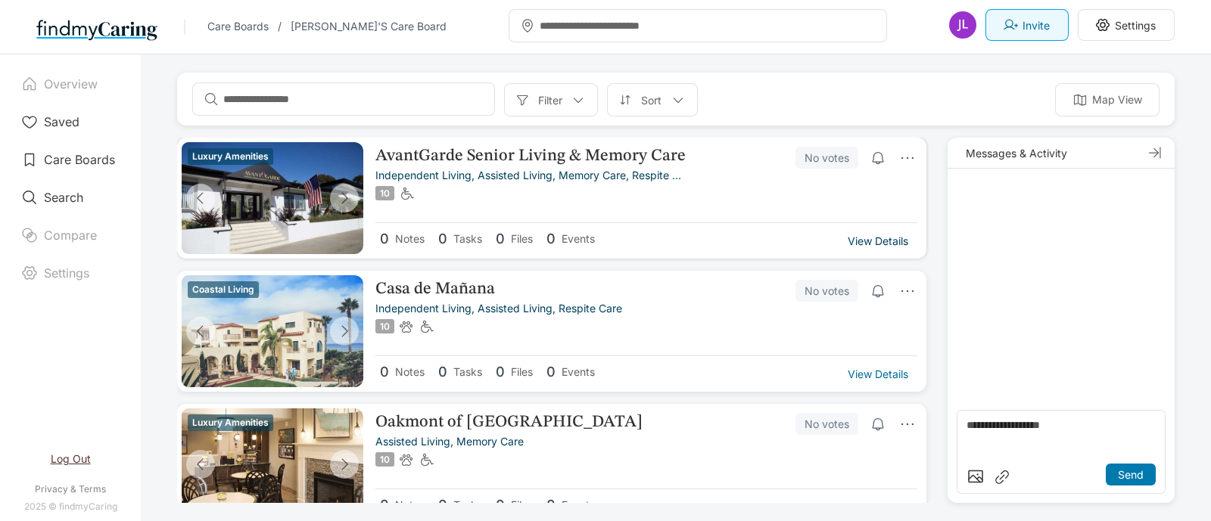
click at [878, 236] on p "View Details" at bounding box center [877, 241] width 61 height 13
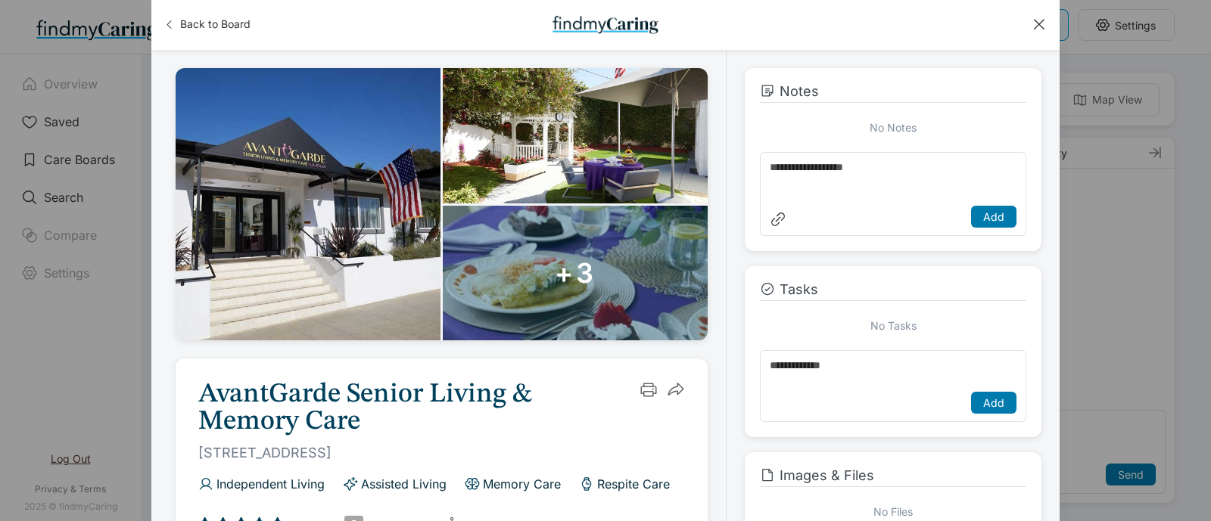
click at [855, 191] on textarea at bounding box center [892, 181] width 247 height 39
click at [836, 370] on textarea at bounding box center [892, 373] width 247 height 27
click at [1034, 21] on div at bounding box center [1038, 24] width 17 height 17
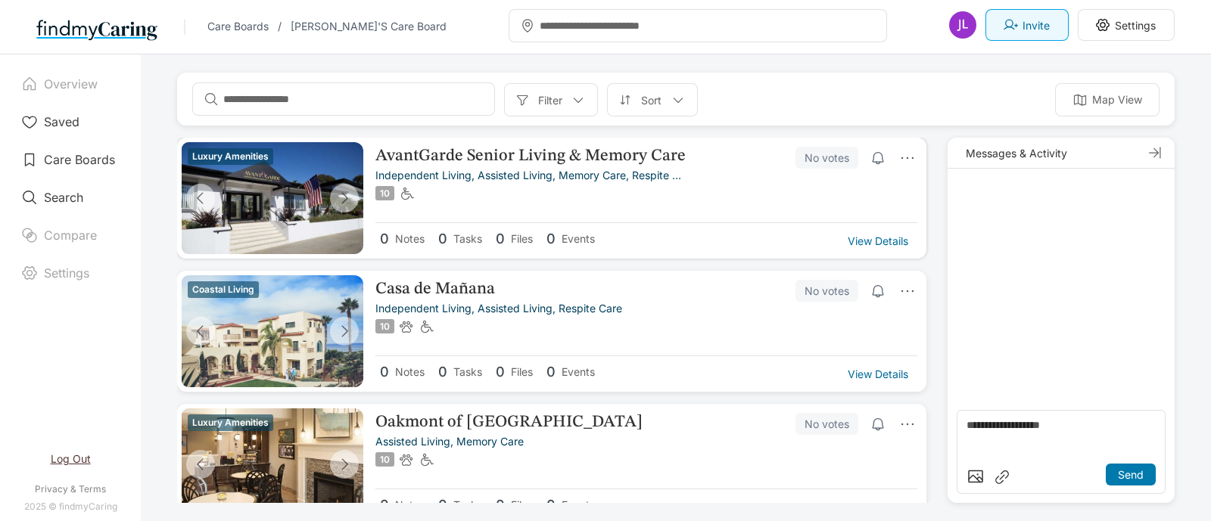
click at [878, 158] on div "No votes" at bounding box center [856, 158] width 122 height 22
click at [812, 159] on div "No votes" at bounding box center [826, 158] width 63 height 22
click at [866, 166] on div "AvantGarde Senior Living & Memory Care No votes independent living, assisted li…" at bounding box center [646, 182] width 542 height 71
click at [737, 181] on div "AvantGarde Senior Living & Memory Care No votes independent living, assisted li…" at bounding box center [646, 182] width 542 height 71
click at [628, 153] on p "AvantGarde Senior Living & Memory Care" at bounding box center [539, 156] width 328 height 18
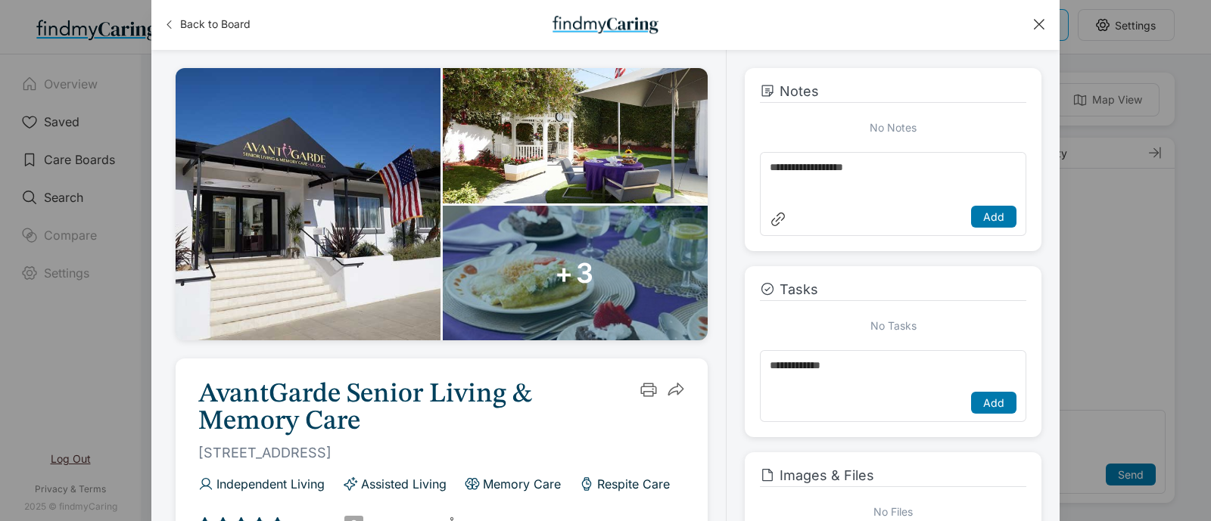
click at [807, 179] on textarea at bounding box center [892, 181] width 247 height 39
type textarea "**********"
click at [983, 209] on div "Add" at bounding box center [993, 217] width 45 height 22
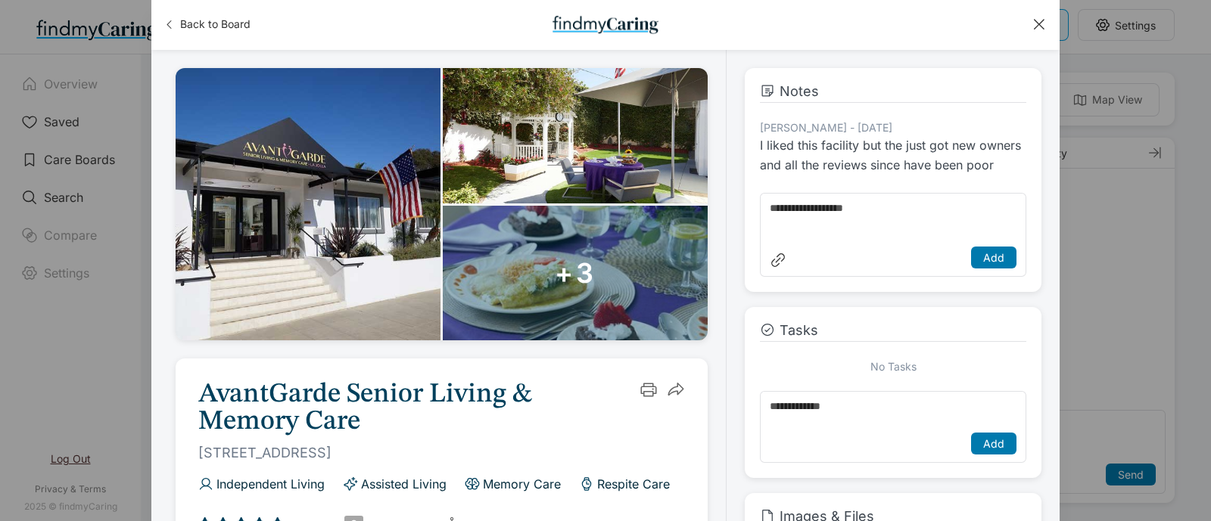
click at [1040, 19] on div at bounding box center [1038, 24] width 17 height 17
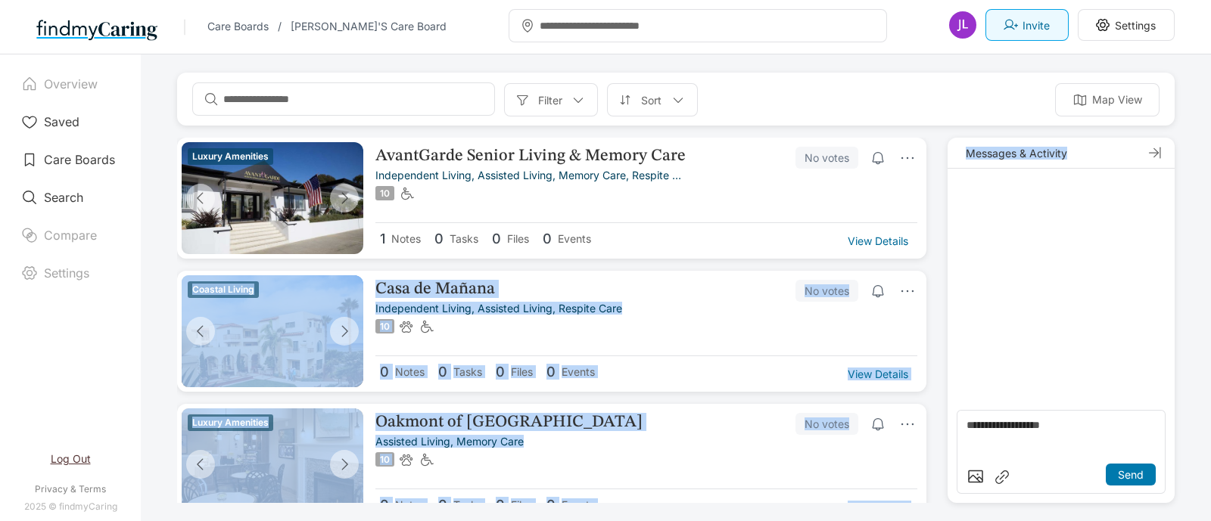
drag, startPoint x: 919, startPoint y: 255, endPoint x: 981, endPoint y: 217, distance: 72.7
click at [921, 253] on div "Luxury Amenities AvantGarde Senior Living & Memory Care No votes independent li…" at bounding box center [675, 330] width 997 height 384
click at [1022, 232] on div at bounding box center [1060, 285] width 227 height 232
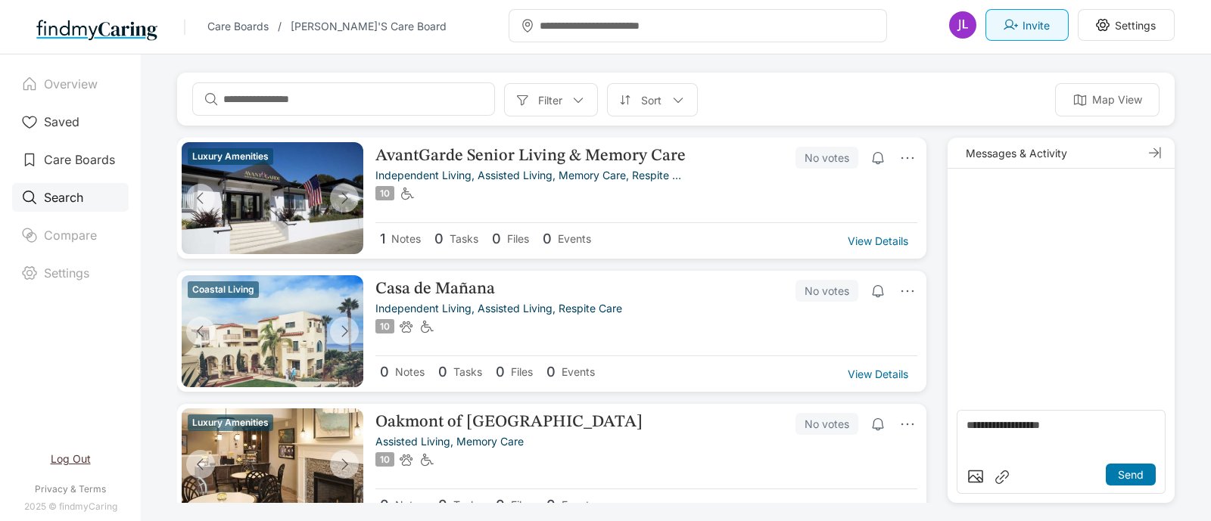
click at [89, 193] on div "Search" at bounding box center [70, 197] width 117 height 29
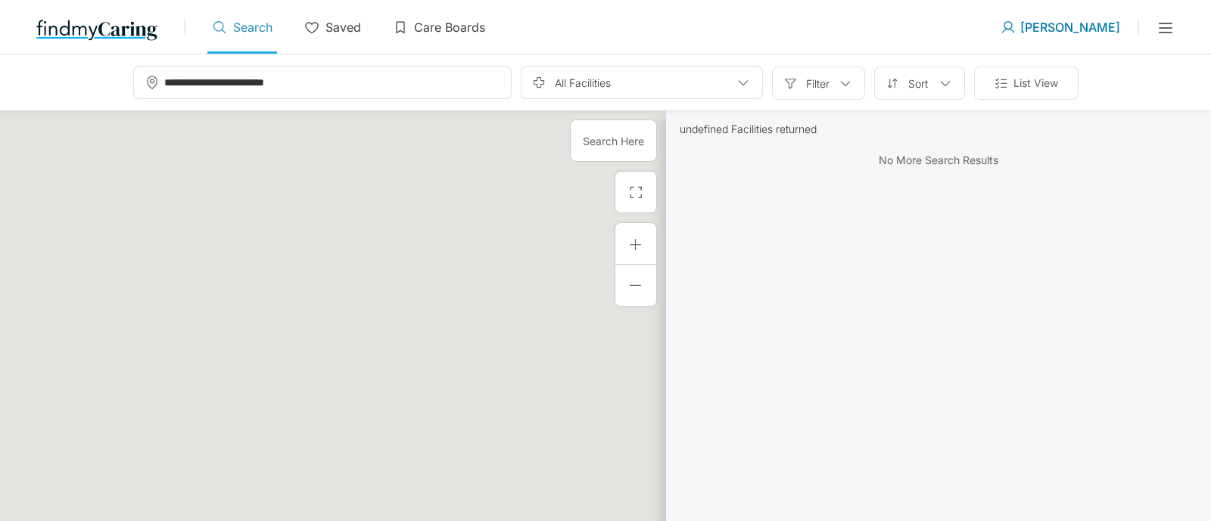
type input "**********"
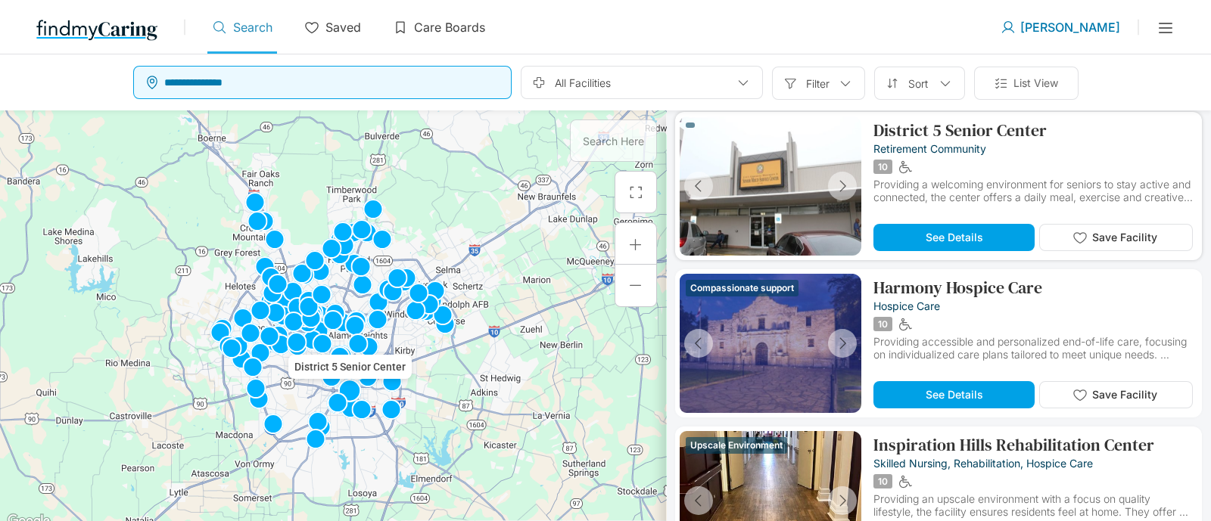
scroll to position [946, 0]
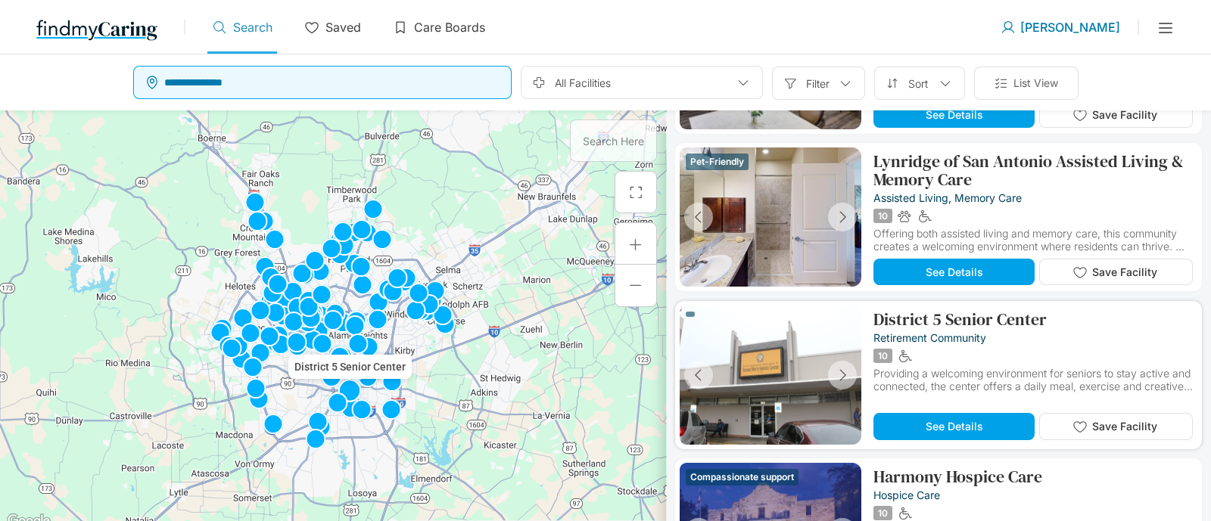
click at [977, 325] on p "District 5 Senior Center" at bounding box center [959, 319] width 173 height 18
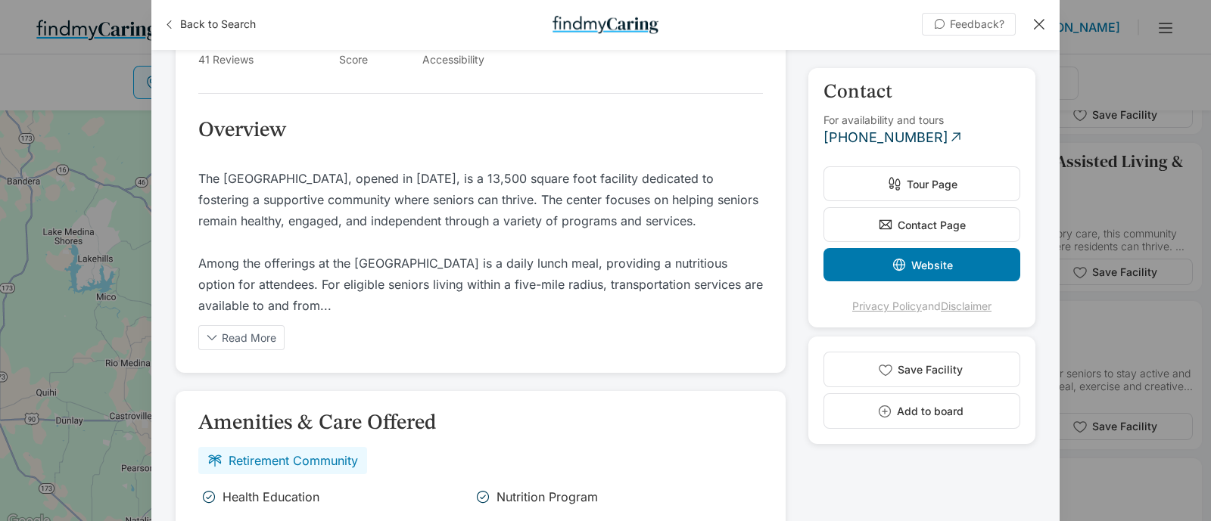
scroll to position [333, 0]
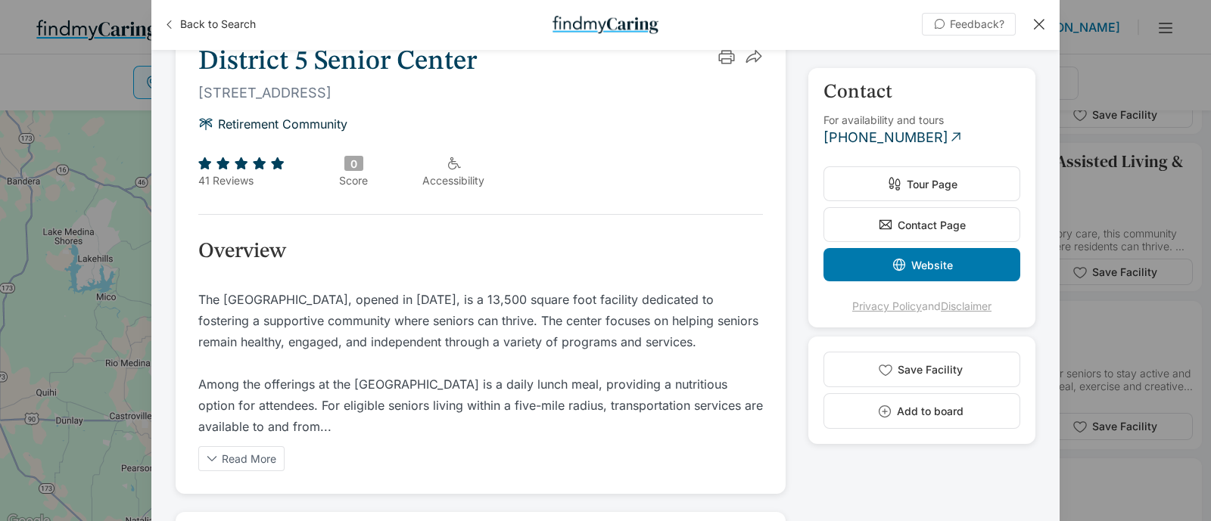
click at [1046, 17] on div at bounding box center [1038, 24] width 17 height 17
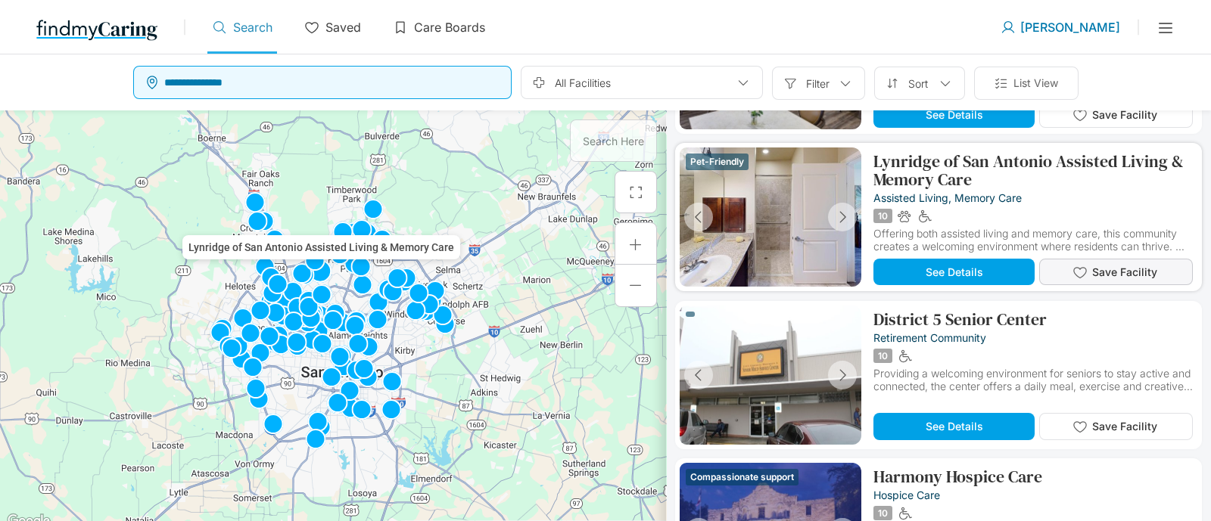
click at [1116, 284] on button "Save Facility" at bounding box center [1116, 272] width 154 height 26
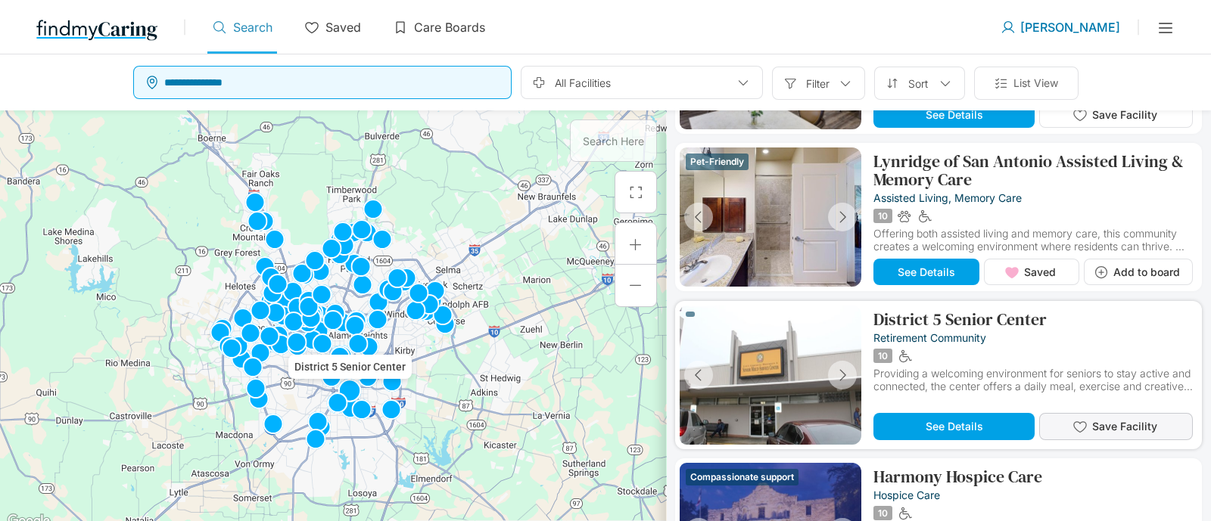
click at [1108, 424] on span "Save Facility" at bounding box center [1124, 426] width 65 height 13
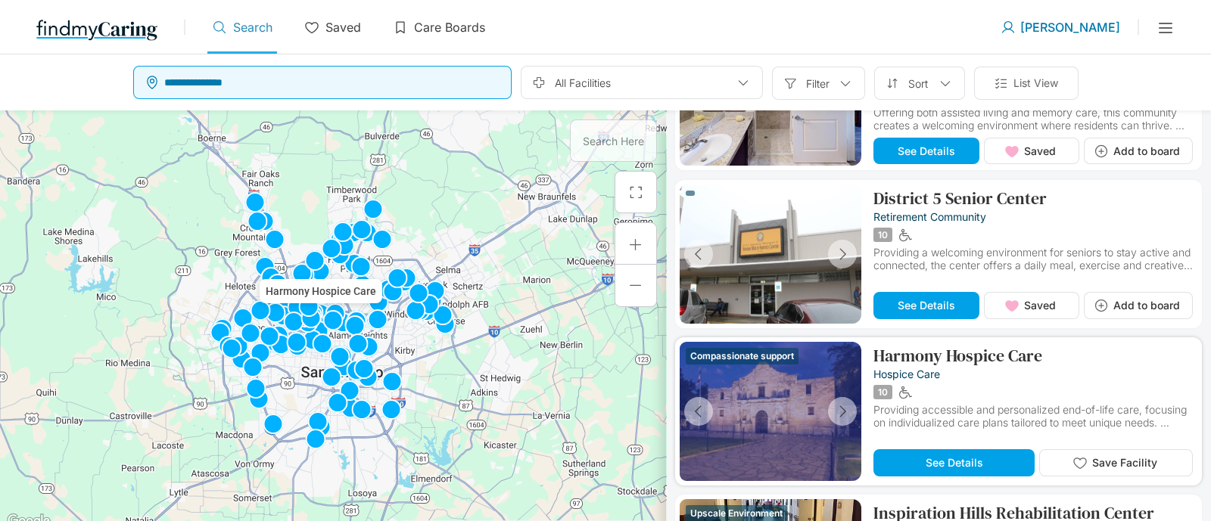
scroll to position [1135, 0]
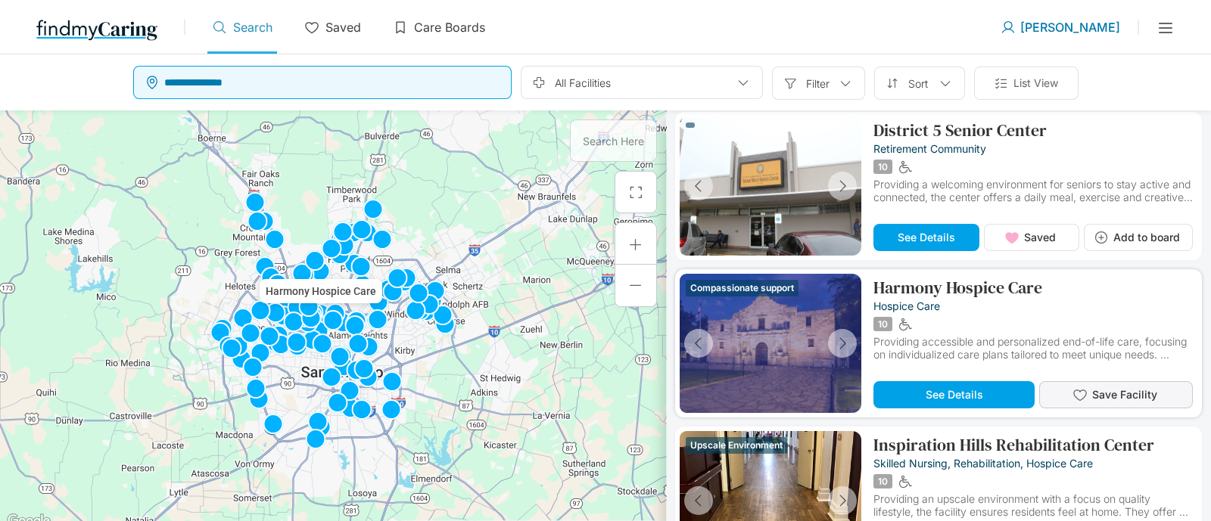
click at [1105, 395] on span "Save Facility" at bounding box center [1124, 394] width 65 height 13
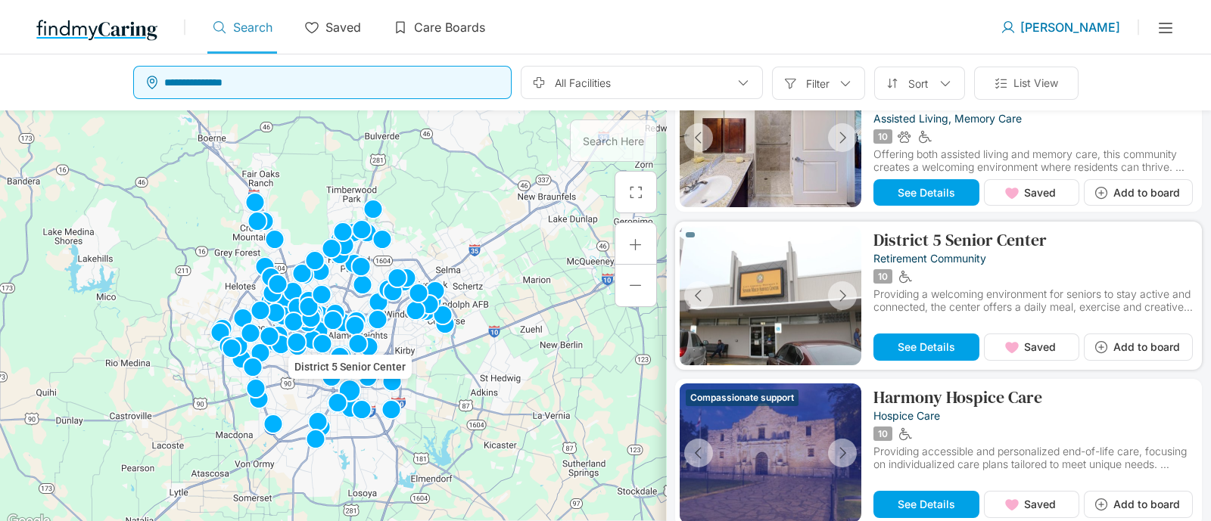
scroll to position [946, 0]
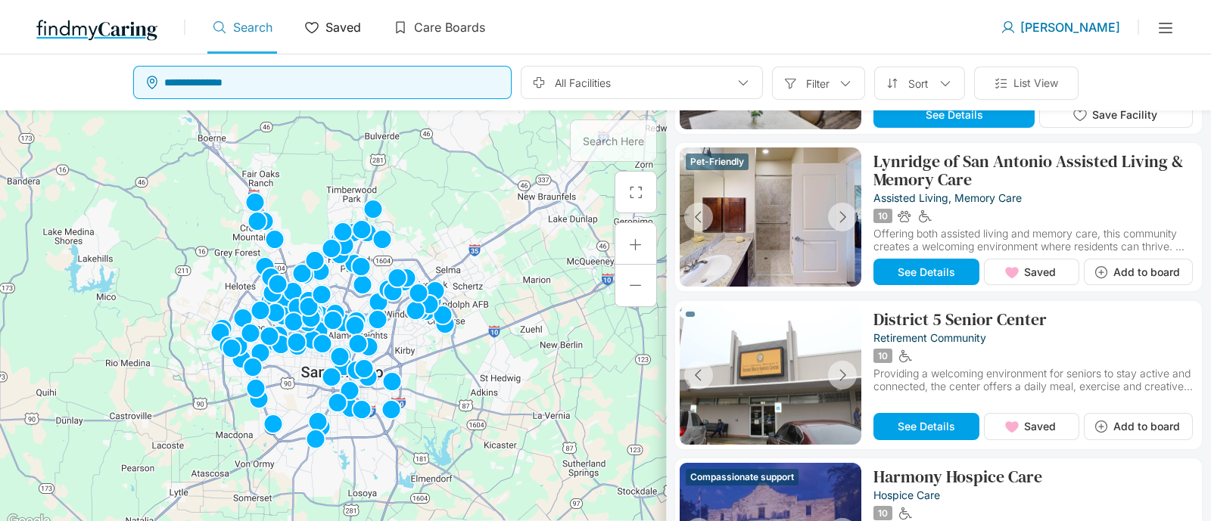
click at [318, 33] on icon at bounding box center [311, 27] width 15 height 15
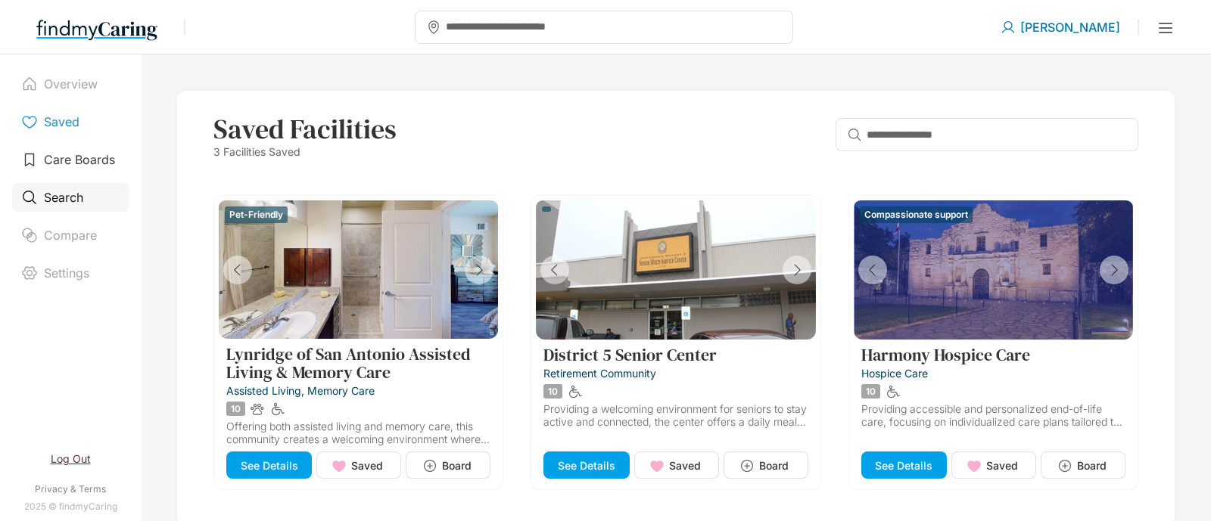
click at [75, 188] on div "Search" at bounding box center [70, 197] width 117 height 29
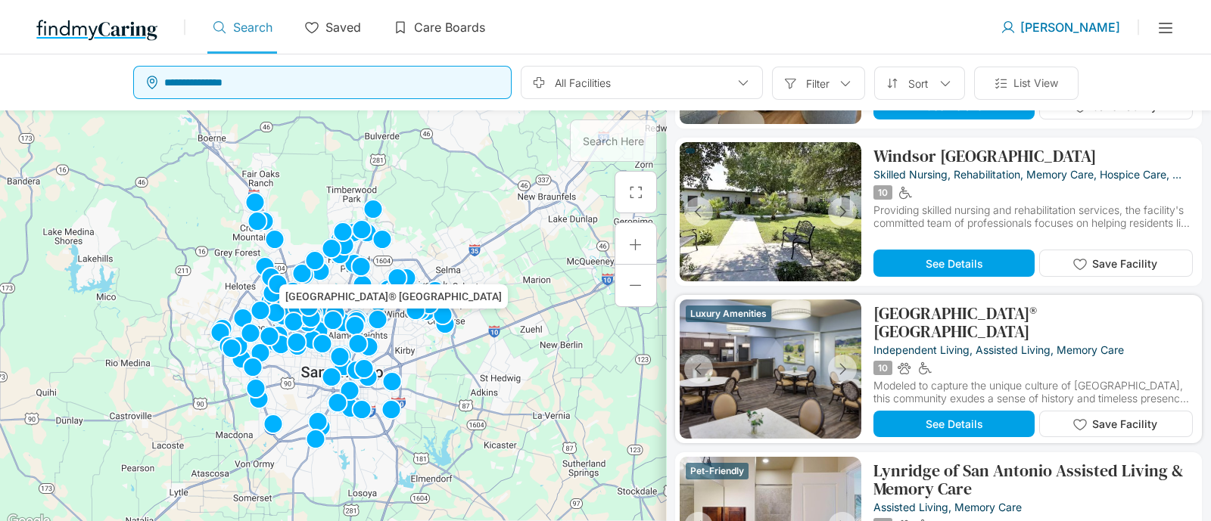
scroll to position [661, 0]
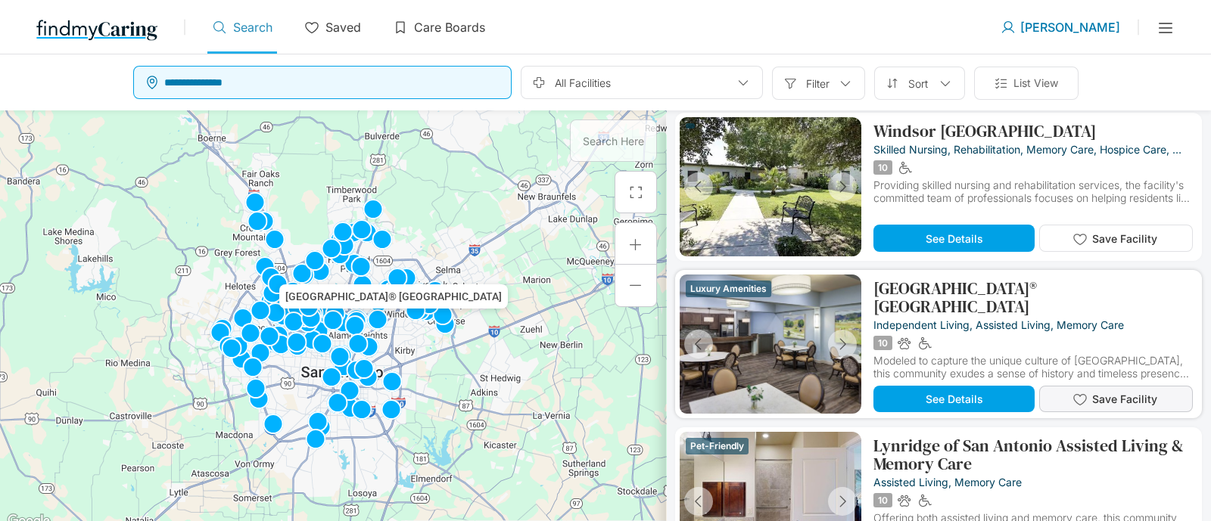
click at [1132, 386] on button "Save Facility" at bounding box center [1116, 399] width 154 height 26
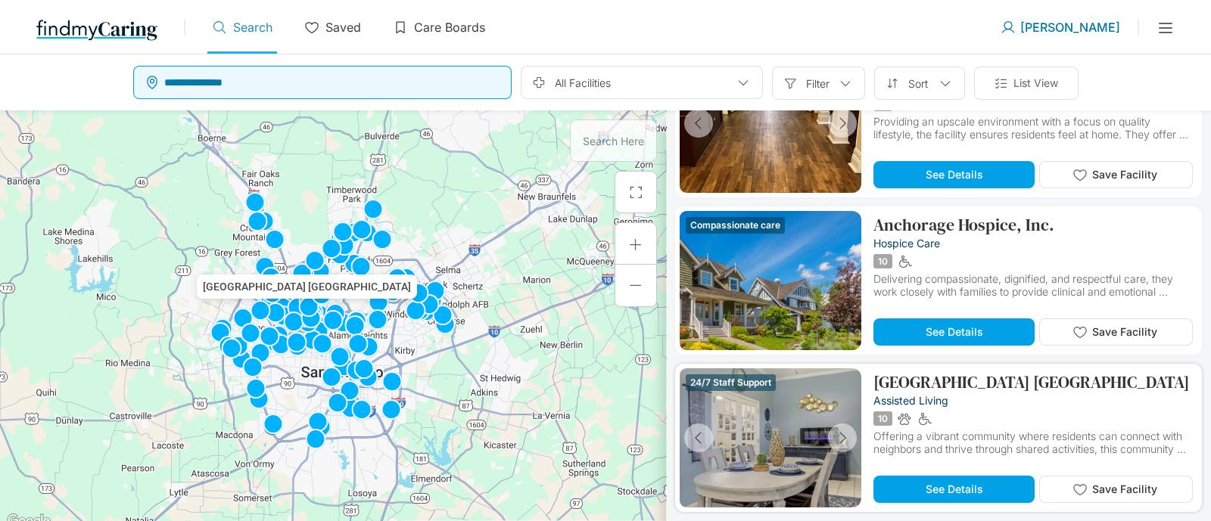
scroll to position [1512, 0]
click at [1146, 336] on span "Save Facility" at bounding box center [1124, 331] width 65 height 13
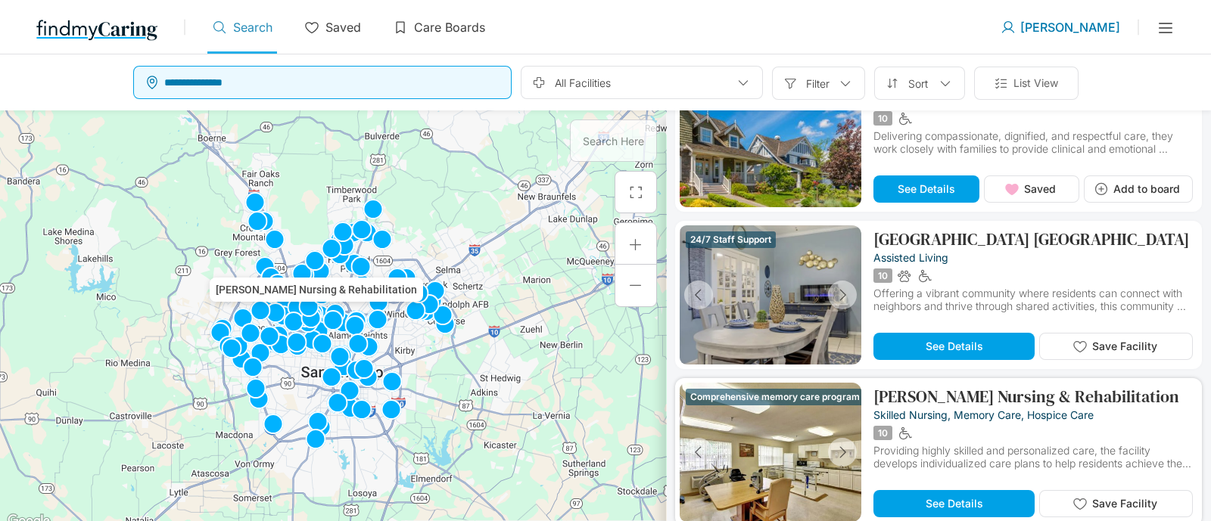
scroll to position [1702, 0]
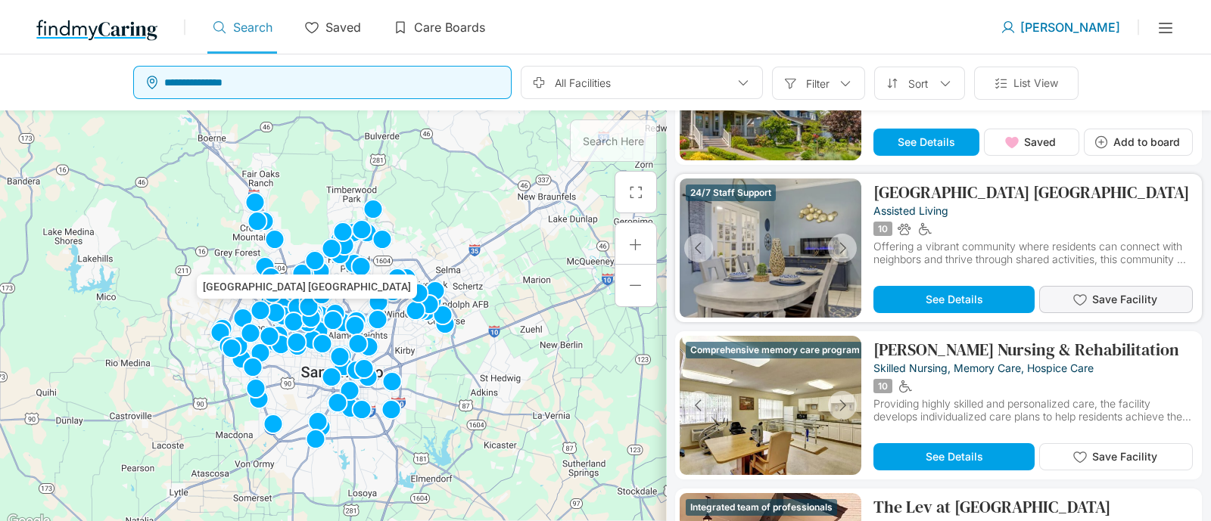
click at [1177, 297] on button "Save Facility" at bounding box center [1116, 299] width 154 height 27
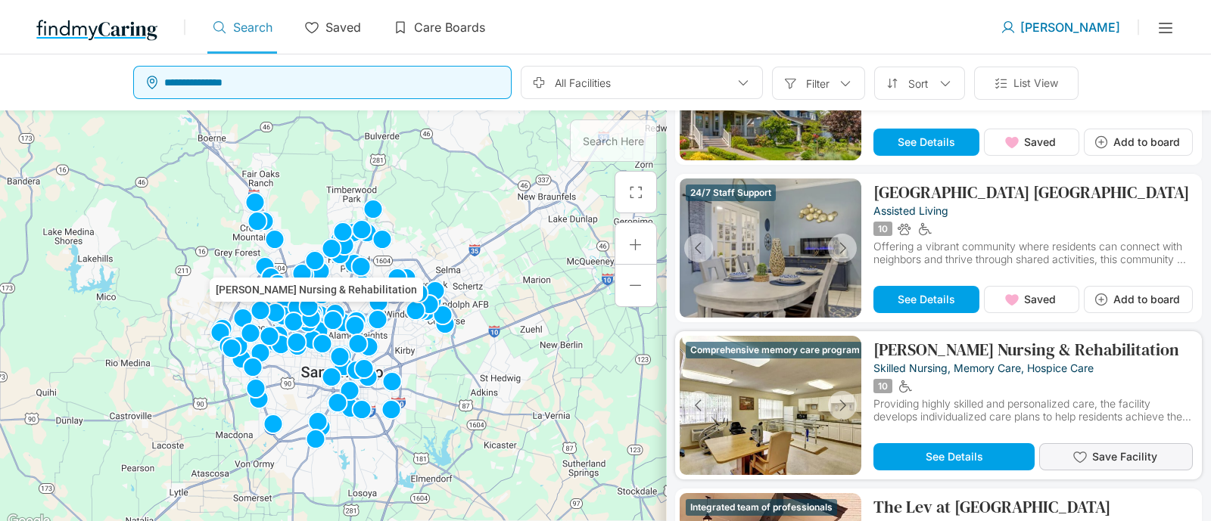
click at [1139, 443] on button "Save Facility" at bounding box center [1116, 456] width 154 height 27
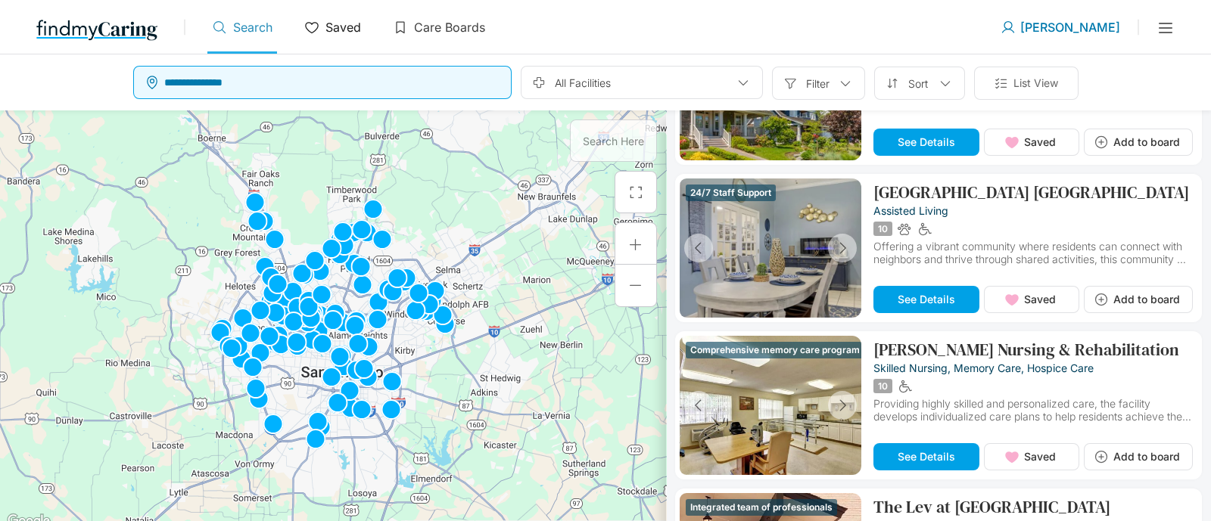
click at [355, 28] on p "Saved" at bounding box center [343, 27] width 36 height 15
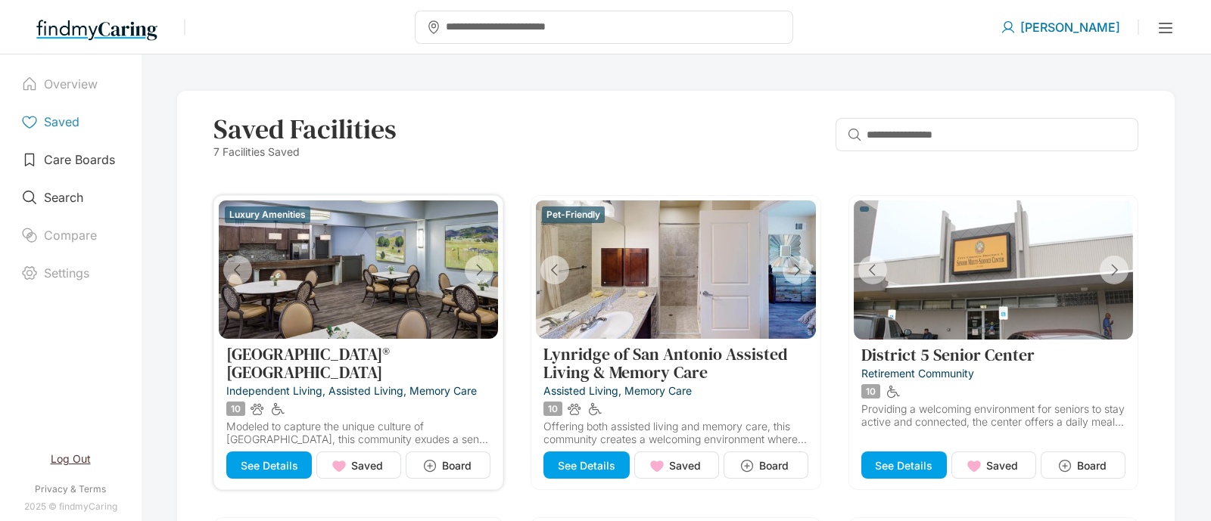
click at [379, 350] on p "Franklin Park® Alamo Heights" at bounding box center [358, 363] width 264 height 36
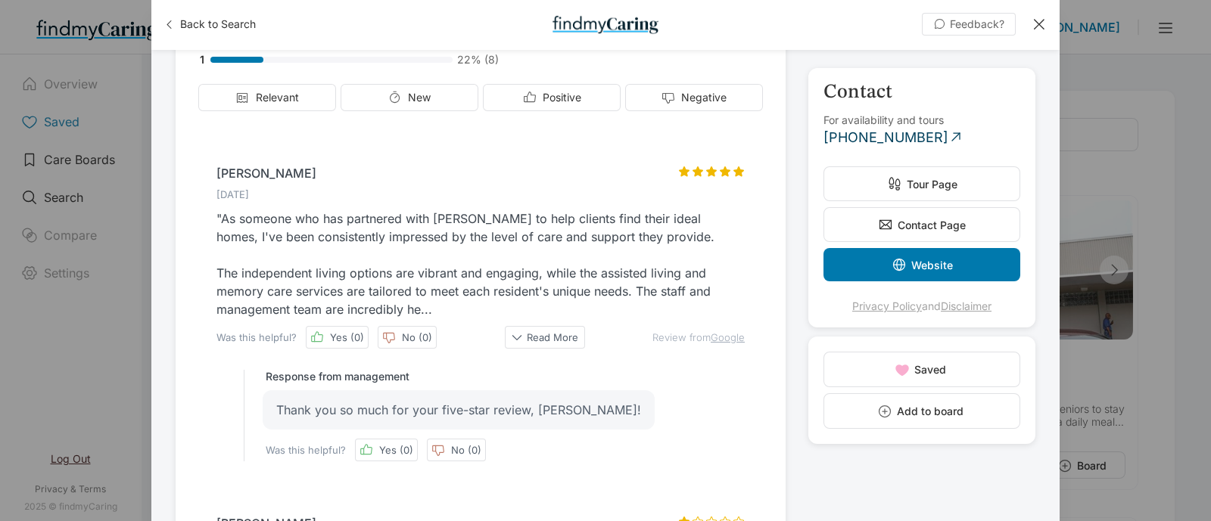
scroll to position [2081, 0]
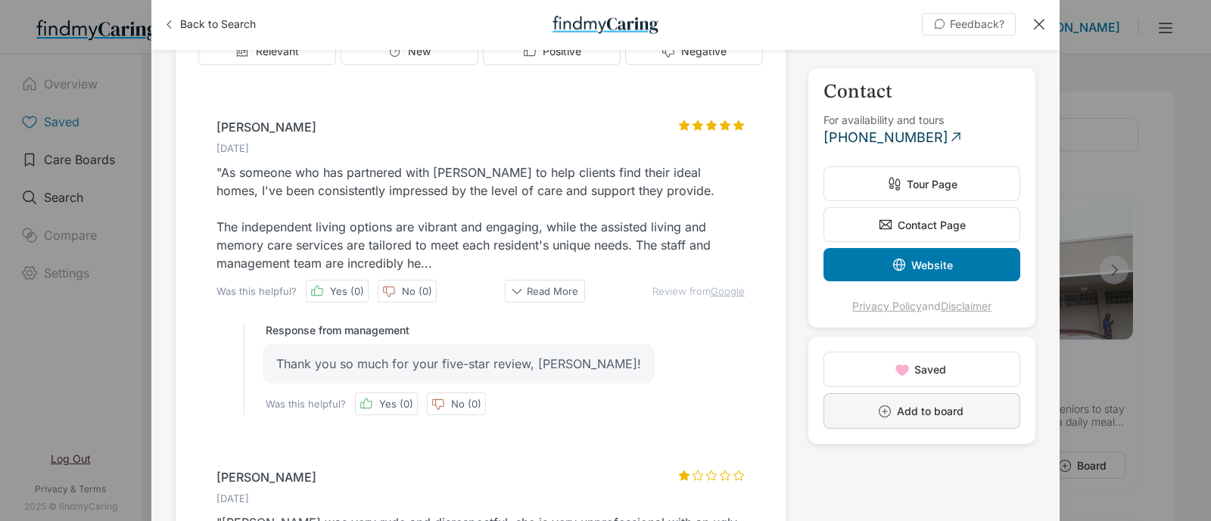
click at [881, 415] on icon "button" at bounding box center [884, 411] width 15 height 15
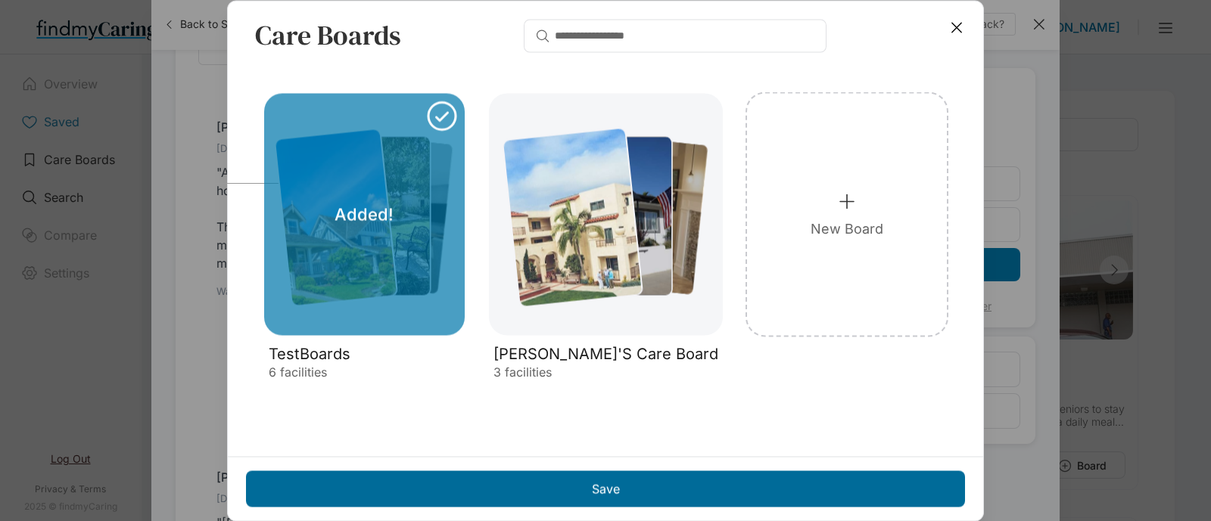
click at [506, 490] on div "Save" at bounding box center [605, 489] width 719 height 36
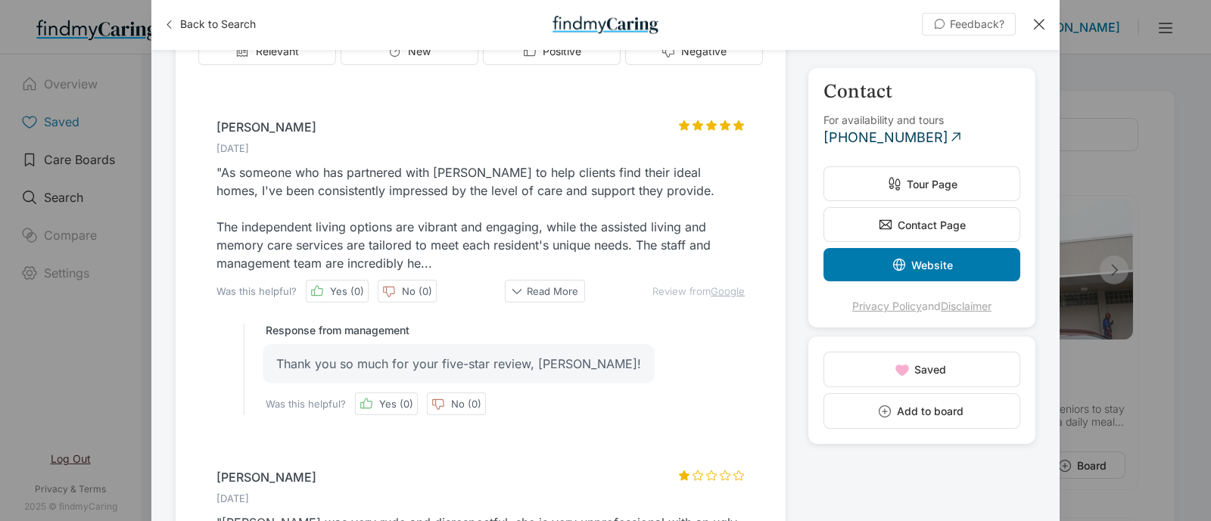
click at [1040, 17] on div at bounding box center [1038, 24] width 17 height 17
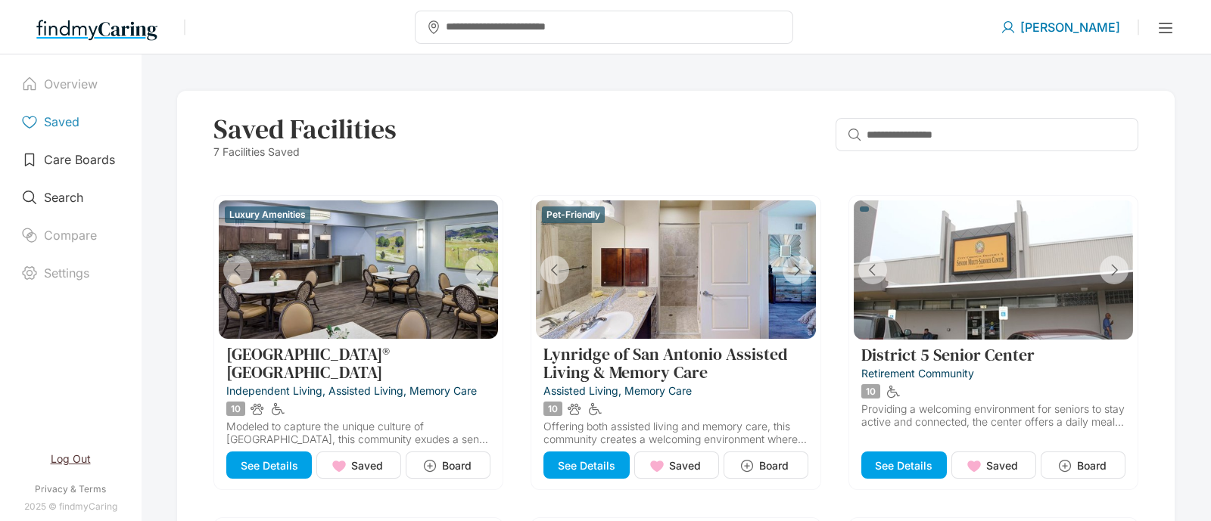
click at [136, 28] on img at bounding box center [96, 29] width 121 height 24
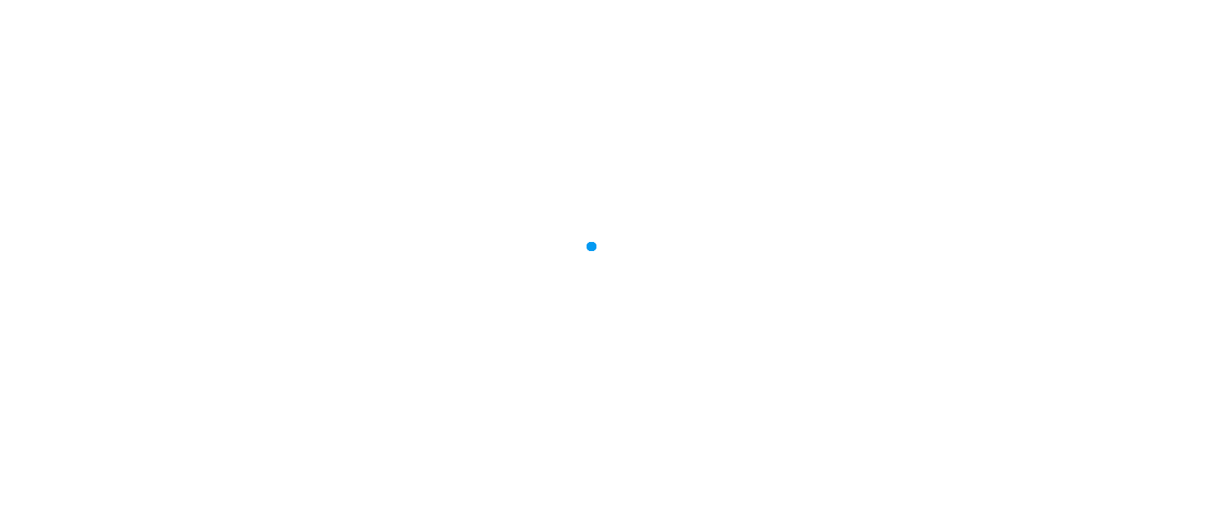
type input "**********"
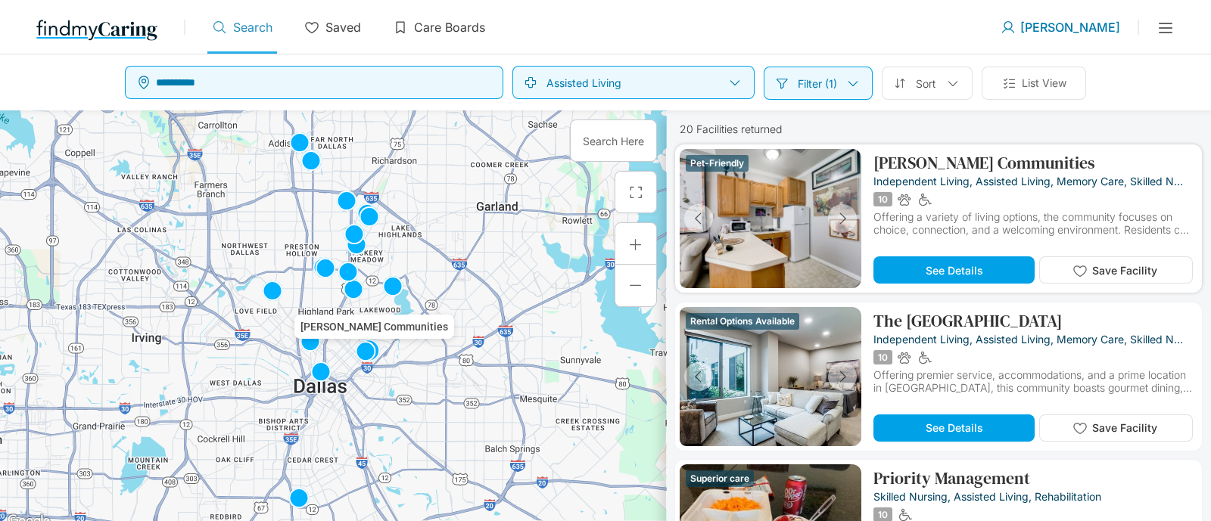
click at [870, 165] on div "Pet-Friendly [PERSON_NAME] Communities independent living, assisted living, mem…" at bounding box center [938, 219] width 527 height 148
click at [947, 163] on p "[PERSON_NAME] Communities" at bounding box center [984, 163] width 222 height 18
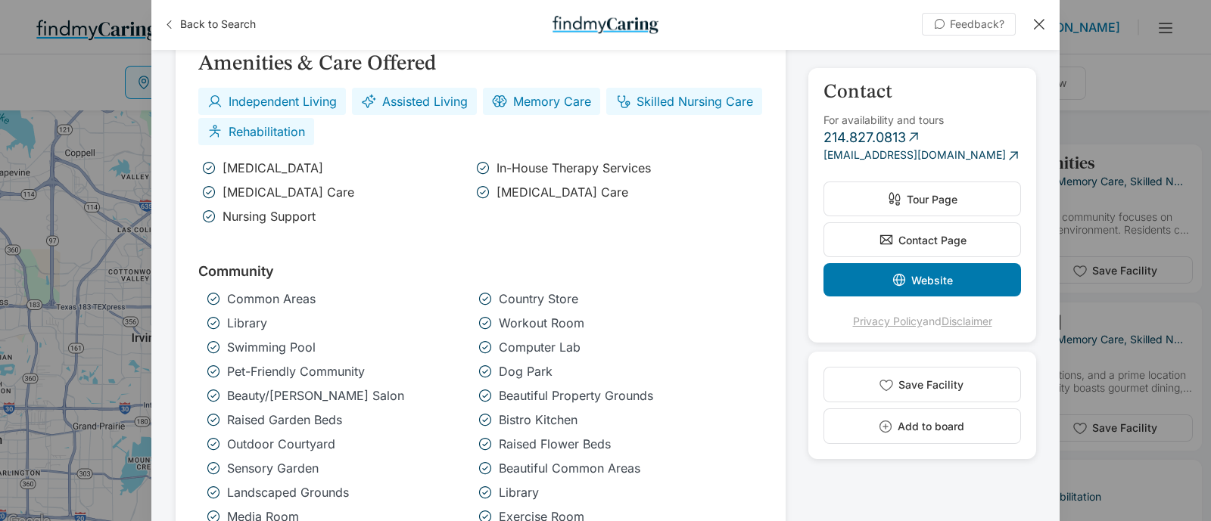
scroll to position [851, 0]
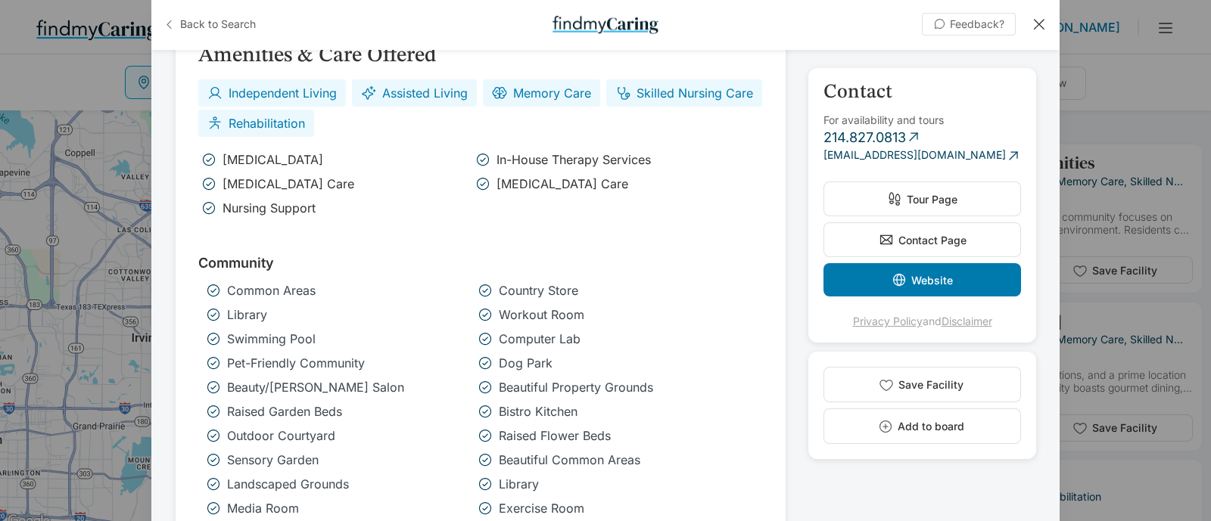
click at [191, 20] on span "Back to Search" at bounding box center [218, 24] width 76 height 15
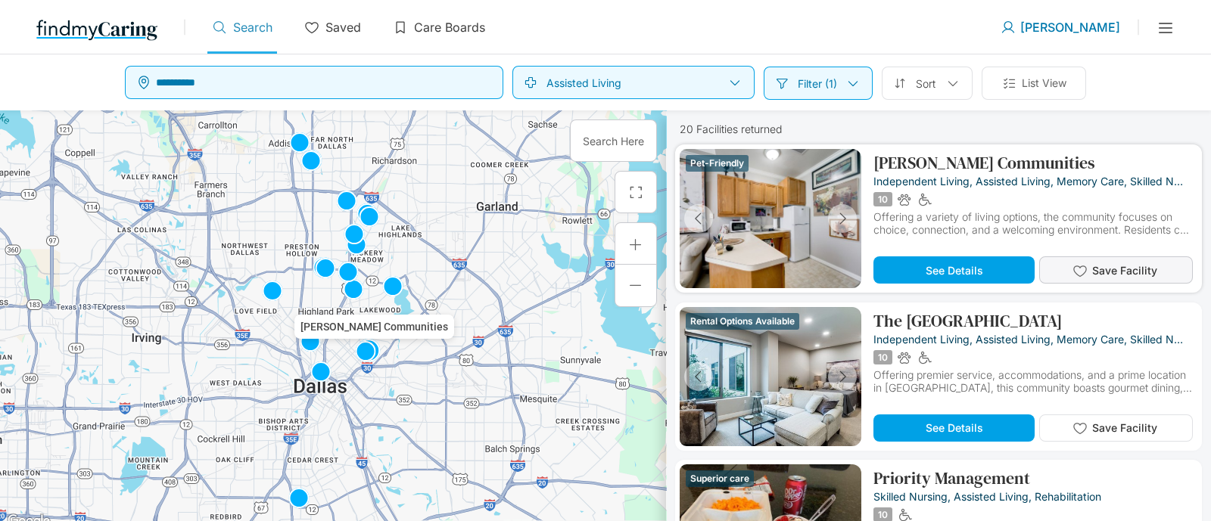
click at [1117, 272] on span "Save Facility" at bounding box center [1124, 270] width 65 height 13
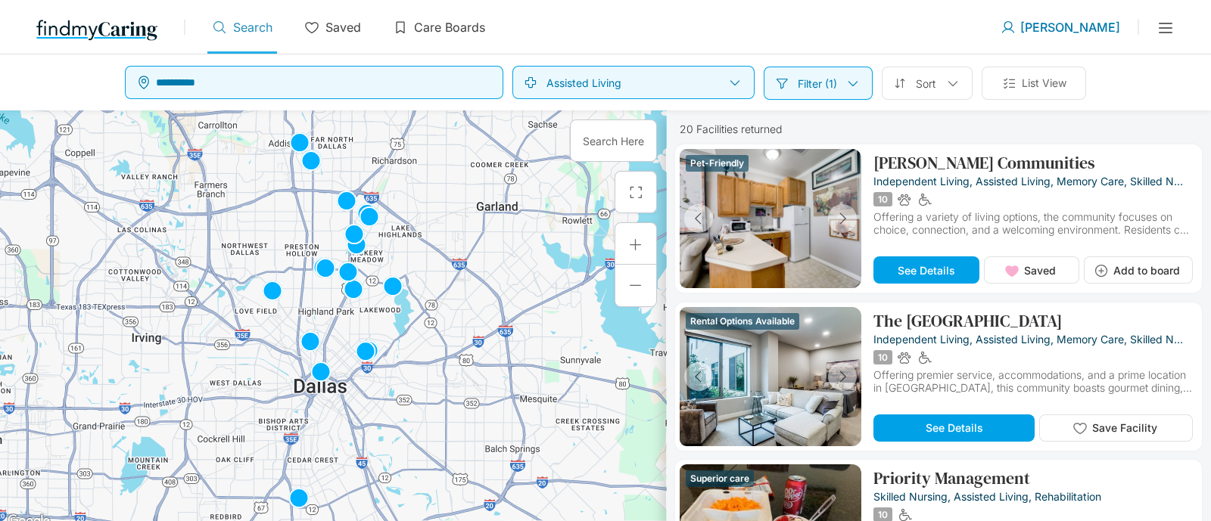
drag, startPoint x: 685, startPoint y: 30, endPoint x: 548, endPoint y: 13, distance: 138.8
click at [548, 13] on div "Use Current Location Search Saved Care Boards" at bounding box center [603, 31] width 793 height 45
click at [1152, 266] on span "Add to board" at bounding box center [1146, 270] width 67 height 13
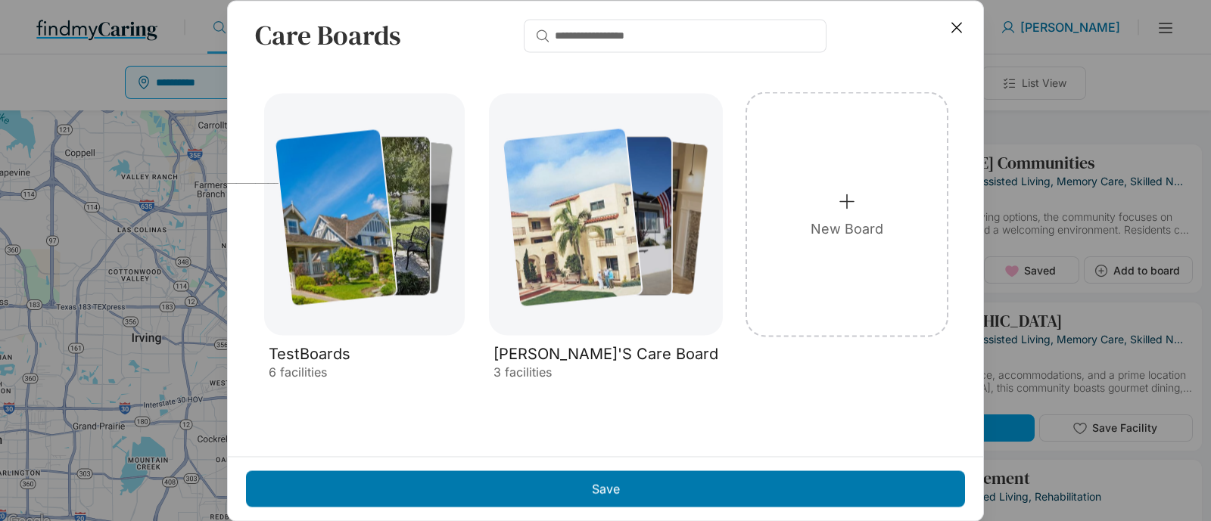
click at [954, 23] on icon at bounding box center [956, 27] width 17 height 17
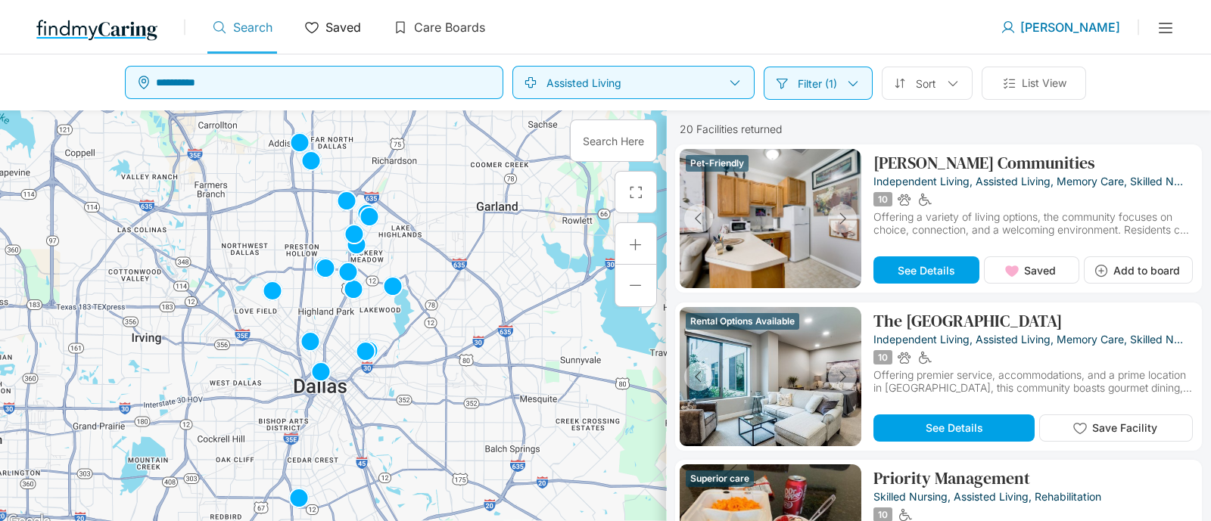
click at [358, 20] on p "Saved" at bounding box center [343, 27] width 36 height 15
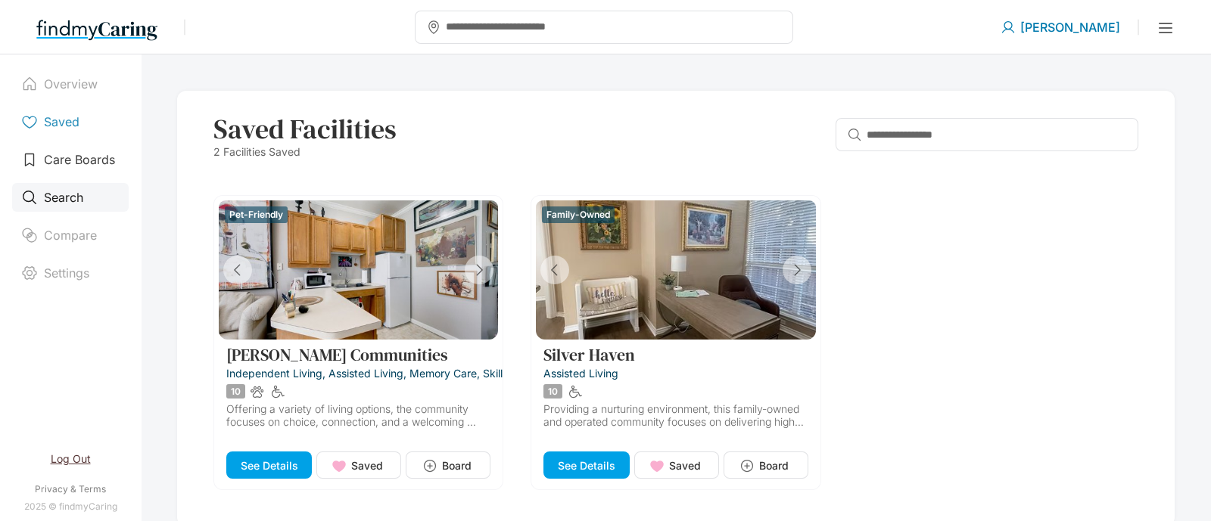
click at [48, 192] on p "Search" at bounding box center [63, 197] width 39 height 15
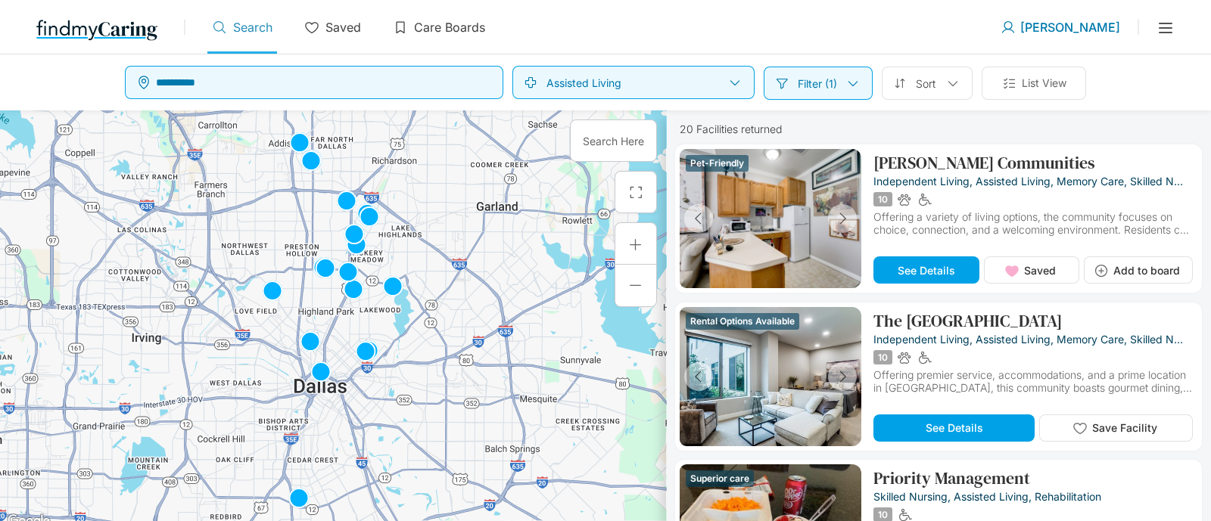
click at [1165, 19] on icon at bounding box center [1165, 28] width 18 height 18
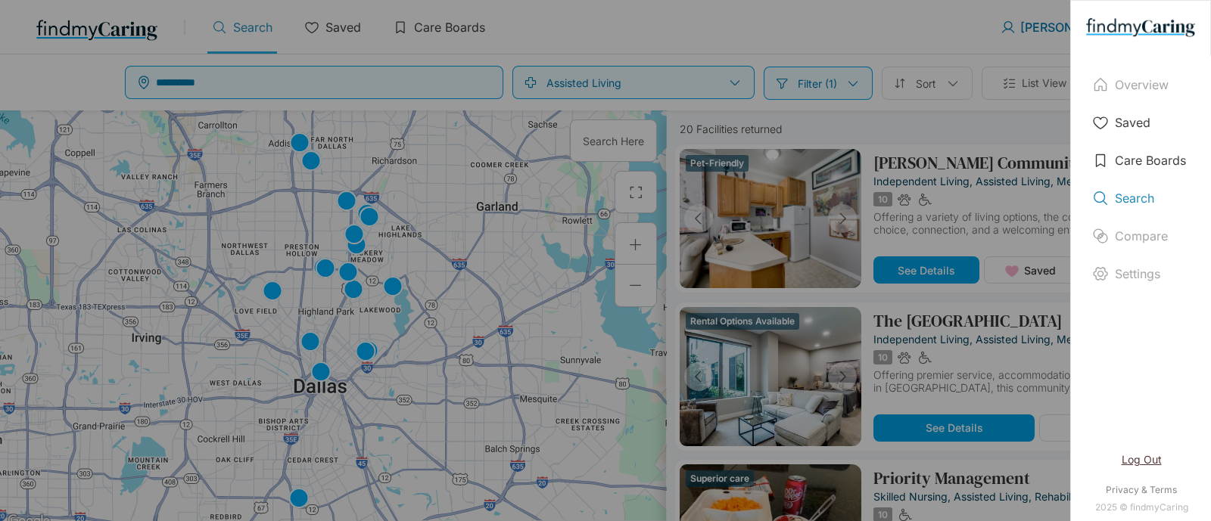
click at [941, 17] on div "Overview Saved Care Boards Search Compare Settings Log Out Privacy & Terms 2025…" at bounding box center [605, 260] width 1211 height 521
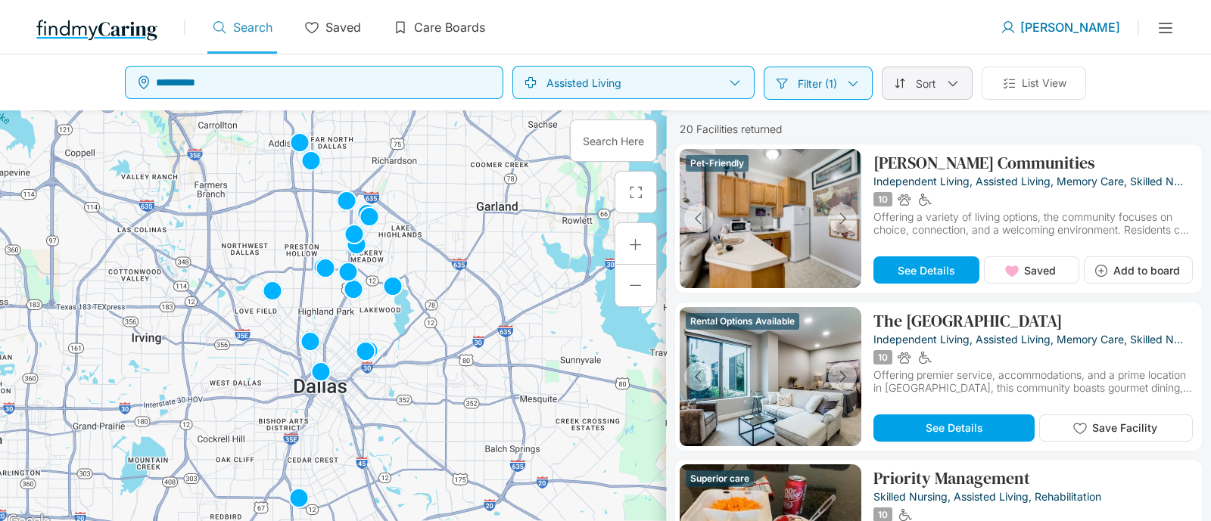
click at [943, 87] on div "Sort" at bounding box center [926, 83] width 91 height 33
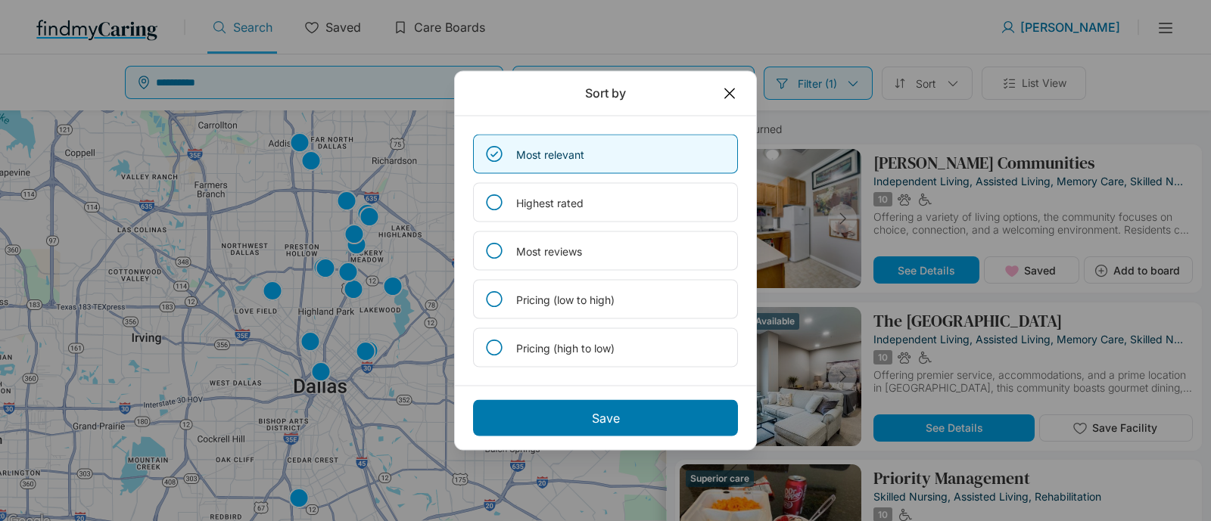
click at [738, 90] on div "Sort by" at bounding box center [605, 94] width 301 height 45
drag, startPoint x: 728, startPoint y: 90, endPoint x: 734, endPoint y: 84, distance: 8.6
click at [734, 84] on div "Sort by" at bounding box center [605, 94] width 301 height 45
click at [726, 89] on icon at bounding box center [729, 93] width 17 height 17
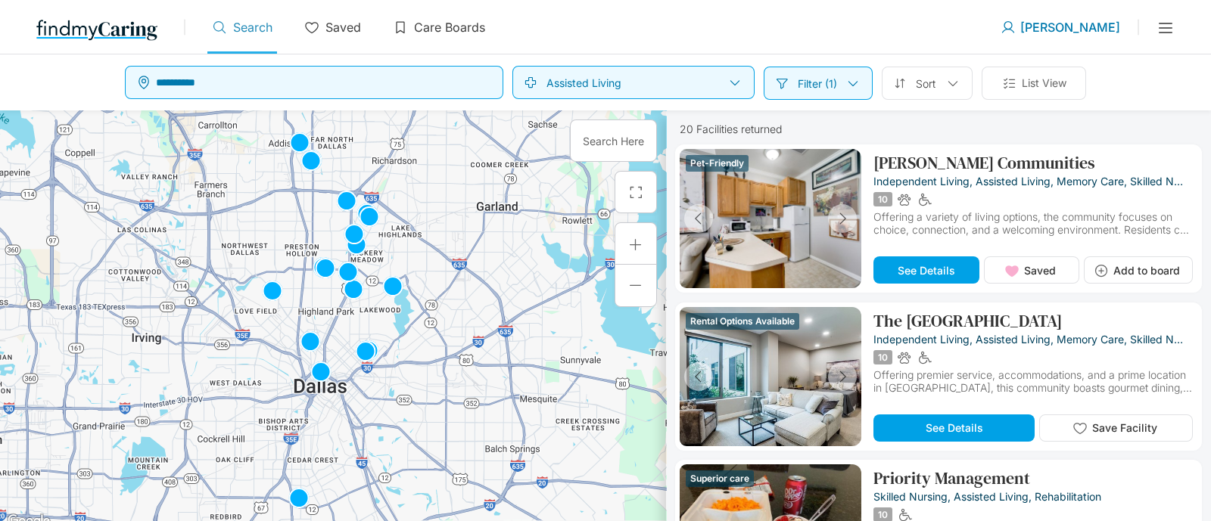
click at [844, 73] on div "Filter (1)" at bounding box center [817, 83] width 109 height 33
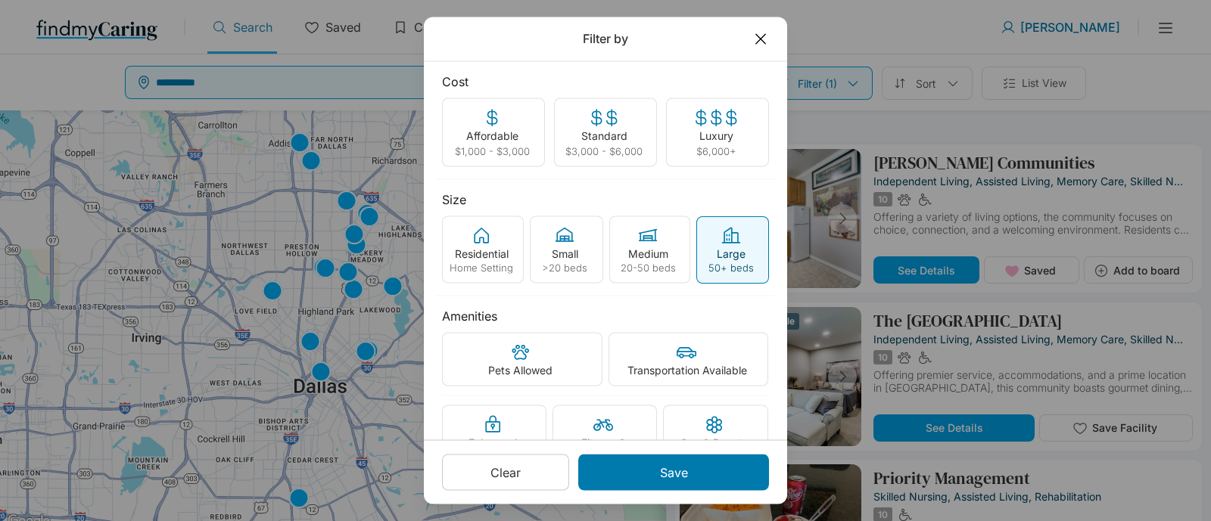
scroll to position [185, 0]
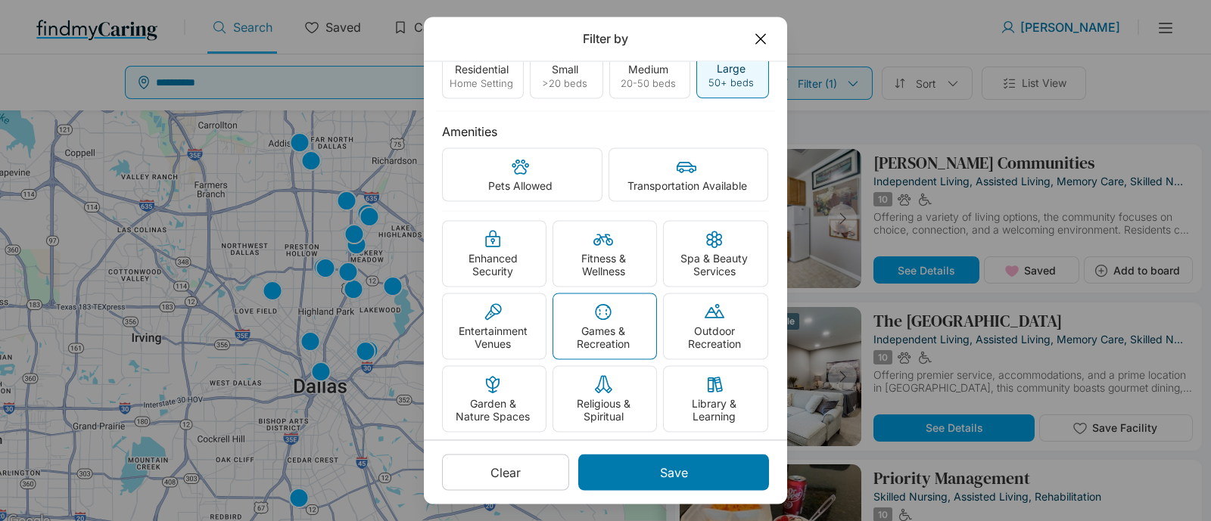
click at [577, 325] on p "Games & Recreation" at bounding box center [603, 338] width 79 height 26
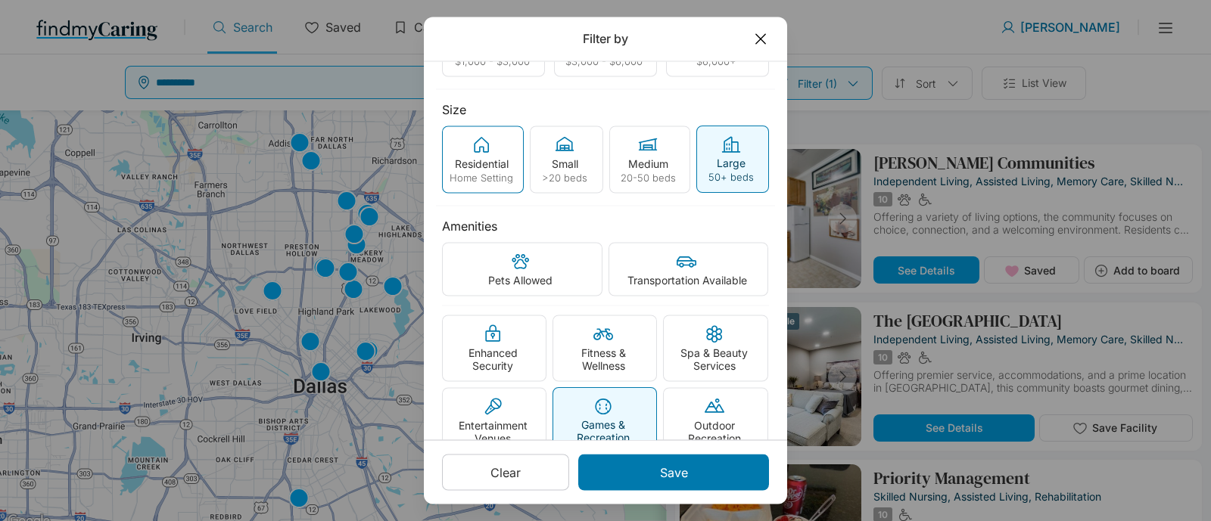
scroll to position [0, 0]
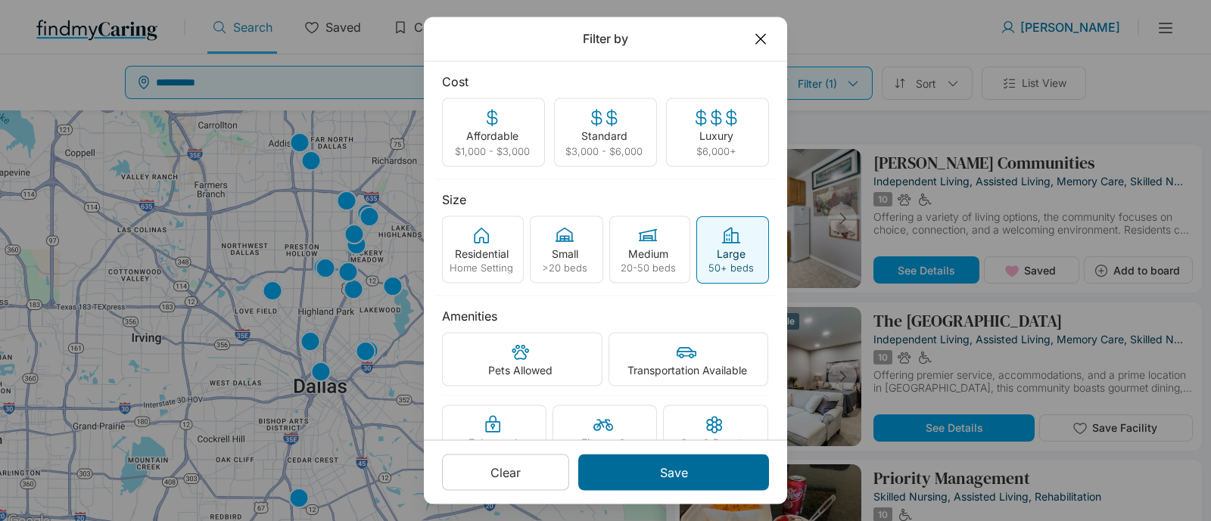
click at [714, 474] on div "Save" at bounding box center [673, 473] width 191 height 36
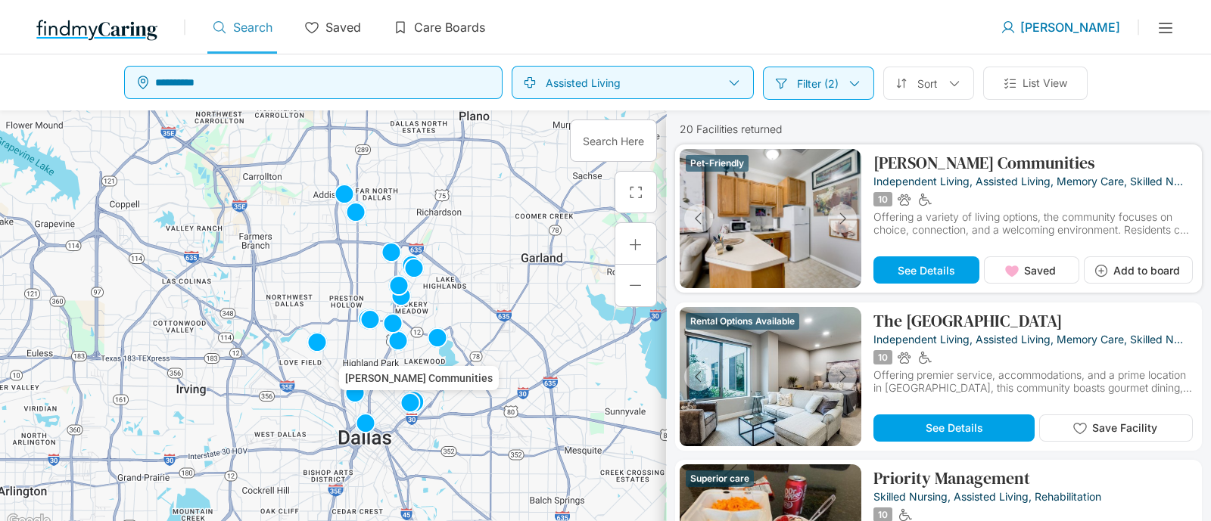
click at [953, 154] on p "[PERSON_NAME] Communities" at bounding box center [984, 163] width 222 height 18
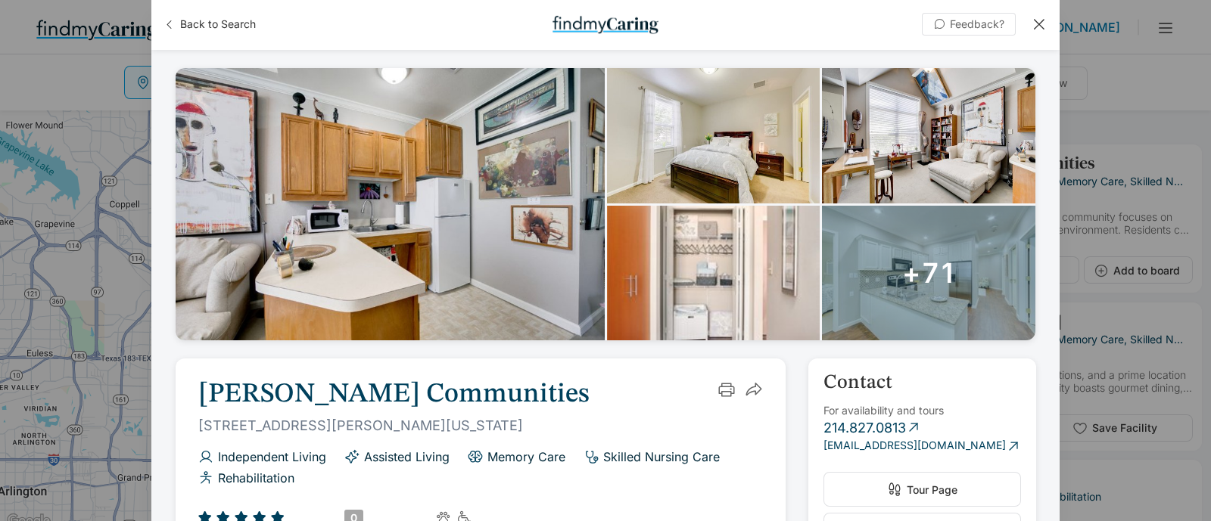
click at [935, 239] on div "+71" at bounding box center [928, 273] width 213 height 135
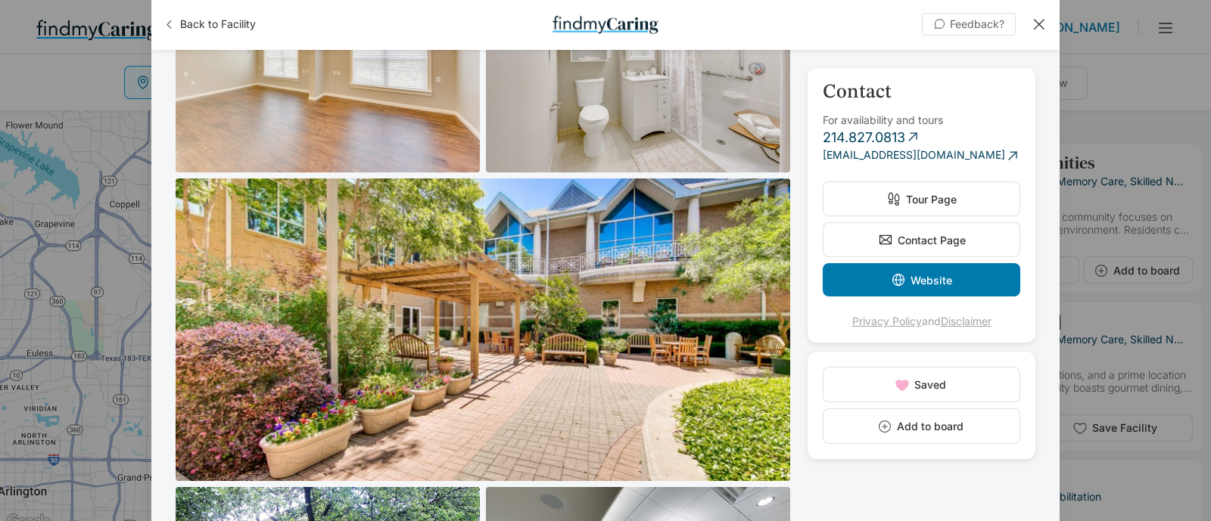
scroll to position [5819, 0]
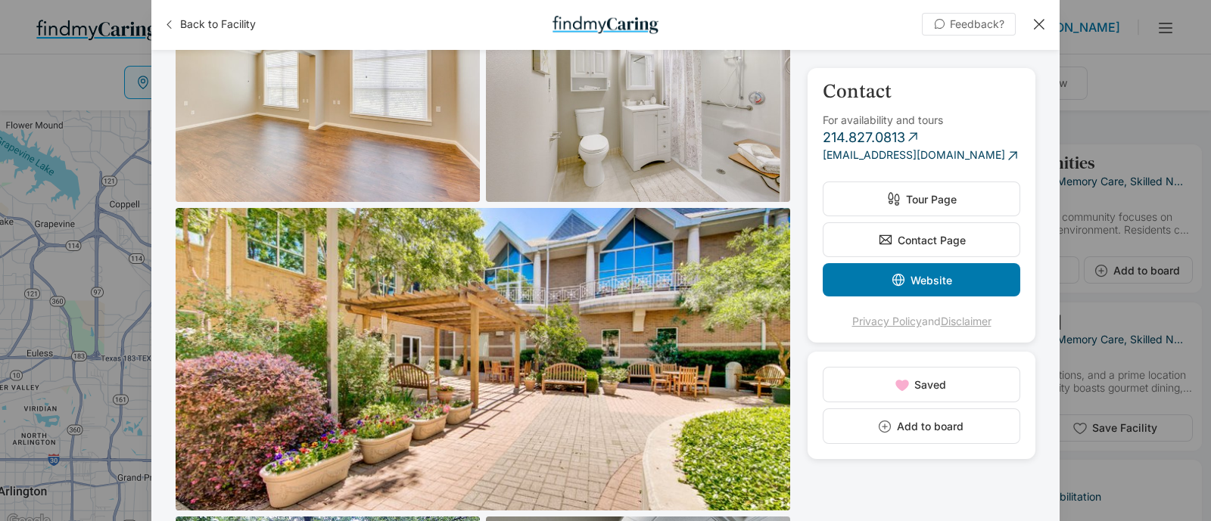
drag, startPoint x: 890, startPoint y: 501, endPoint x: 818, endPoint y: 300, distance: 213.2
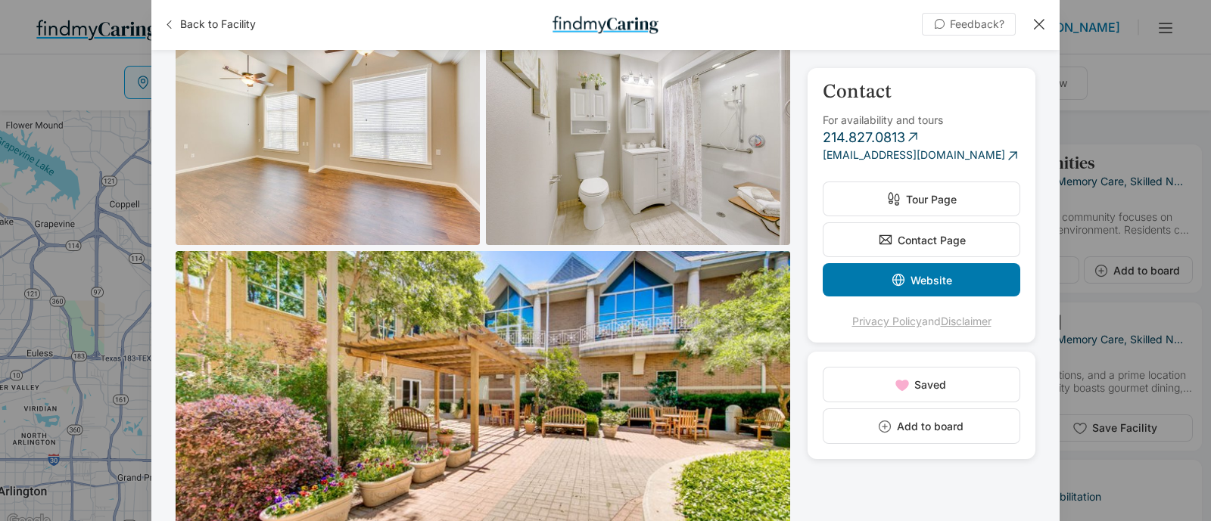
drag, startPoint x: 795, startPoint y: 290, endPoint x: 810, endPoint y: 182, distance: 108.4
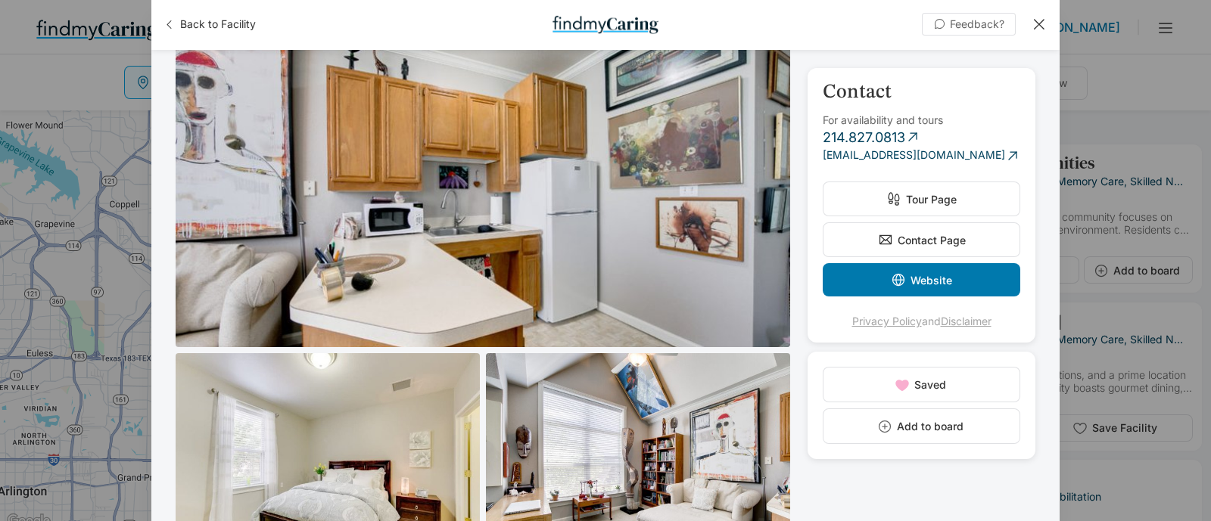
scroll to position [0, 0]
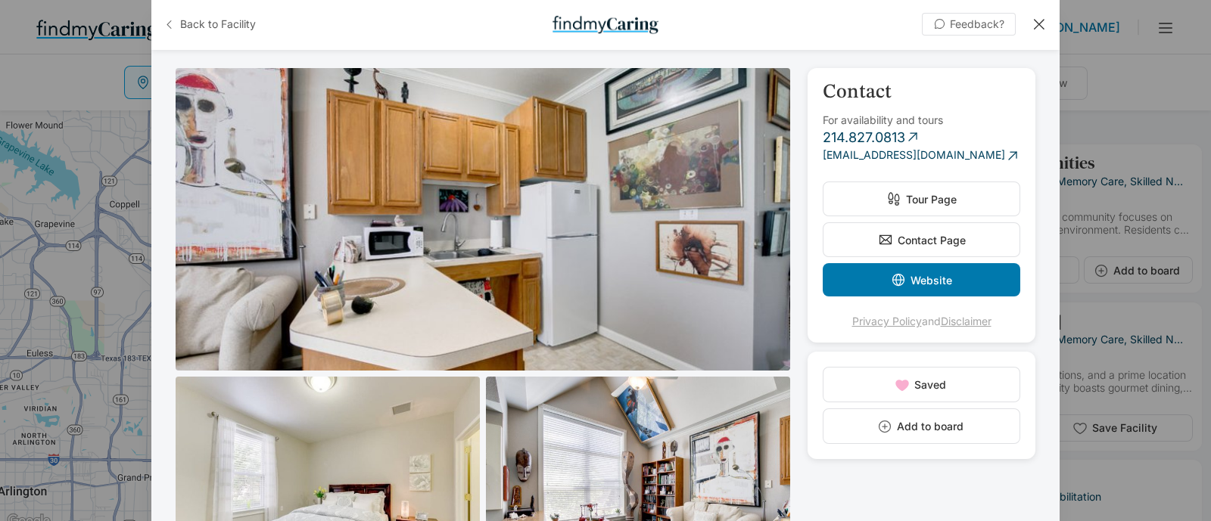
click at [216, 32] on button "Back to Facility" at bounding box center [209, 24] width 92 height 24
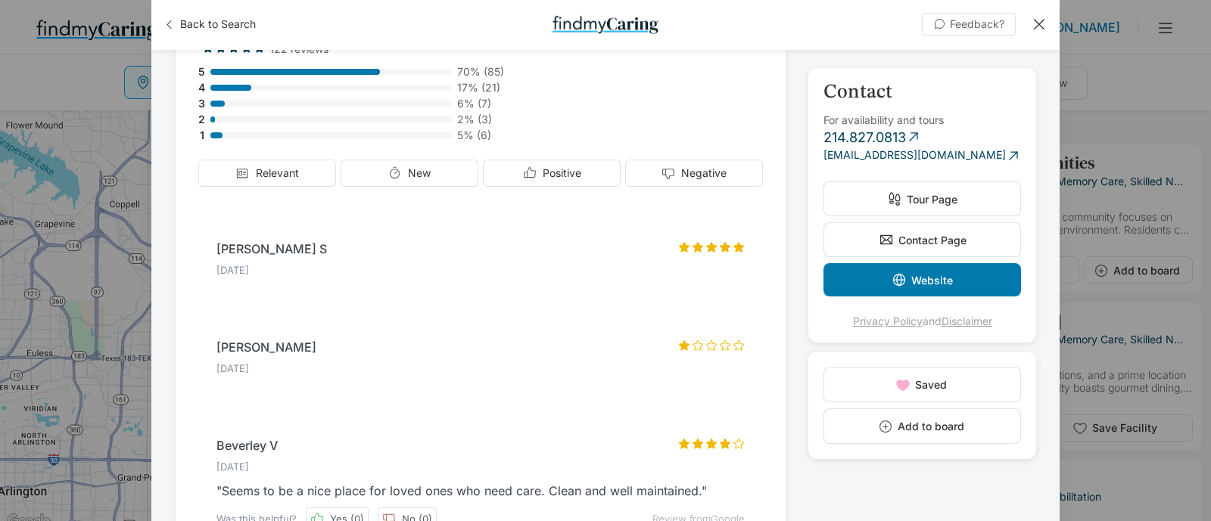
scroll to position [2742, 0]
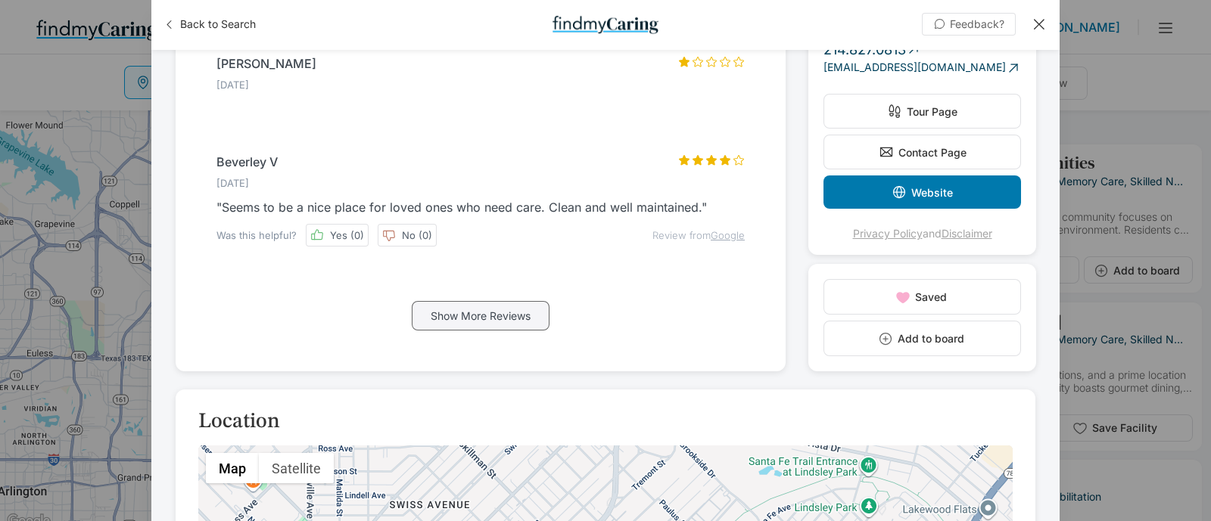
click at [486, 309] on p "Show More Reviews" at bounding box center [480, 315] width 100 height 13
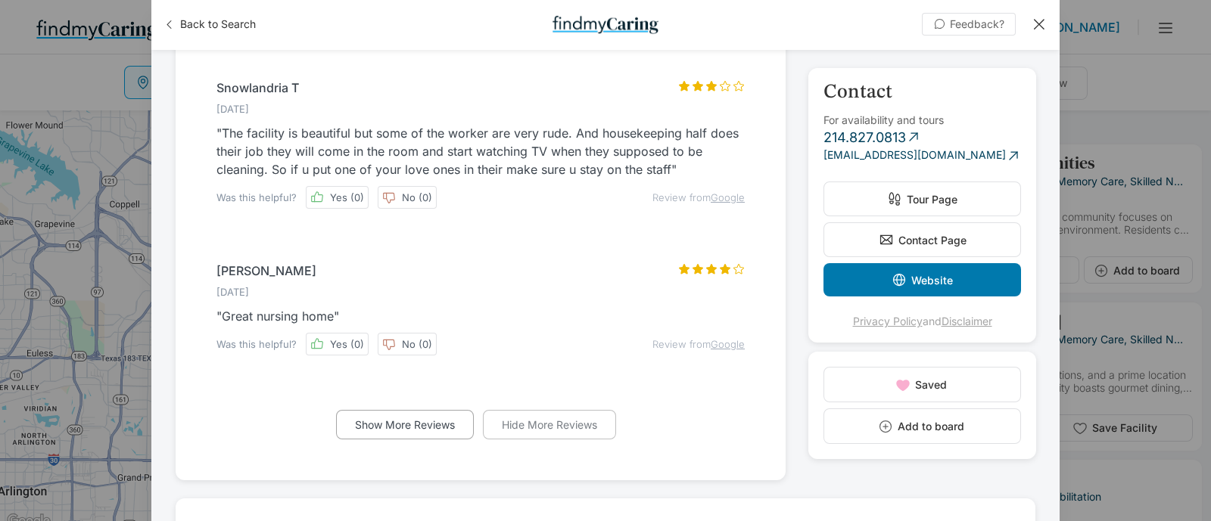
scroll to position [3310, 0]
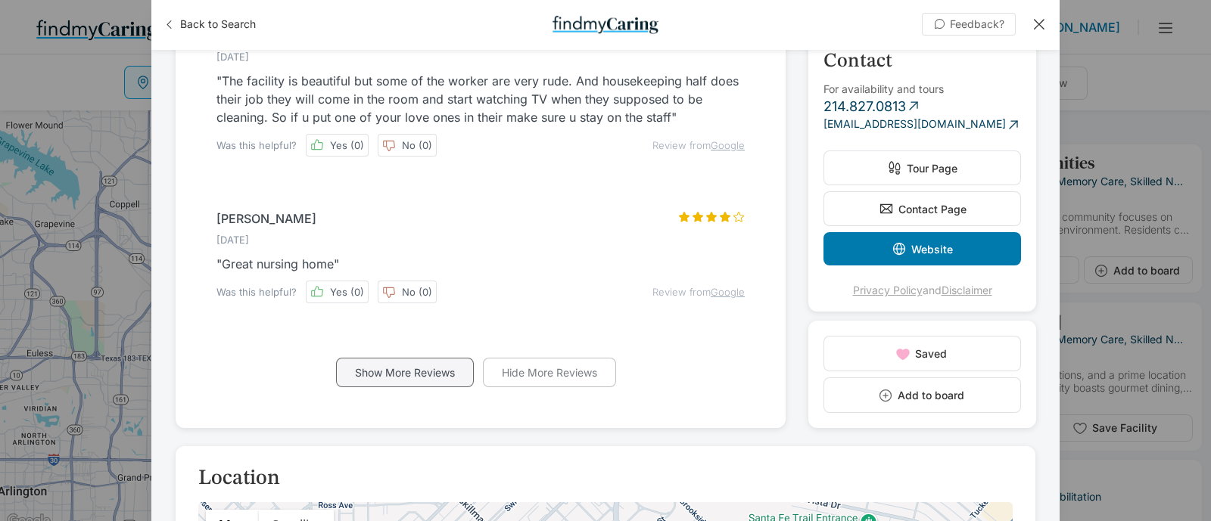
click at [449, 366] on p "Show More Reviews" at bounding box center [405, 372] width 100 height 13
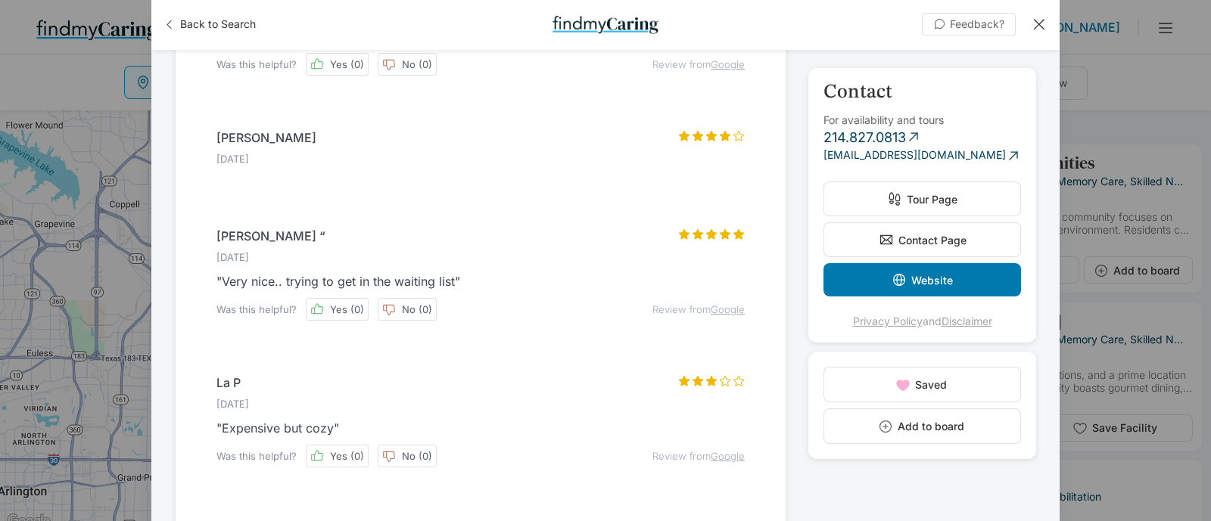
scroll to position [3972, 0]
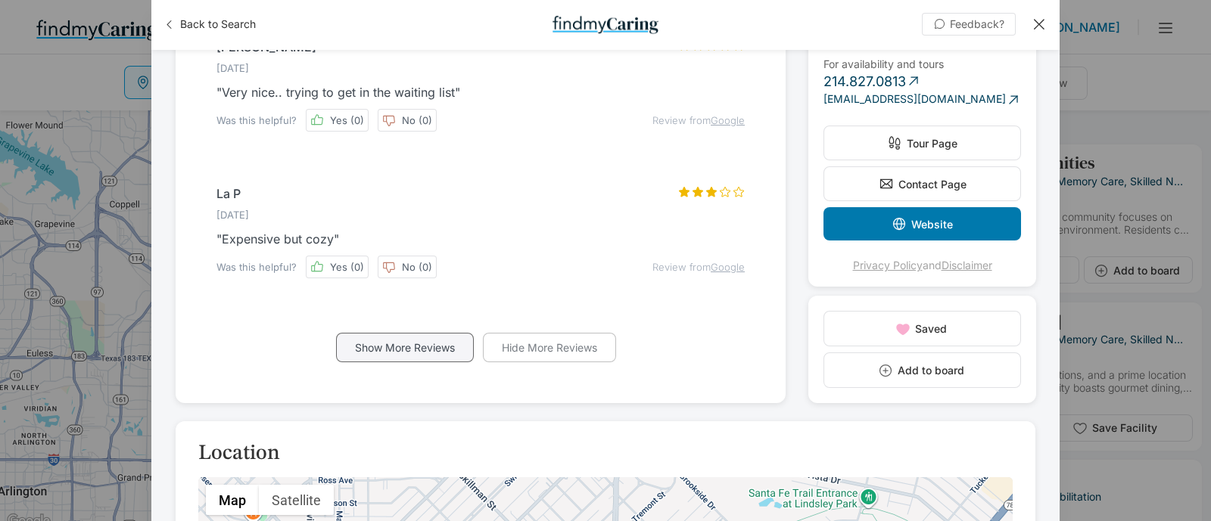
click at [404, 341] on p "Show More Reviews" at bounding box center [405, 347] width 100 height 13
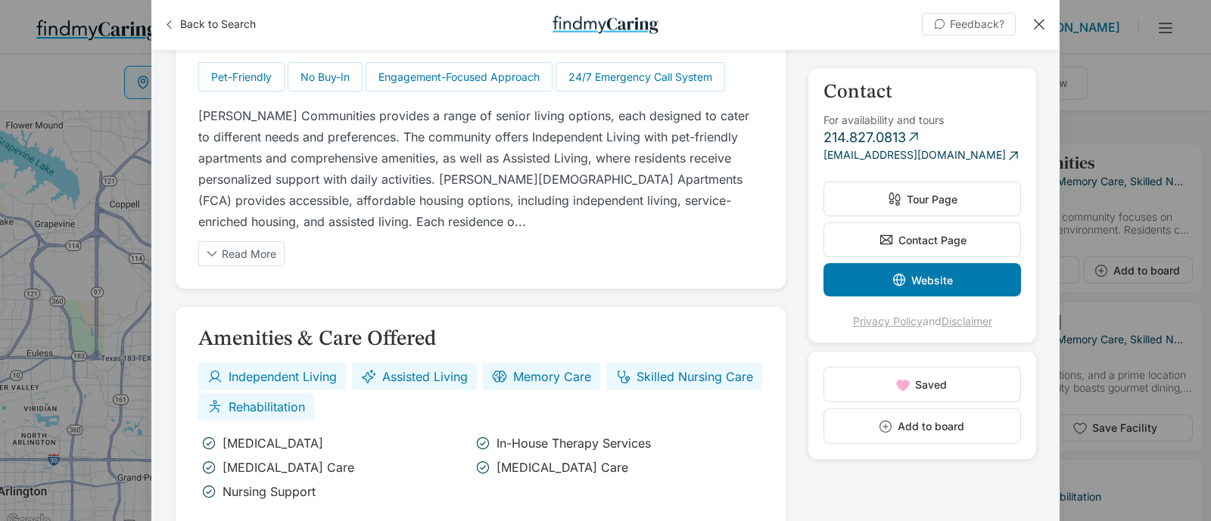
scroll to position [0, 0]
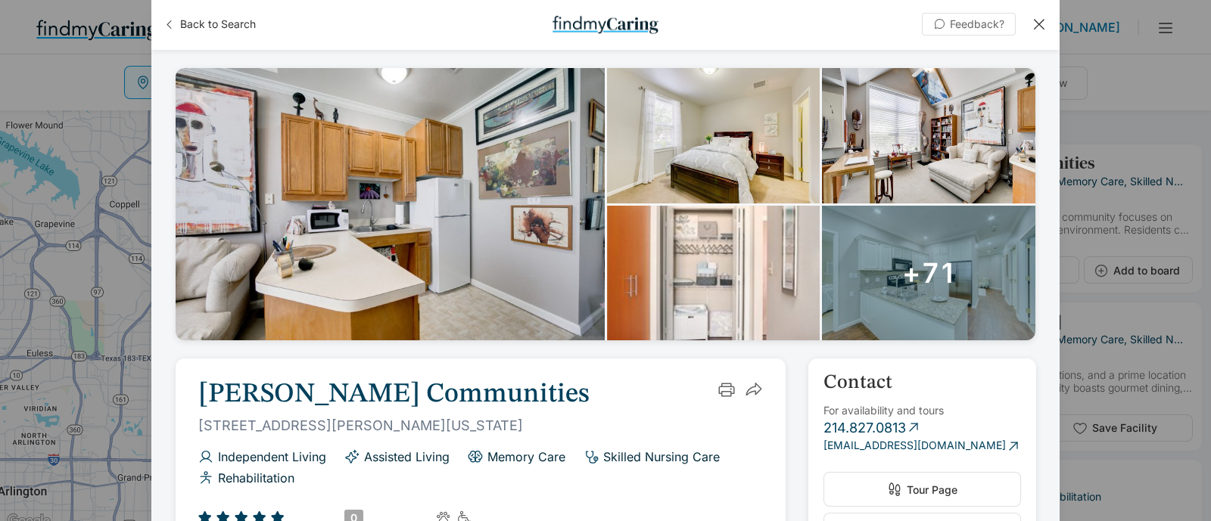
click at [1037, 16] on div at bounding box center [1038, 24] width 17 height 17
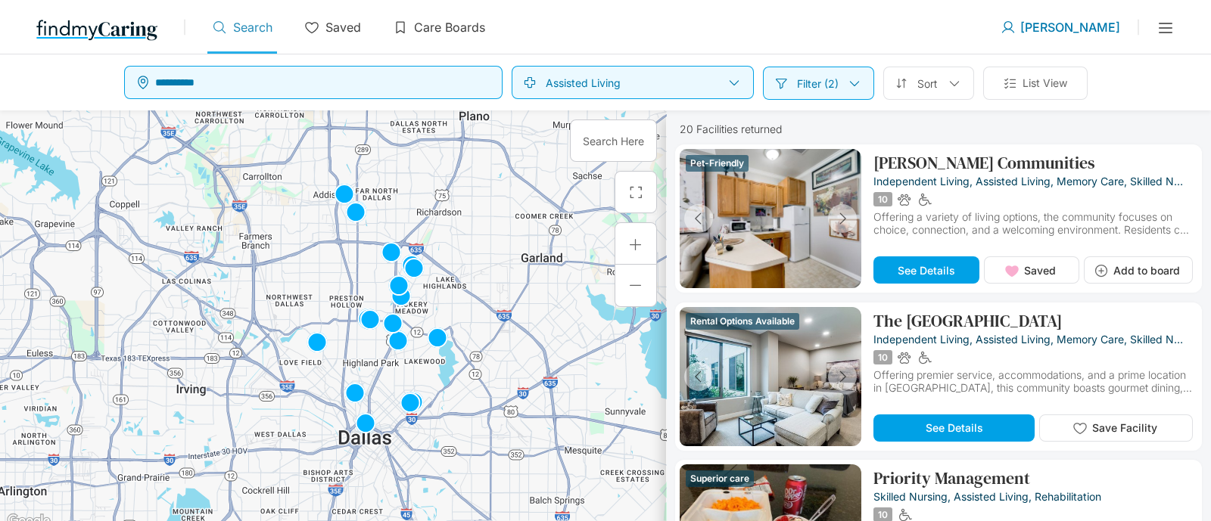
click at [825, 18] on div "Use Current Location Search Saved Care Boards" at bounding box center [603, 31] width 793 height 45
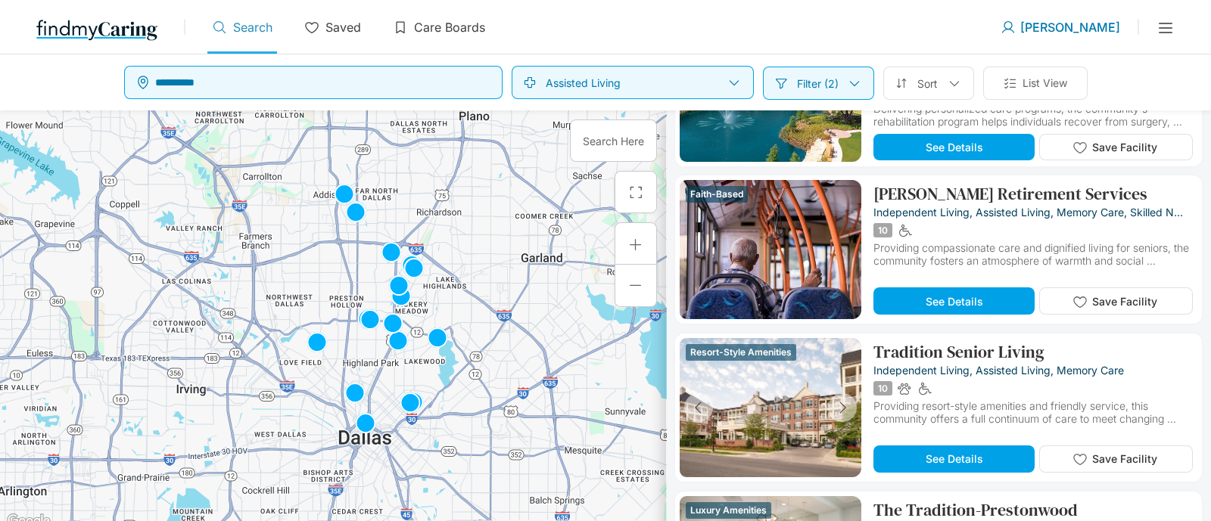
scroll to position [1512, 0]
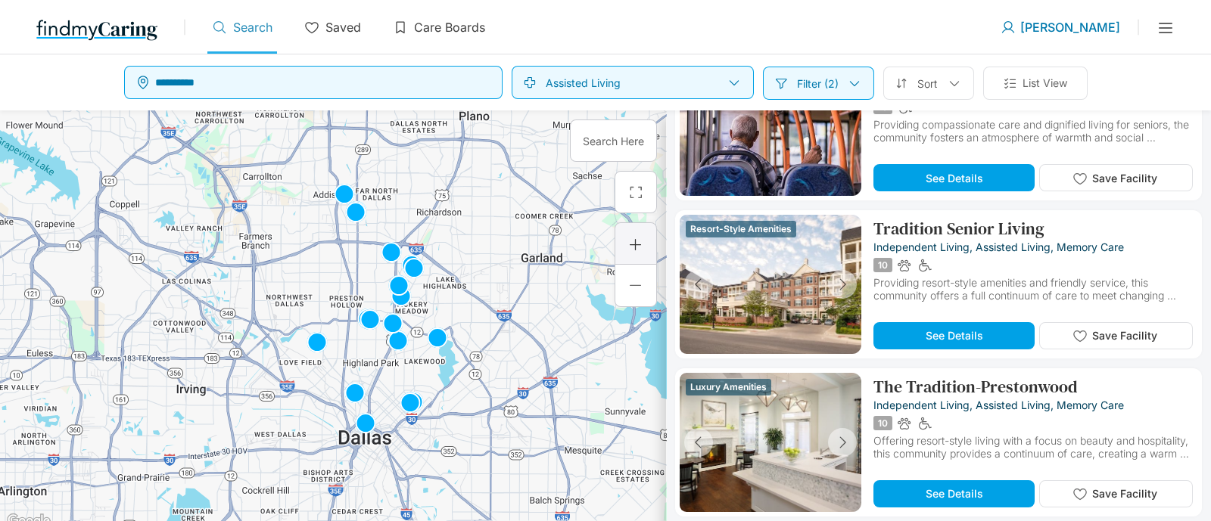
click at [629, 237] on div at bounding box center [635, 244] width 15 height 15
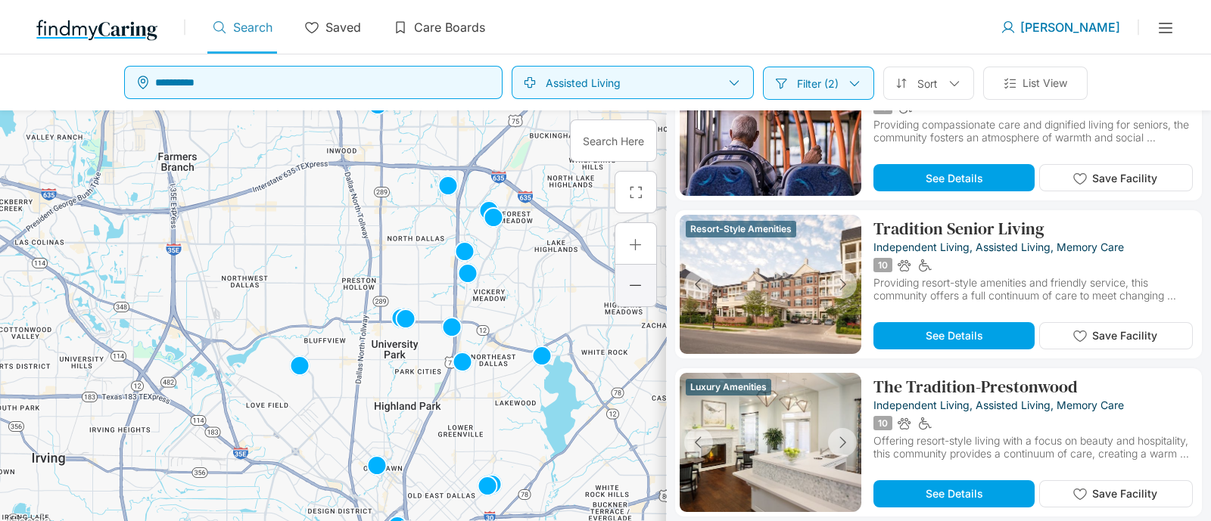
click at [637, 286] on div at bounding box center [635, 285] width 15 height 15
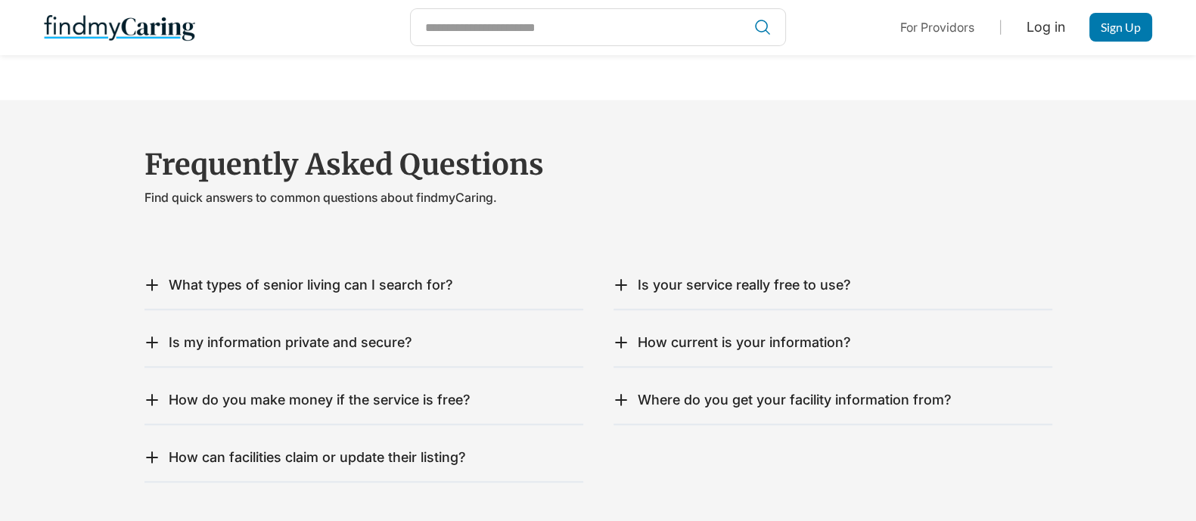
scroll to position [2458, 0]
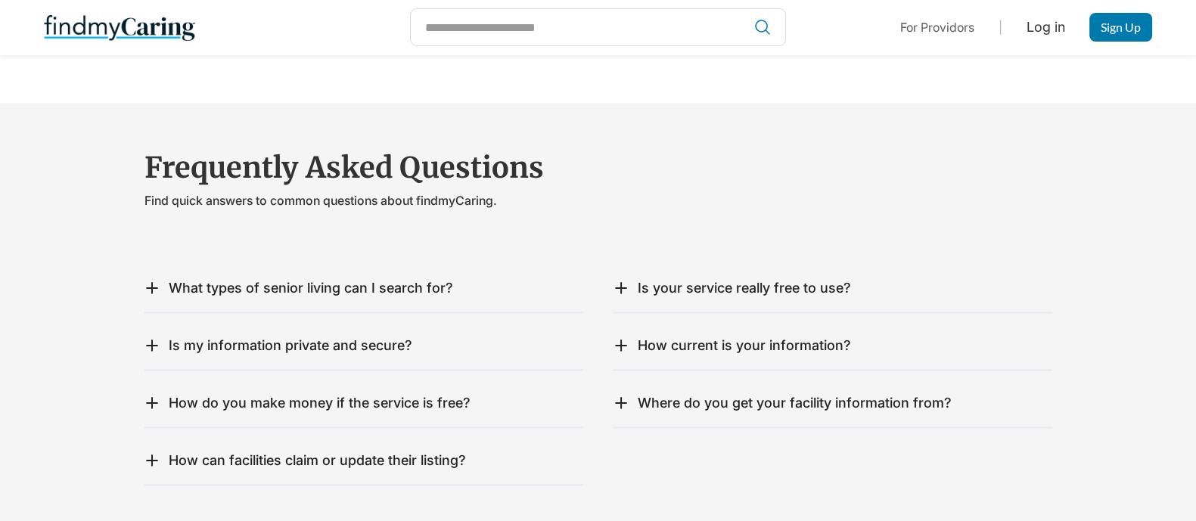
click at [710, 322] on div "How current is your information? Our facility data is updated regularly through…" at bounding box center [833, 346] width 439 height 48
click at [715, 337] on div "How current is your information?" at bounding box center [744, 345] width 213 height 17
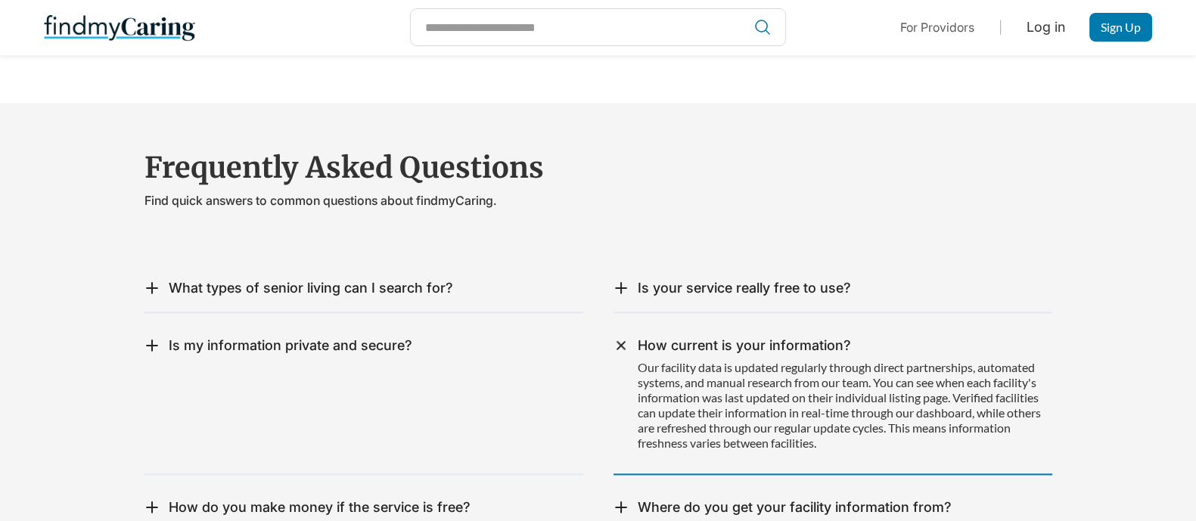
click at [712, 337] on div "How current is your information?" at bounding box center [744, 345] width 213 height 17
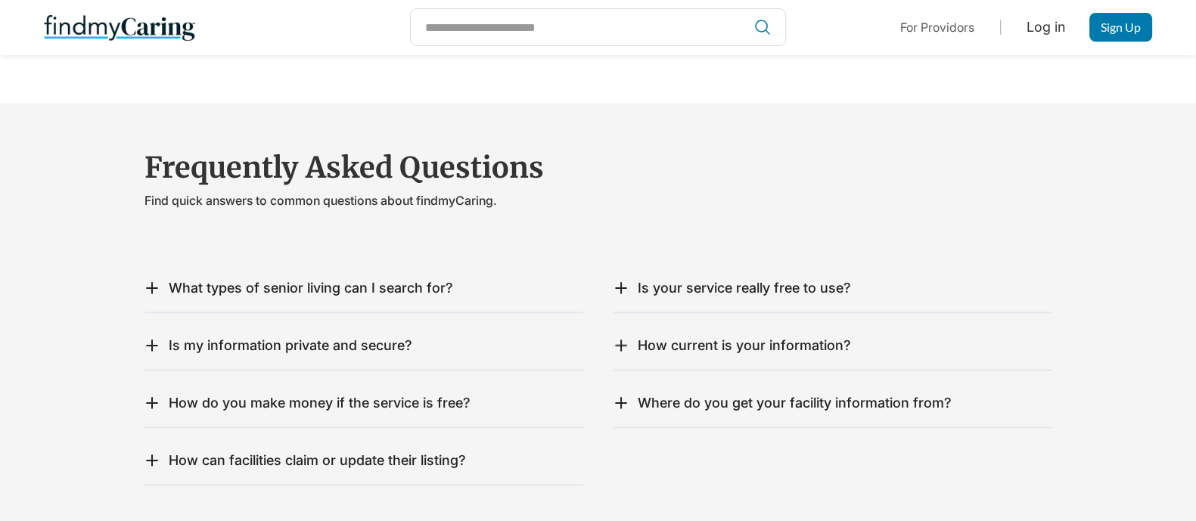
click at [712, 337] on div "How current is your information?" at bounding box center [744, 345] width 213 height 17
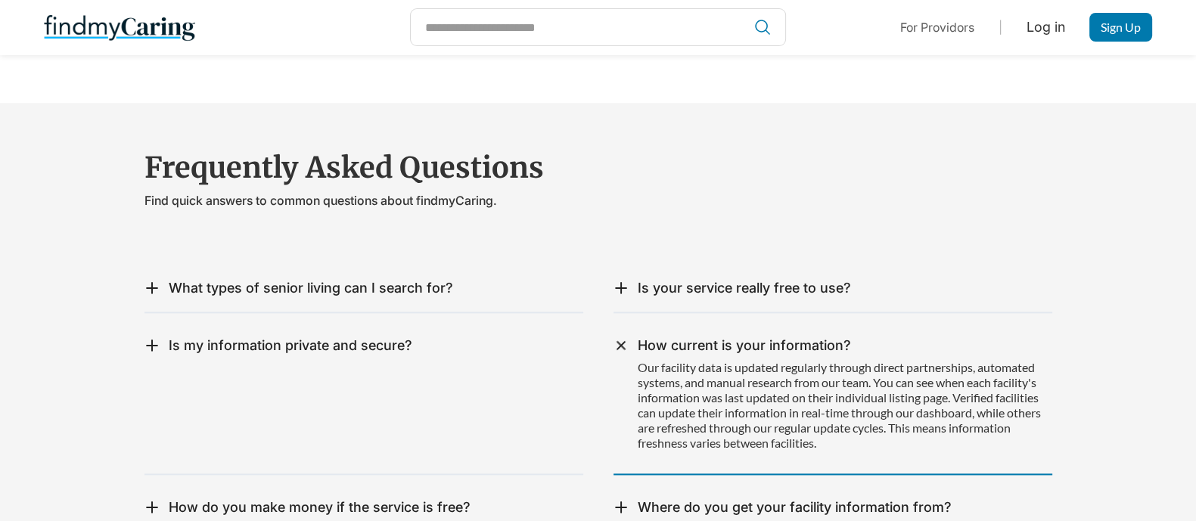
click at [717, 337] on div "How current is your information?" at bounding box center [744, 345] width 213 height 17
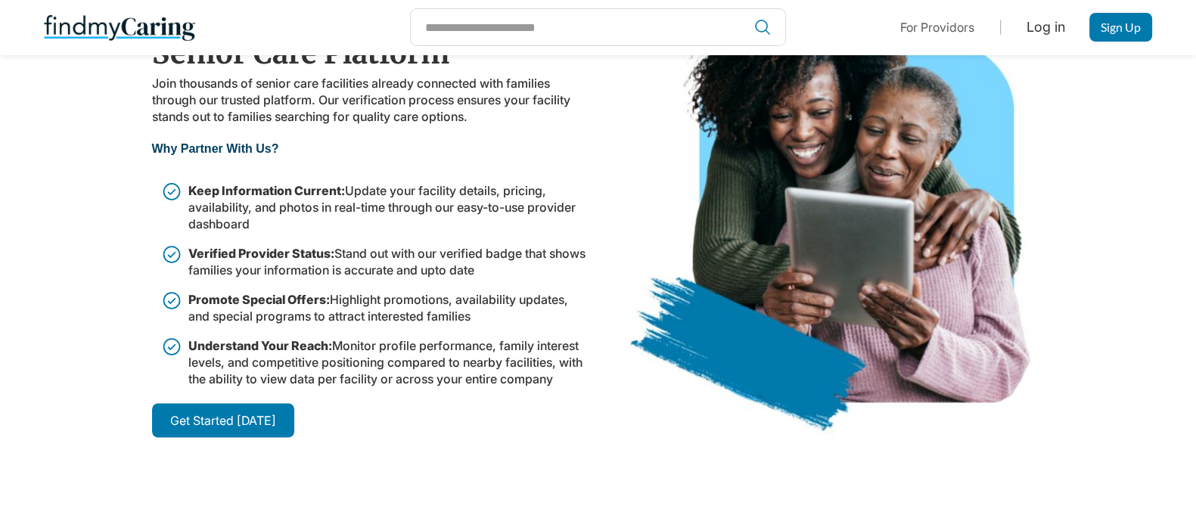
scroll to position [3310, 0]
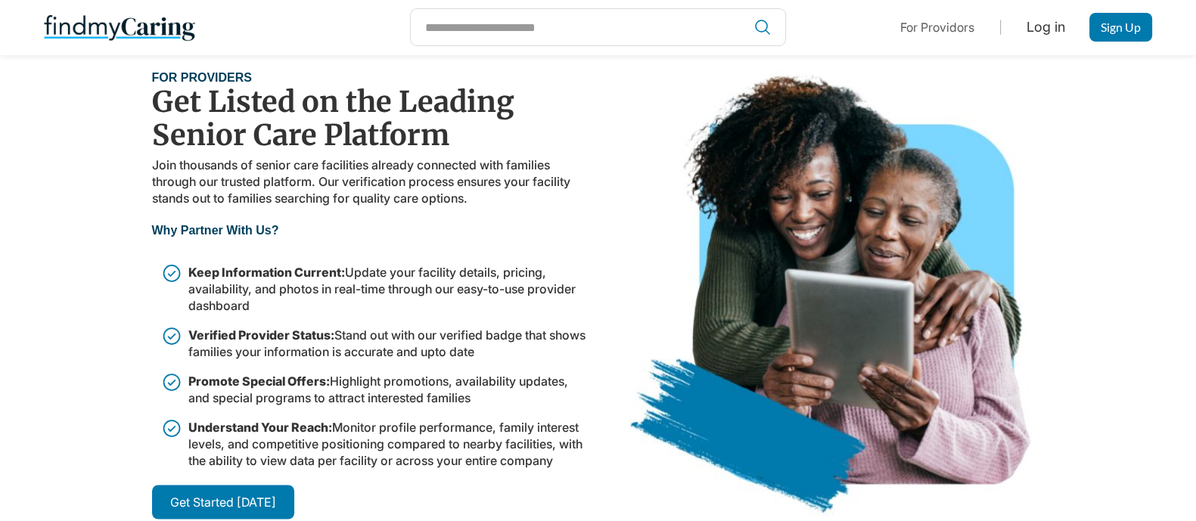
click at [243, 416] on link "Get Started [DATE]" at bounding box center [223, 502] width 142 height 34
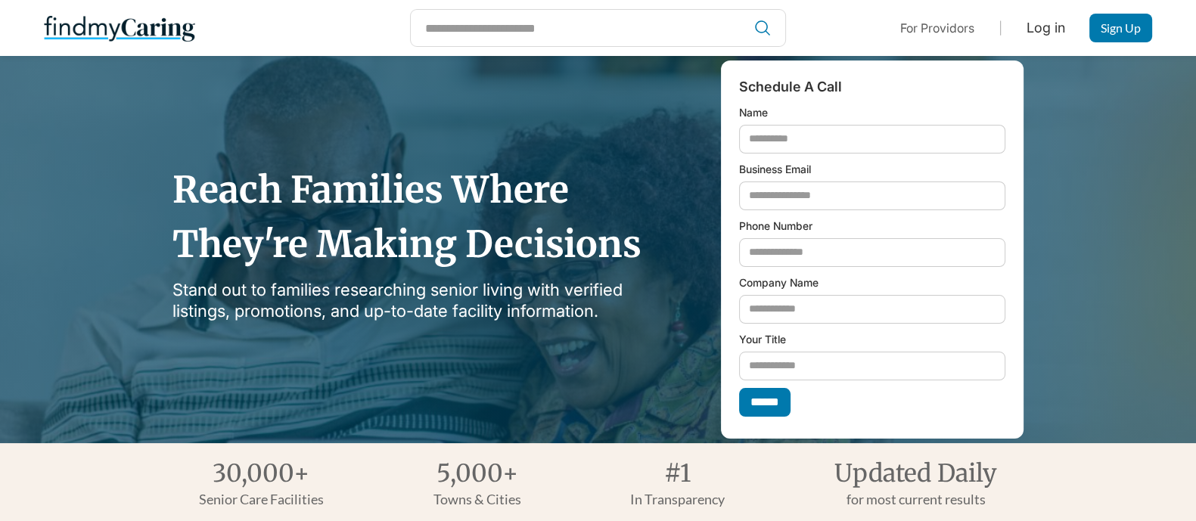
drag, startPoint x: 723, startPoint y: 183, endPoint x: 838, endPoint y: 135, distance: 124.5
drag, startPoint x: 838, startPoint y: 135, endPoint x: 657, endPoint y: 144, distance: 180.3
click at [657, 144] on div "Reach Families Where They're Making Decisions Stand out to families researching…" at bounding box center [599, 250] width 908 height 378
click at [106, 29] on img at bounding box center [119, 28] width 151 height 30
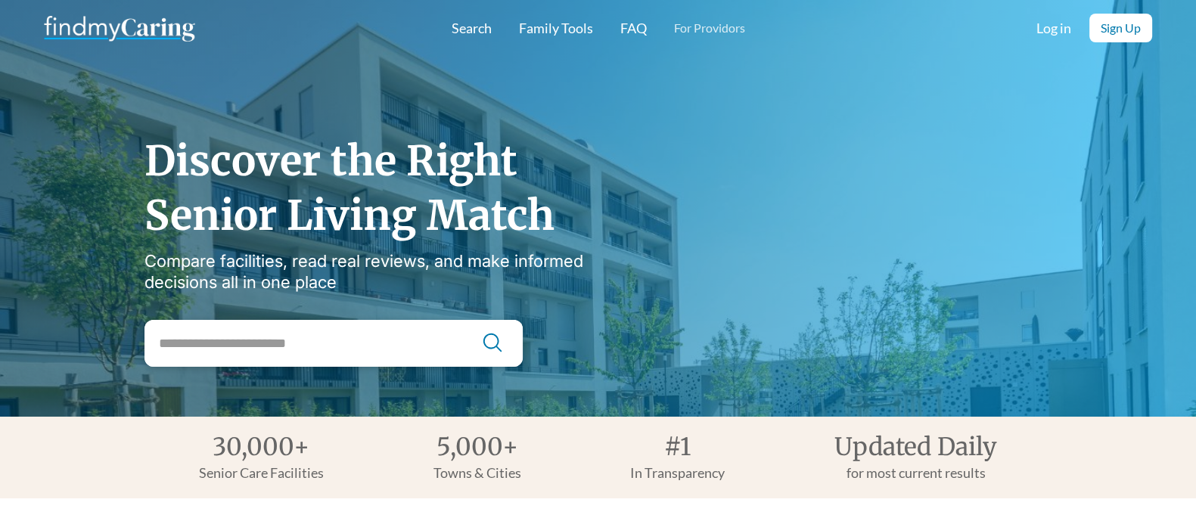
click at [694, 23] on link "For Providors" at bounding box center [708, 27] width 71 height 15
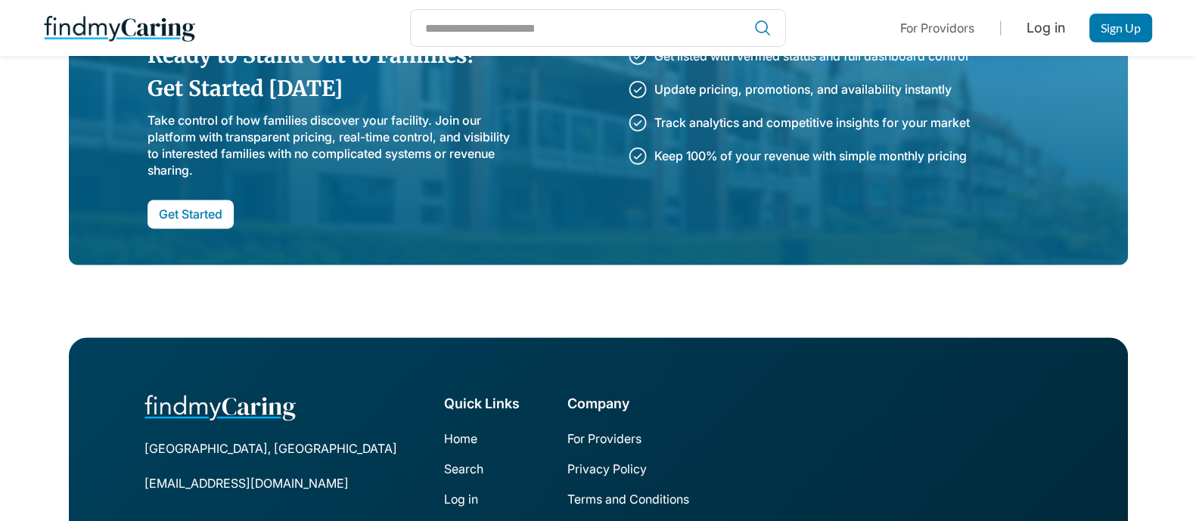
scroll to position [2827, 0]
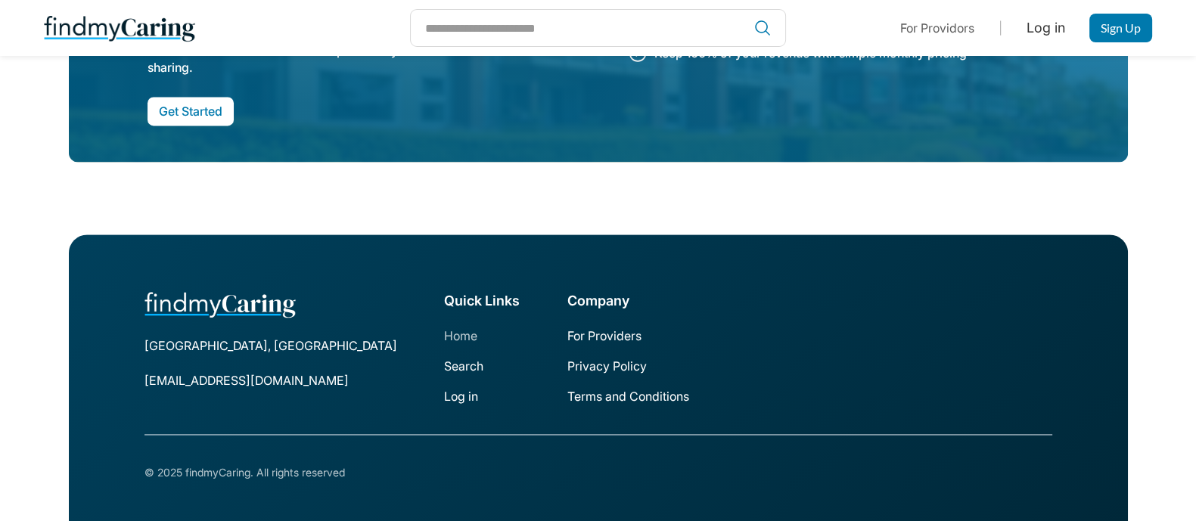
click at [444, 334] on link "Home" at bounding box center [482, 335] width 76 height 15
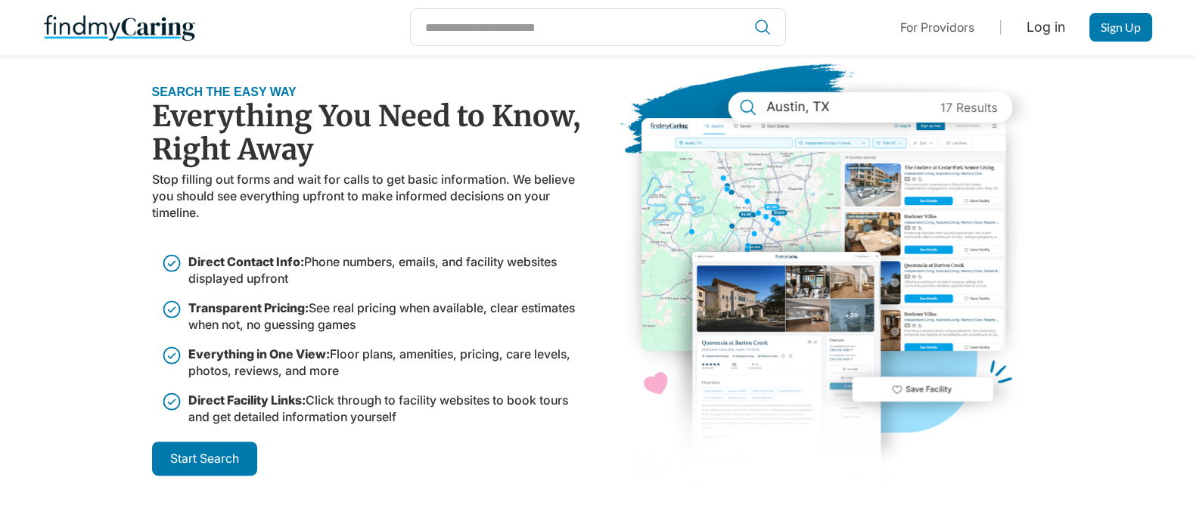
scroll to position [567, 0]
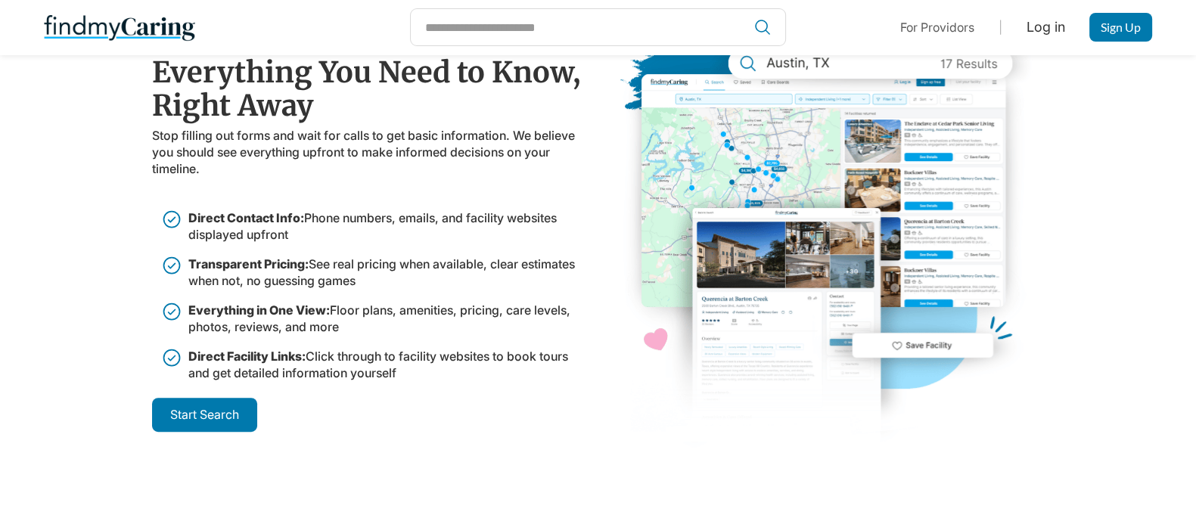
click at [222, 409] on strong "Start Search" at bounding box center [204, 414] width 69 height 15
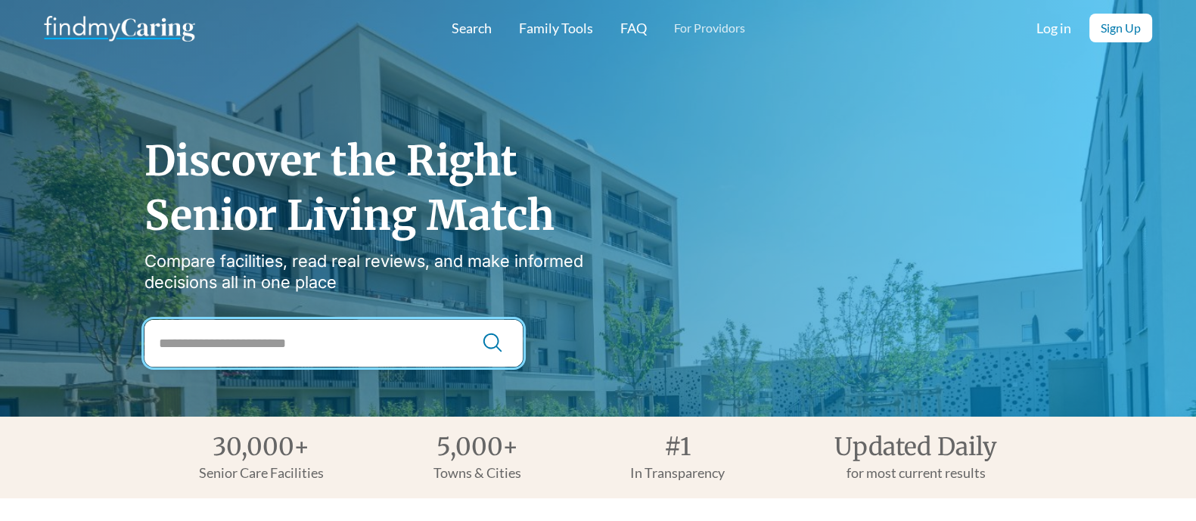
click at [266, 325] on input "City Search" at bounding box center [334, 343] width 378 height 47
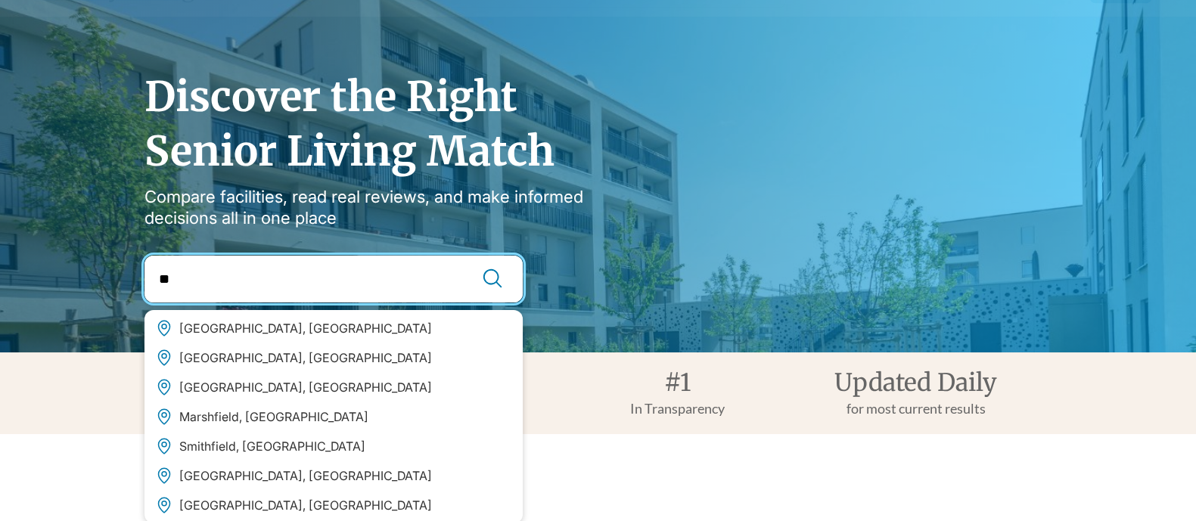
scroll to position [94, 0]
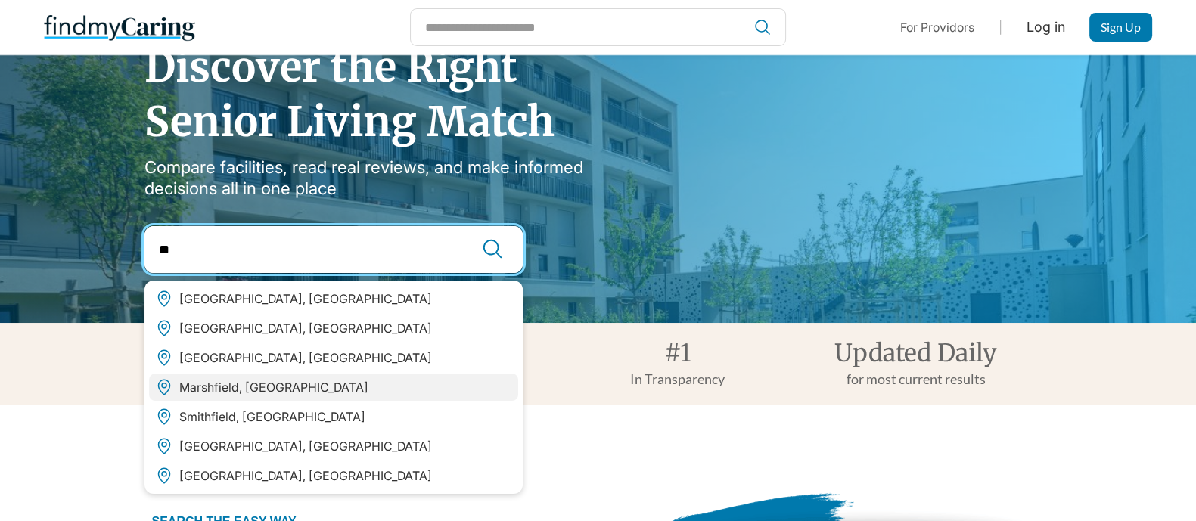
type input "**"
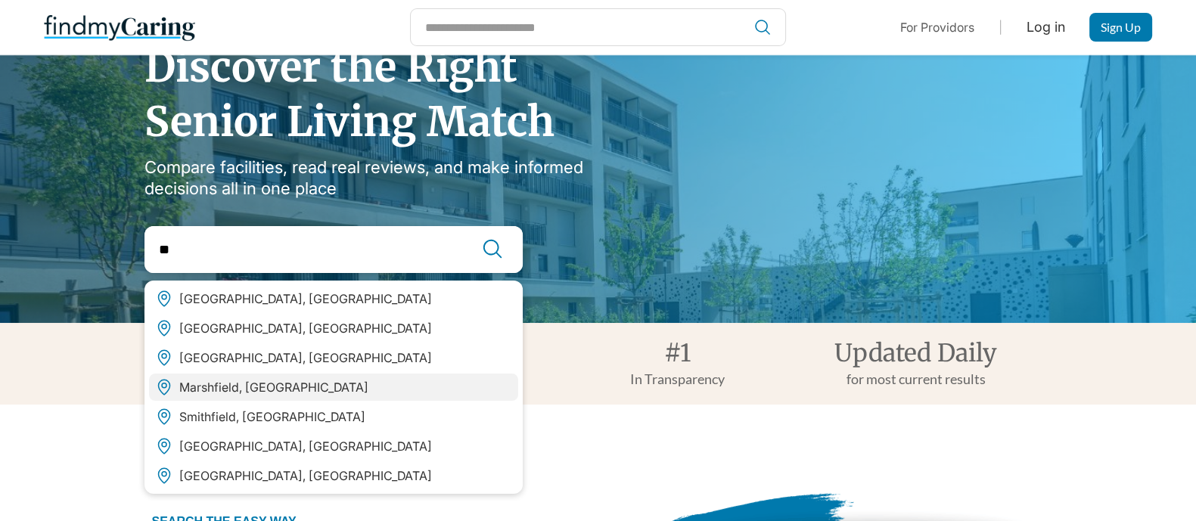
click at [272, 390] on div "Marshfield, WI" at bounding box center [333, 387] width 369 height 27
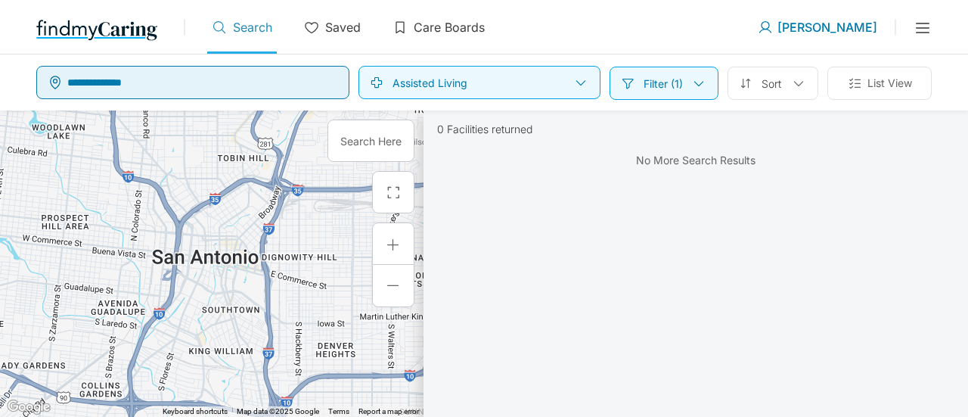
click at [156, 79] on input "text" at bounding box center [206, 82] width 278 height 27
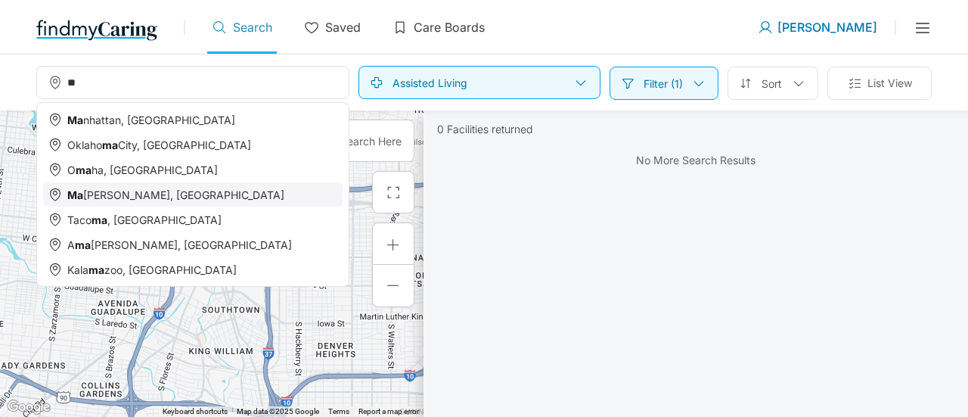
click at [213, 200] on div "Ma dison, WI" at bounding box center [193, 194] width 300 height 24
type input "**********"
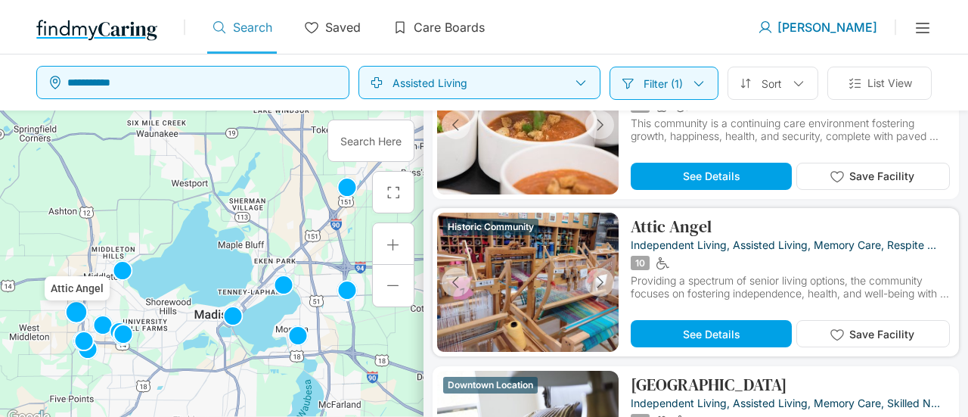
scroll to position [227, 0]
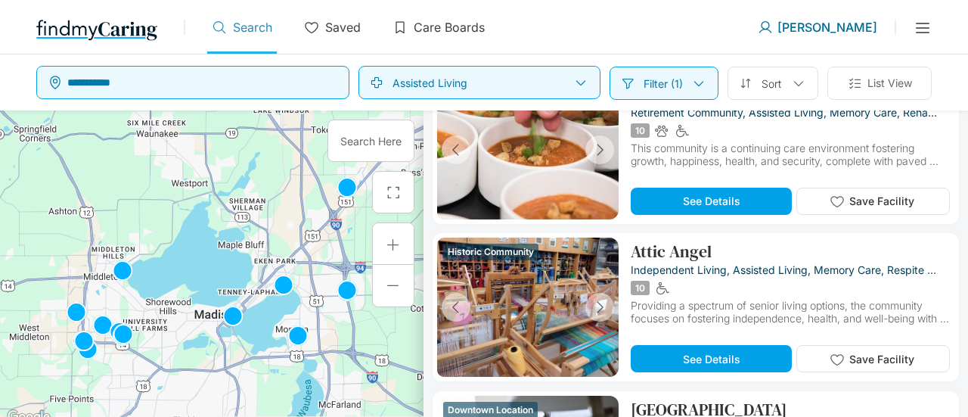
click at [858, 30] on p "Jennie" at bounding box center [828, 27] width 100 height 15
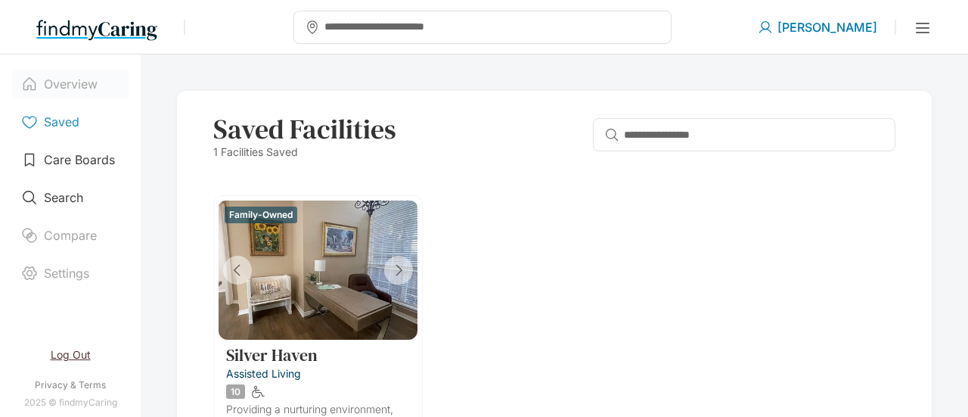
click at [56, 83] on p "Overview" at bounding box center [71, 83] width 54 height 15
click at [129, 78] on div "Overview Saved Care Boards Search Compare Settings Log Out Privacy & Terms 2025…" at bounding box center [70, 235] width 141 height 362
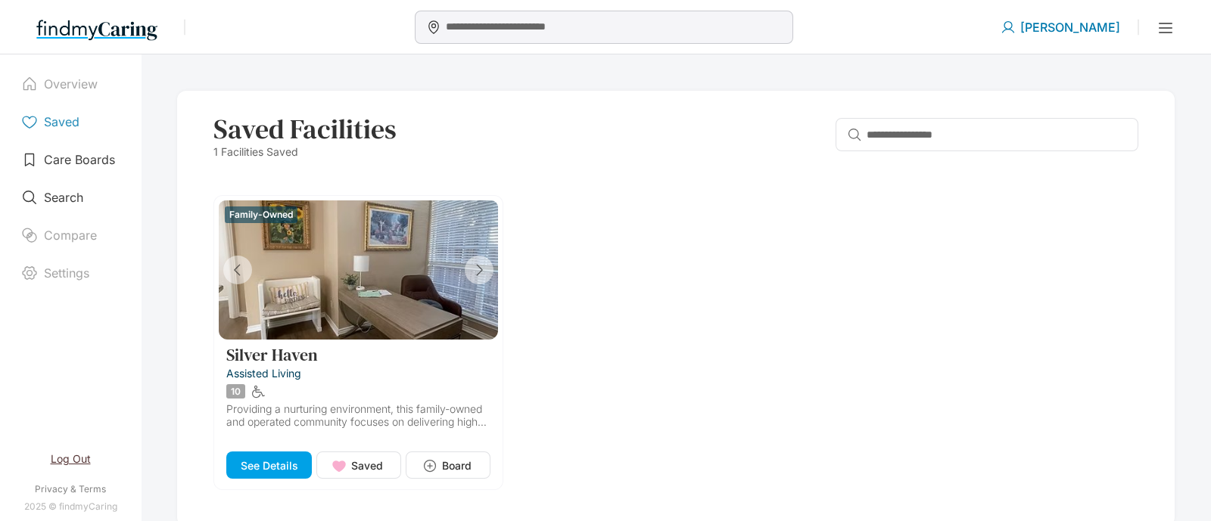
click at [745, 28] on input "text" at bounding box center [617, 27] width 343 height 27
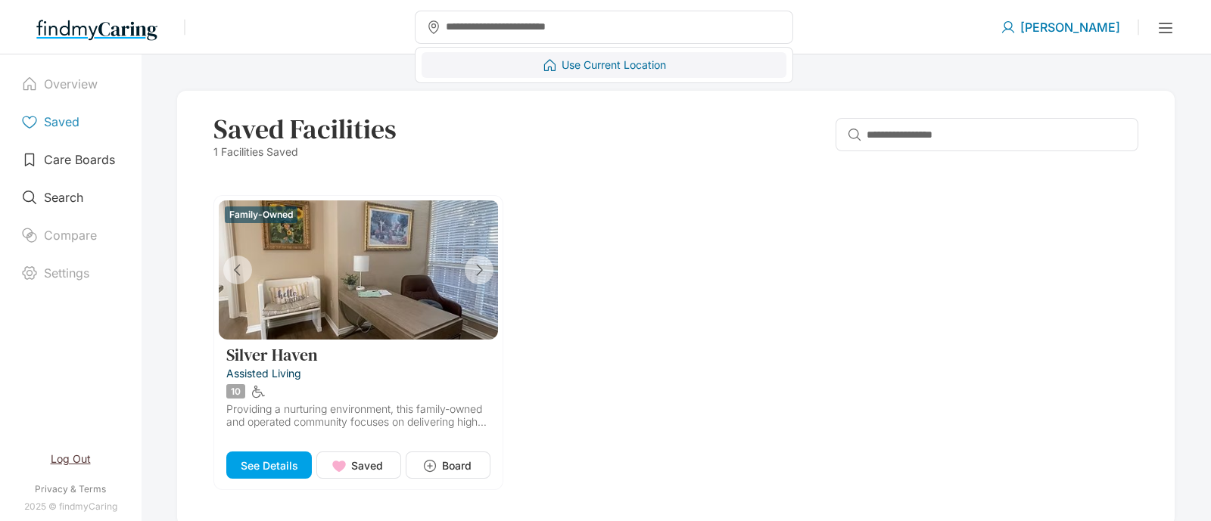
click at [786, 56] on div "Use Current Location" at bounding box center [603, 65] width 365 height 26
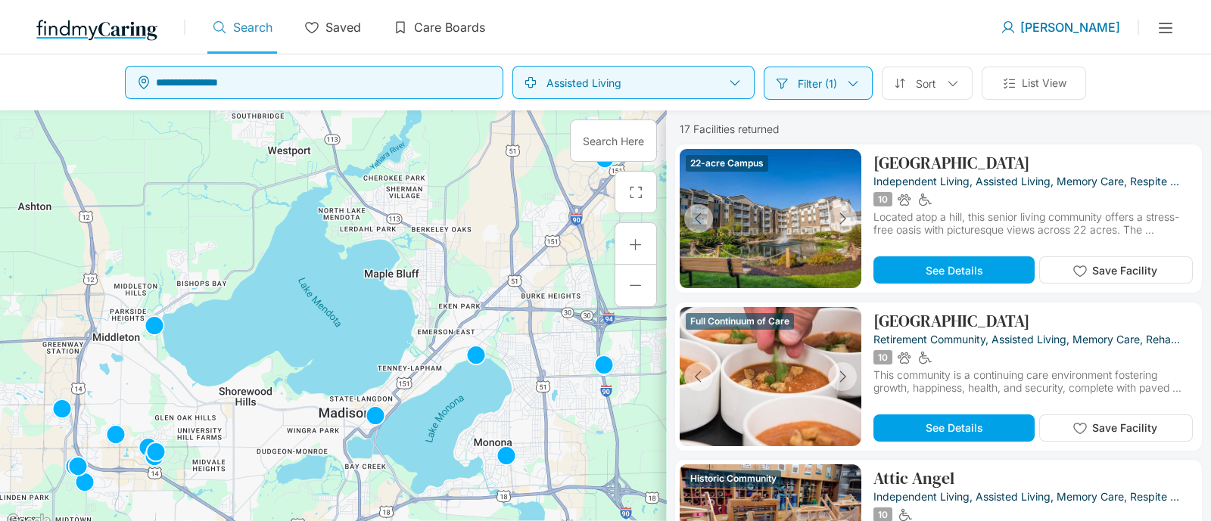
click at [33, 85] on div "**********" at bounding box center [605, 82] width 1211 height 56
drag, startPoint x: 570, startPoint y: 36, endPoint x: 552, endPoint y: 30, distance: 18.4
click at [552, 30] on div "Manhattan, NY Oklahoma City, OK Omaha, NE Madison, WI Tacoma, WA Amarillo, TX K…" at bounding box center [603, 31] width 793 height 45
click at [457, 26] on p "Care Boards" at bounding box center [449, 27] width 71 height 15
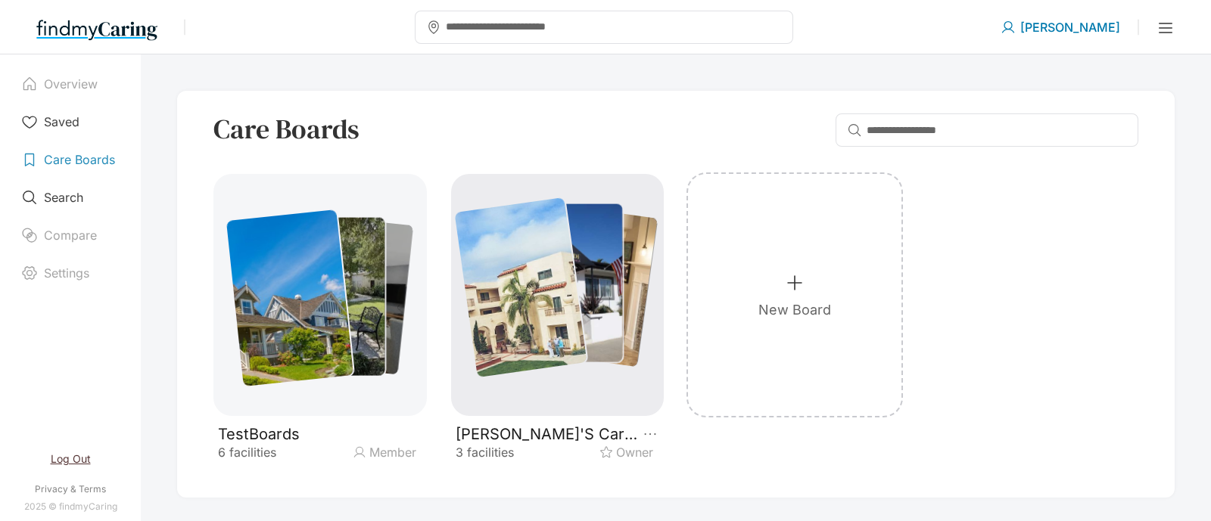
click at [551, 257] on div at bounding box center [521, 287] width 133 height 180
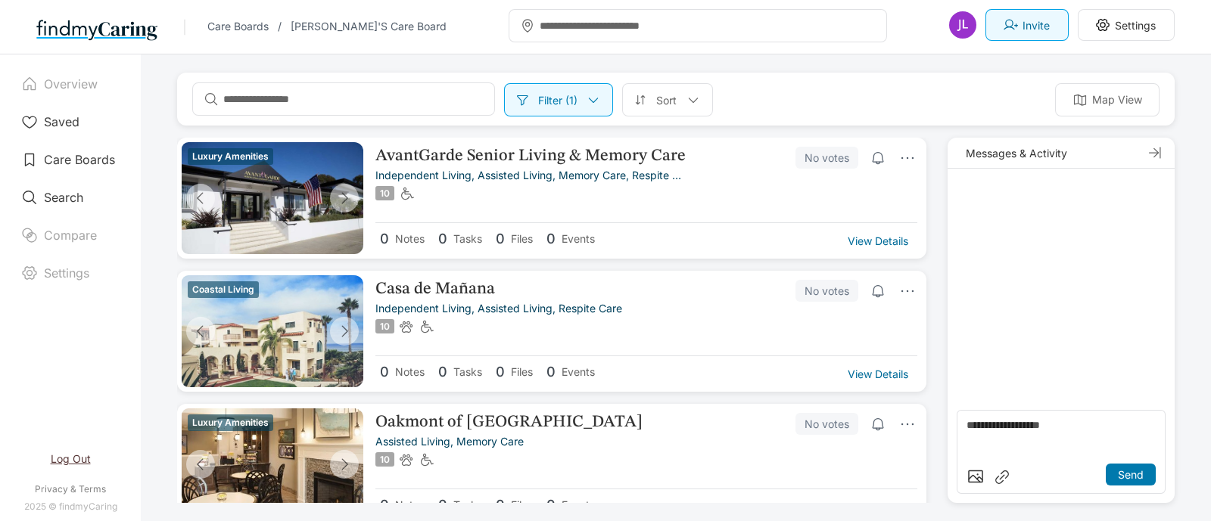
click at [957, 45] on div "Care Boards / Jennie's Care Board Manhattan, NY Oklahoma City, OK Omaha, NE Mad…" at bounding box center [605, 31] width 1138 height 45
click at [672, 154] on p "AvantGarde Senior Living & Memory Care" at bounding box center [539, 156] width 328 height 18
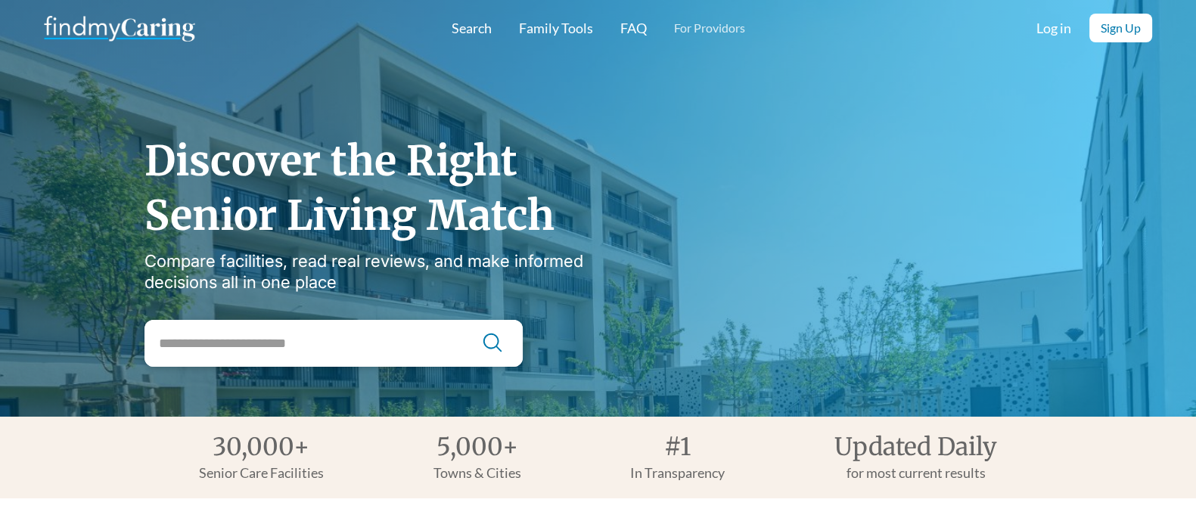
click at [639, 26] on link "FAQ" at bounding box center [633, 27] width 26 height 15
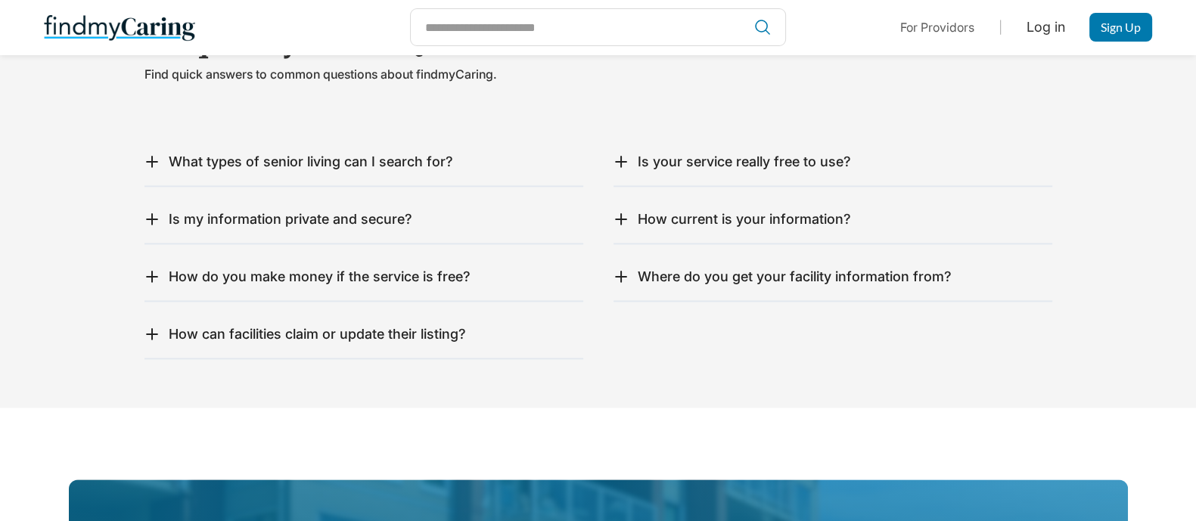
scroll to position [2544, 0]
